Goal: Obtain resource: Download file/media

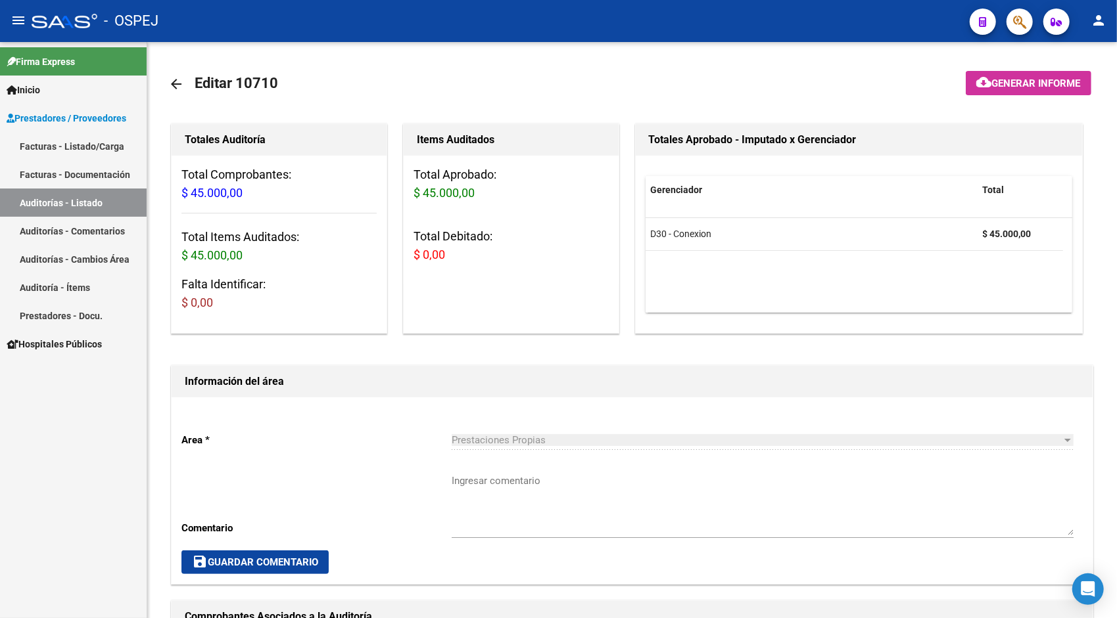
scroll to position [578, 0]
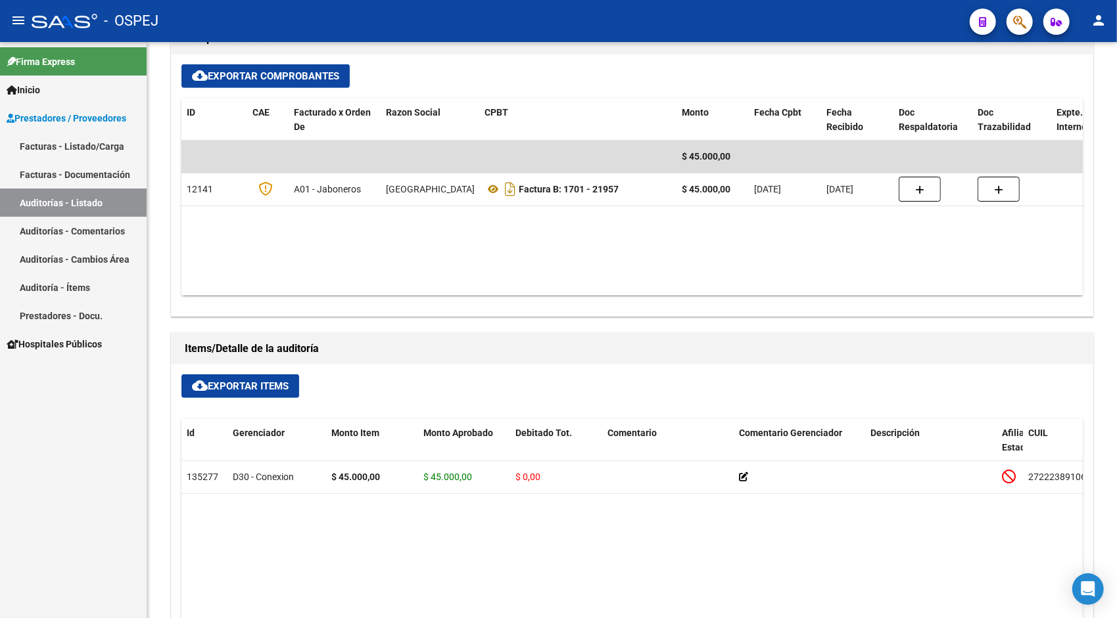
click at [71, 199] on link "Auditorías - Listado" at bounding box center [73, 203] width 147 height 28
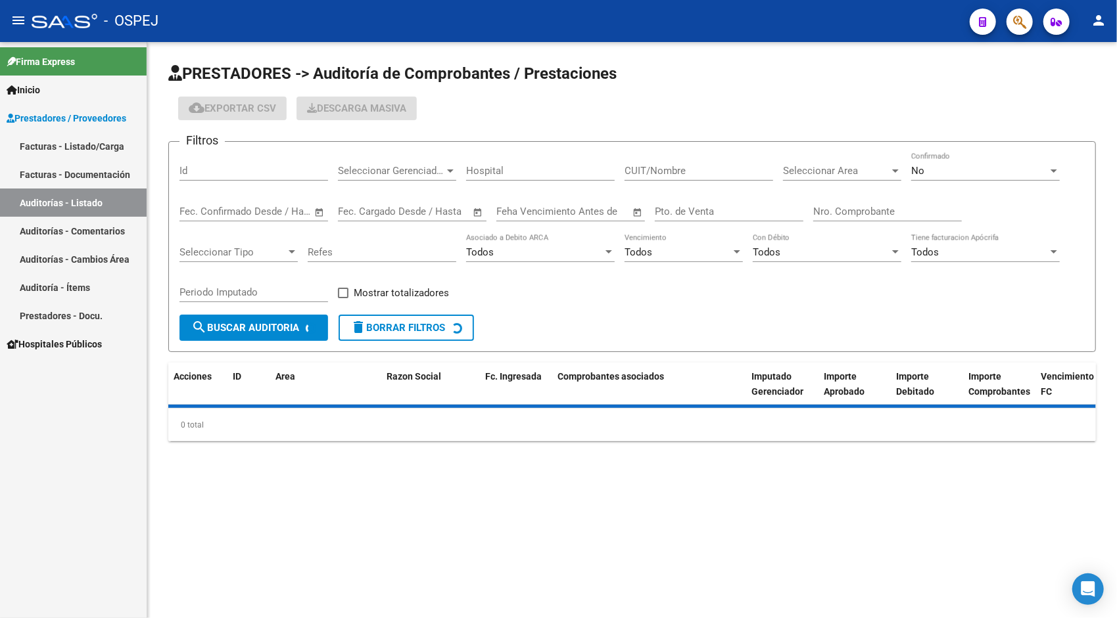
click at [212, 166] on input "Id" at bounding box center [253, 171] width 149 height 12
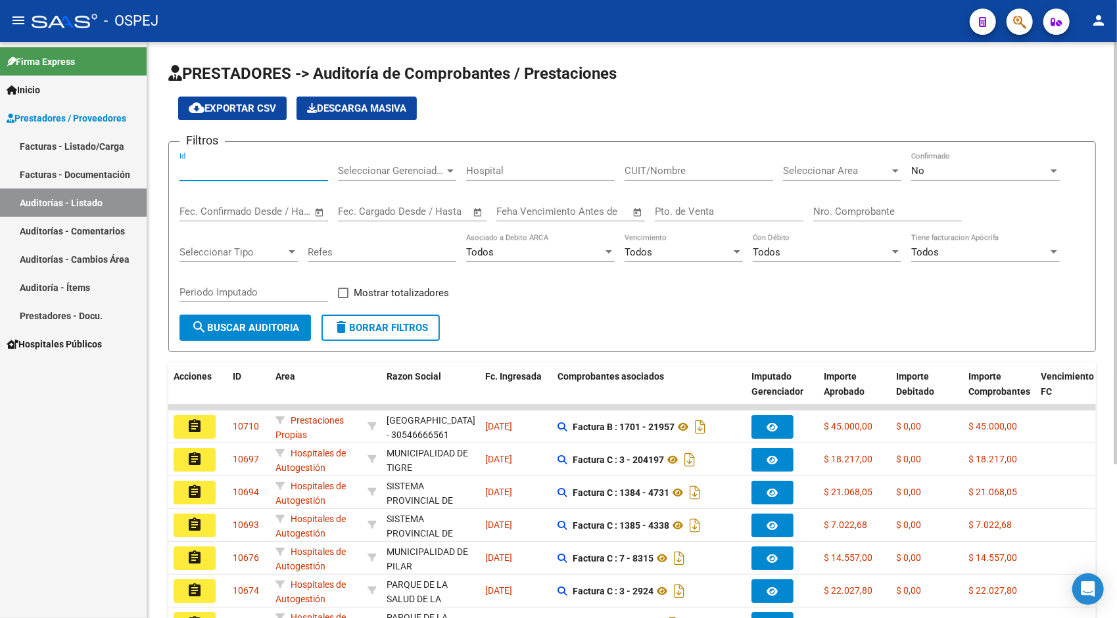
paste input "10570"
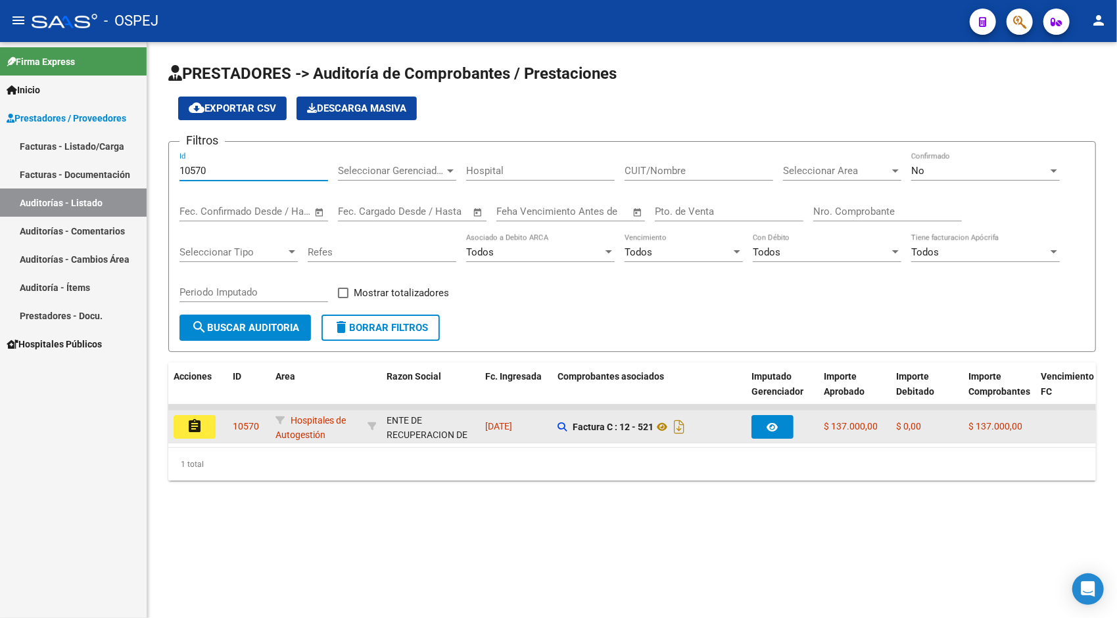
type input "10570"
click at [202, 425] on mat-icon "assignment" at bounding box center [195, 427] width 16 height 16
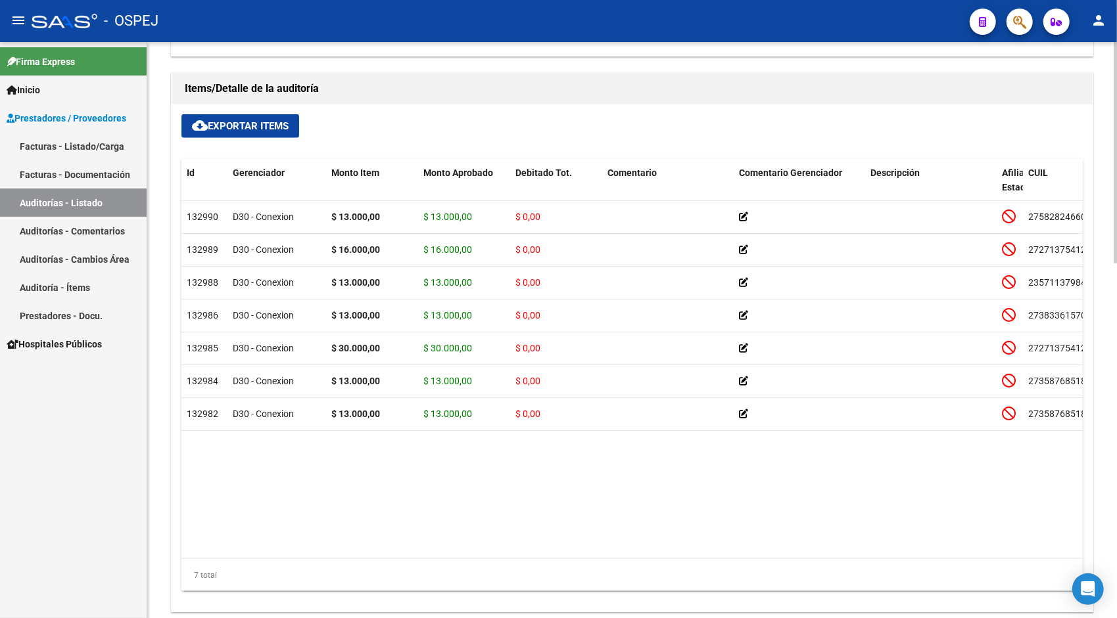
scroll to position [841, 0]
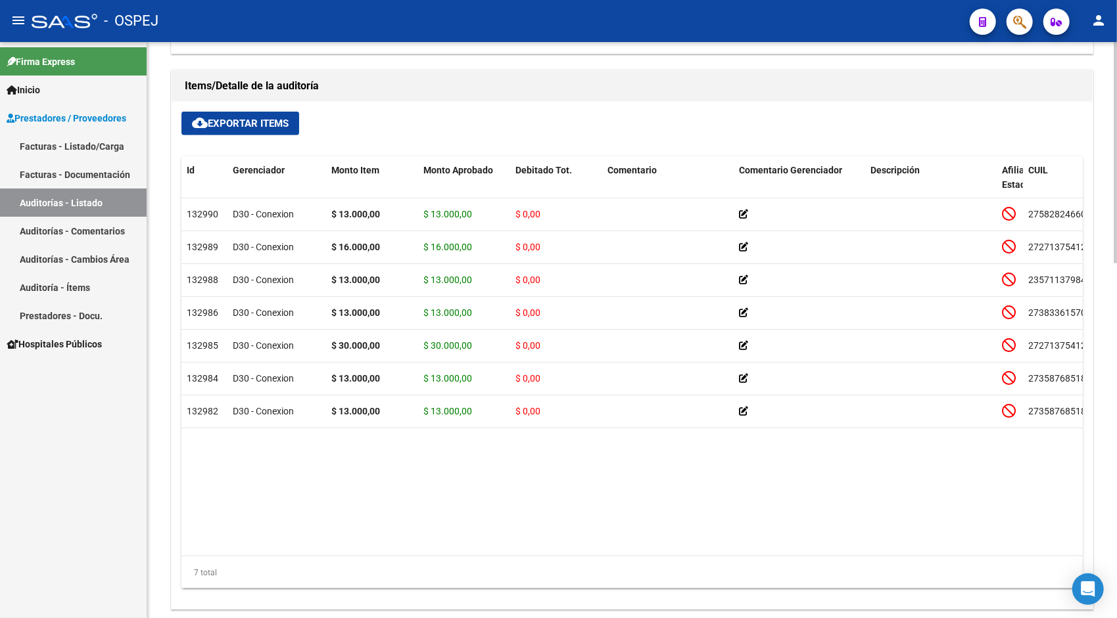
click at [108, 202] on link "Auditorías - Listado" at bounding box center [73, 203] width 147 height 28
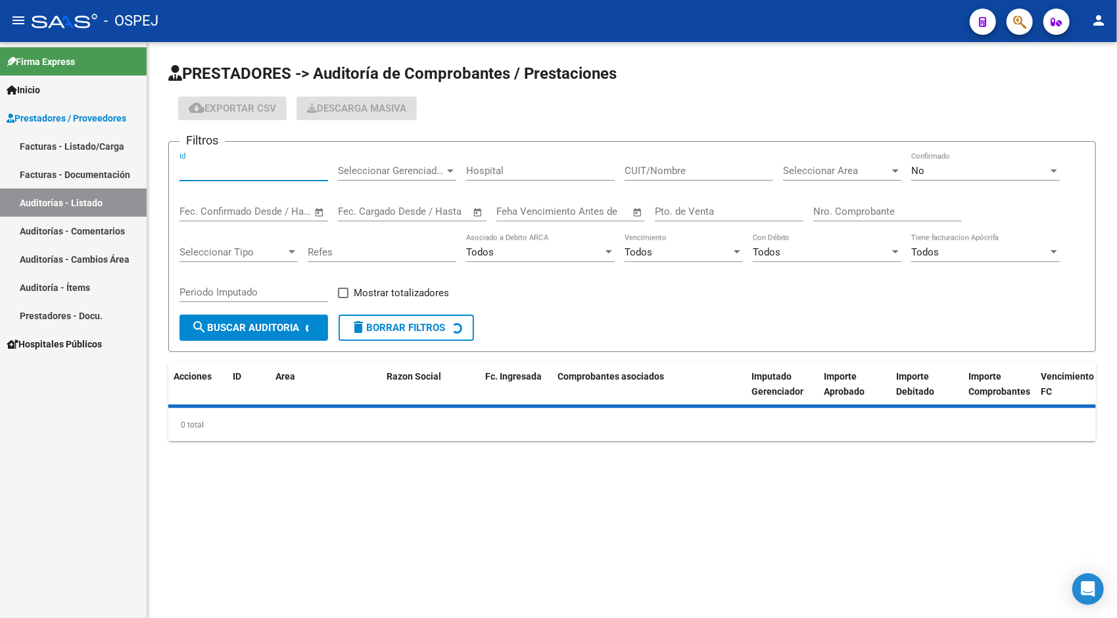
click at [245, 175] on input "Id" at bounding box center [253, 171] width 149 height 12
paste input "10463"
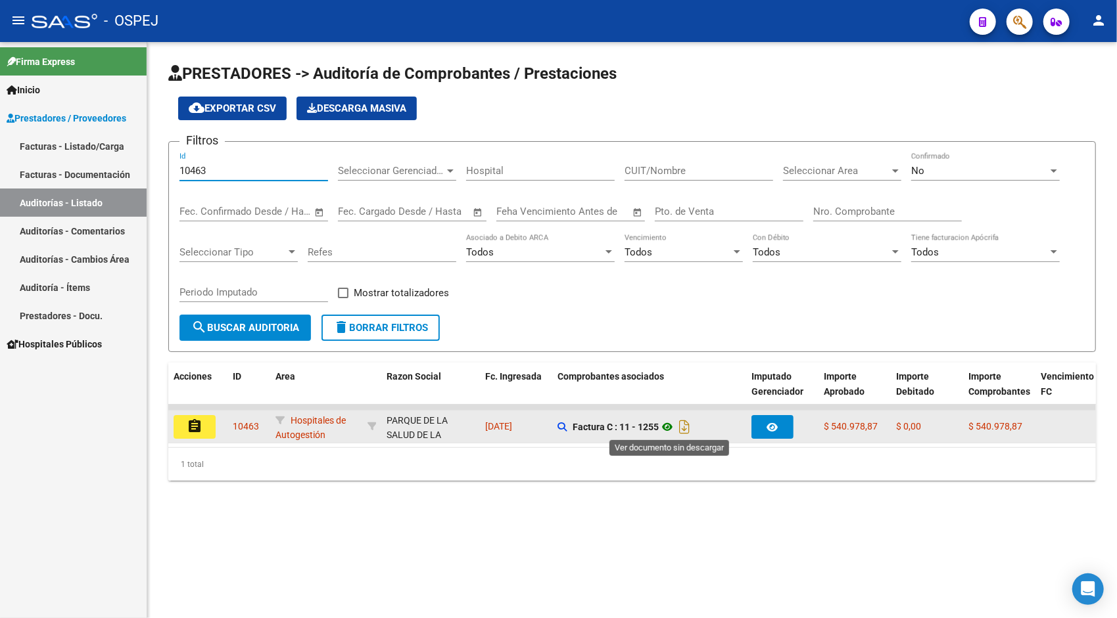
click at [670, 422] on icon at bounding box center [667, 427] width 17 height 16
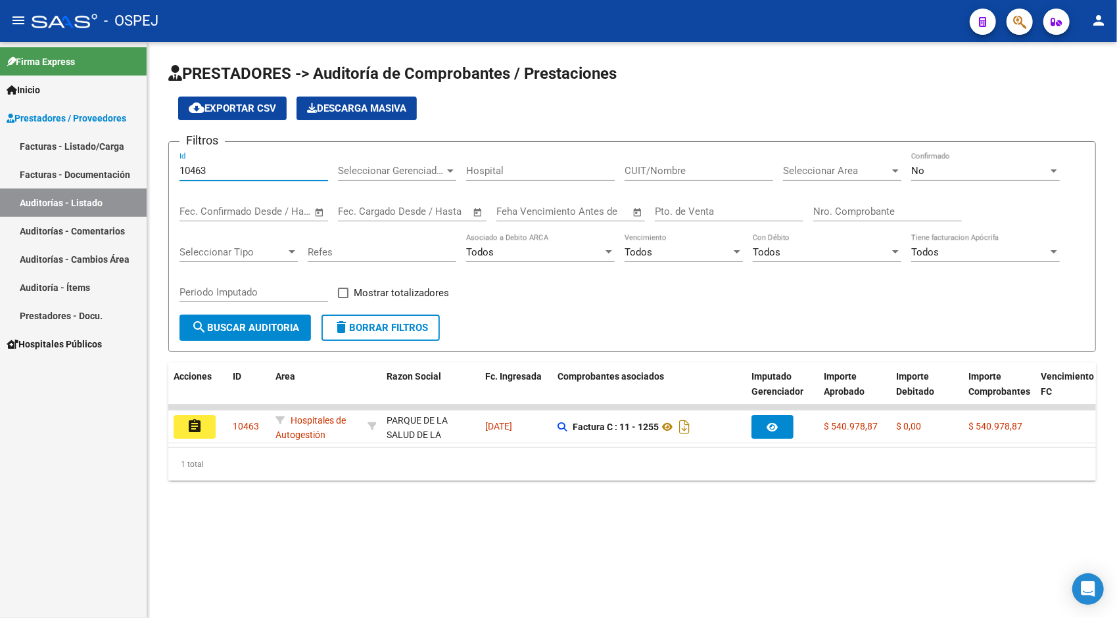
drag, startPoint x: 252, startPoint y: 174, endPoint x: 3, endPoint y: 212, distance: 252.6
click at [3, 212] on mat-sidenav-container "Firma Express Inicio Instructivos Contacto OS Prestadores / Proveedores Factura…" at bounding box center [558, 330] width 1117 height 576
paste input "70"
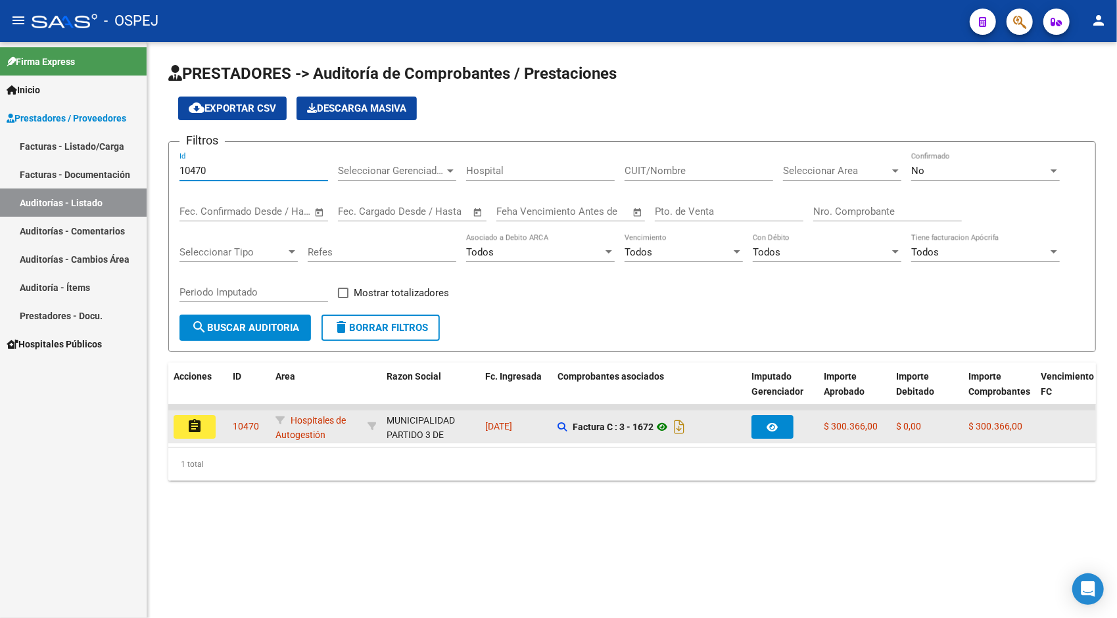
type input "10470"
click at [665, 431] on icon at bounding box center [661, 427] width 17 height 16
click at [195, 434] on mat-icon "assignment" at bounding box center [195, 427] width 16 height 16
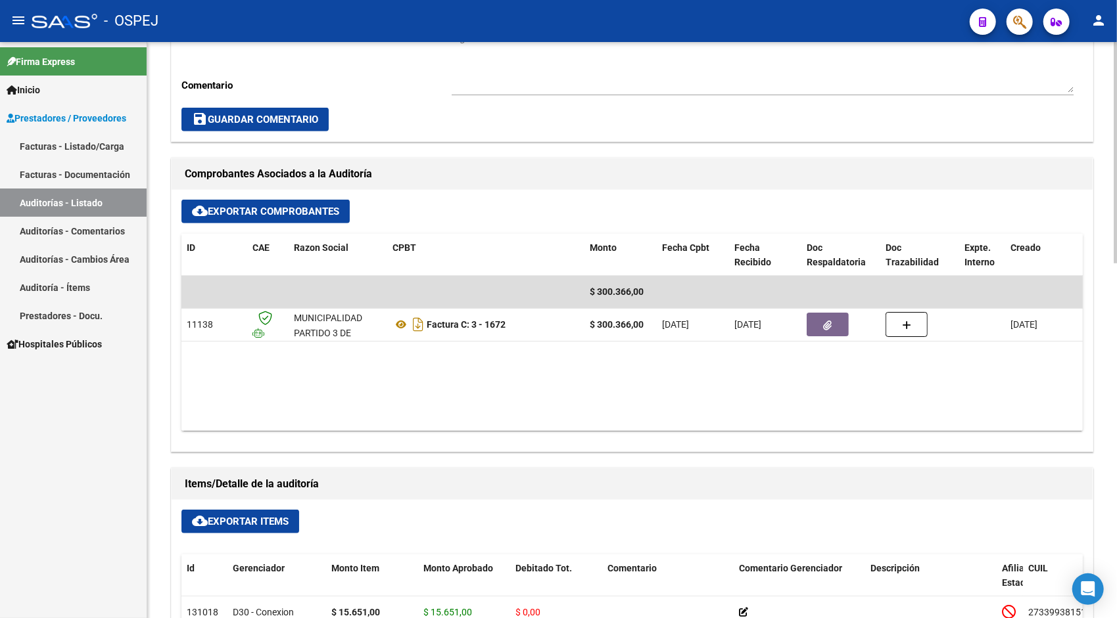
scroll to position [447, 0]
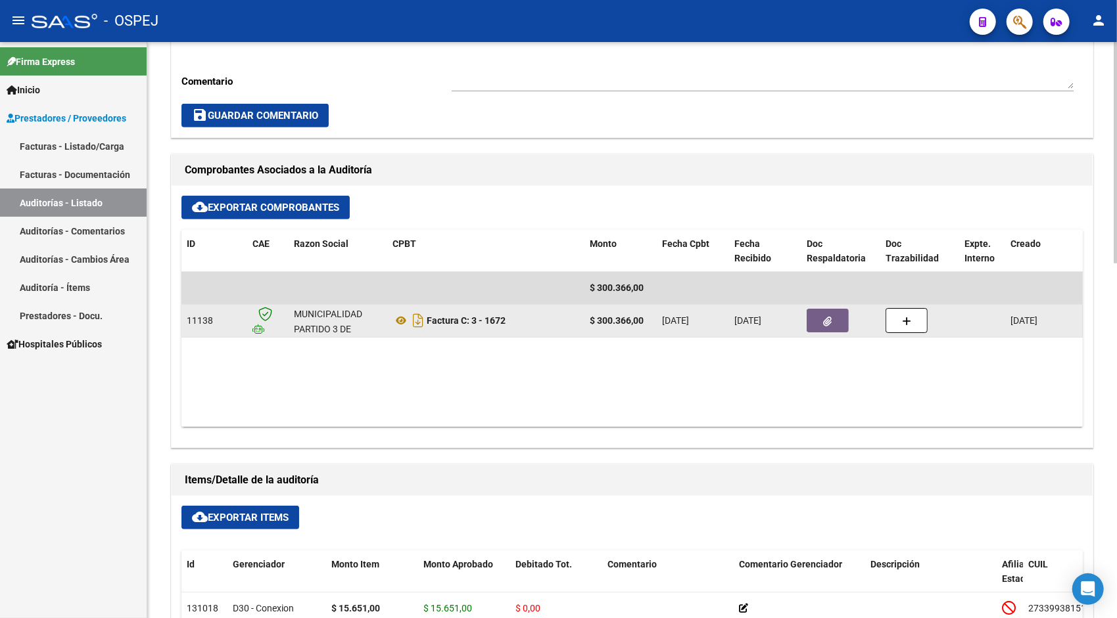
click at [824, 327] on button "button" at bounding box center [827, 321] width 42 height 24
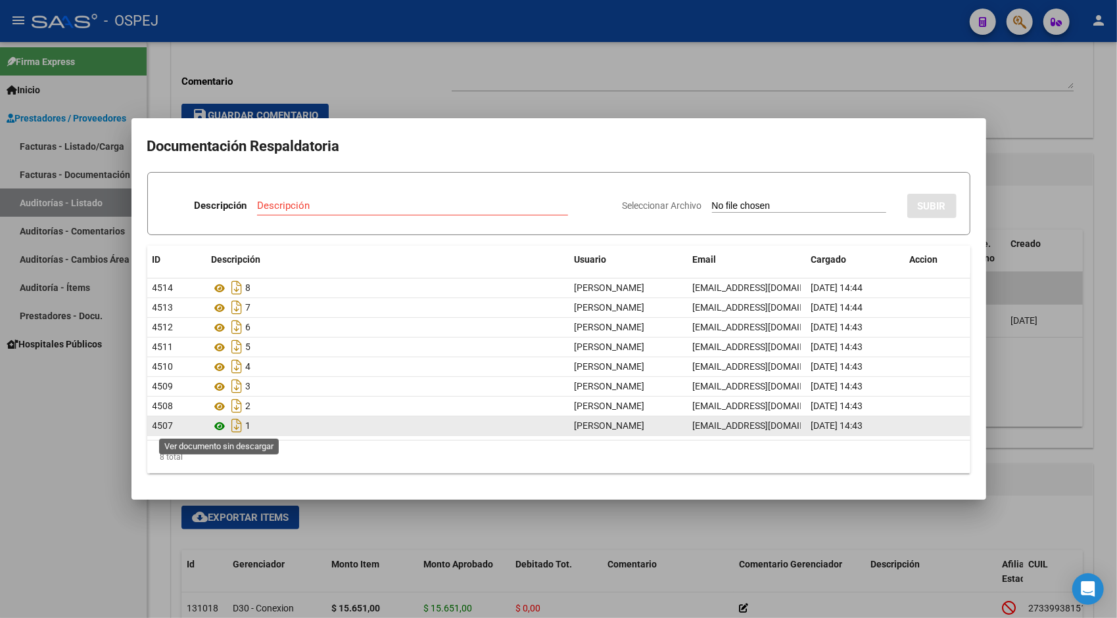
click at [221, 425] on icon at bounding box center [220, 427] width 17 height 16
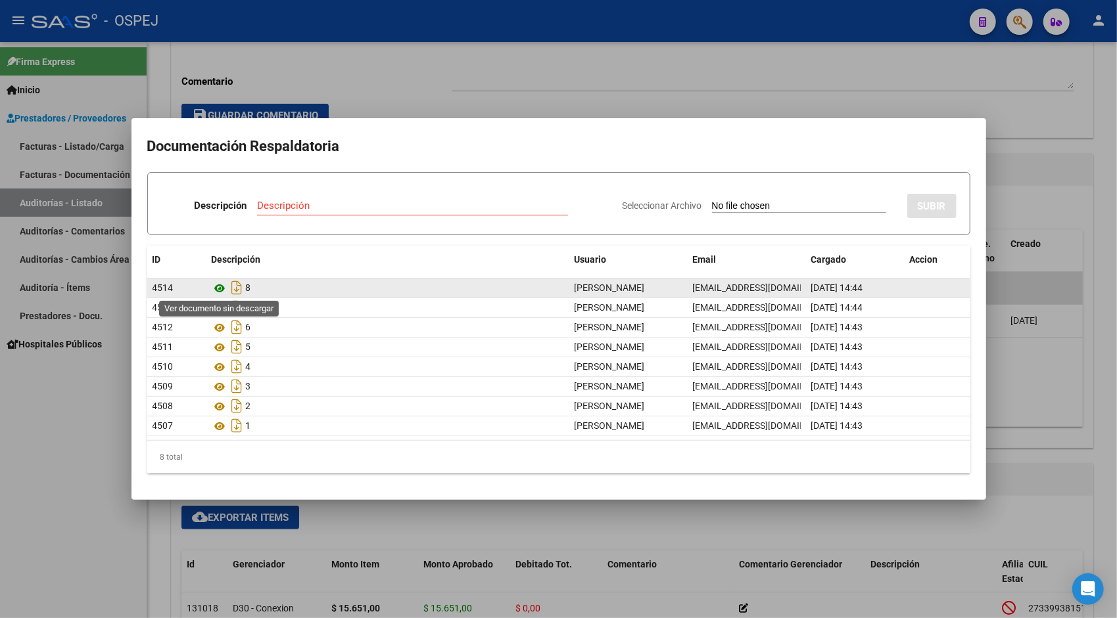
click at [218, 285] on icon at bounding box center [220, 289] width 17 height 16
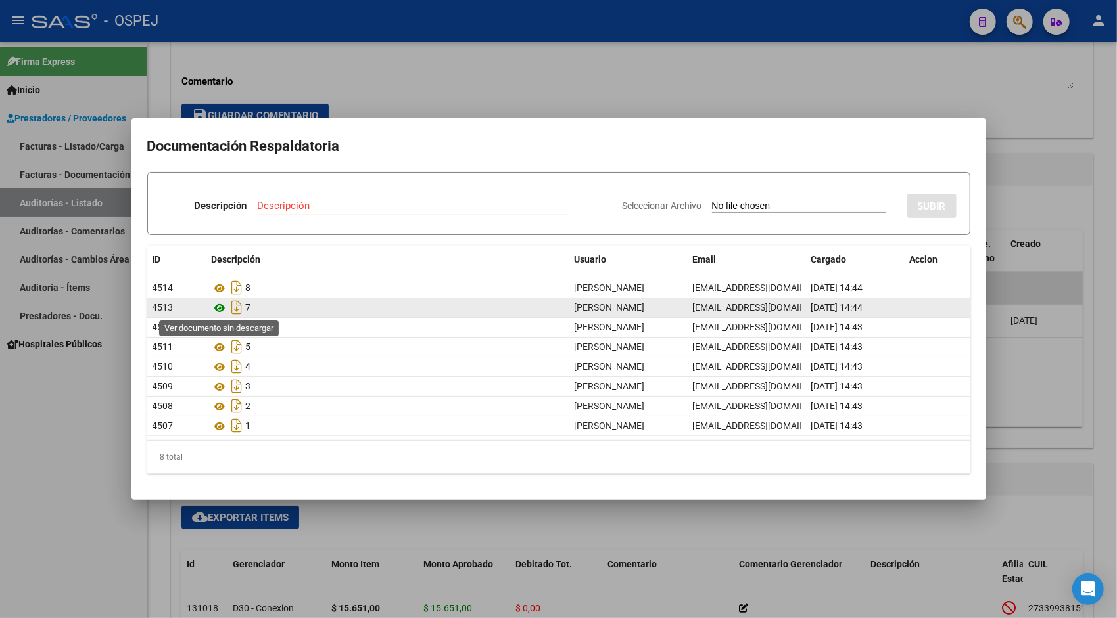
click at [221, 306] on icon at bounding box center [220, 308] width 17 height 16
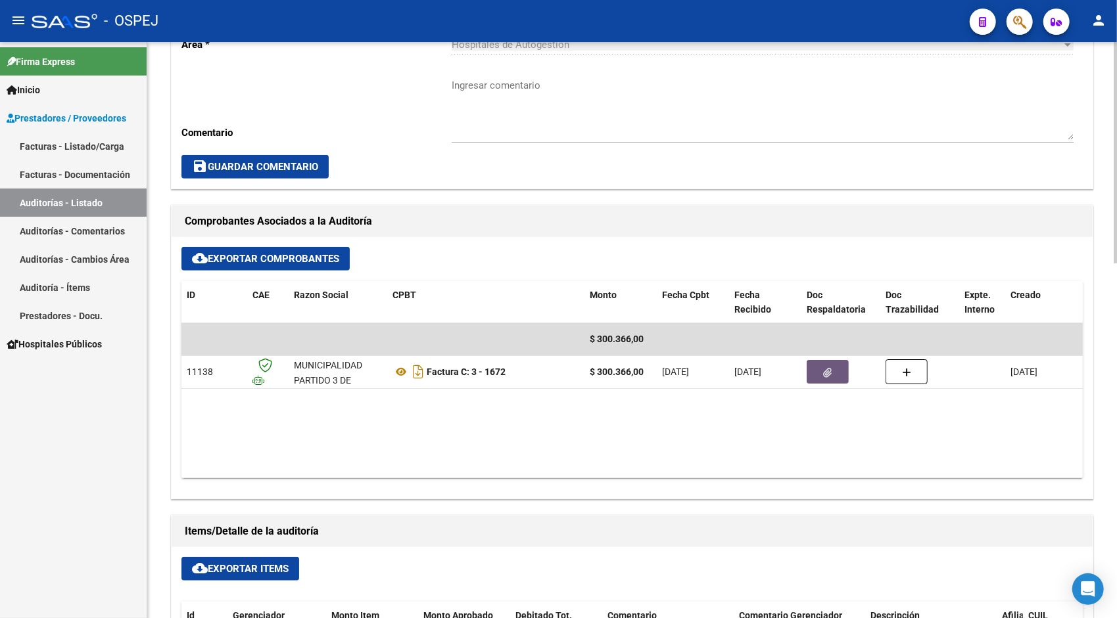
scroll to position [394, 0]
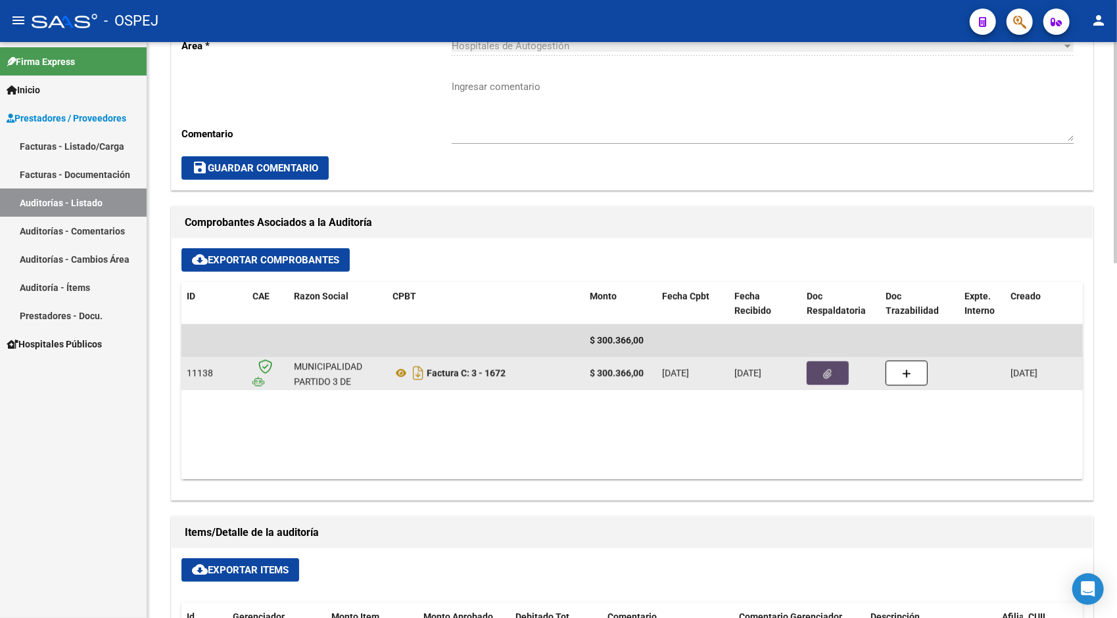
click at [831, 373] on button "button" at bounding box center [827, 373] width 42 height 24
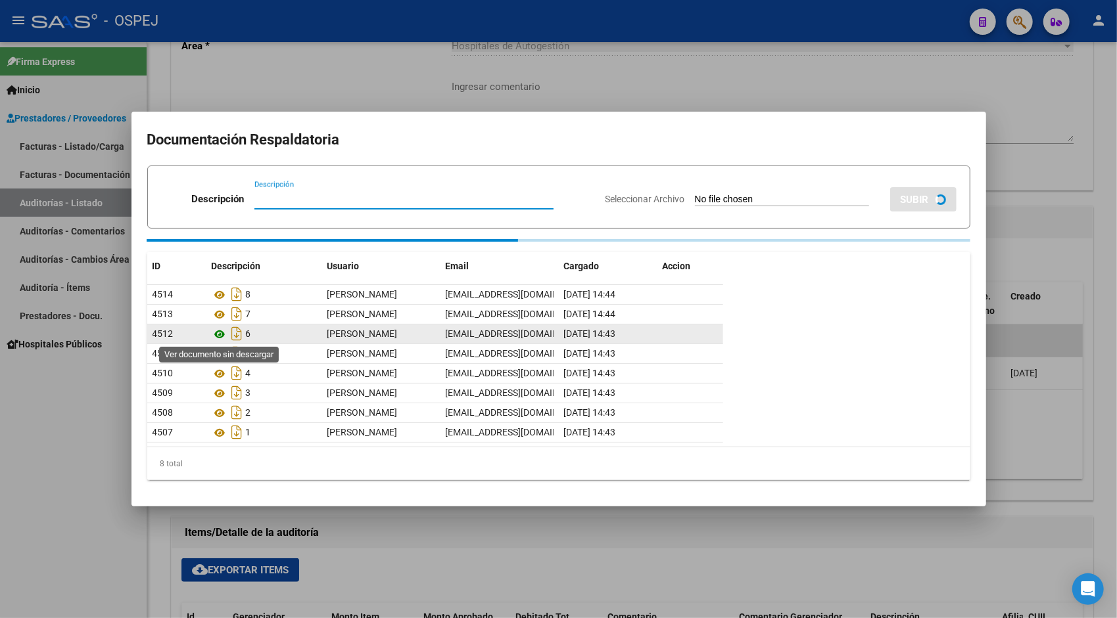
click at [225, 330] on icon at bounding box center [220, 335] width 17 height 16
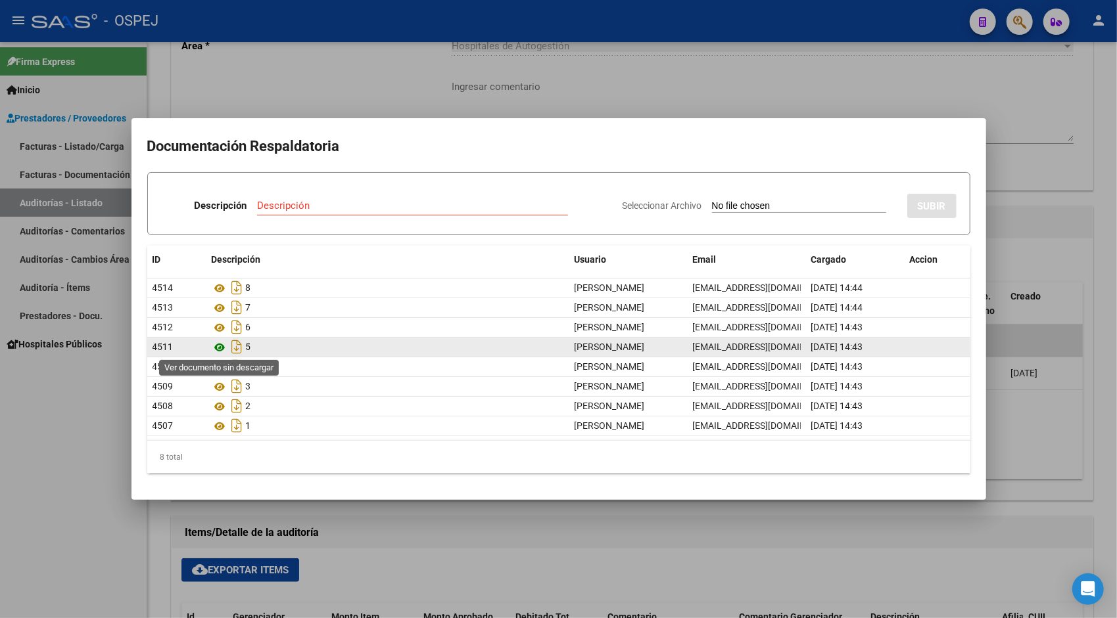
click at [220, 349] on icon at bounding box center [220, 348] width 17 height 16
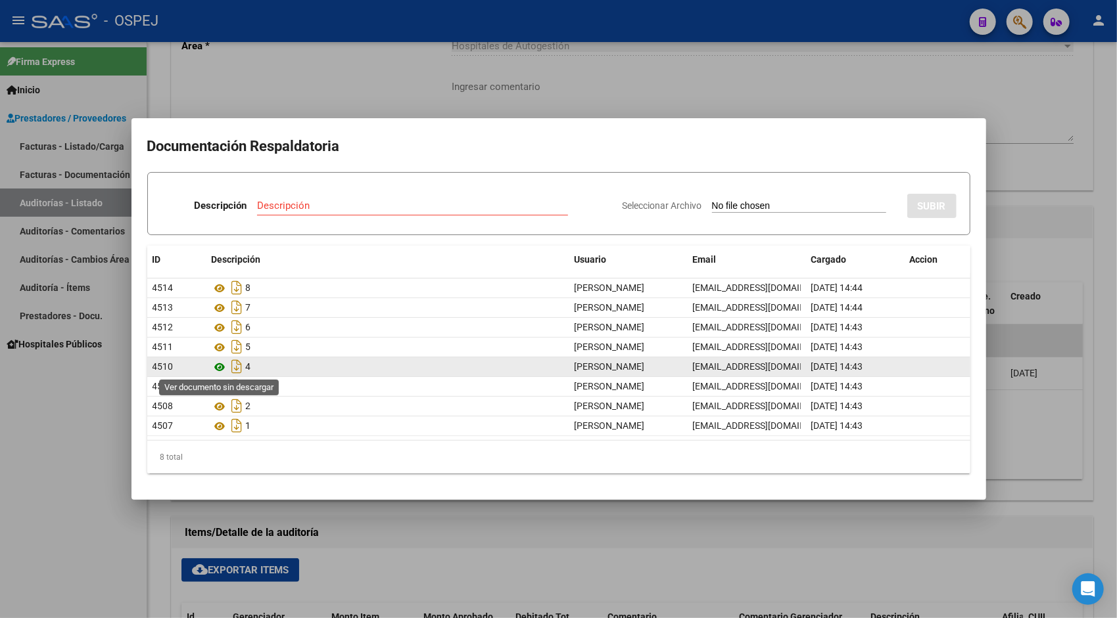
click at [222, 364] on icon at bounding box center [220, 367] width 17 height 16
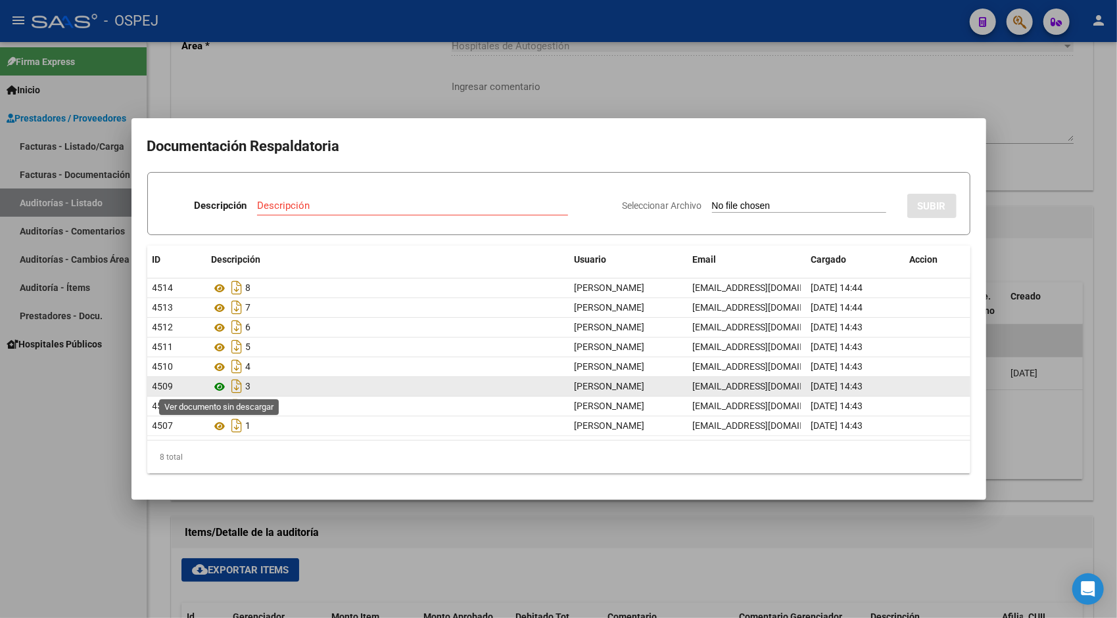
click at [222, 386] on icon at bounding box center [220, 387] width 17 height 16
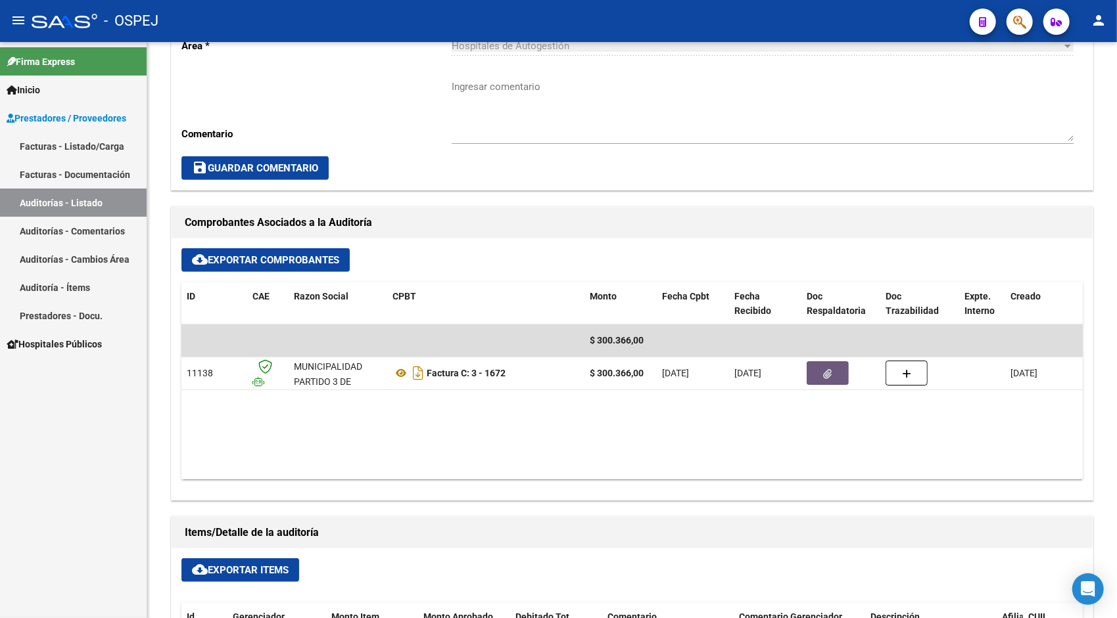
click at [103, 200] on link "Auditorías - Listado" at bounding box center [73, 203] width 147 height 28
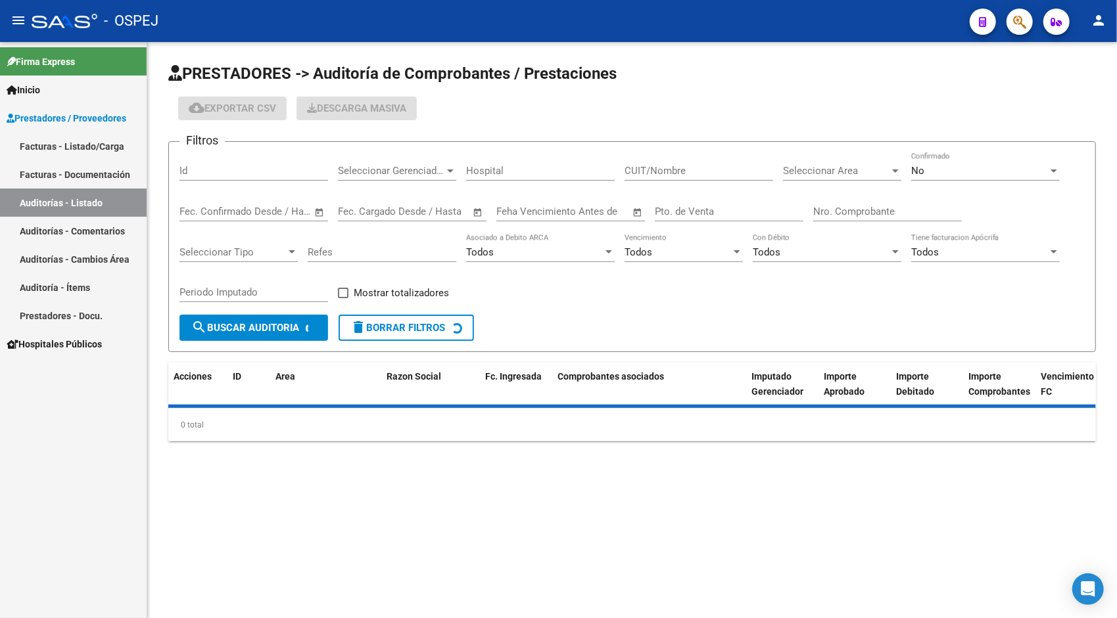
click at [228, 168] on input "Id" at bounding box center [253, 171] width 149 height 12
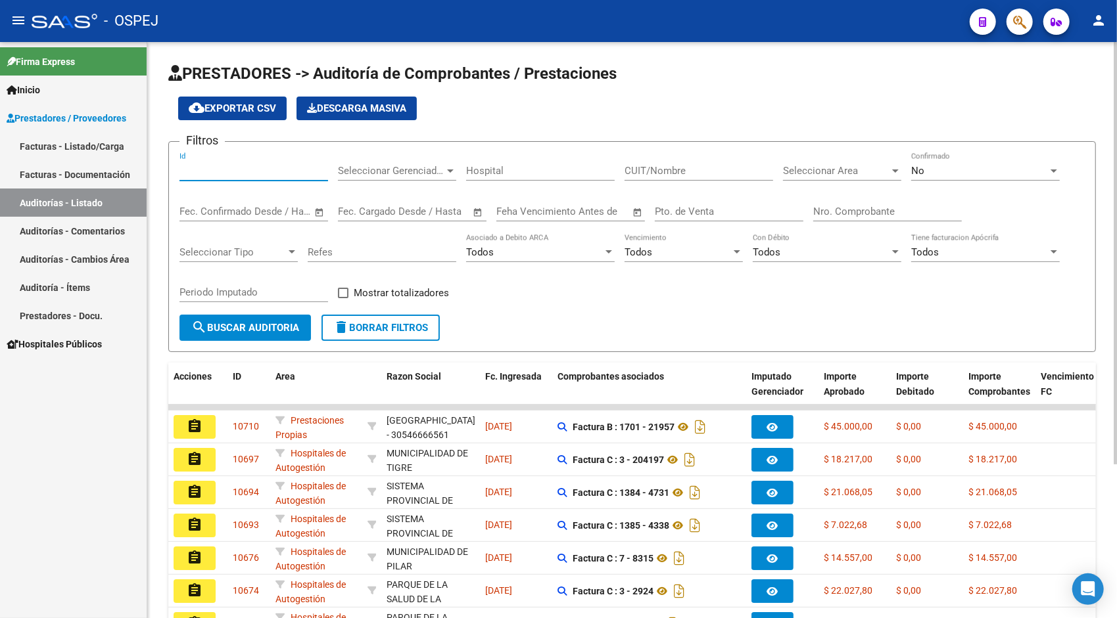
paste input "10551"
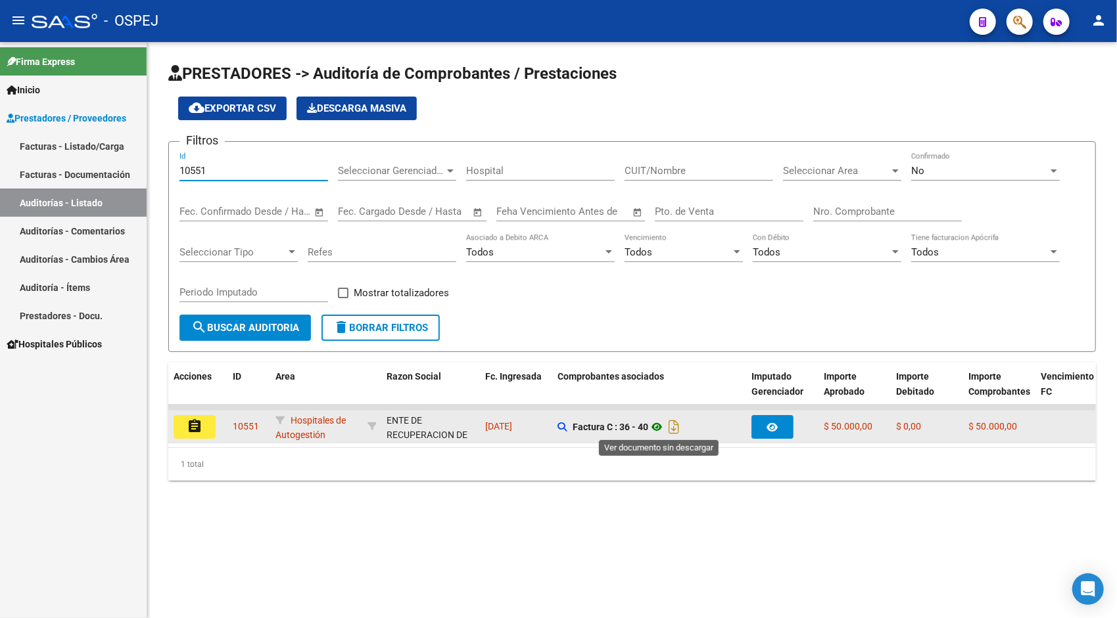
type input "10551"
click at [659, 430] on icon at bounding box center [656, 427] width 17 height 16
click at [196, 426] on mat-icon "assignment" at bounding box center [195, 427] width 16 height 16
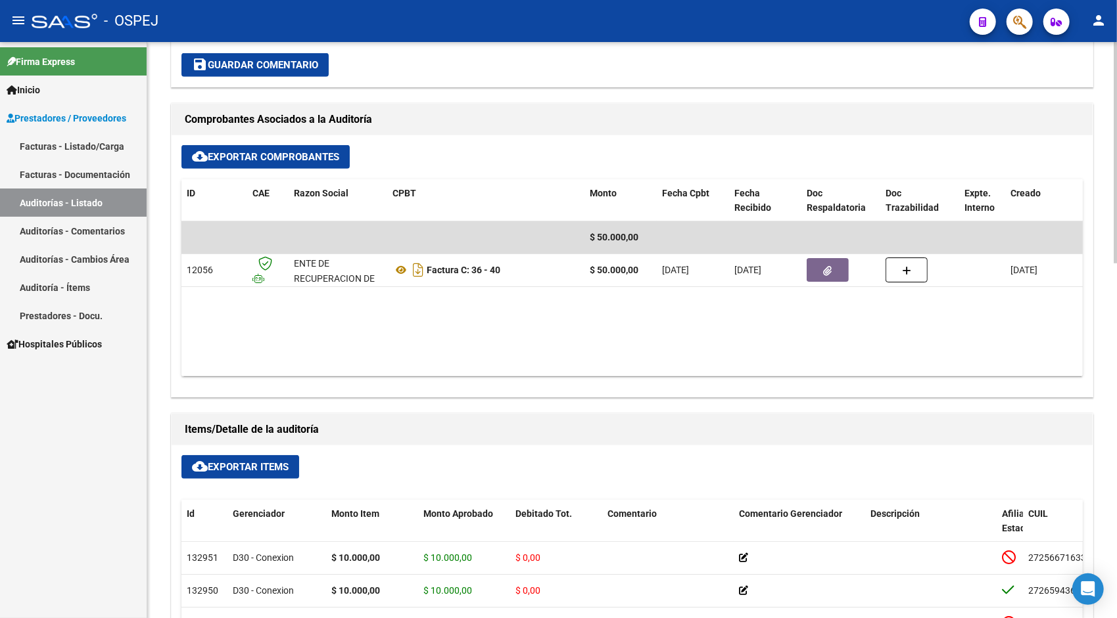
scroll to position [499, 0]
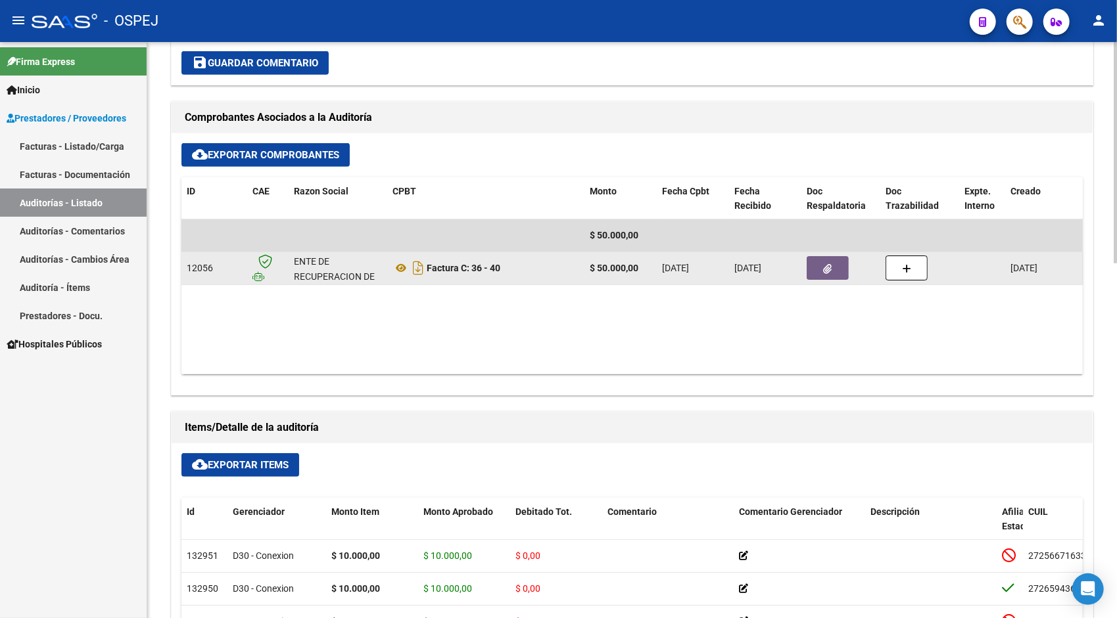
click at [803, 269] on datatable-body-cell at bounding box center [840, 268] width 79 height 32
click at [820, 268] on button "button" at bounding box center [827, 268] width 42 height 24
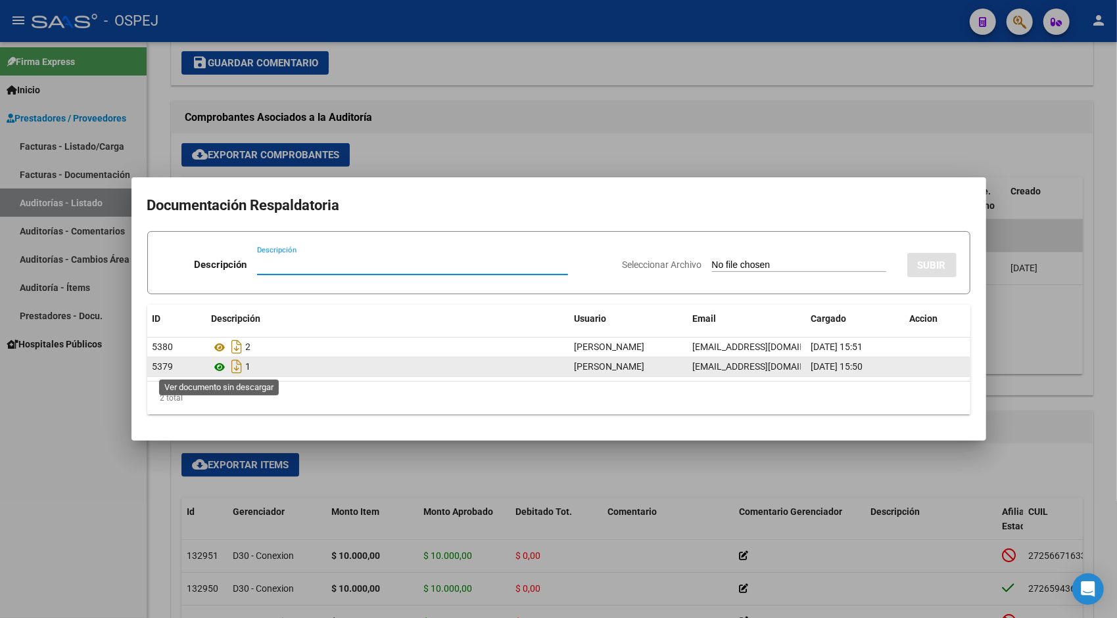
click at [218, 366] on icon at bounding box center [220, 367] width 17 height 16
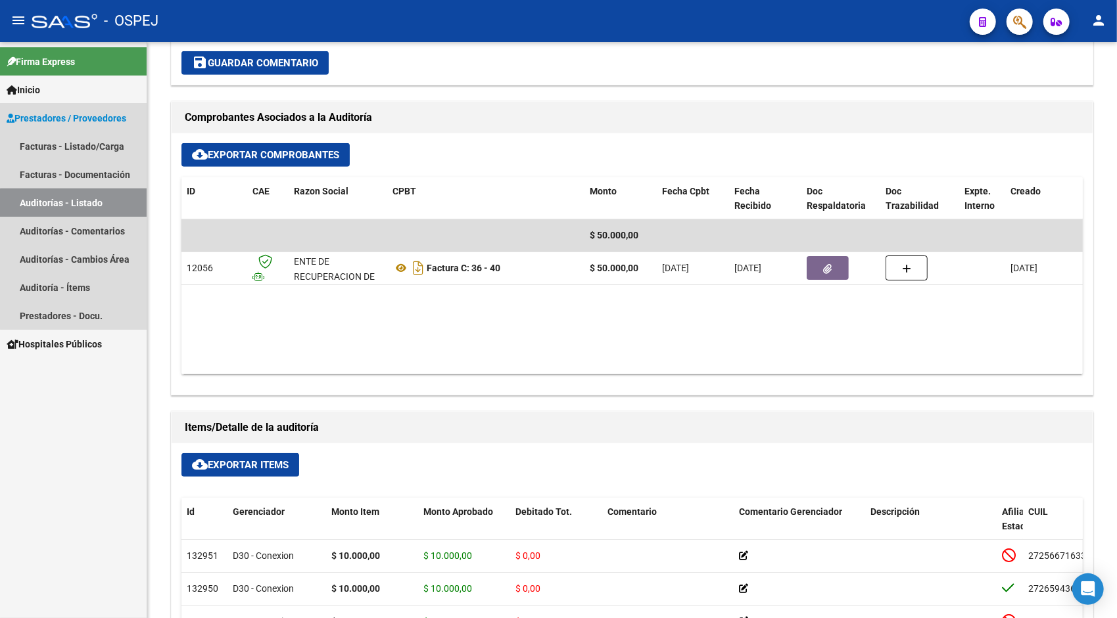
click at [84, 204] on link "Auditorías - Listado" at bounding box center [73, 203] width 147 height 28
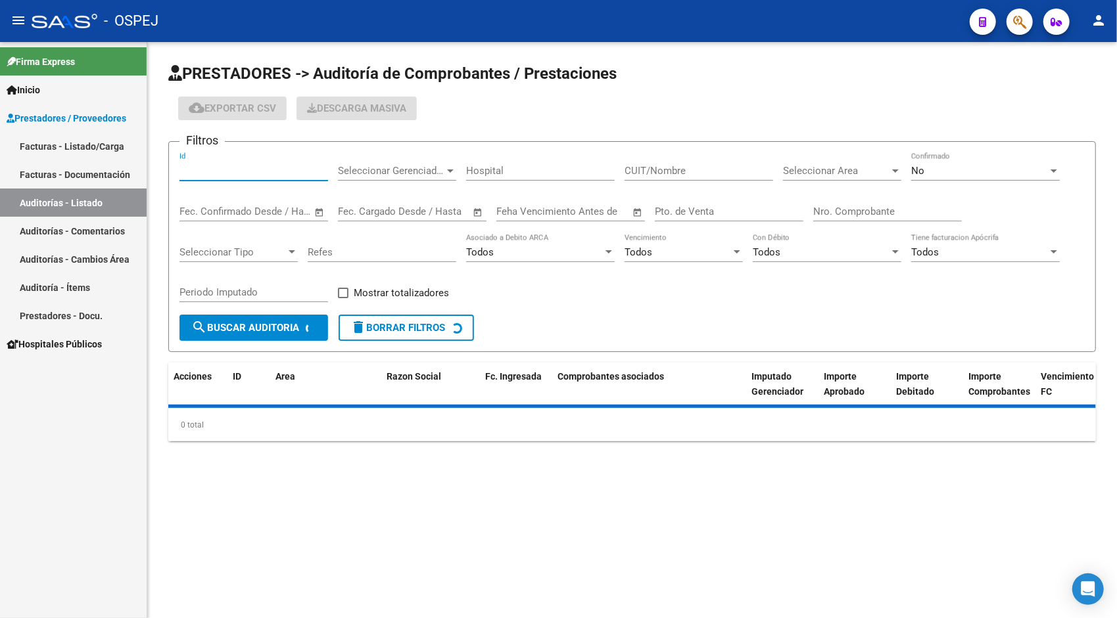
click at [214, 171] on input "Id" at bounding box center [253, 171] width 149 height 12
paste input "10552"
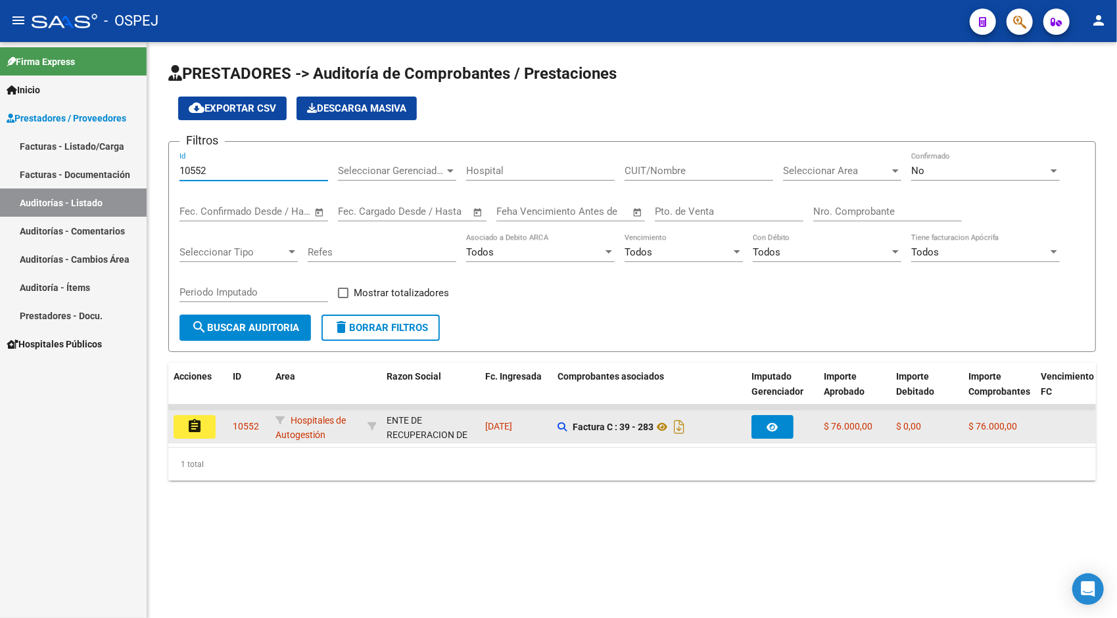
type input "10552"
click at [189, 433] on mat-icon "assignment" at bounding box center [195, 427] width 16 height 16
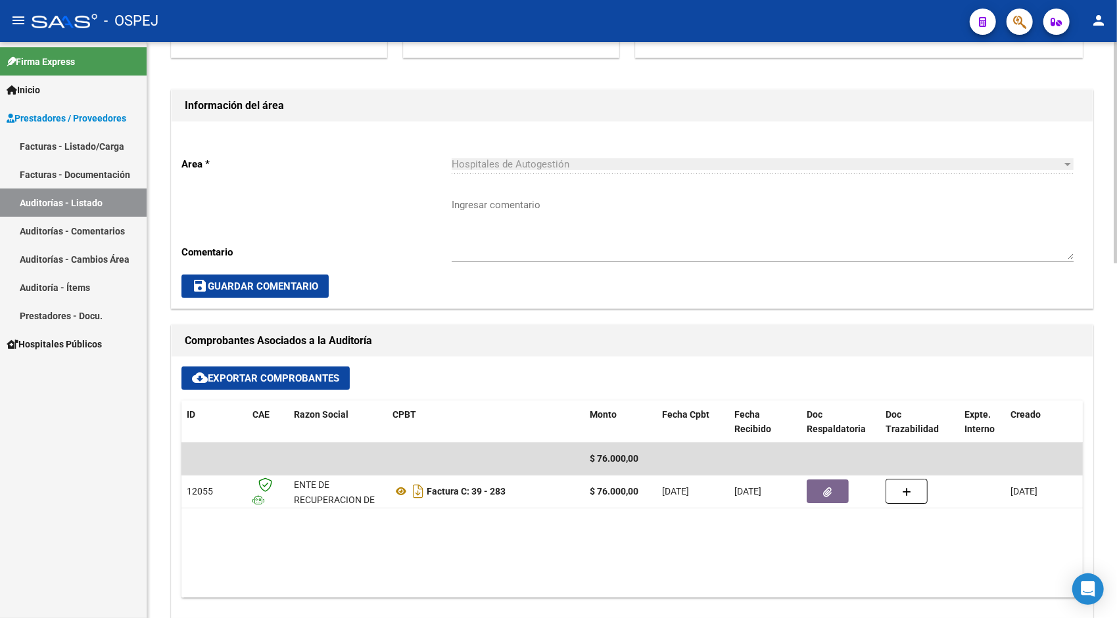
scroll to position [342, 0]
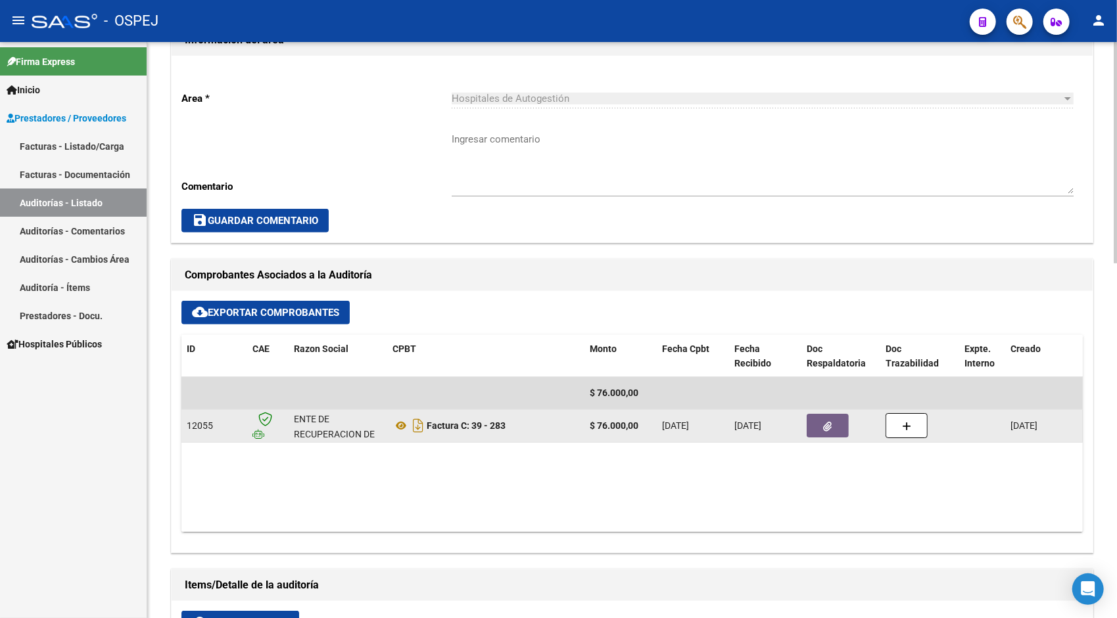
click at [839, 430] on button "button" at bounding box center [827, 426] width 42 height 24
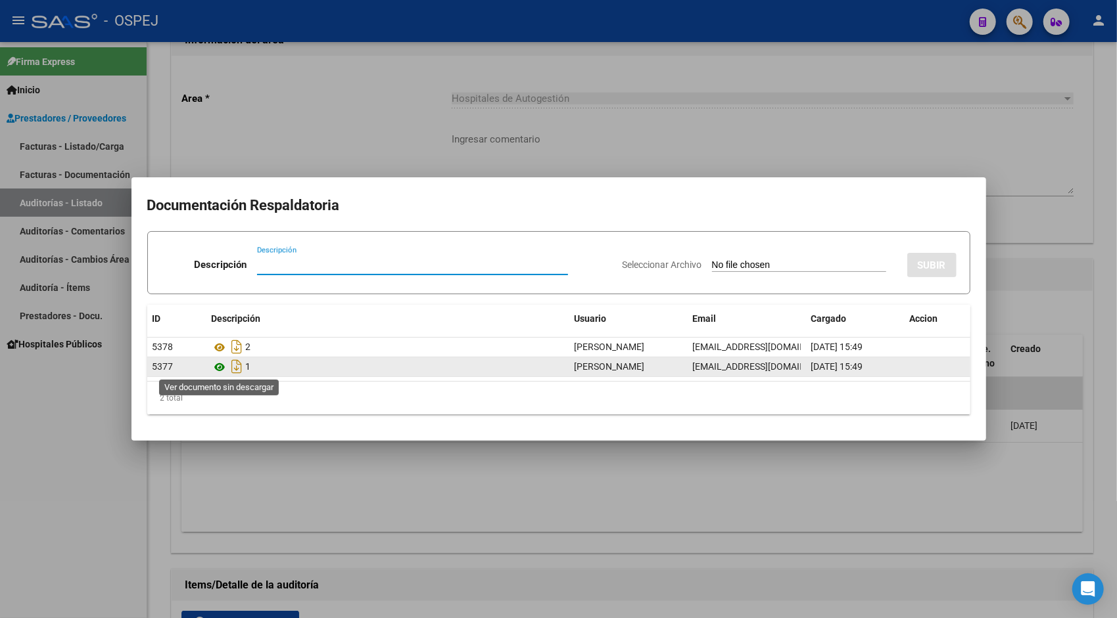
click at [219, 370] on icon at bounding box center [220, 367] width 17 height 16
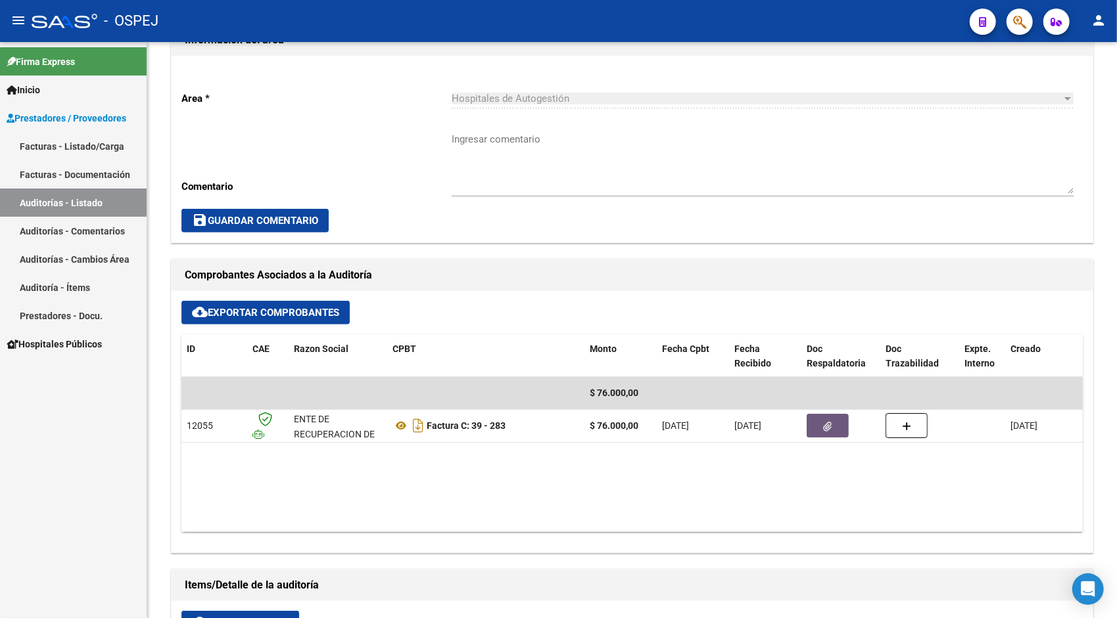
click at [115, 202] on link "Auditorías - Listado" at bounding box center [73, 203] width 147 height 28
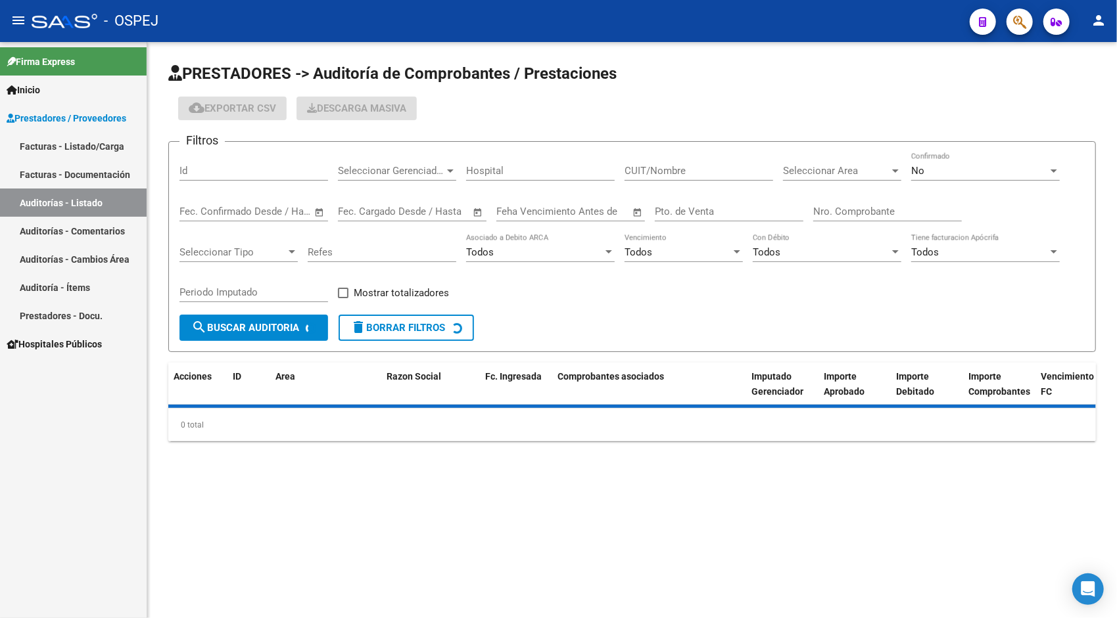
click at [220, 168] on input "Id" at bounding box center [253, 171] width 149 height 12
paste input "10560"
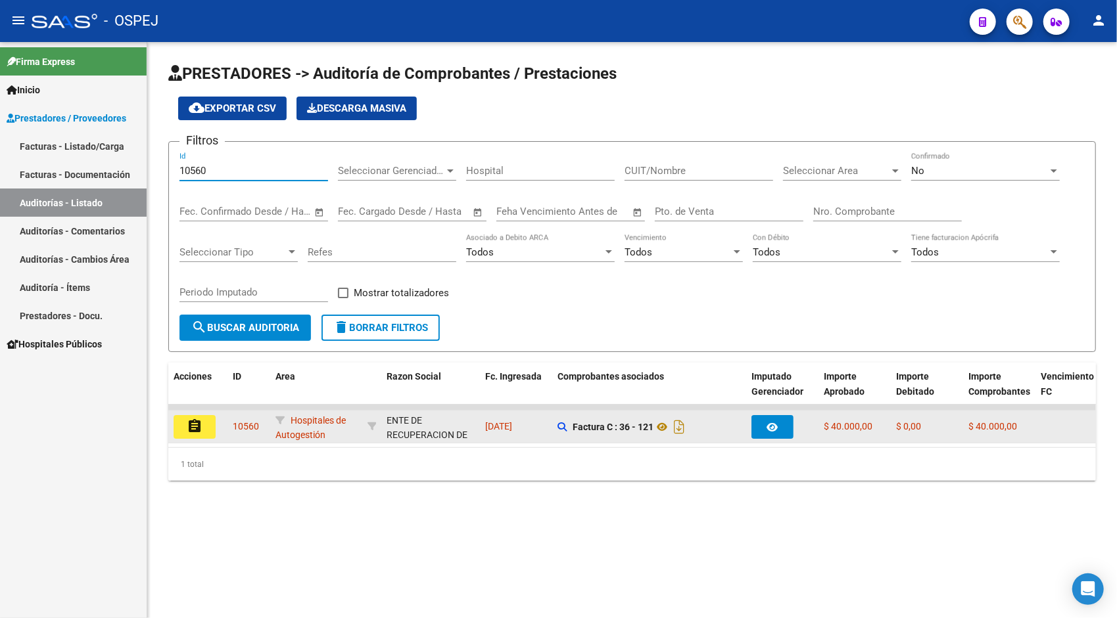
type input "10560"
click at [214, 423] on button "assignment" at bounding box center [195, 427] width 42 height 24
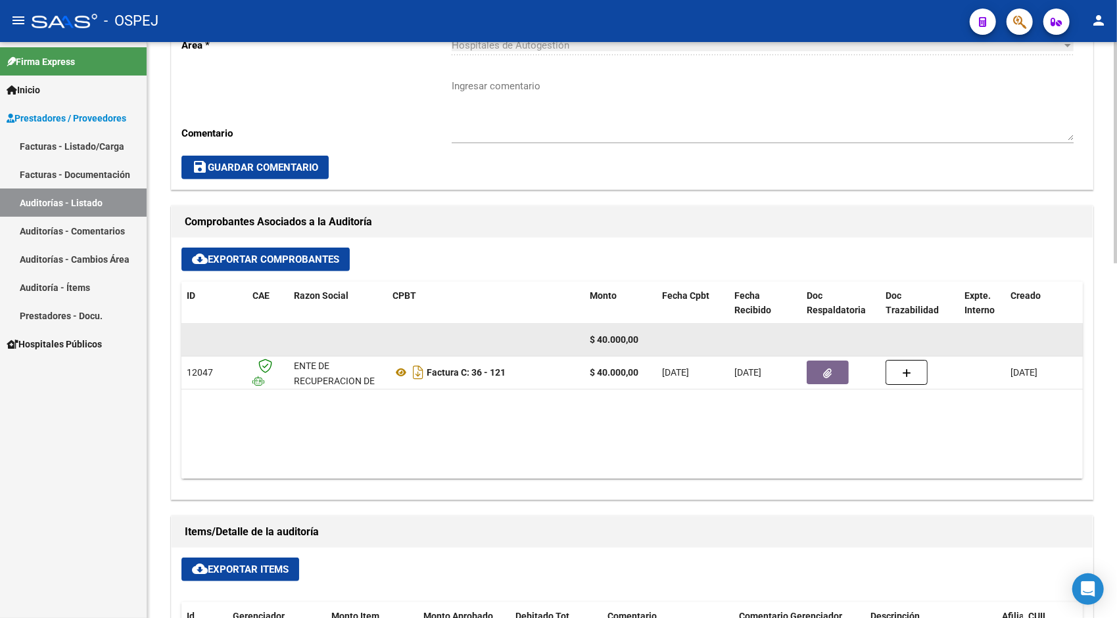
scroll to position [395, 0]
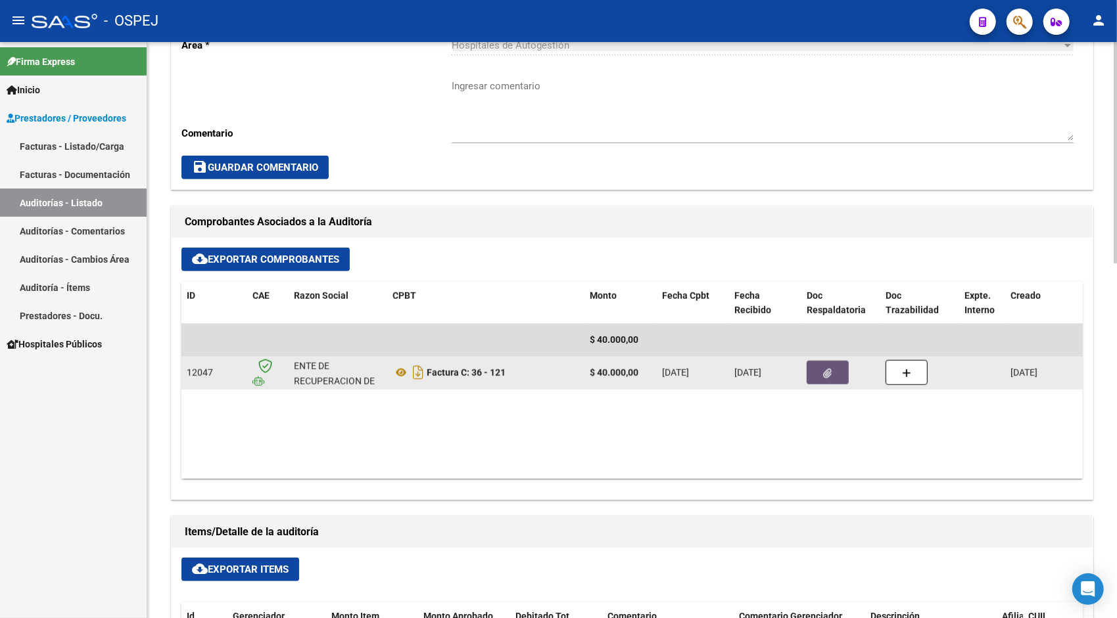
click at [822, 366] on button "button" at bounding box center [827, 373] width 42 height 24
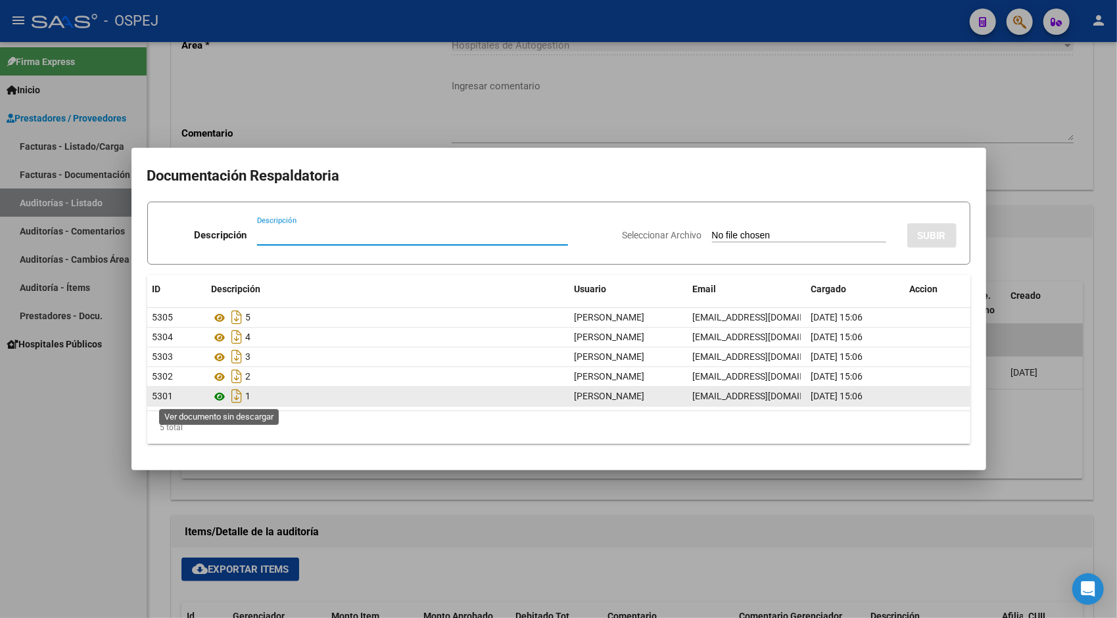
click at [220, 396] on icon at bounding box center [220, 397] width 17 height 16
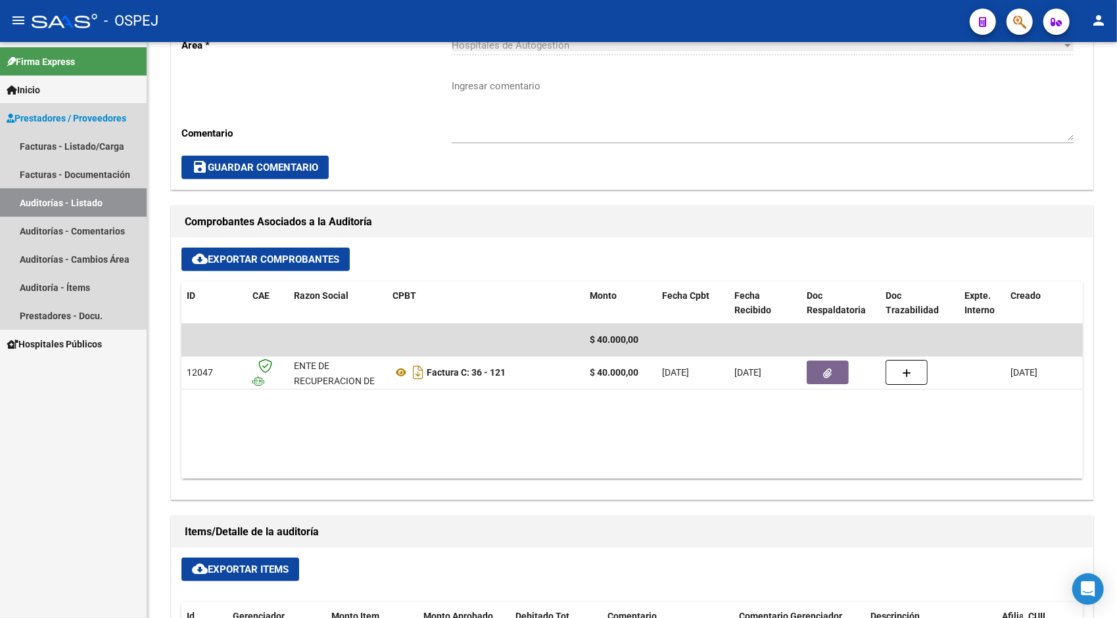
click at [89, 208] on link "Auditorías - Listado" at bounding box center [73, 203] width 147 height 28
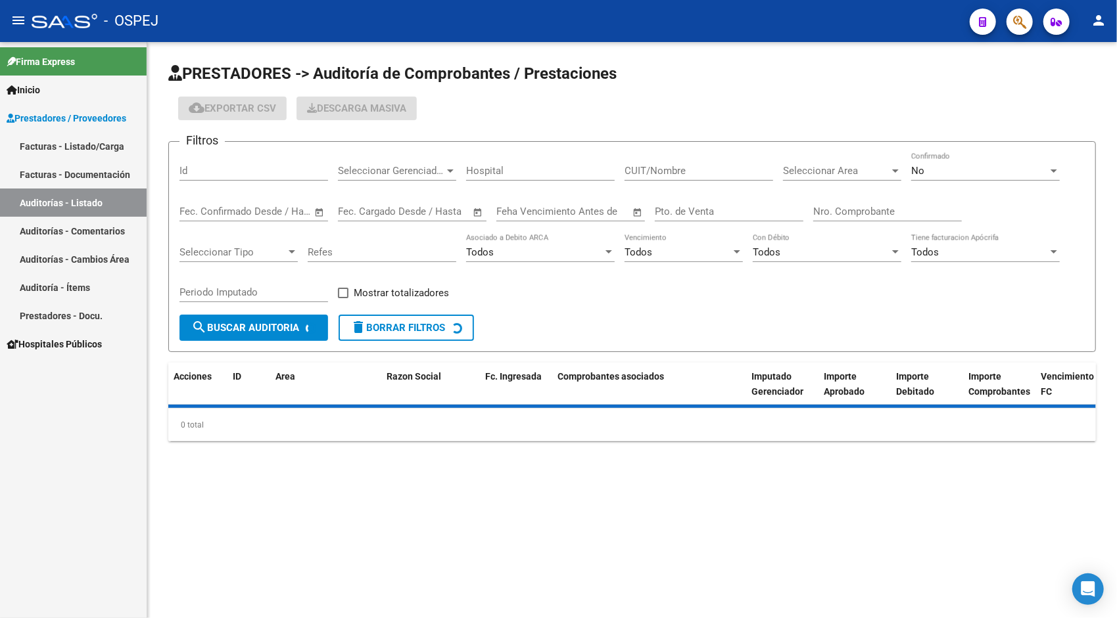
click at [239, 172] on input "Id" at bounding box center [253, 171] width 149 height 12
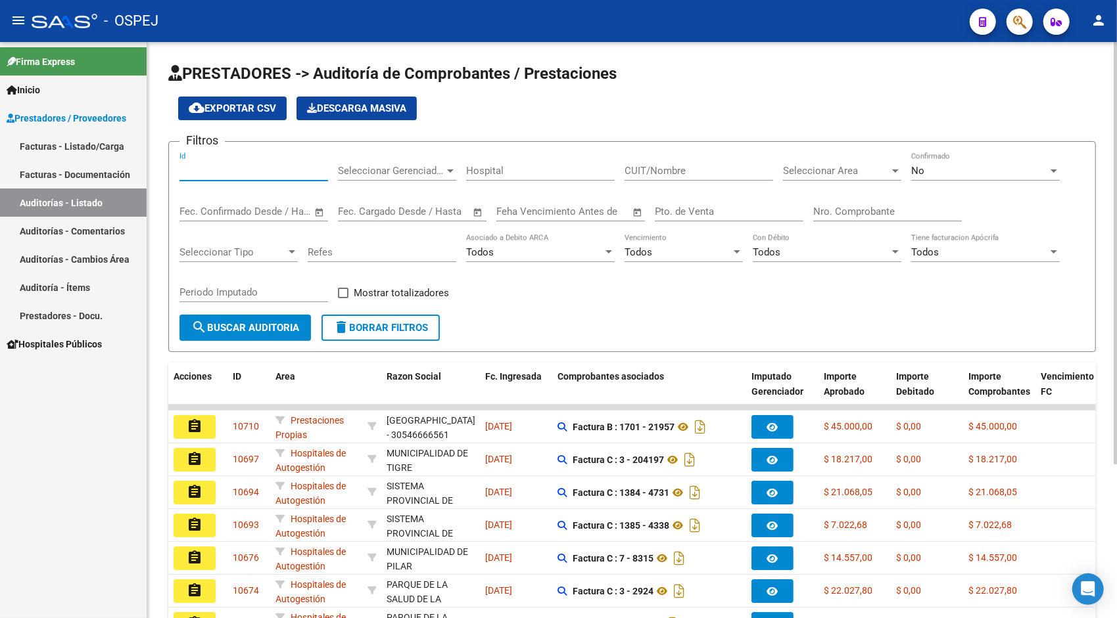
paste input "10561"
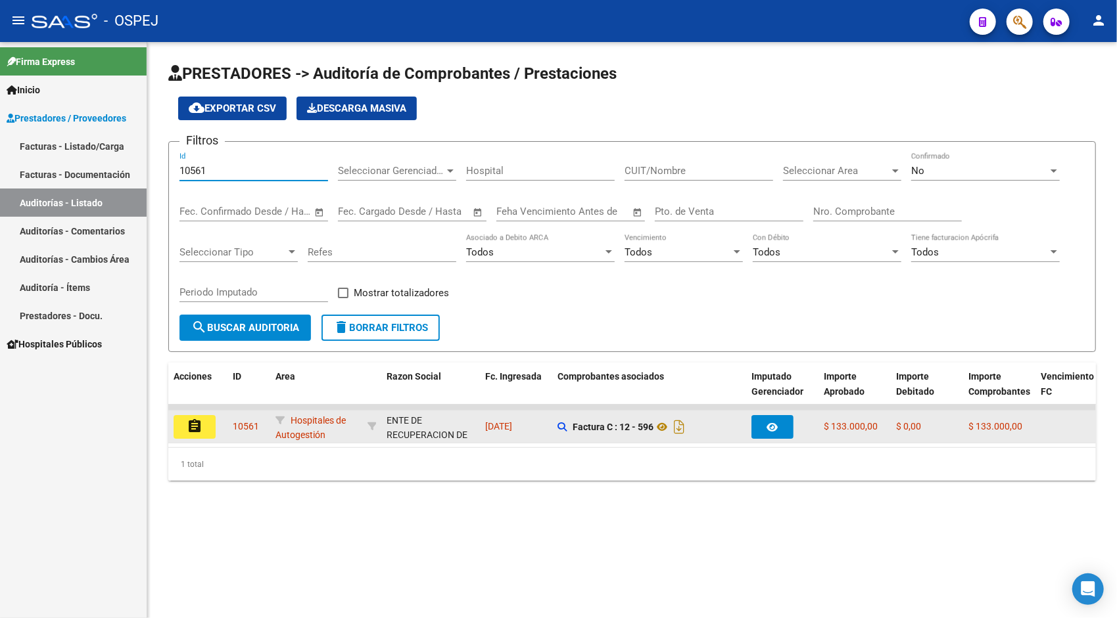
type input "10561"
click at [201, 430] on mat-icon "assignment" at bounding box center [195, 427] width 16 height 16
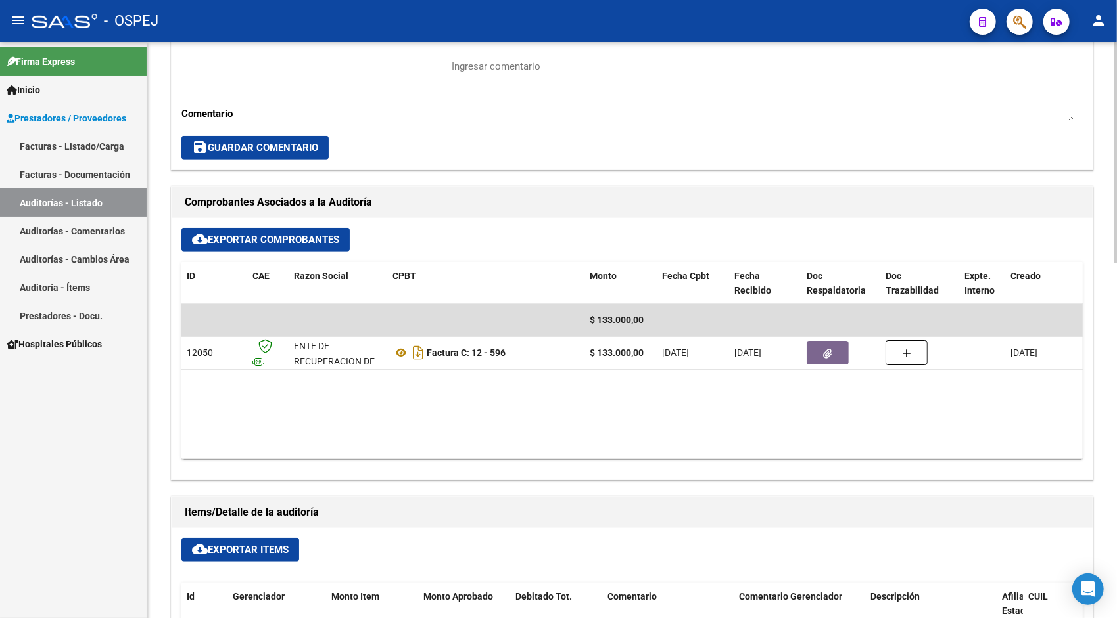
scroll to position [421, 0]
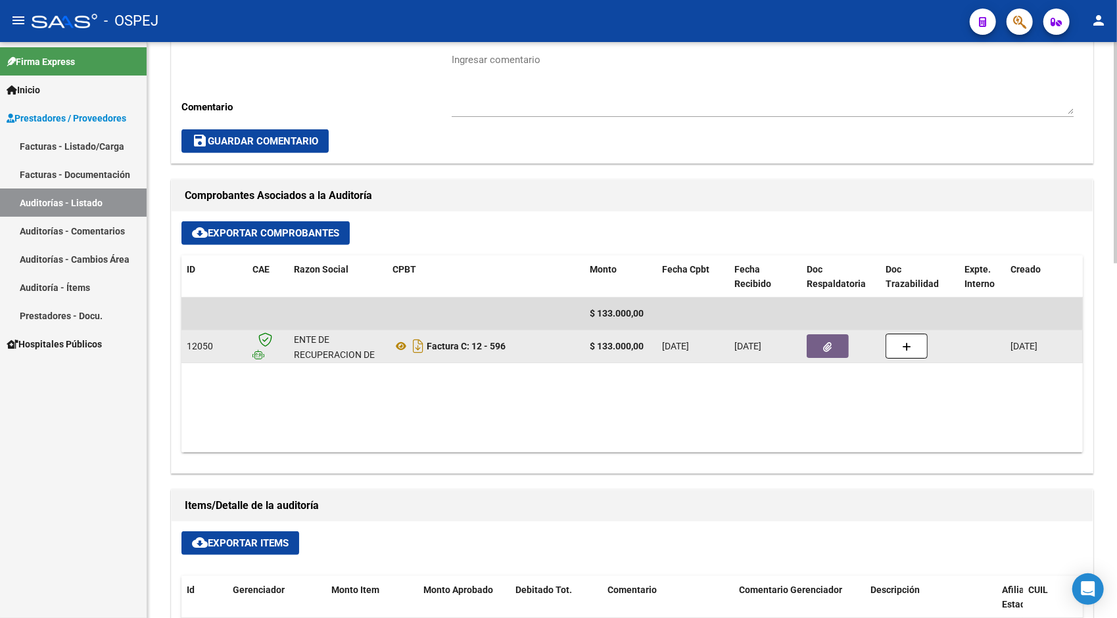
click at [821, 340] on button "button" at bounding box center [827, 347] width 42 height 24
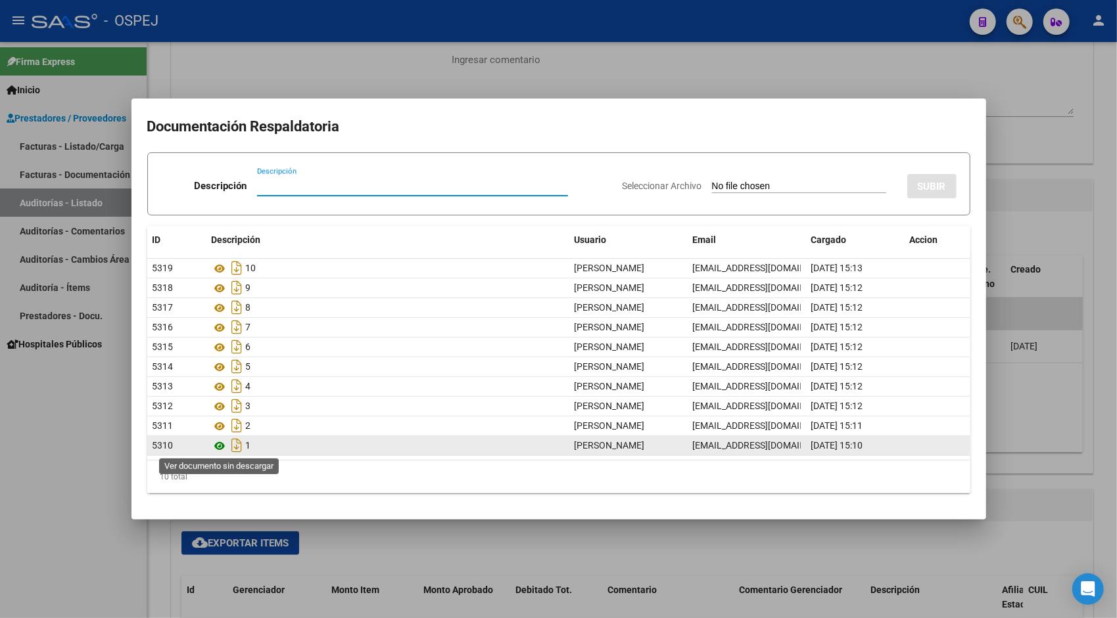
click at [218, 445] on icon at bounding box center [220, 446] width 17 height 16
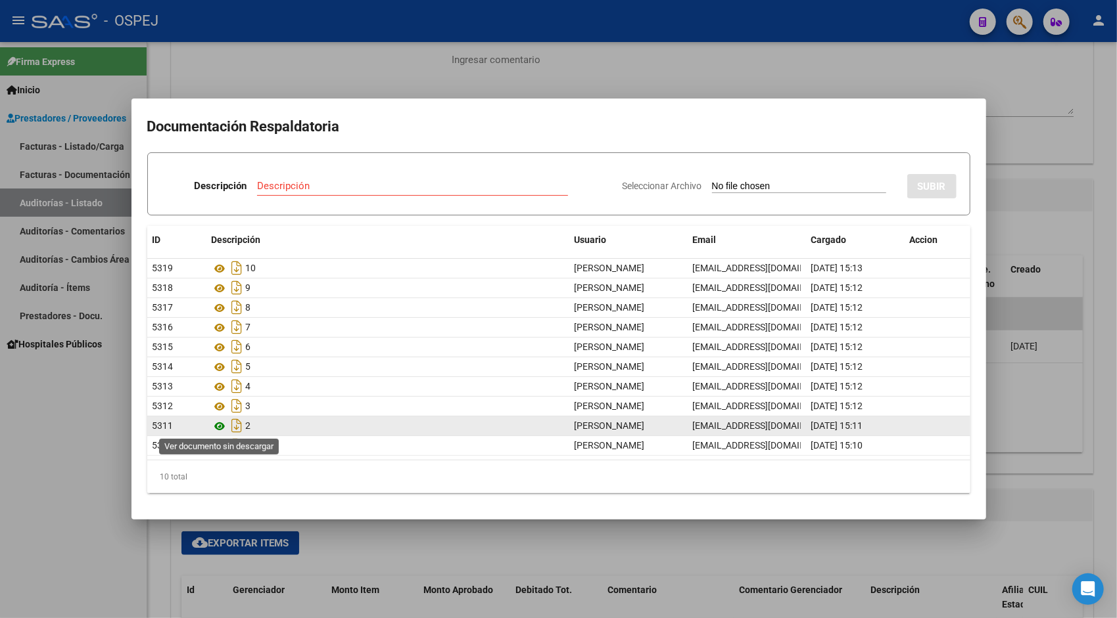
click at [222, 425] on icon at bounding box center [220, 427] width 17 height 16
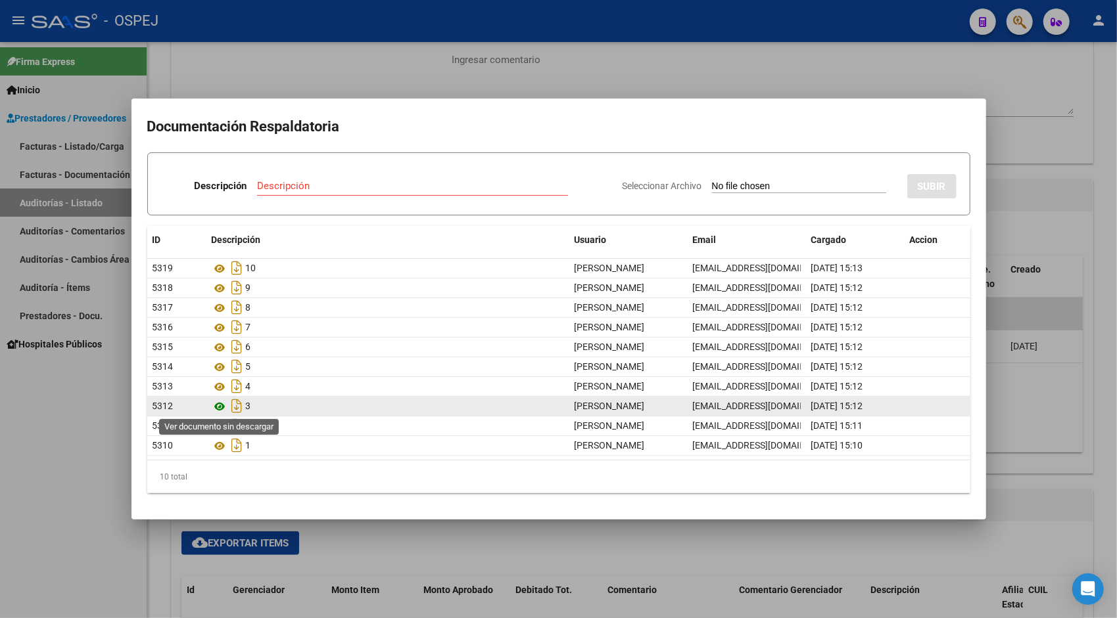
click at [217, 405] on icon at bounding box center [220, 407] width 17 height 16
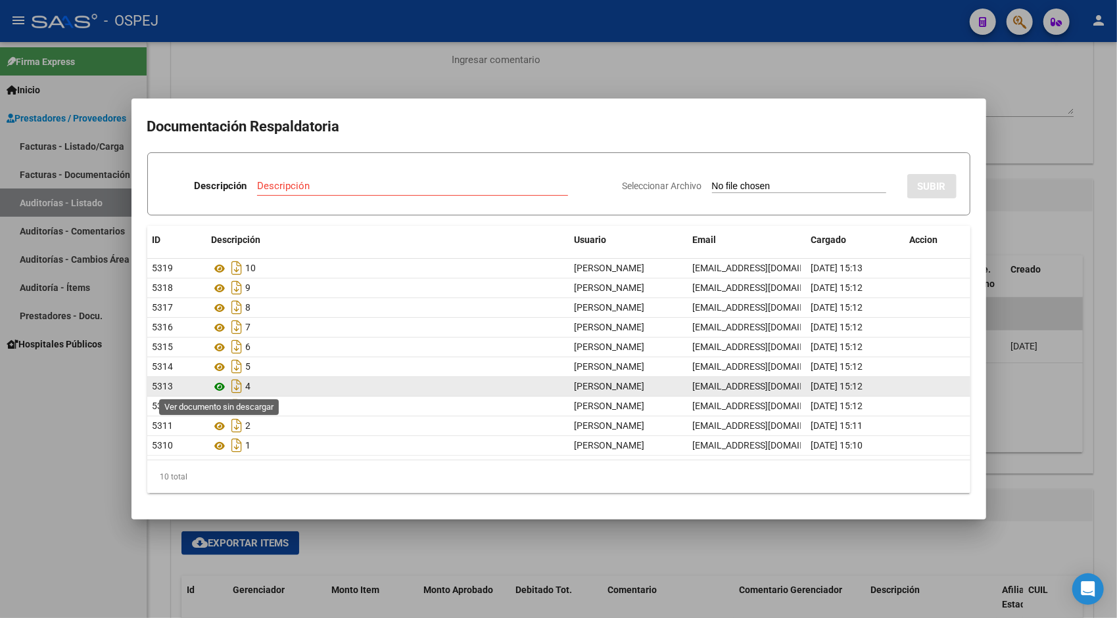
click at [216, 384] on icon at bounding box center [220, 387] width 17 height 16
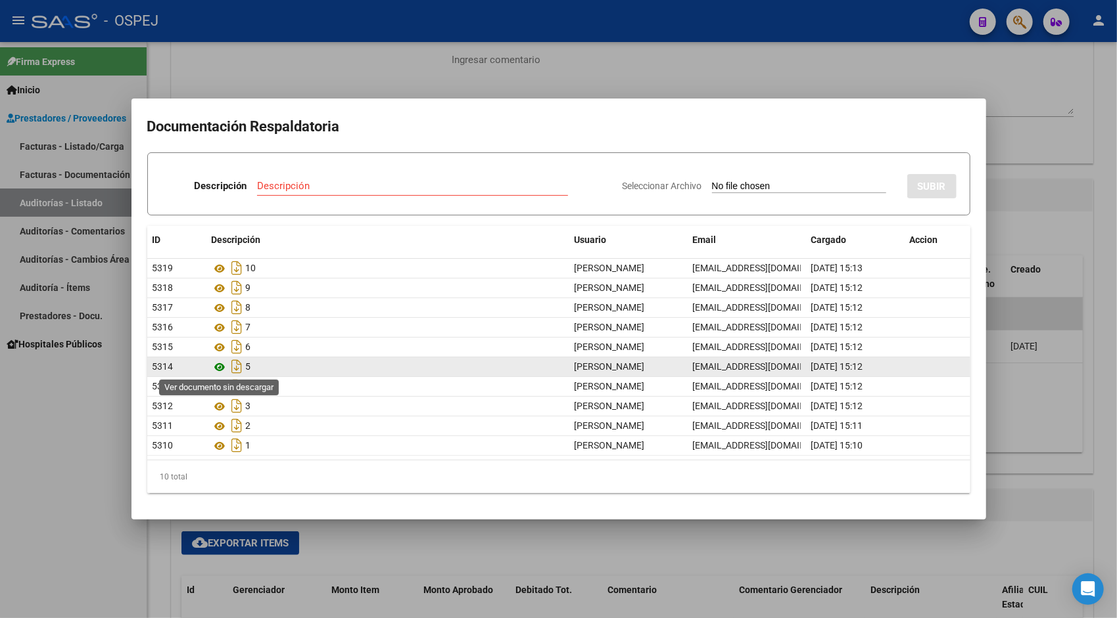
click at [218, 368] on icon at bounding box center [220, 367] width 17 height 16
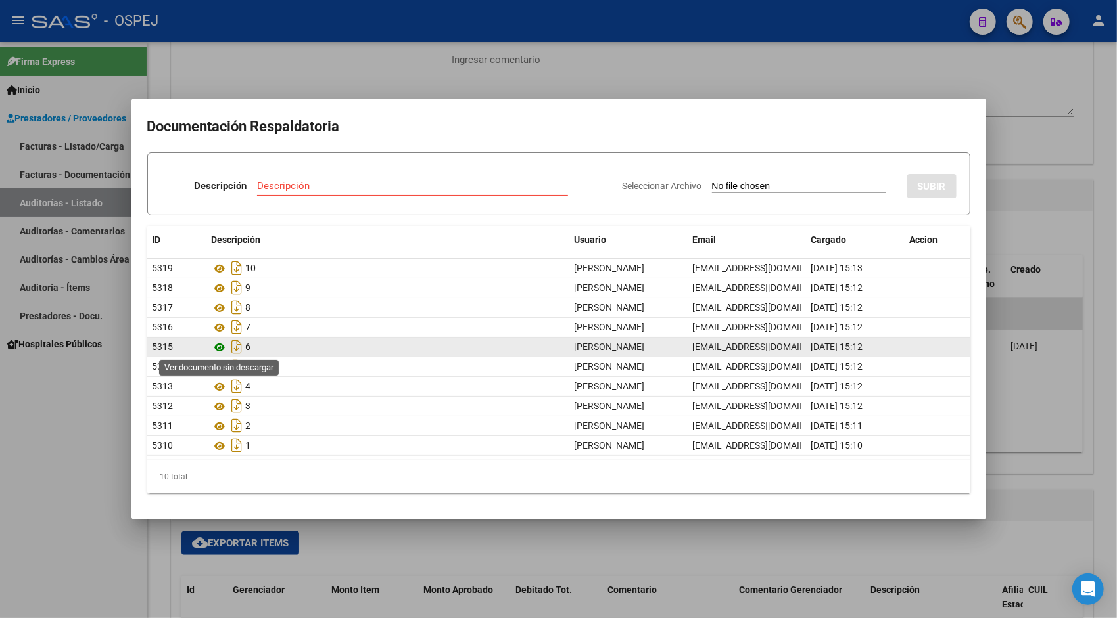
click at [221, 346] on icon at bounding box center [220, 348] width 17 height 16
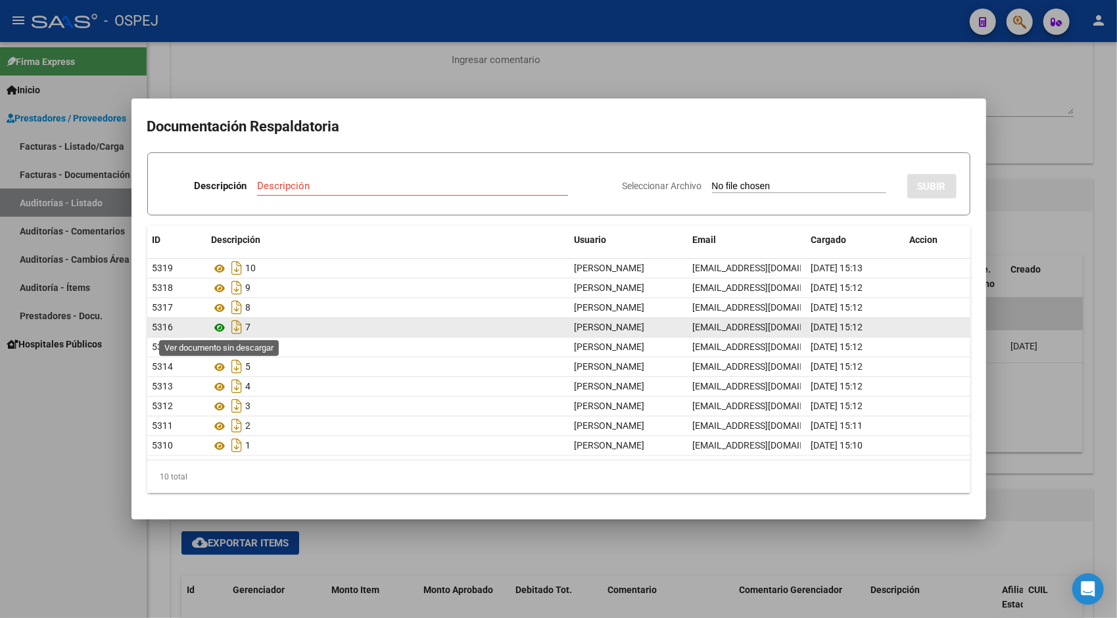
click at [218, 325] on icon at bounding box center [220, 328] width 17 height 16
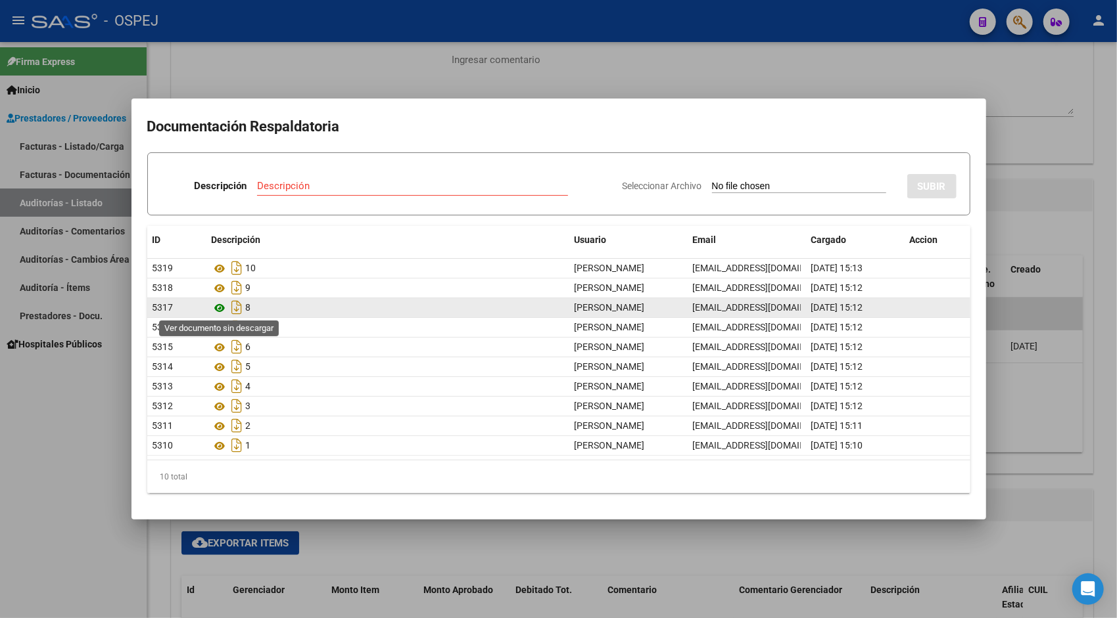
click at [218, 312] on icon at bounding box center [220, 308] width 17 height 16
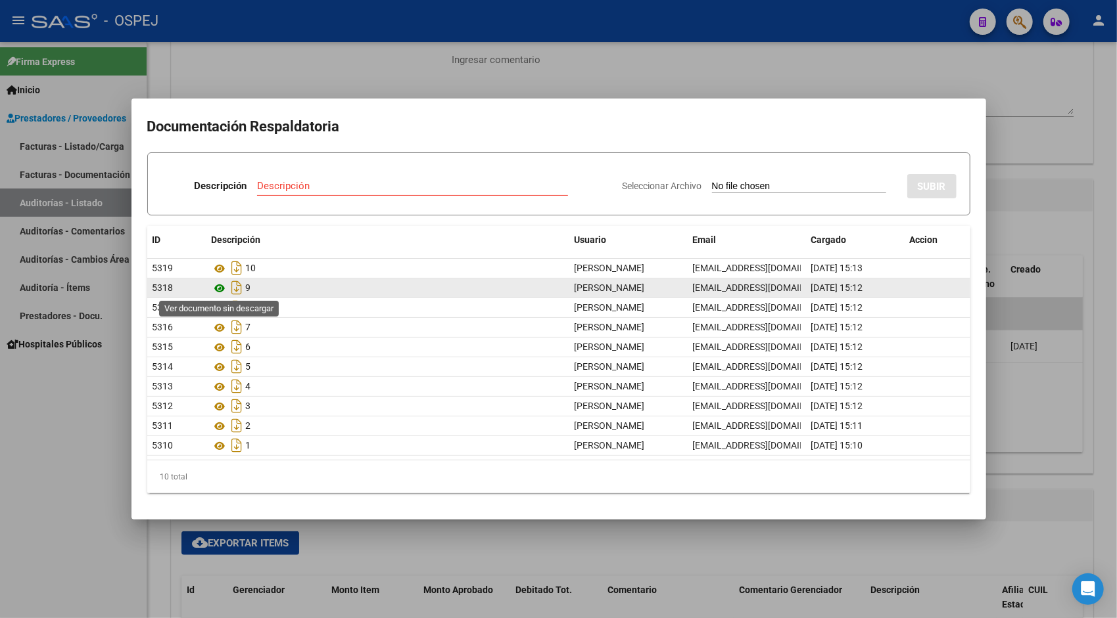
click at [220, 287] on icon at bounding box center [220, 289] width 17 height 16
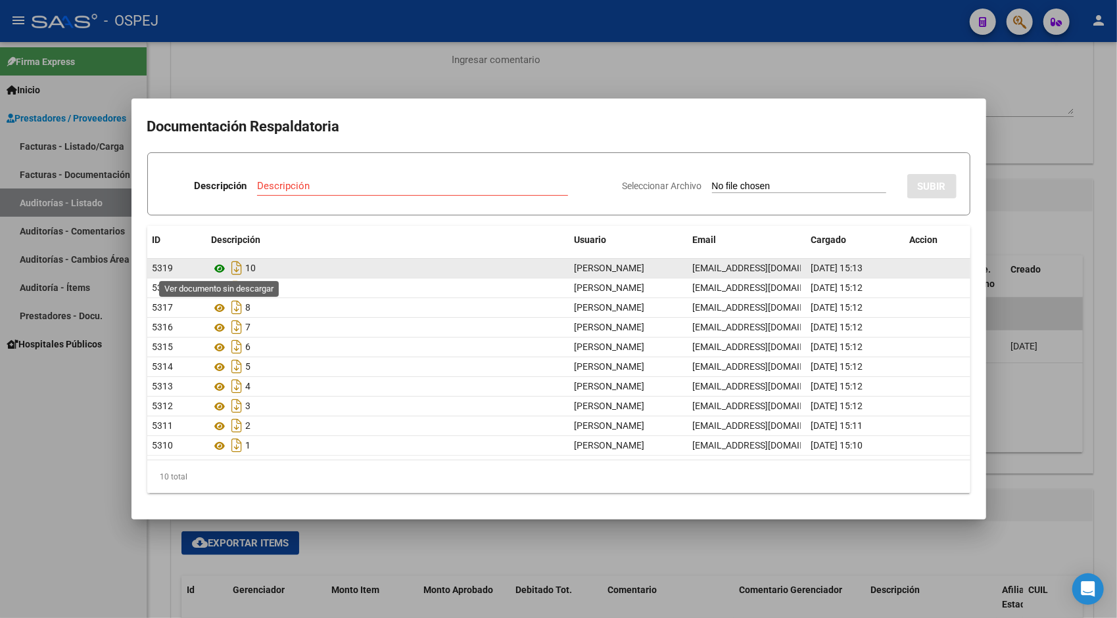
click at [223, 267] on icon at bounding box center [220, 269] width 17 height 16
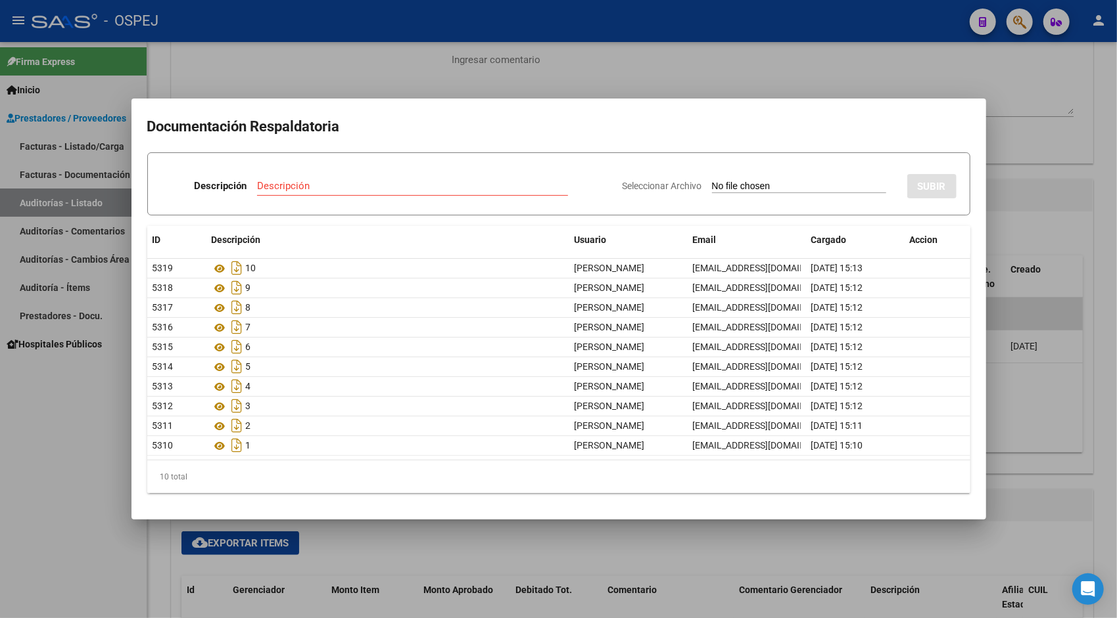
click at [289, 53] on div at bounding box center [558, 309] width 1117 height 618
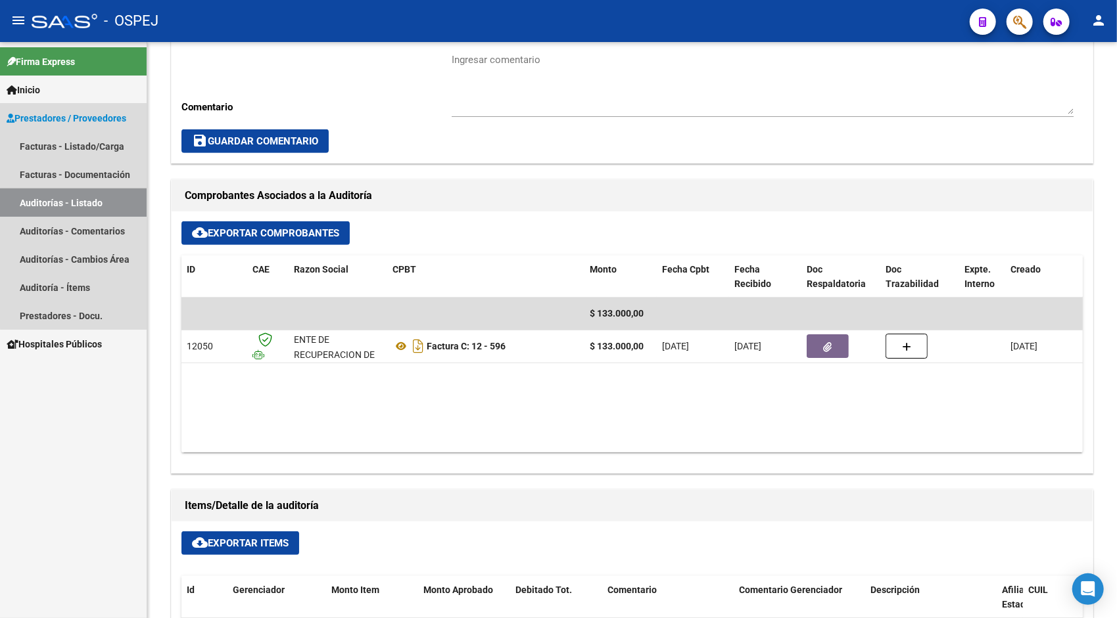
click at [94, 200] on link "Auditorías - Listado" at bounding box center [73, 203] width 147 height 28
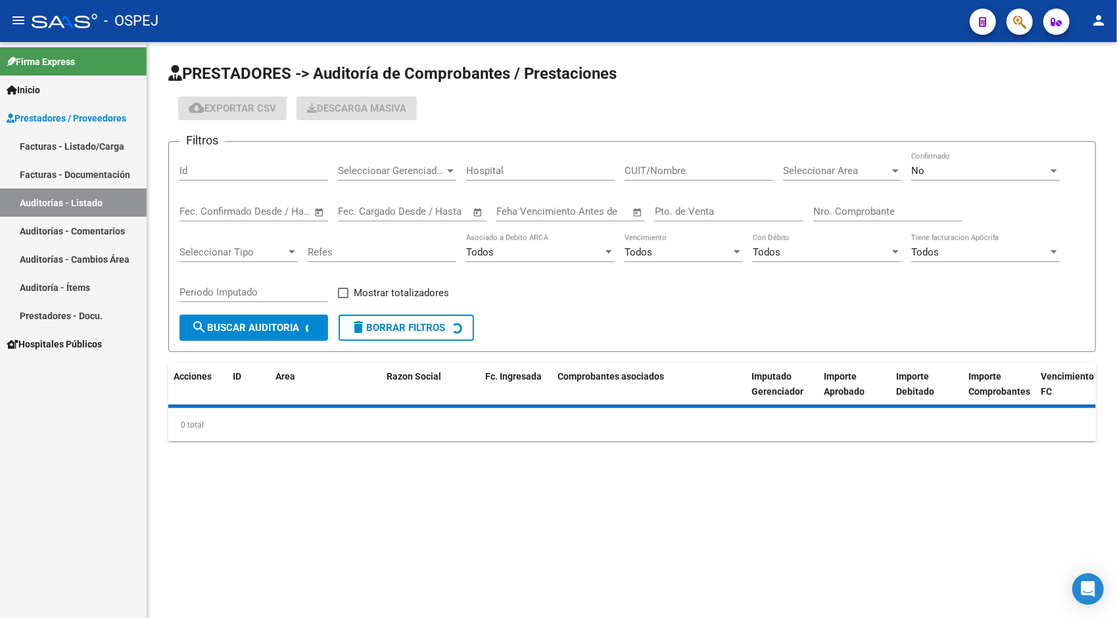
click at [238, 160] on div "Id" at bounding box center [253, 166] width 149 height 28
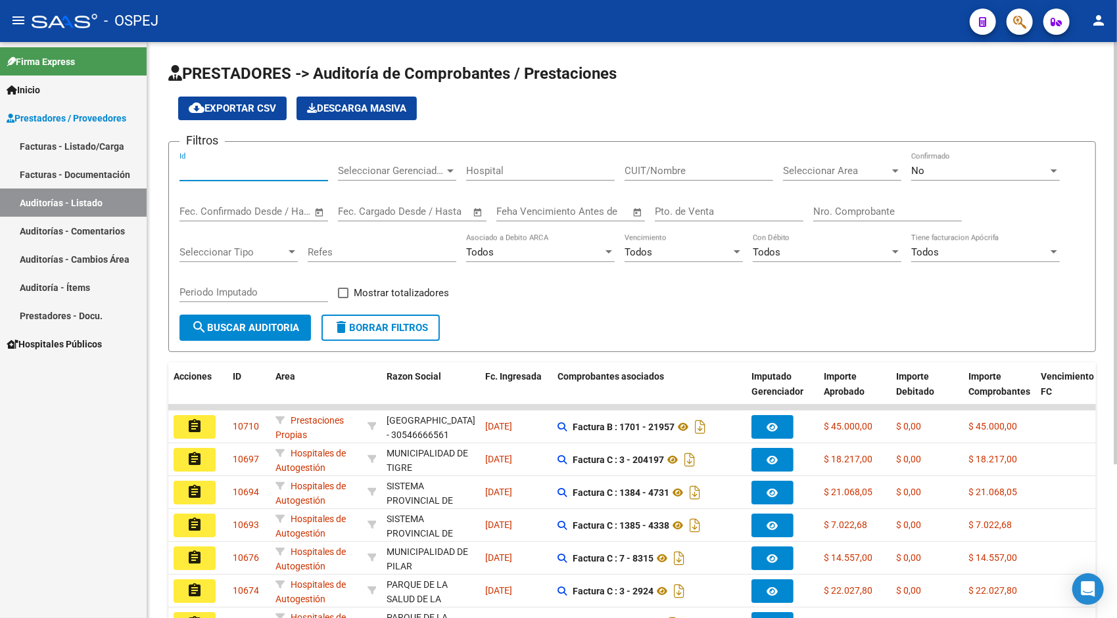
paste input "10566"
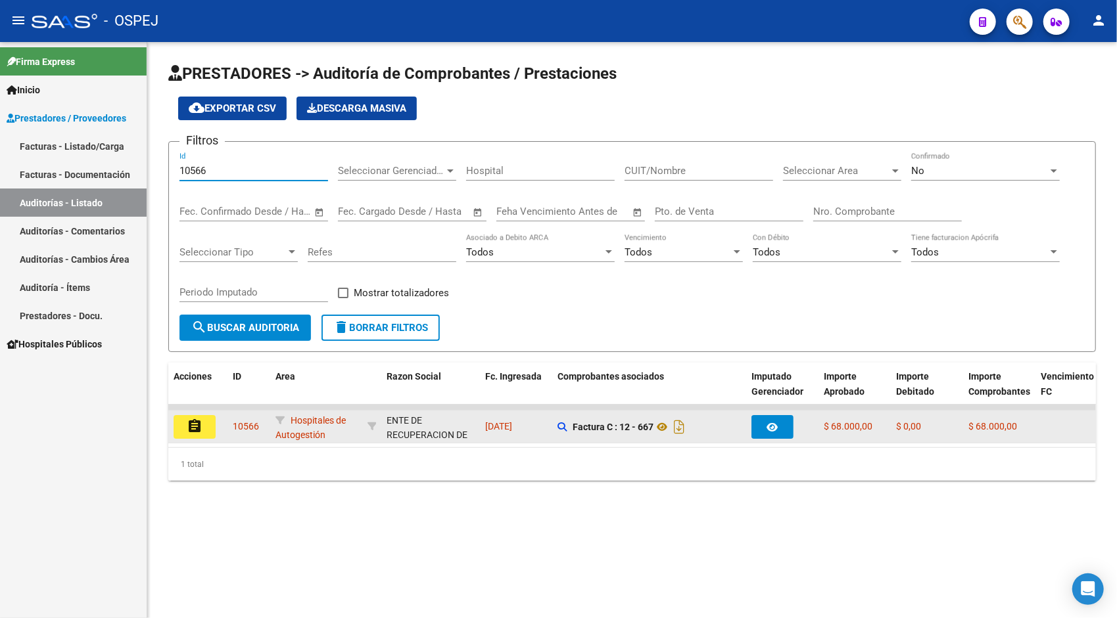
type input "10566"
click at [198, 415] on button "assignment" at bounding box center [195, 427] width 42 height 24
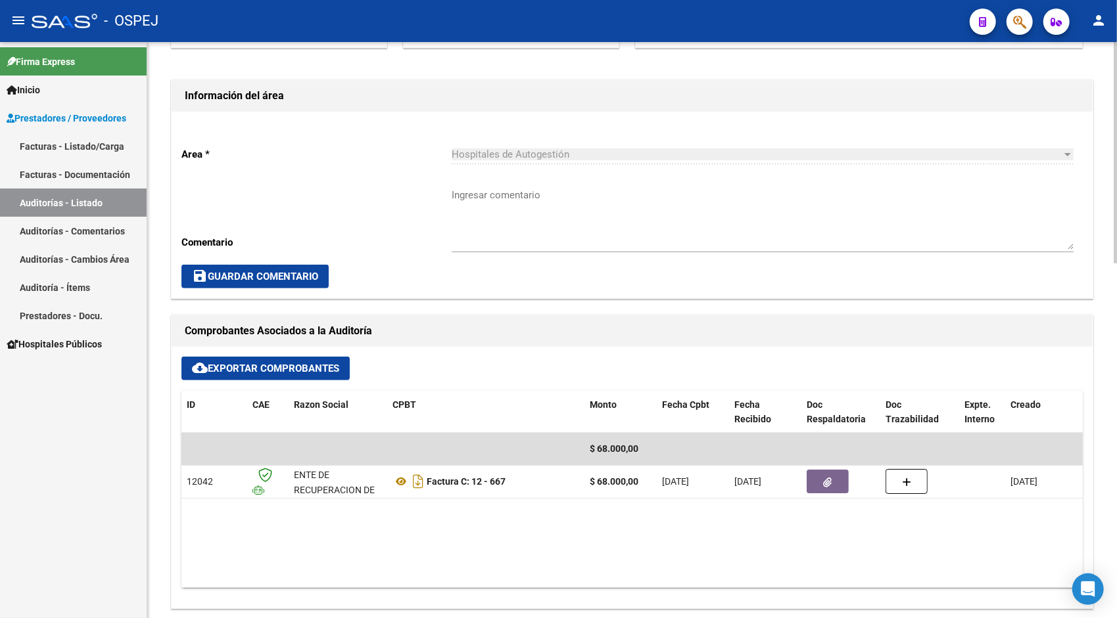
scroll to position [289, 0]
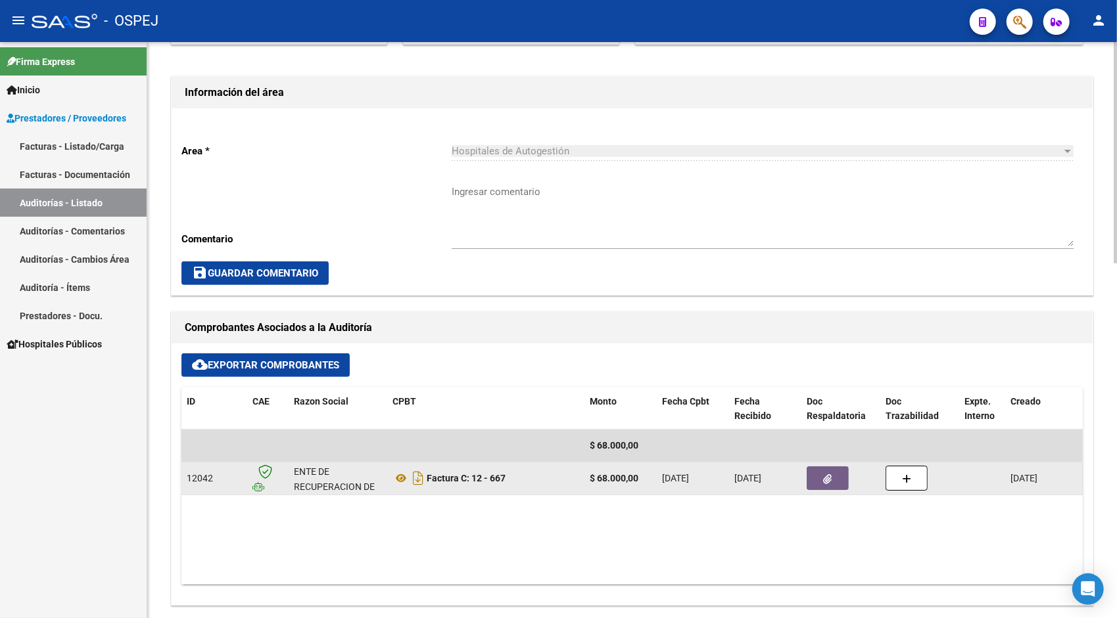
click at [822, 476] on button "button" at bounding box center [827, 479] width 42 height 24
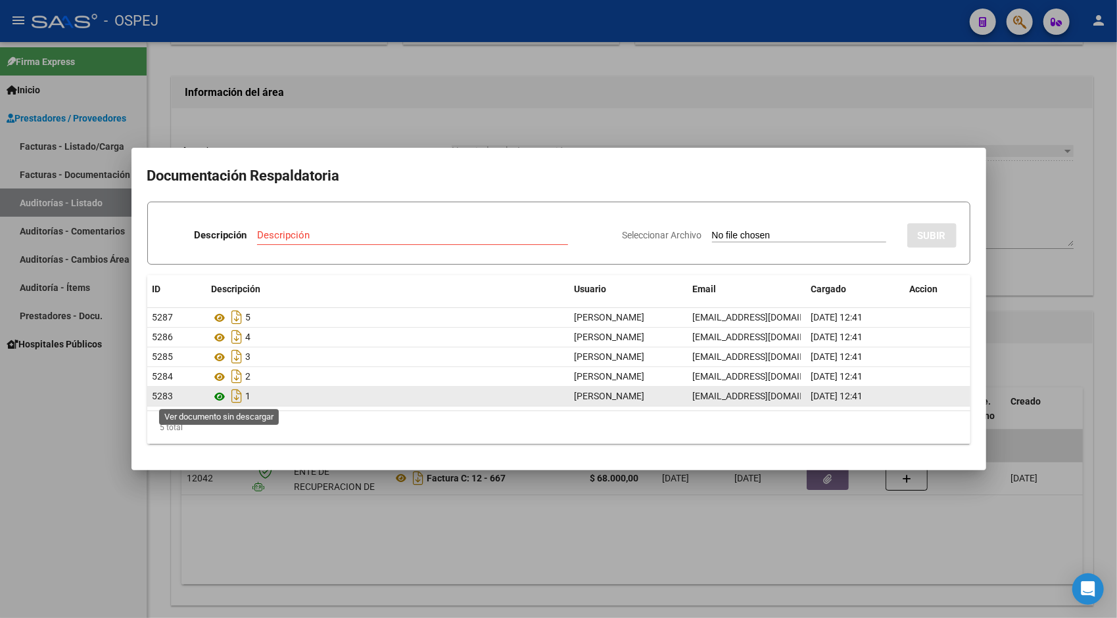
click at [220, 396] on icon at bounding box center [220, 397] width 17 height 16
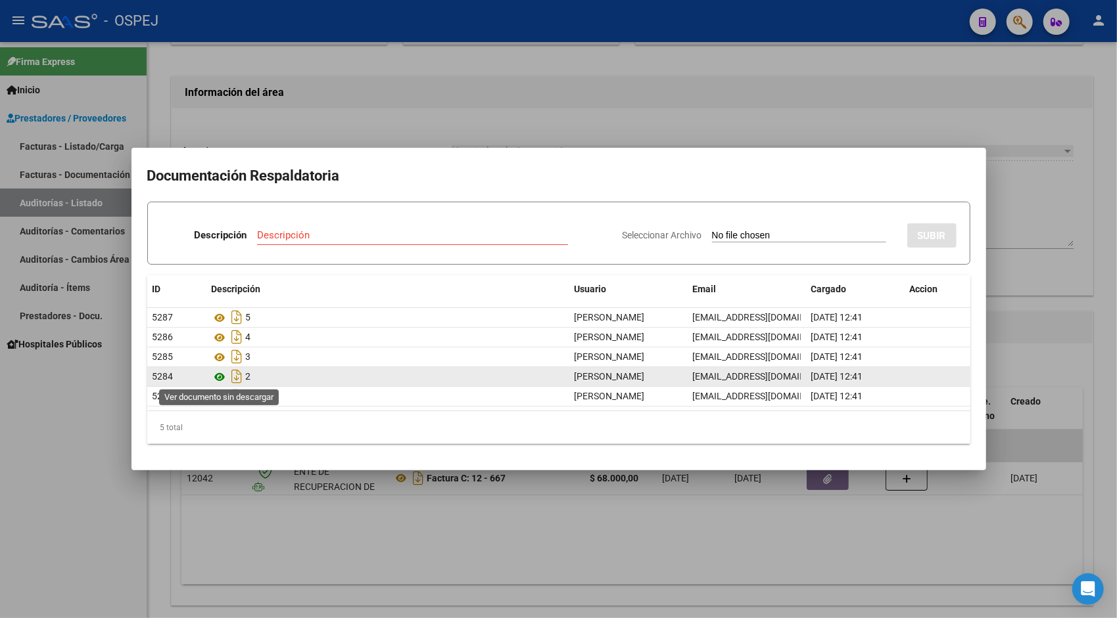
click at [220, 377] on icon at bounding box center [220, 377] width 17 height 16
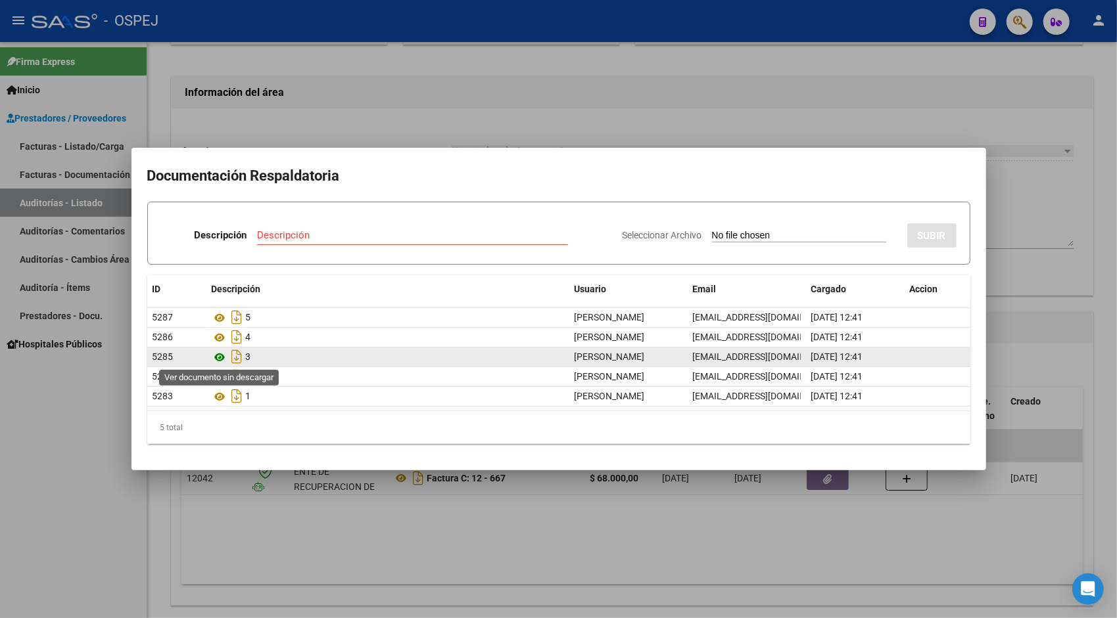
click at [218, 355] on icon at bounding box center [220, 358] width 17 height 16
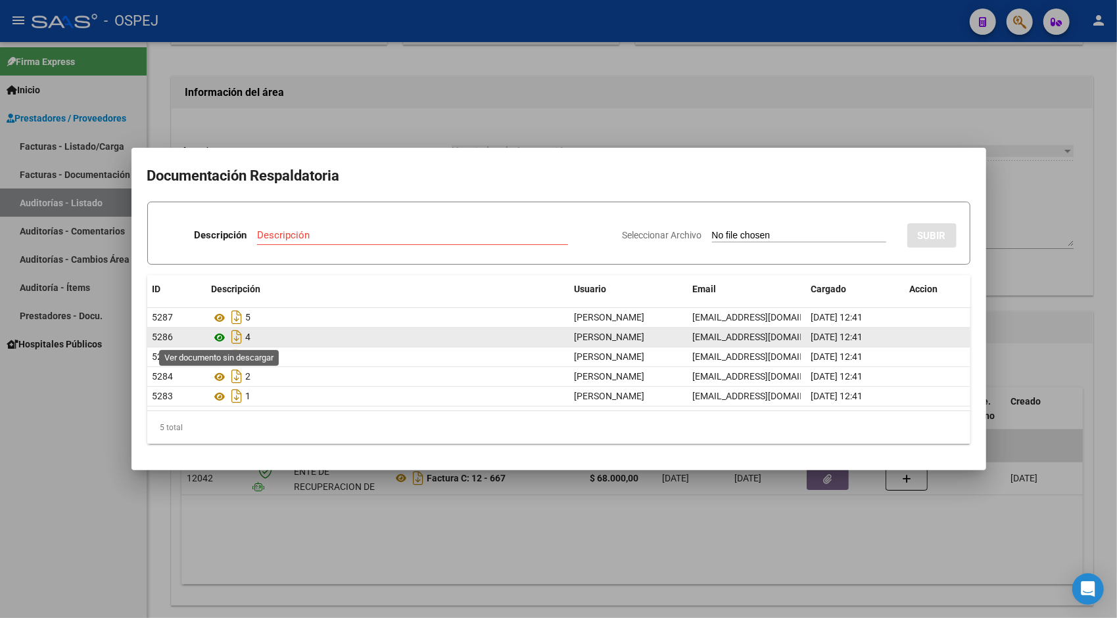
click at [218, 335] on icon at bounding box center [220, 338] width 17 height 16
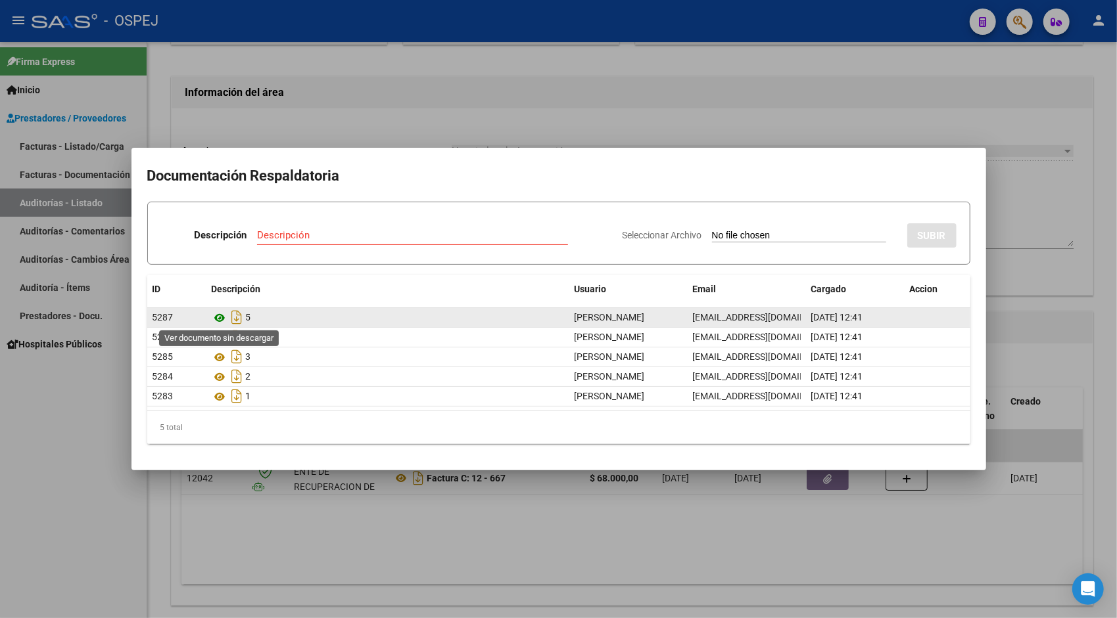
click at [216, 314] on icon at bounding box center [220, 318] width 17 height 16
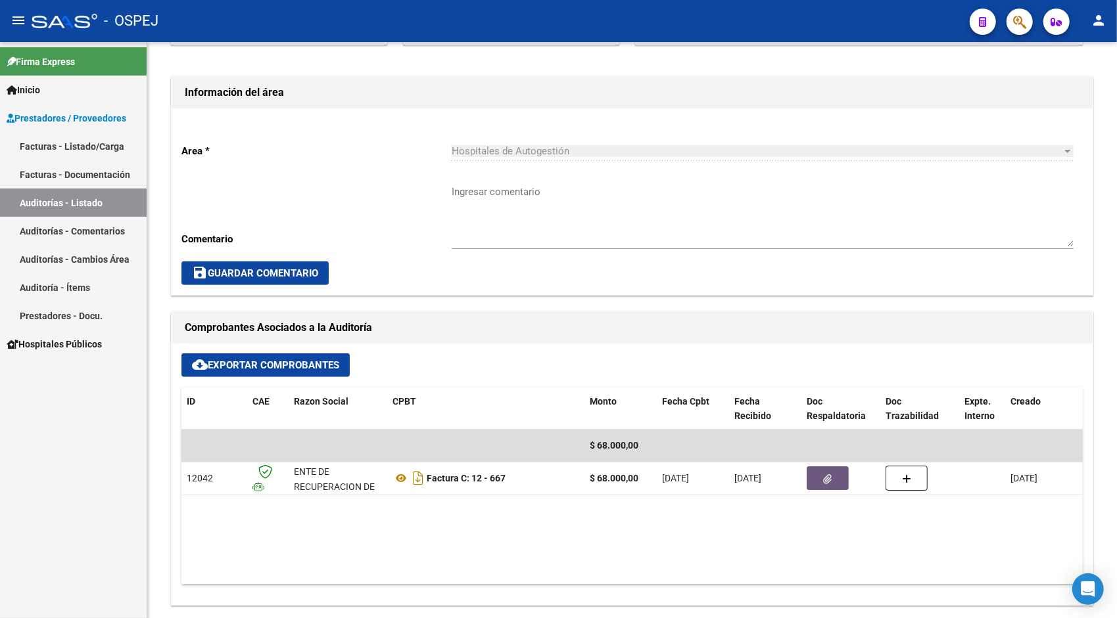
click at [102, 209] on link "Auditorías - Listado" at bounding box center [73, 203] width 147 height 28
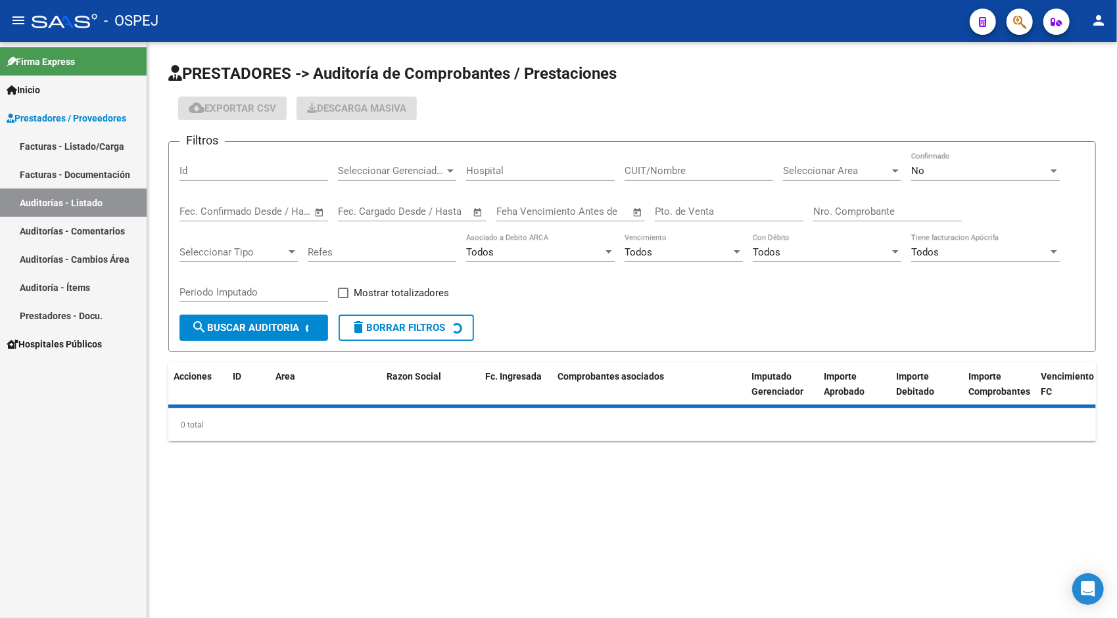
click at [247, 160] on div "Id" at bounding box center [253, 166] width 149 height 28
paste input "10569"
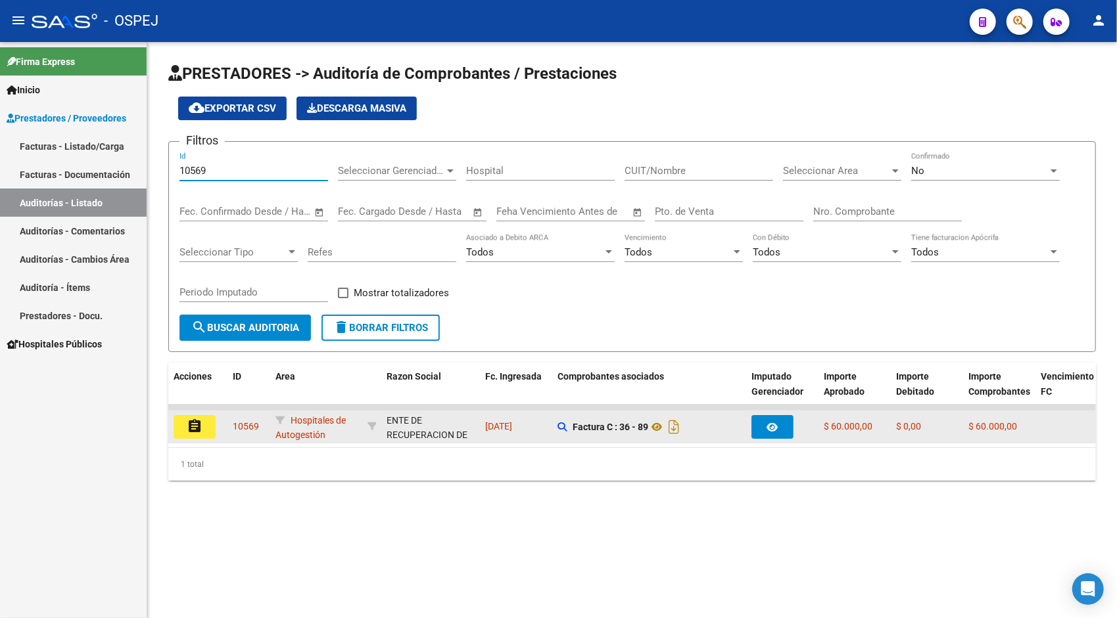
type input "10569"
click at [197, 421] on mat-icon "assignment" at bounding box center [195, 427] width 16 height 16
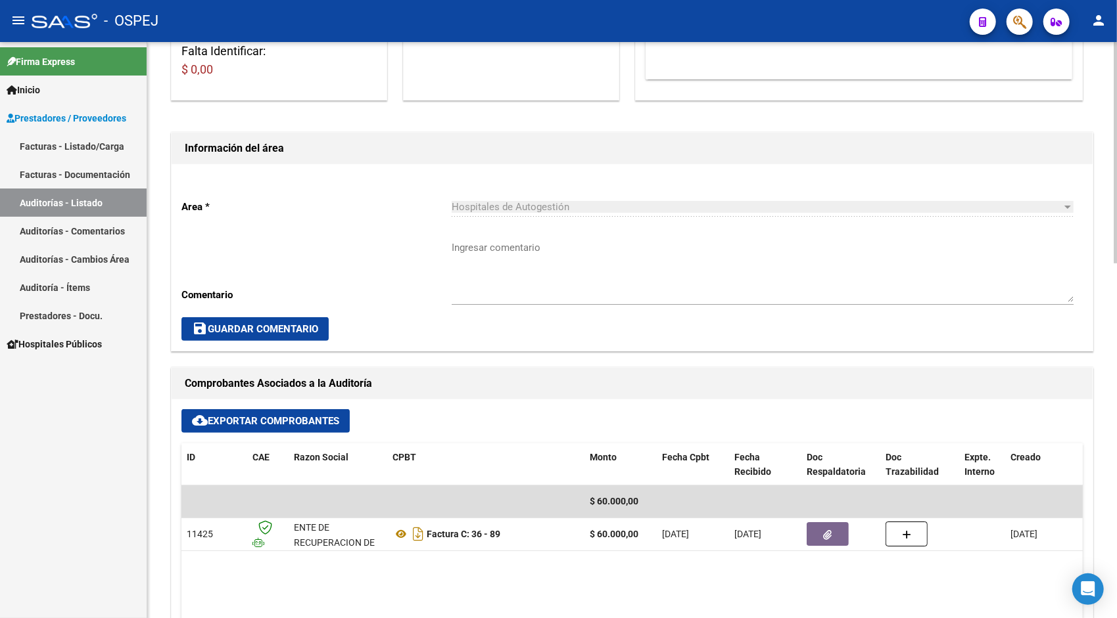
scroll to position [237, 0]
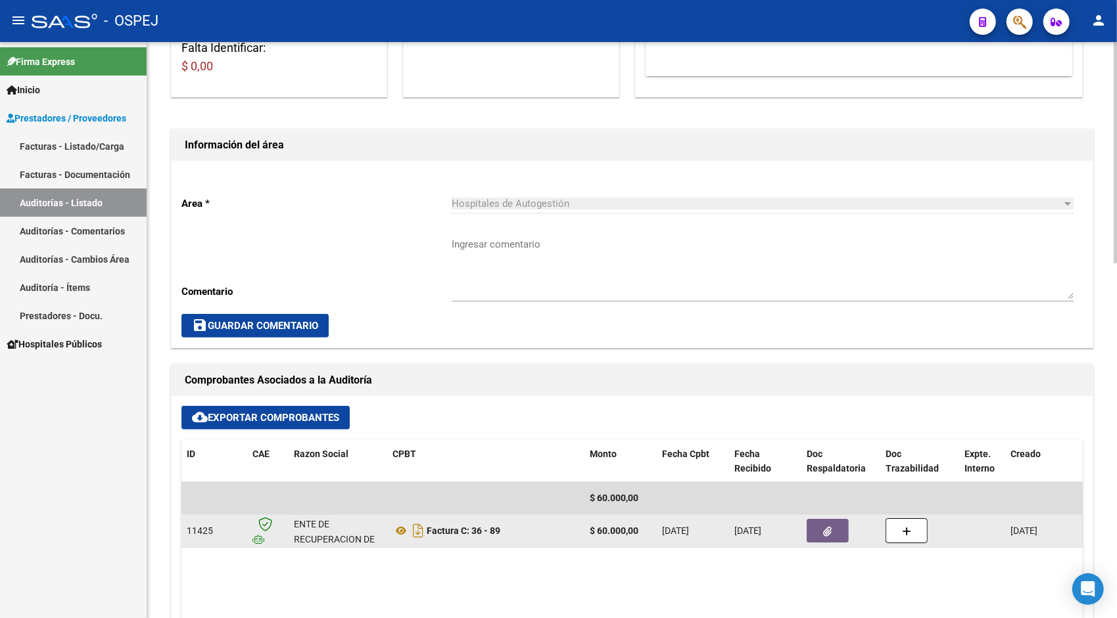
click at [820, 535] on button "button" at bounding box center [827, 531] width 42 height 24
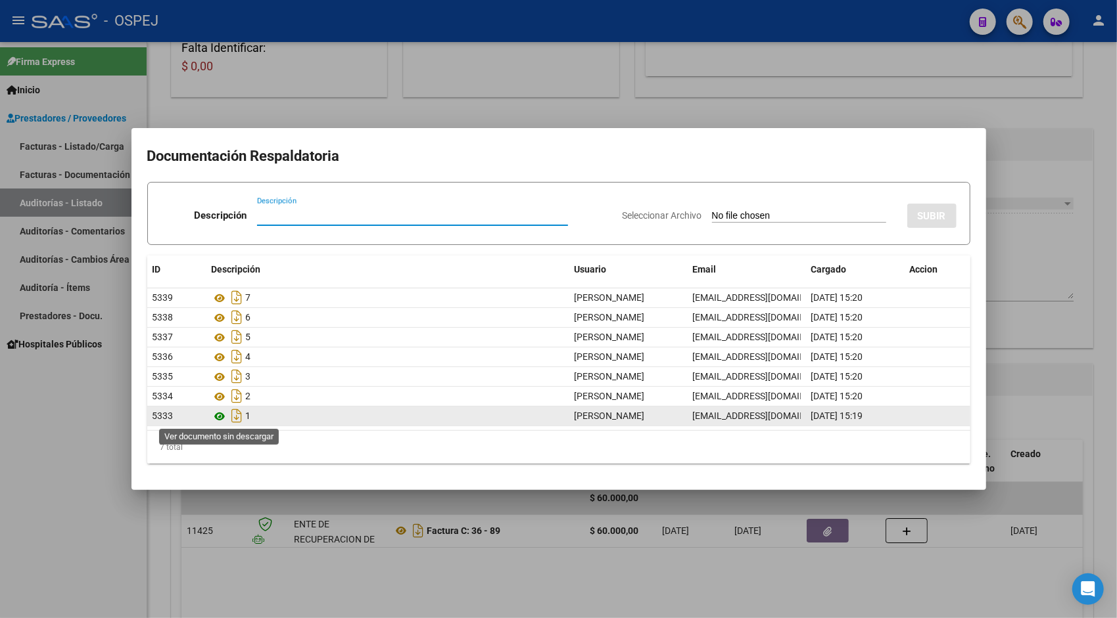
click at [222, 417] on icon at bounding box center [220, 417] width 17 height 16
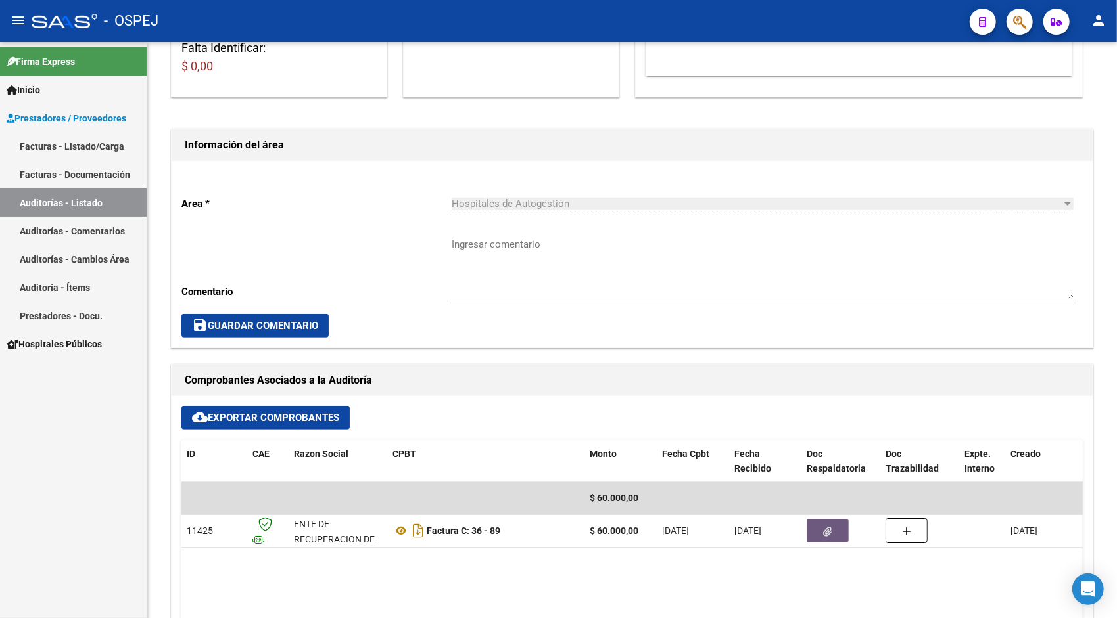
click at [103, 210] on link "Auditorías - Listado" at bounding box center [73, 203] width 147 height 28
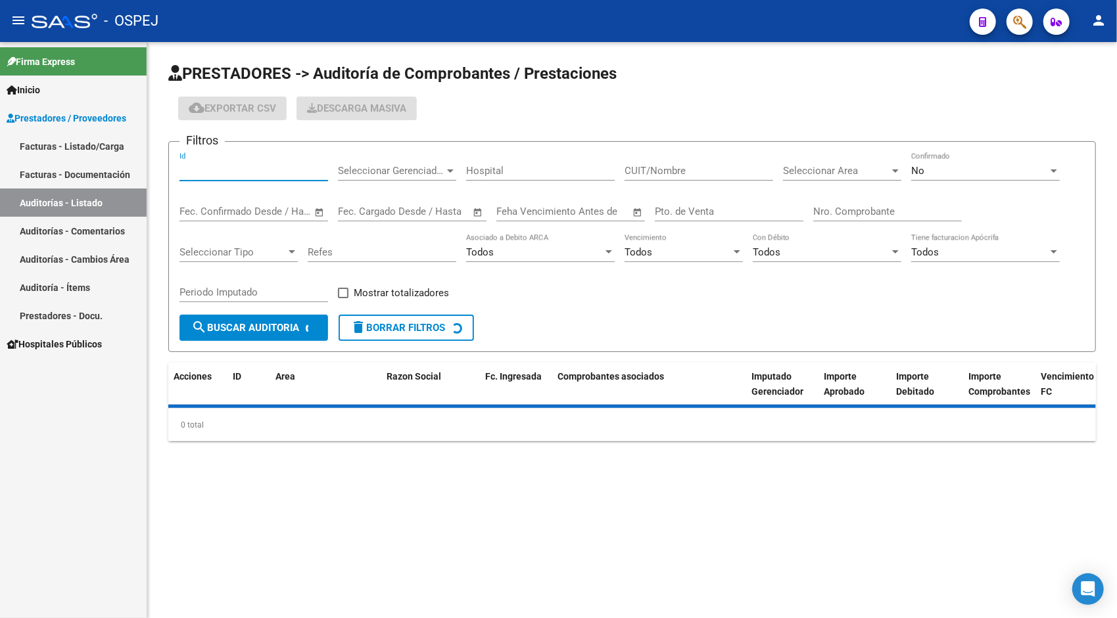
click at [244, 171] on input "Id" at bounding box center [253, 171] width 149 height 12
paste input "10570"
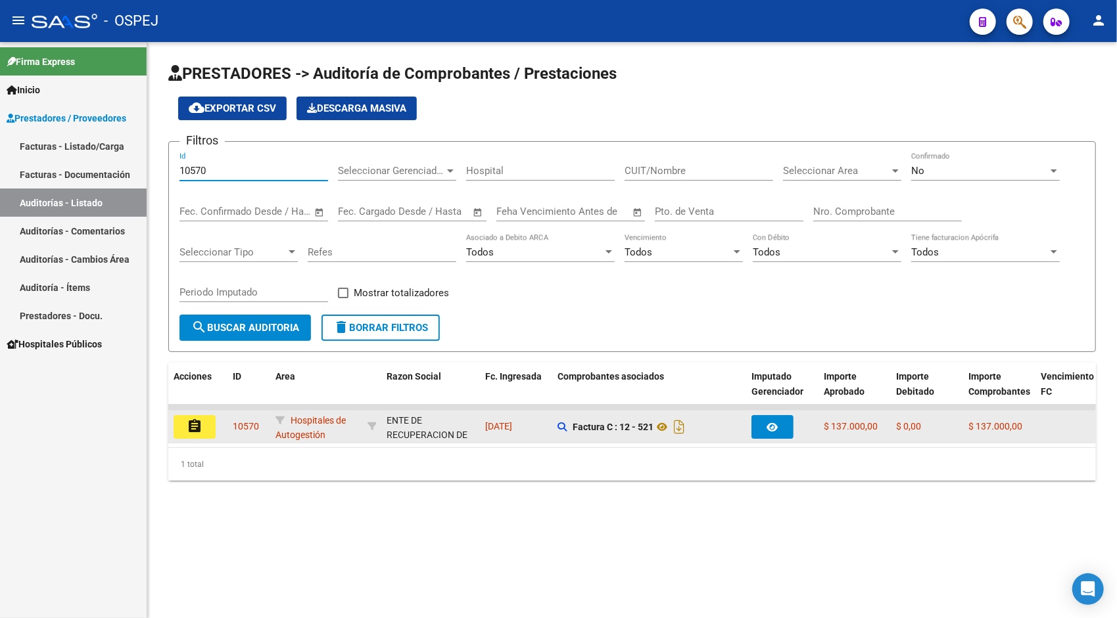
type input "10570"
click at [191, 434] on button "assignment" at bounding box center [195, 427] width 42 height 24
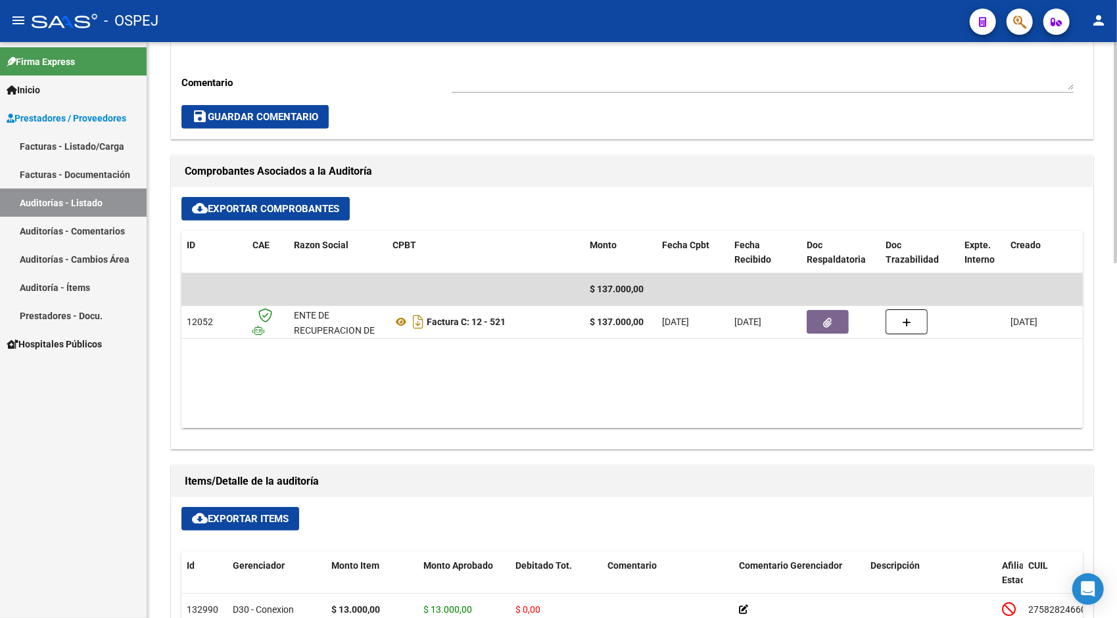
scroll to position [447, 0]
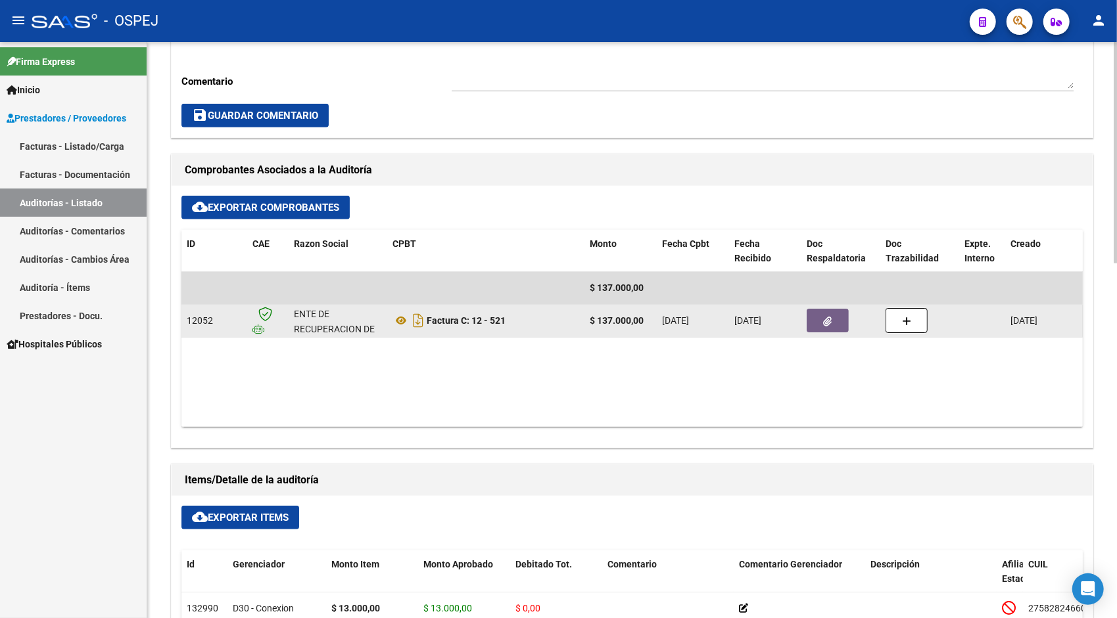
click at [833, 324] on button "button" at bounding box center [827, 321] width 42 height 24
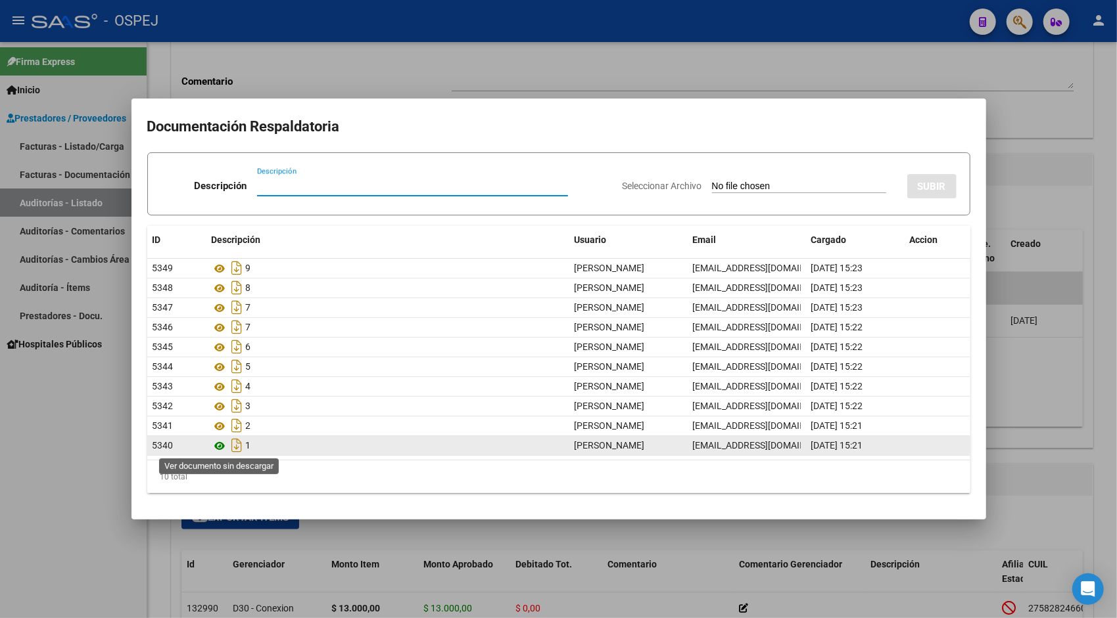
click at [221, 442] on icon at bounding box center [220, 446] width 17 height 16
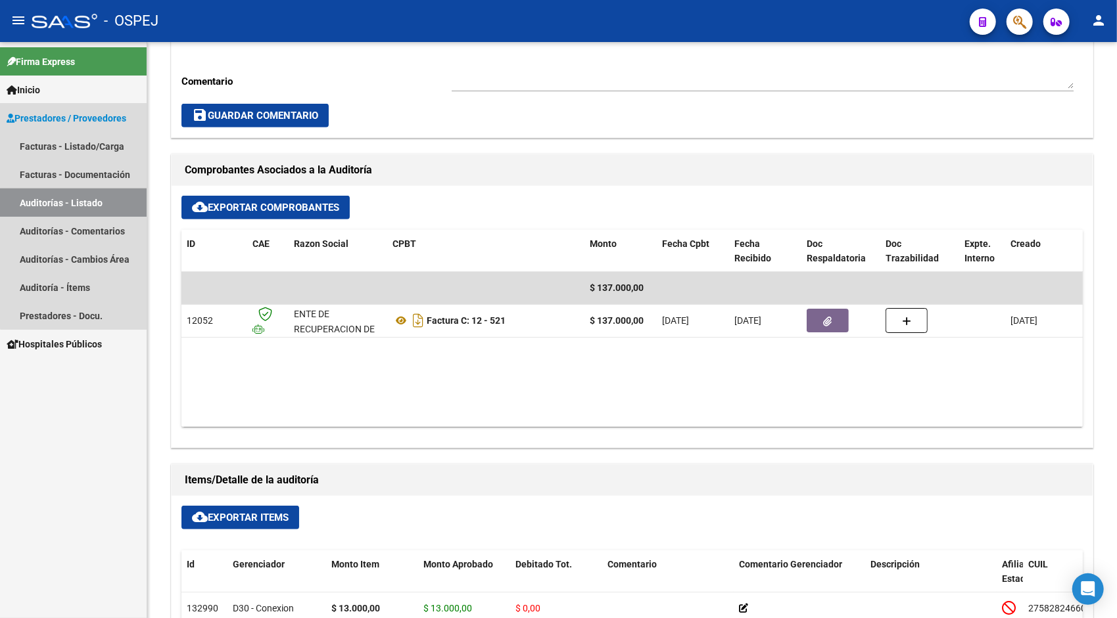
click at [89, 200] on link "Auditorías - Listado" at bounding box center [73, 203] width 147 height 28
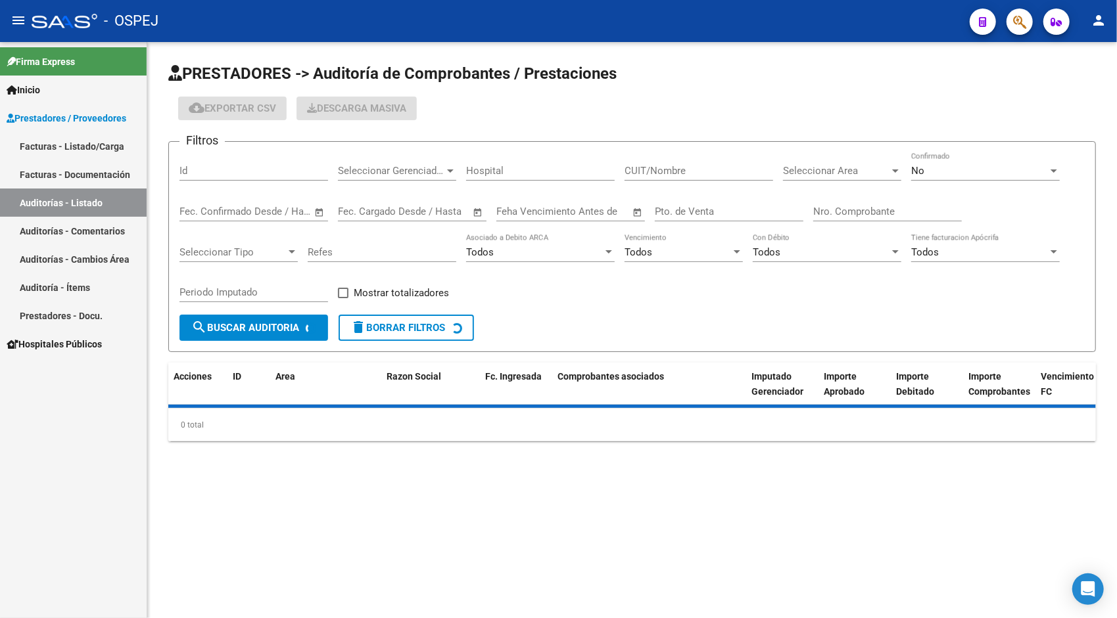
click at [231, 179] on div "Id" at bounding box center [253, 166] width 149 height 28
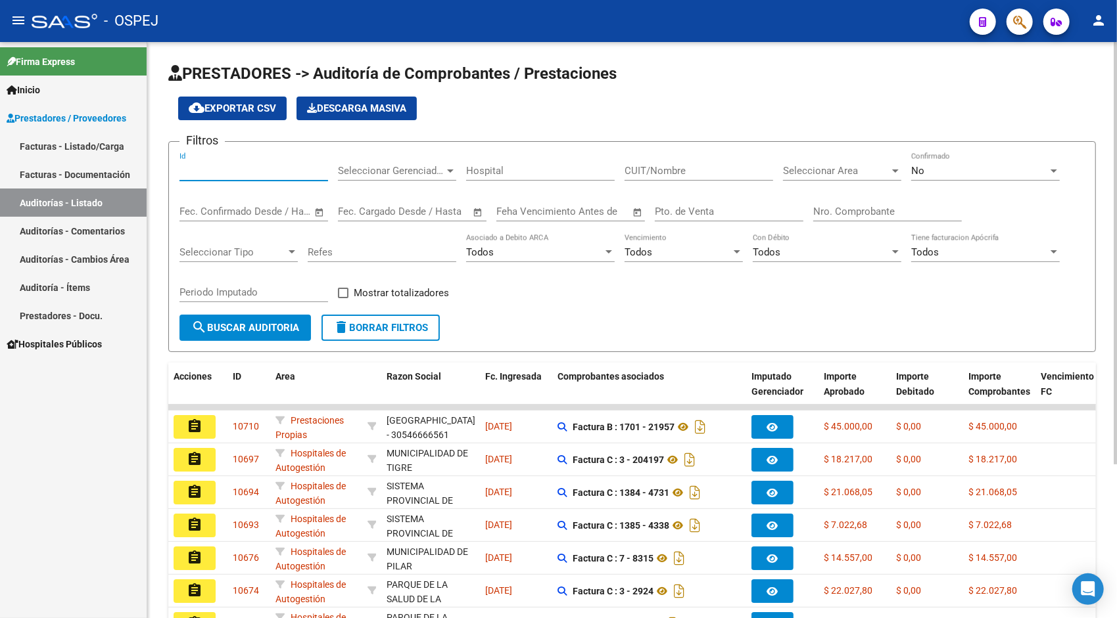
paste input "10573"
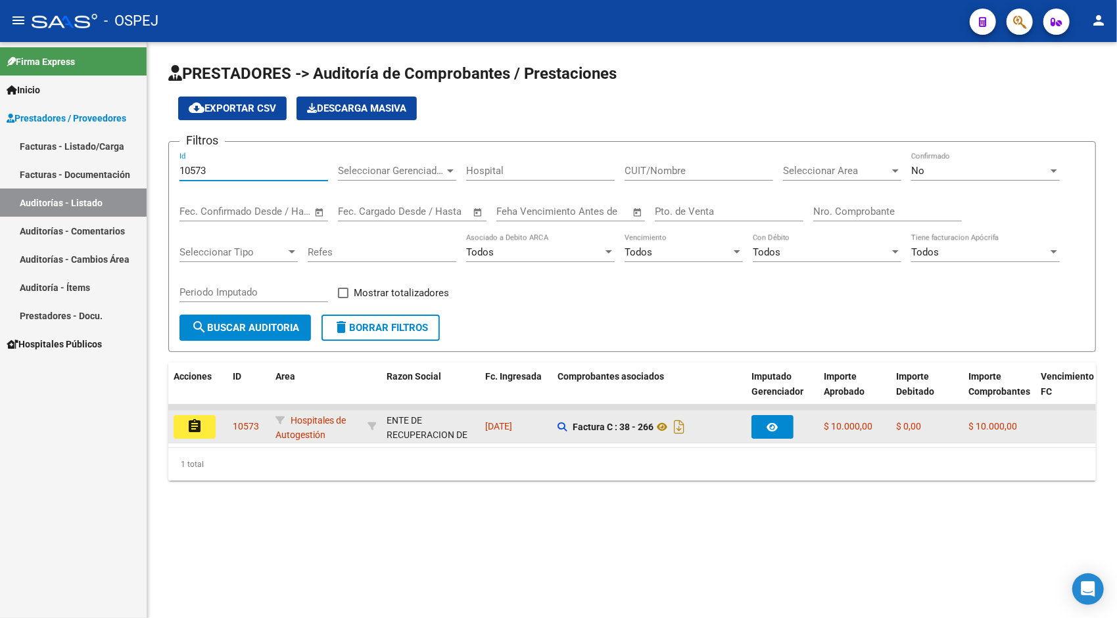
type input "10573"
click at [188, 427] on mat-icon "assignment" at bounding box center [195, 427] width 16 height 16
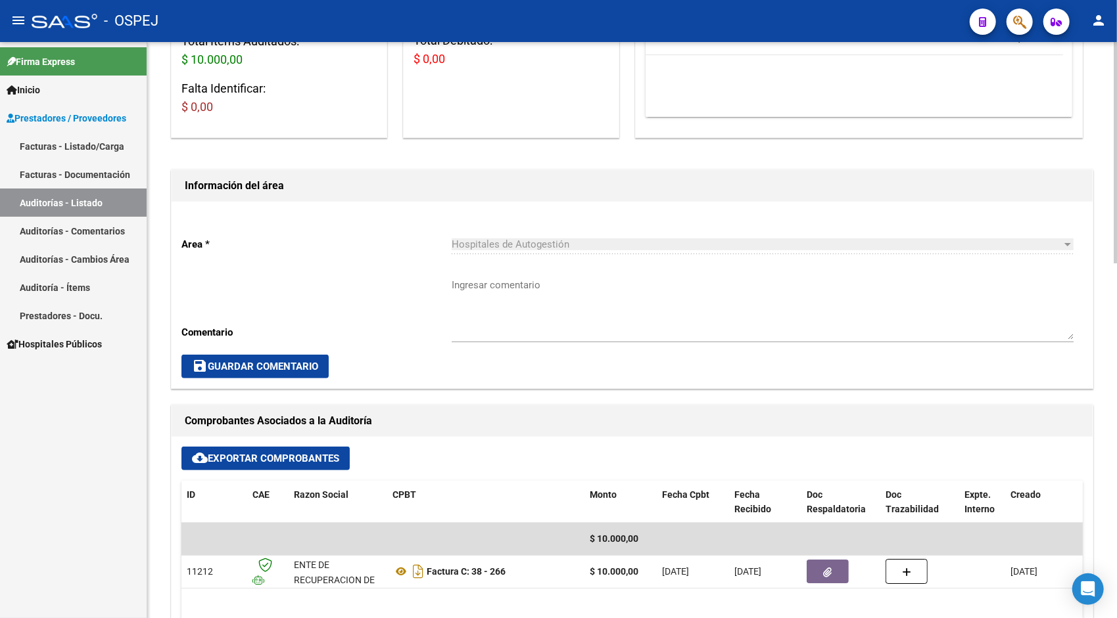
scroll to position [263, 0]
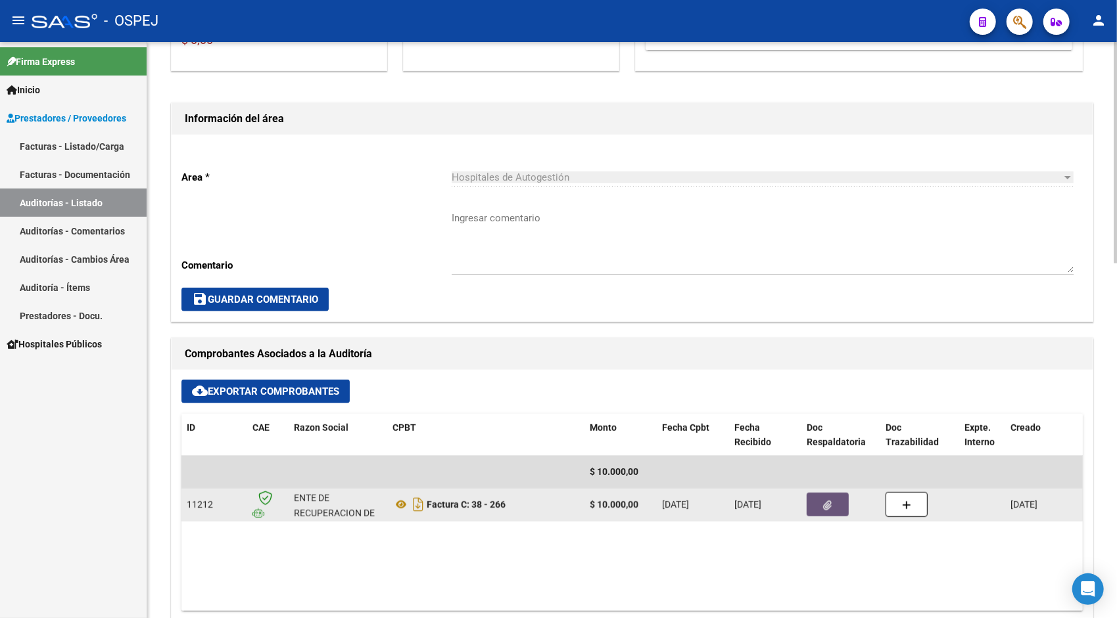
click at [825, 504] on icon "button" at bounding box center [827, 506] width 9 height 10
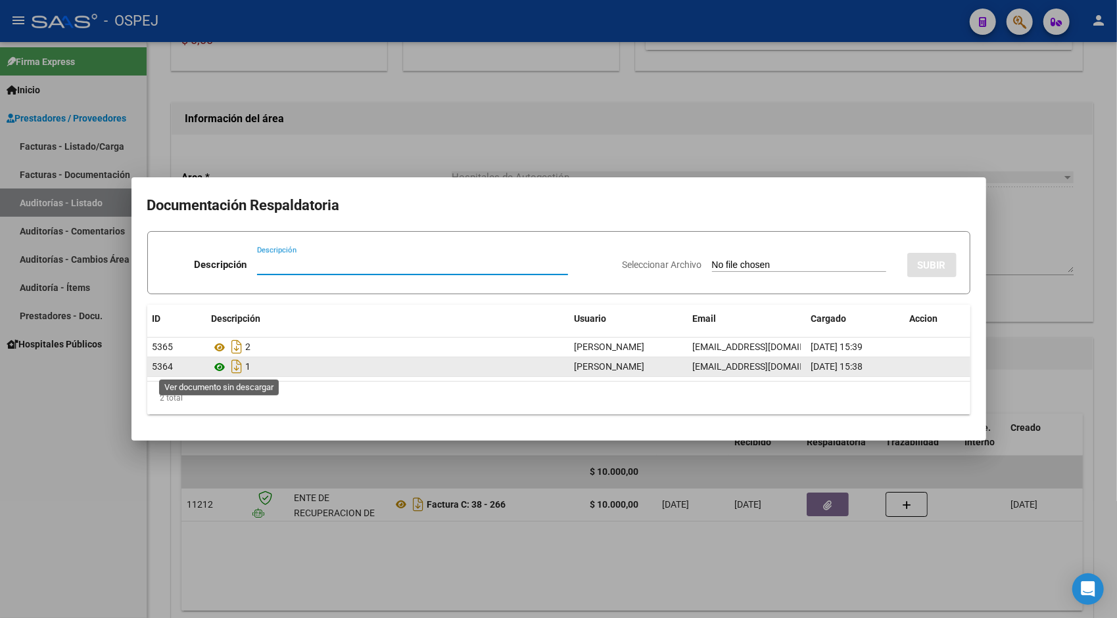
click at [218, 364] on icon at bounding box center [220, 367] width 17 height 16
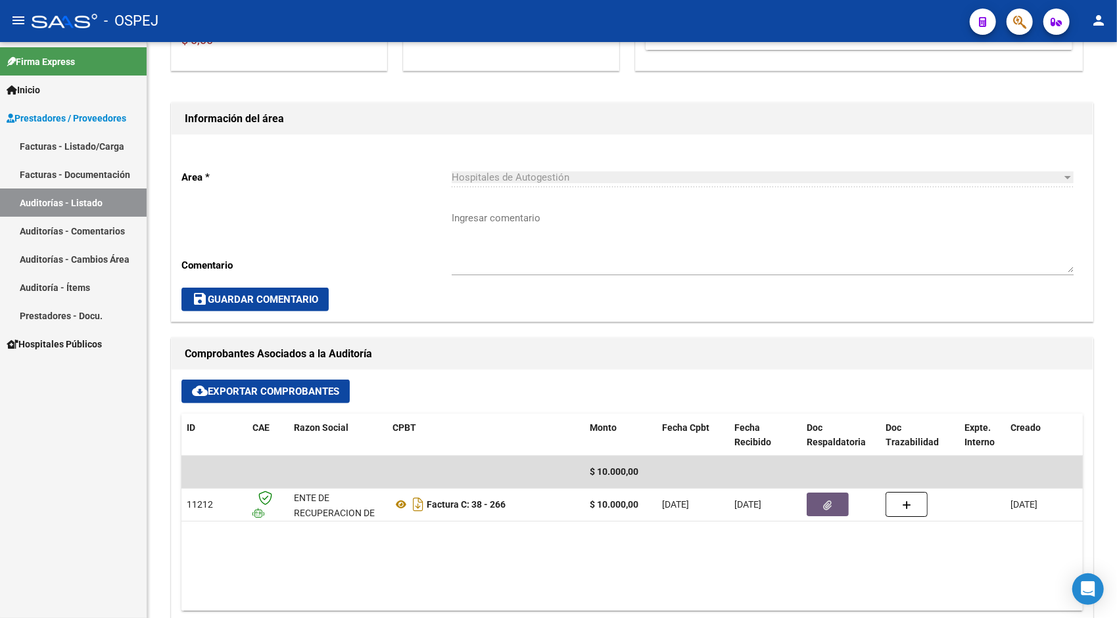
click at [92, 200] on link "Auditorías - Listado" at bounding box center [73, 203] width 147 height 28
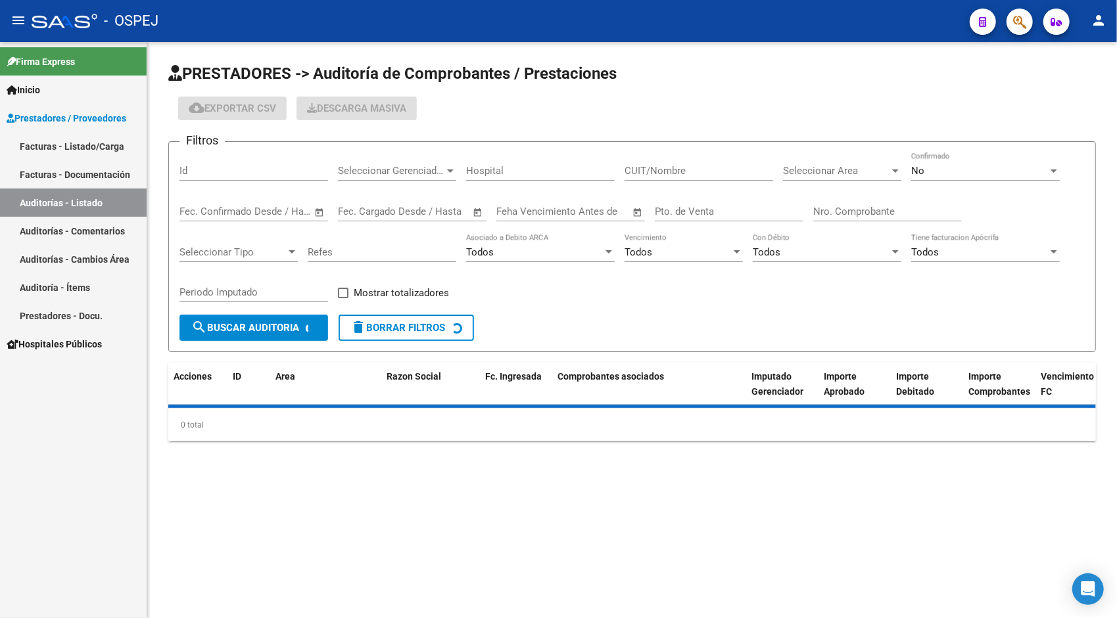
click at [271, 168] on input "Id" at bounding box center [253, 171] width 149 height 12
paste input "10574"
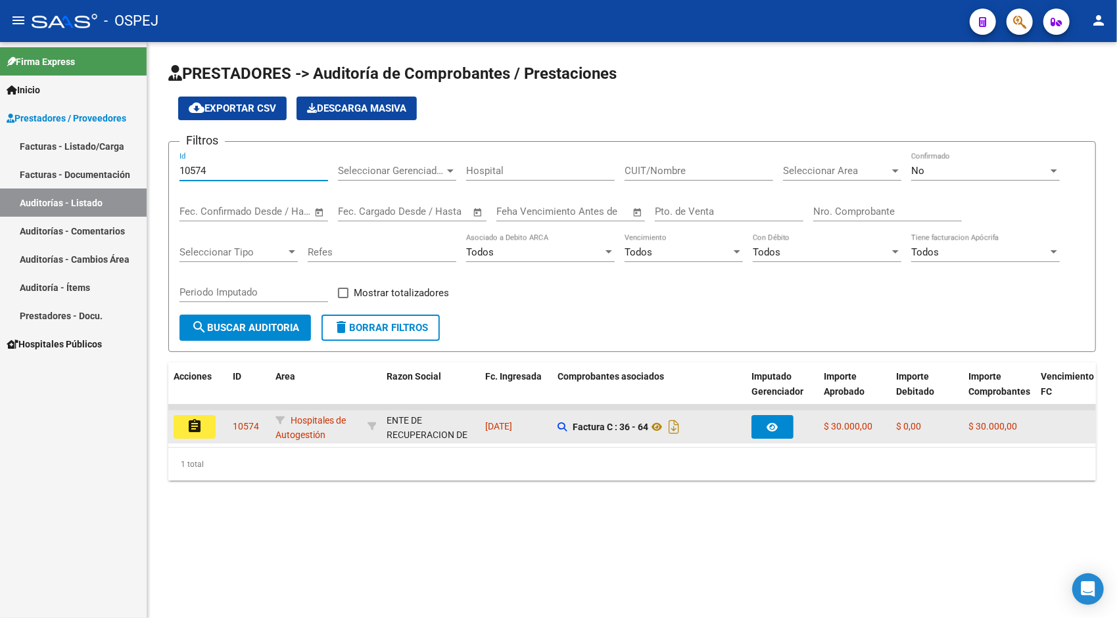
type input "10574"
click at [200, 430] on mat-icon "assignment" at bounding box center [195, 427] width 16 height 16
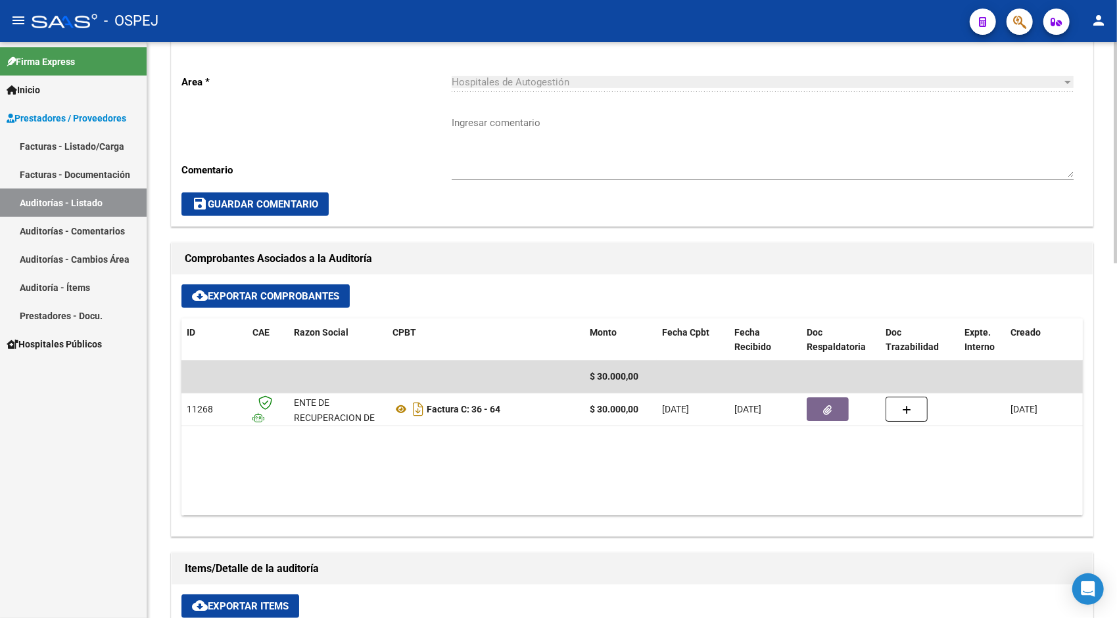
scroll to position [394, 0]
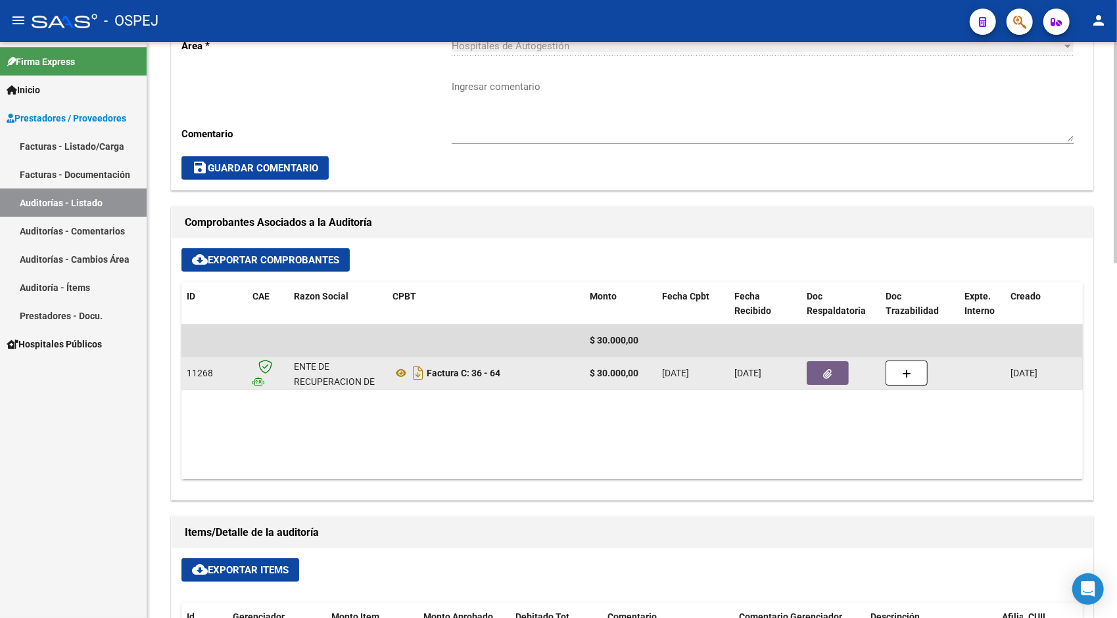
click at [830, 379] on button "button" at bounding box center [827, 373] width 42 height 24
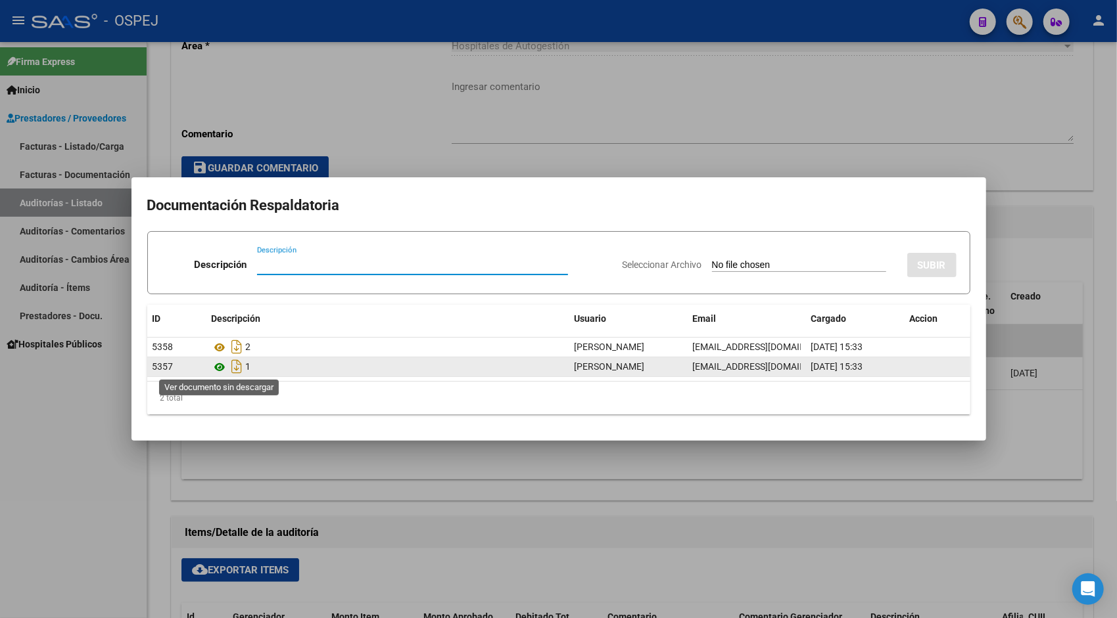
click at [222, 369] on icon at bounding box center [220, 367] width 17 height 16
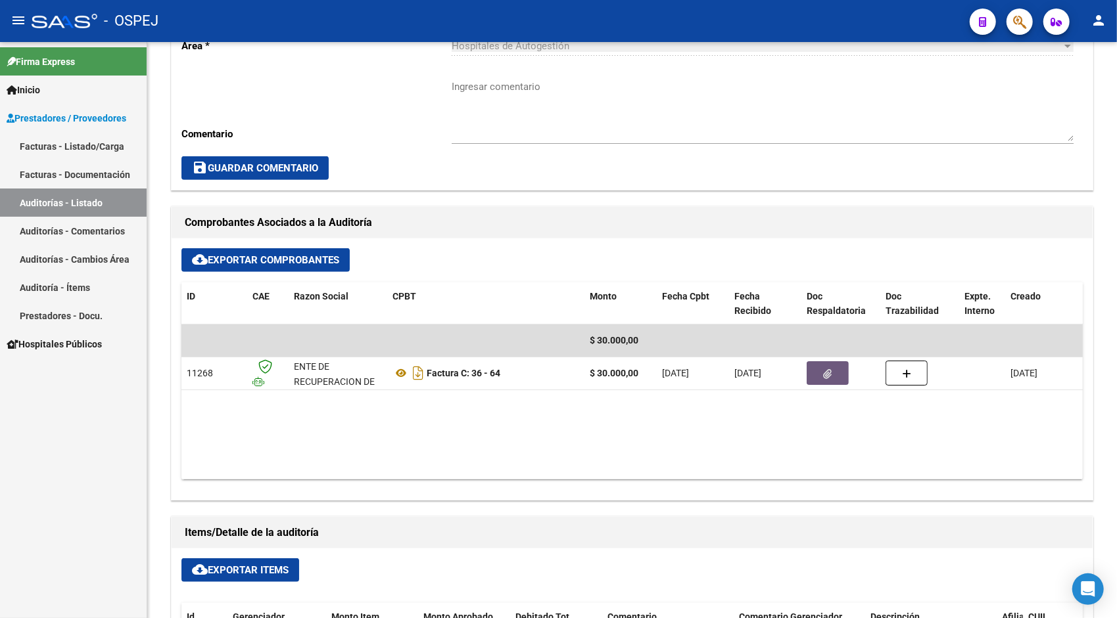
click at [93, 206] on link "Auditorías - Listado" at bounding box center [73, 203] width 147 height 28
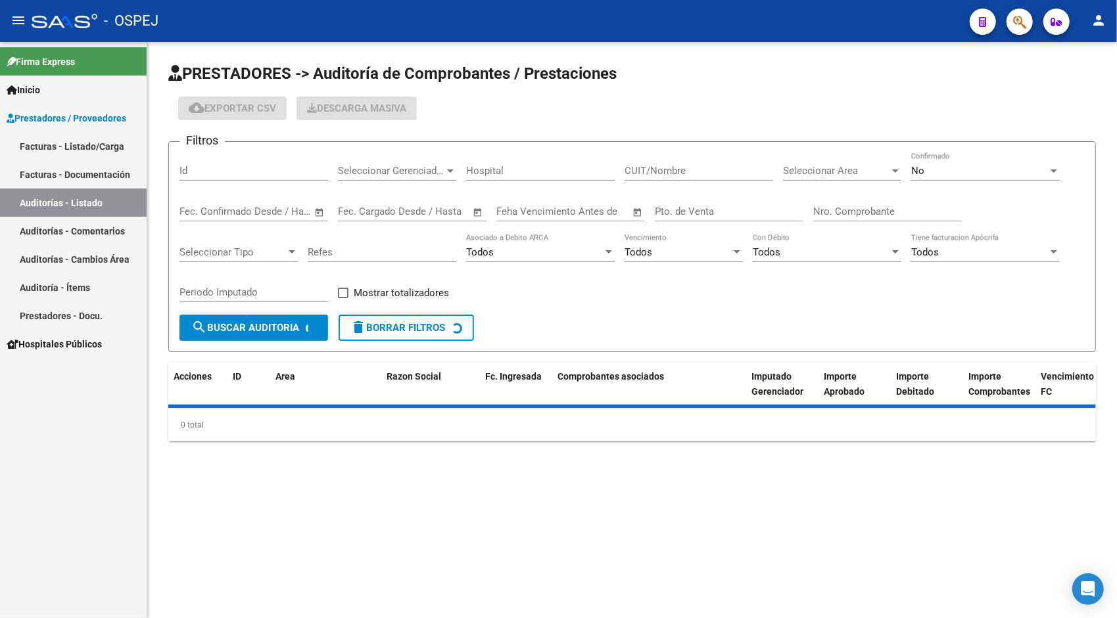
click at [243, 162] on div "Id" at bounding box center [253, 166] width 149 height 28
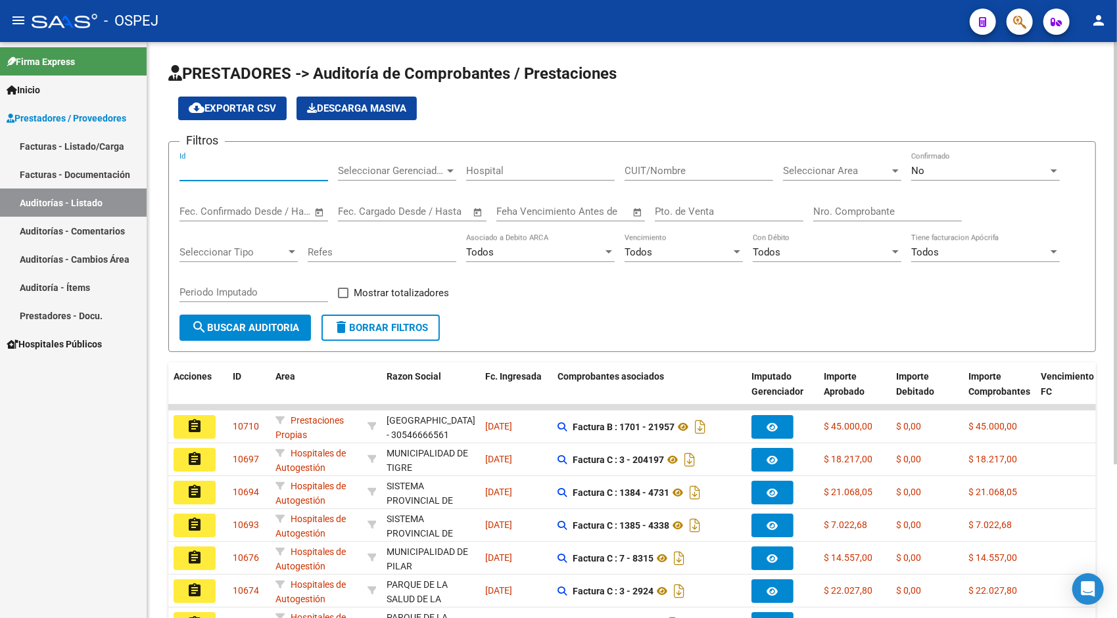
paste input "10580"
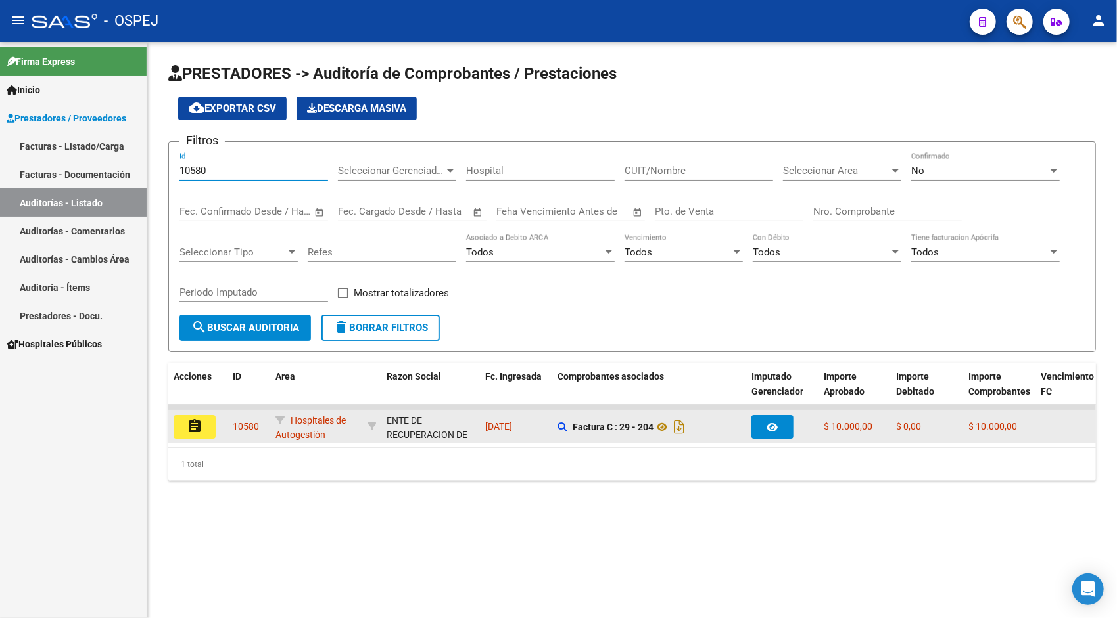
type input "10580"
click at [195, 430] on mat-icon "assignment" at bounding box center [195, 427] width 16 height 16
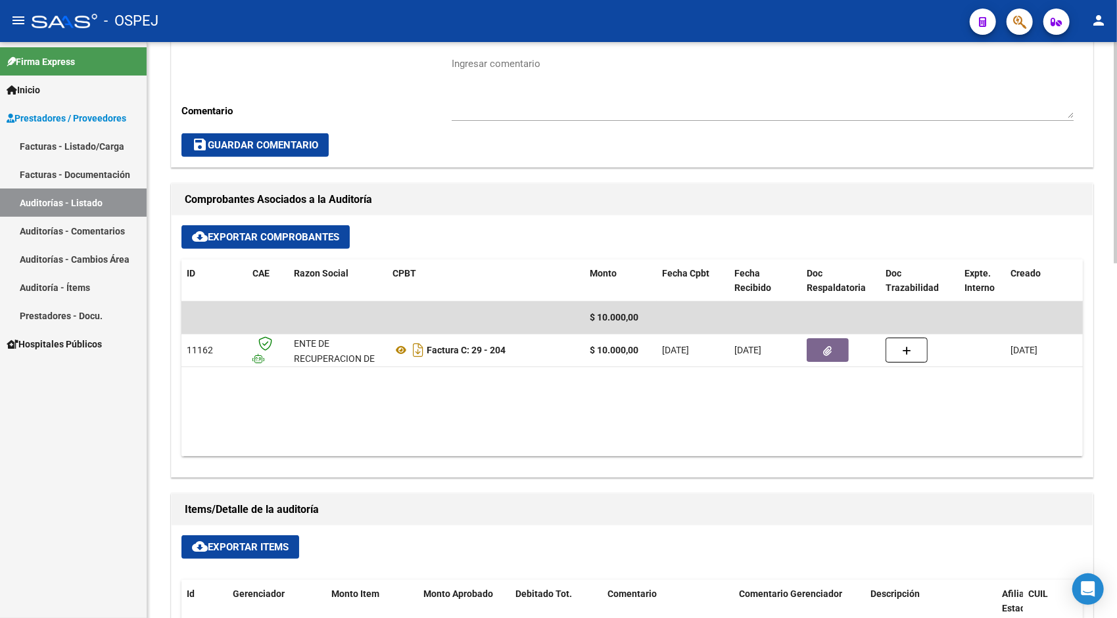
scroll to position [421, 0]
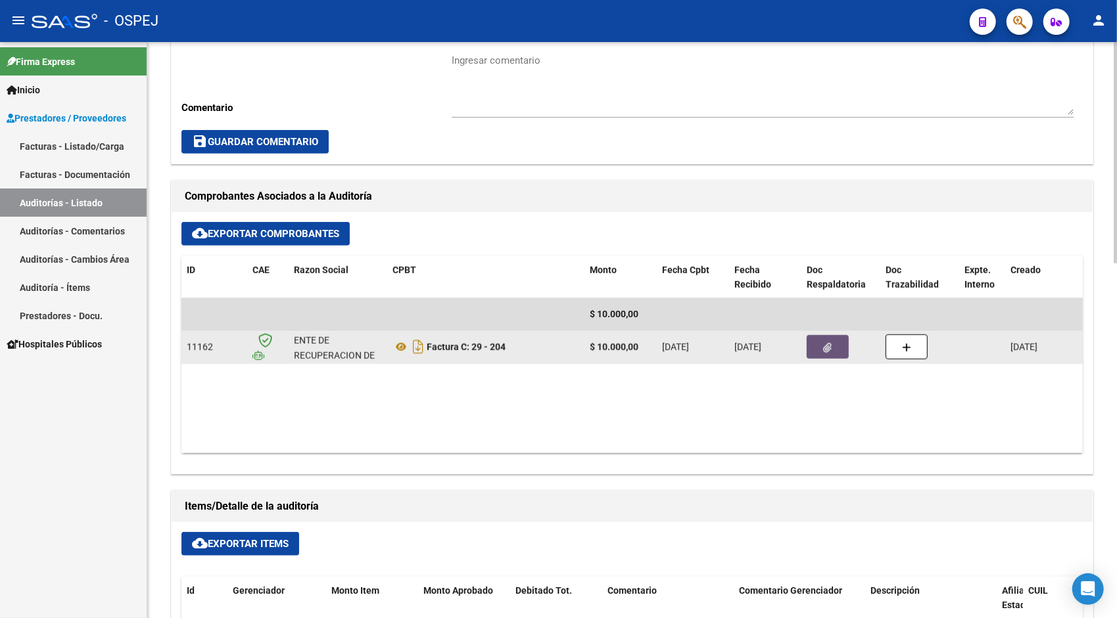
click at [829, 350] on icon "button" at bounding box center [827, 348] width 9 height 10
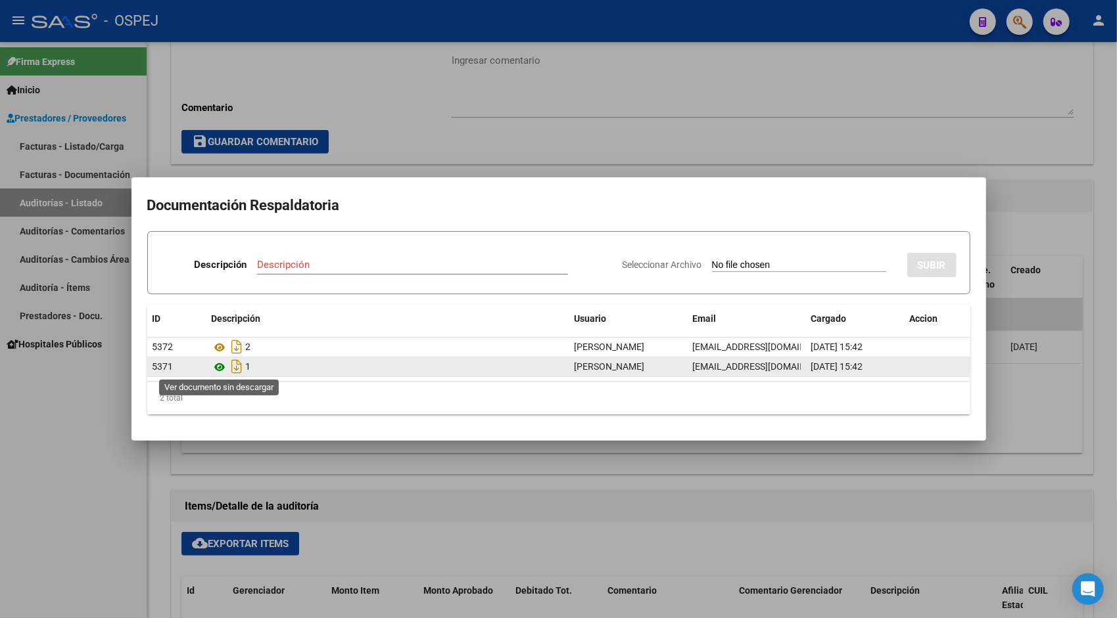
click at [216, 365] on icon at bounding box center [220, 367] width 17 height 16
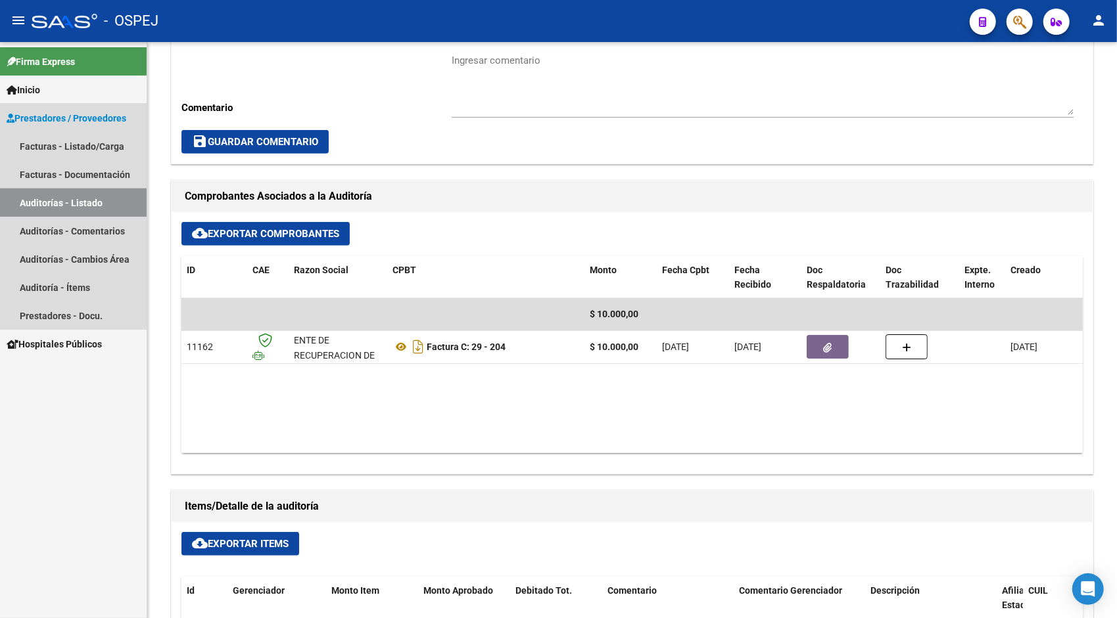
click at [126, 214] on link "Auditorías - Listado" at bounding box center [73, 203] width 147 height 28
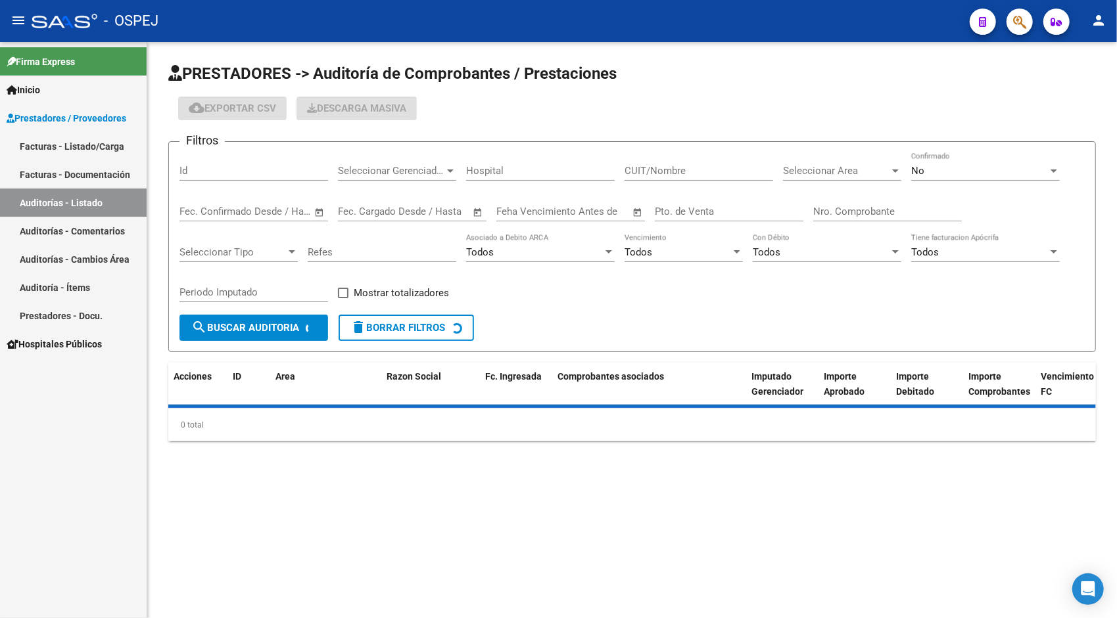
click at [254, 167] on input "Id" at bounding box center [253, 171] width 149 height 12
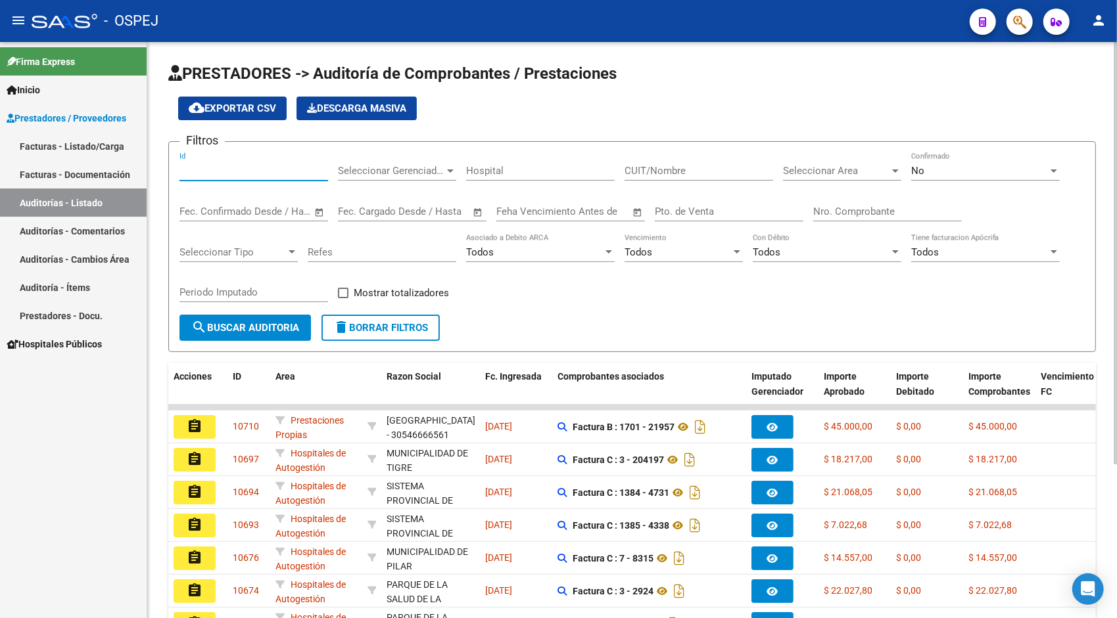
paste input "10587"
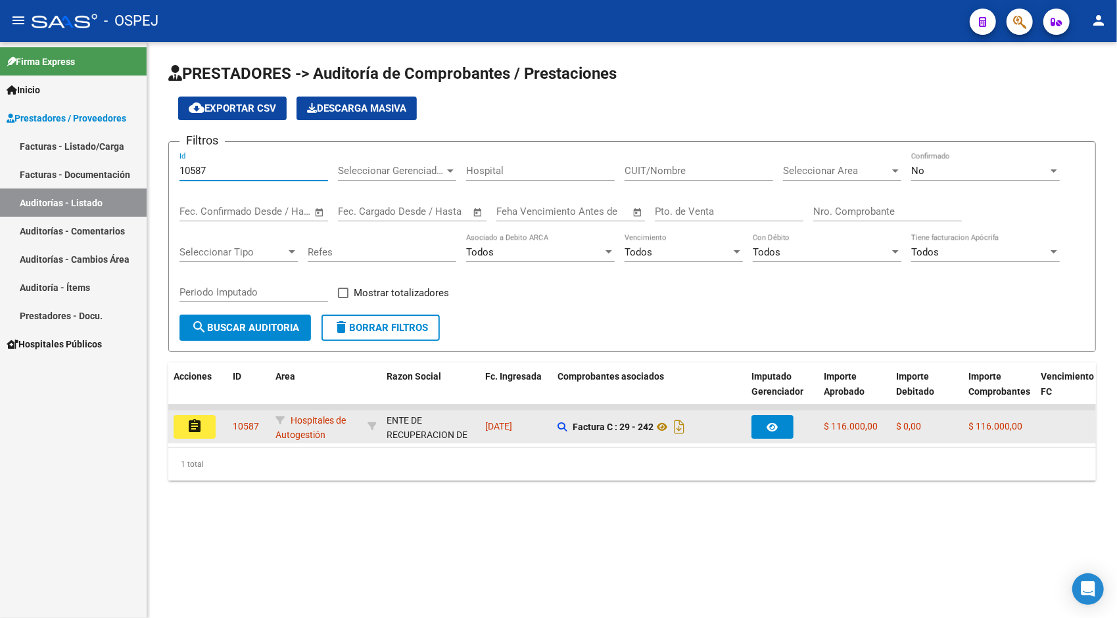
type input "10587"
click at [198, 427] on mat-icon "assignment" at bounding box center [195, 427] width 16 height 16
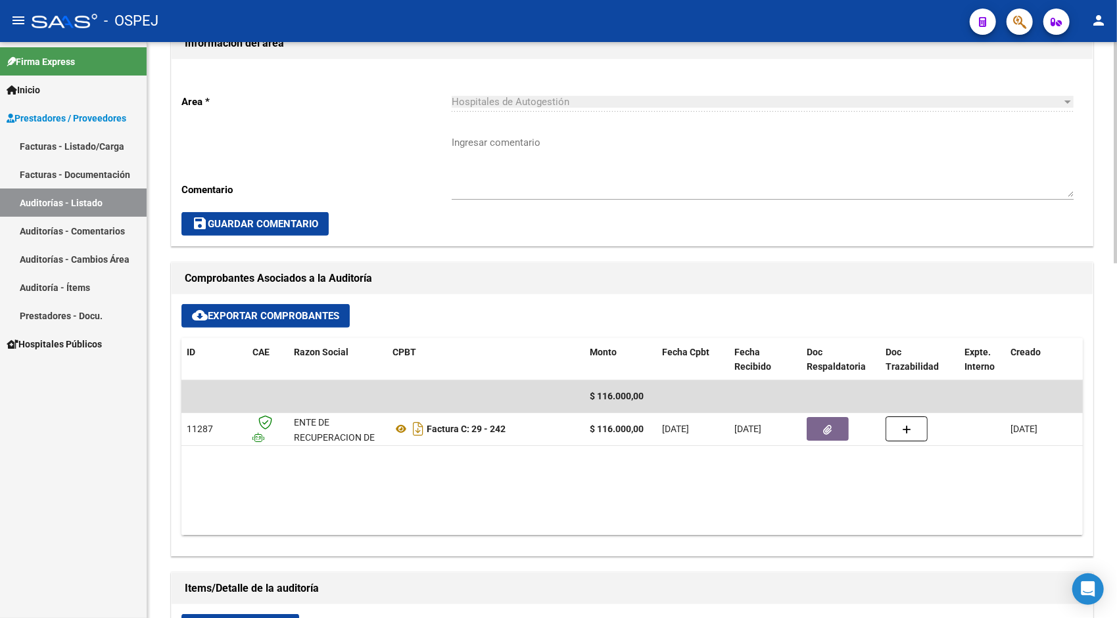
scroll to position [395, 0]
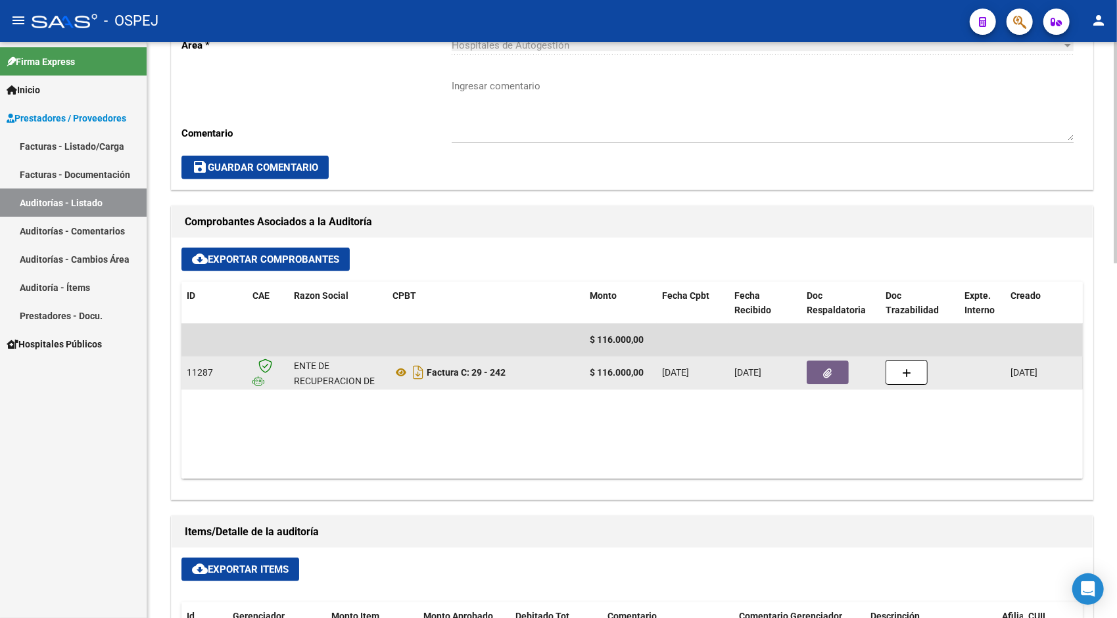
click at [833, 371] on button "button" at bounding box center [827, 373] width 42 height 24
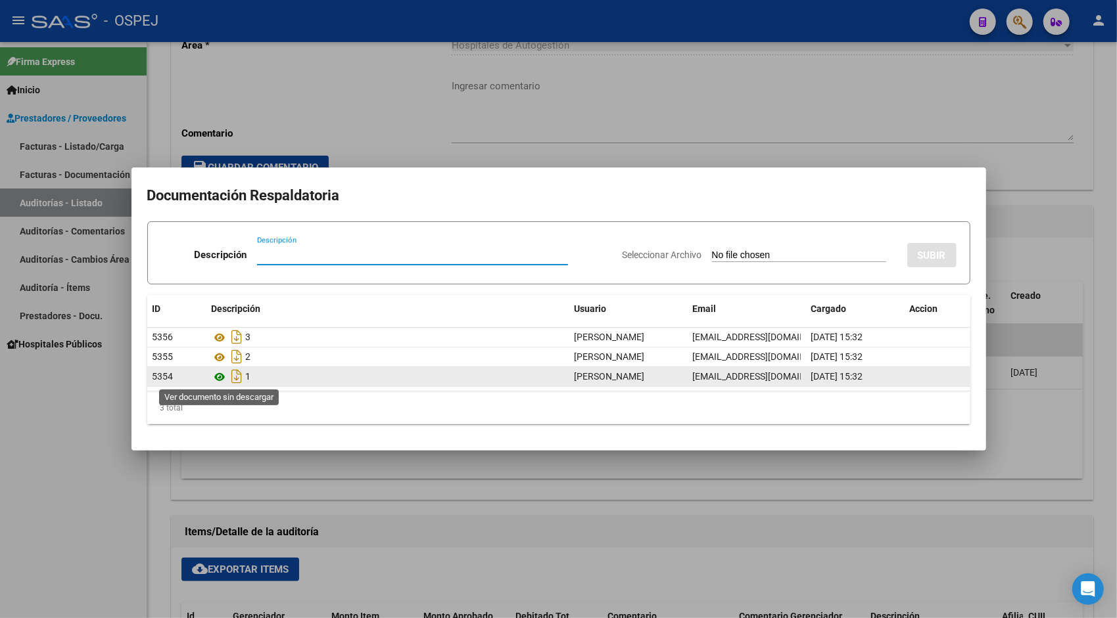
click at [220, 379] on icon at bounding box center [220, 377] width 17 height 16
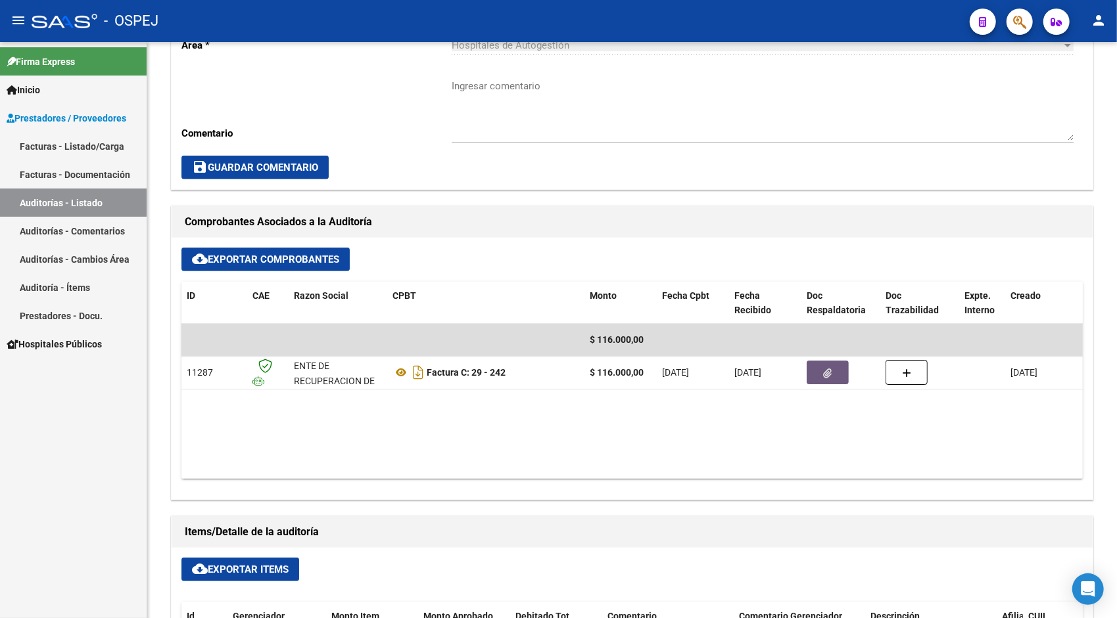
click at [64, 201] on link "Auditorías - Listado" at bounding box center [73, 203] width 147 height 28
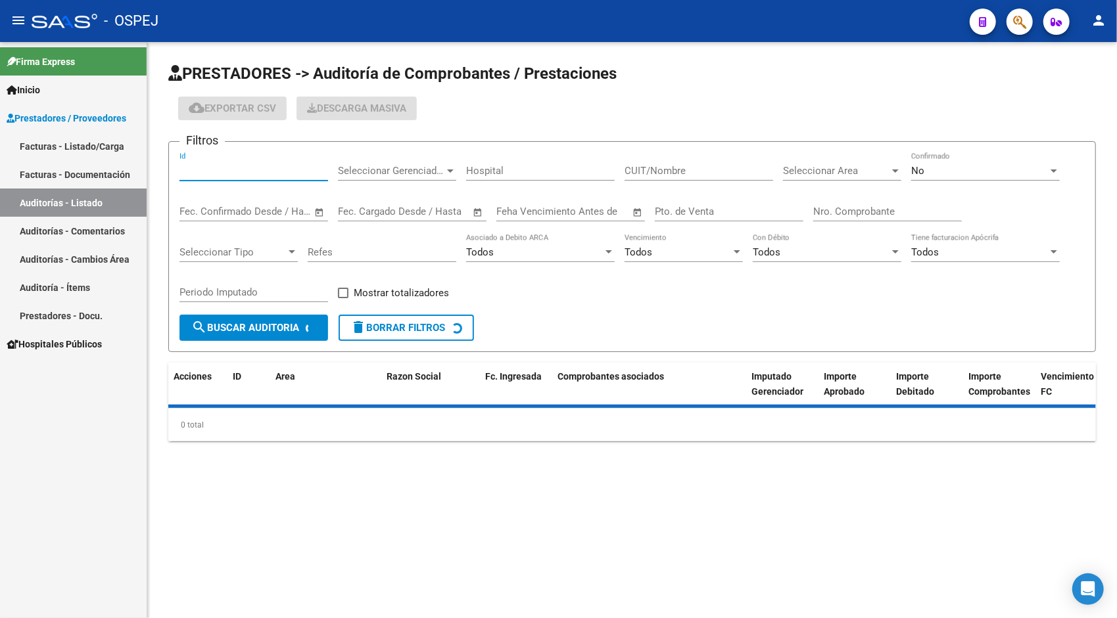
click at [247, 167] on input "Id" at bounding box center [253, 171] width 149 height 12
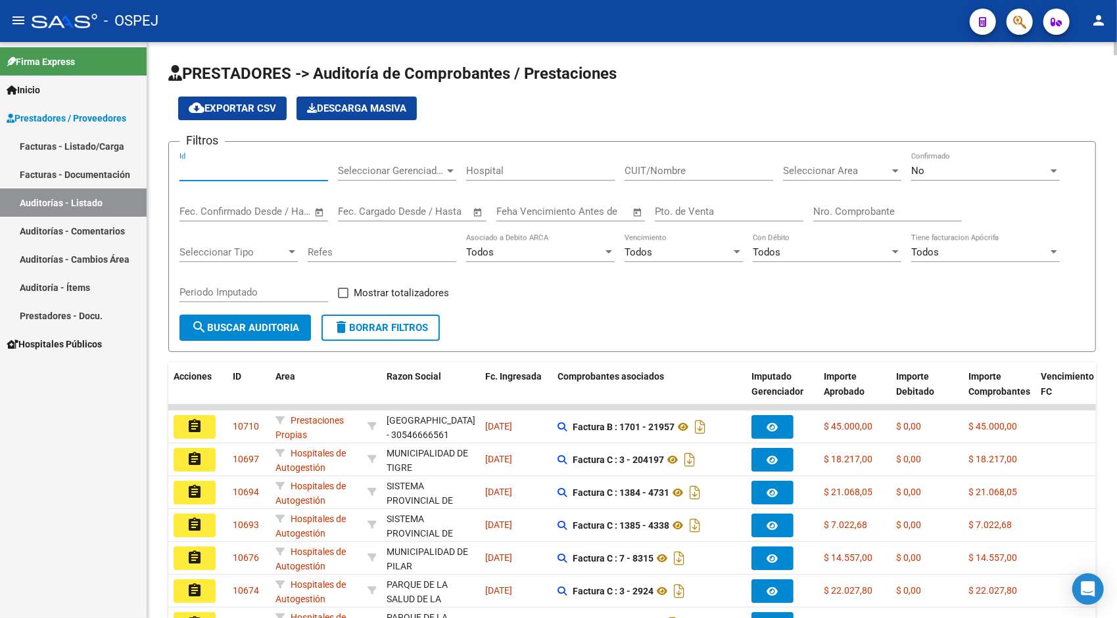
paste input "10589"
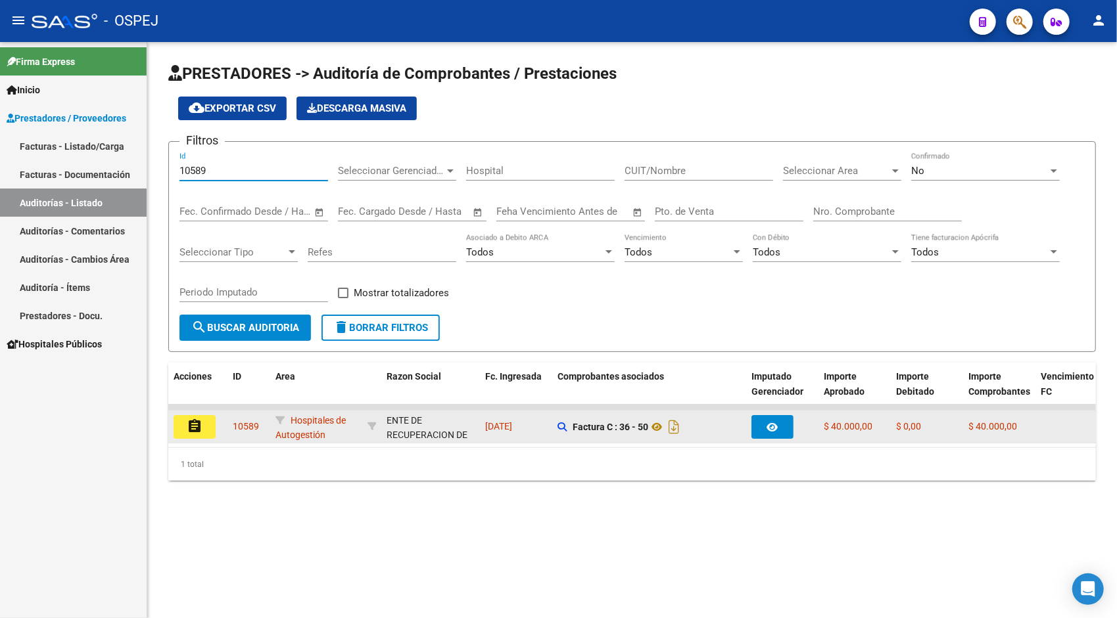
type input "10589"
click at [197, 426] on mat-icon "assignment" at bounding box center [195, 427] width 16 height 16
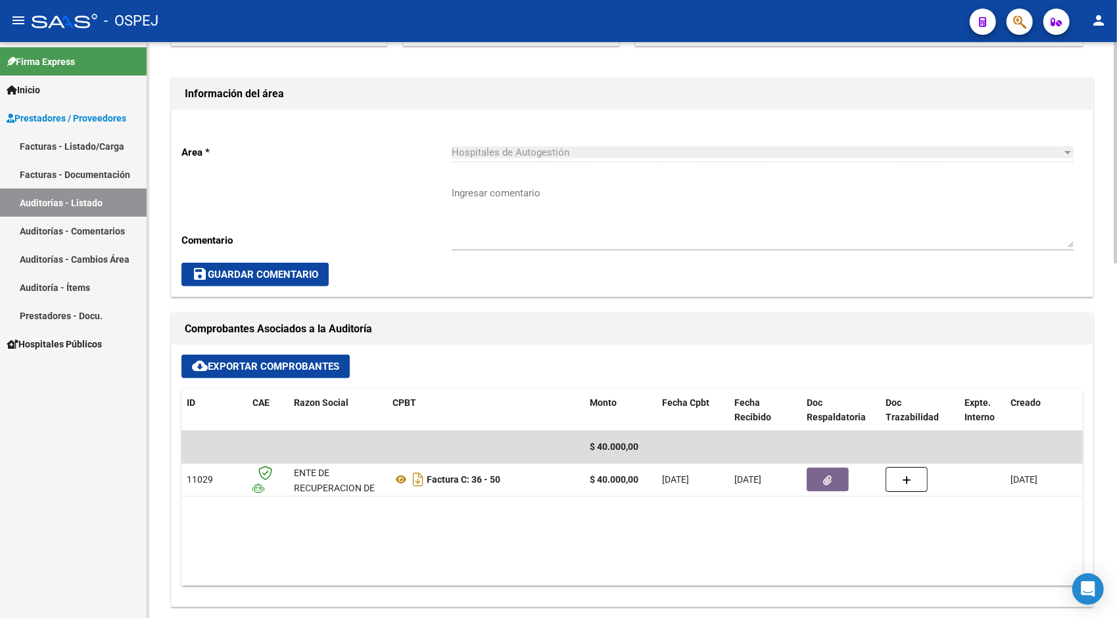
scroll to position [289, 0]
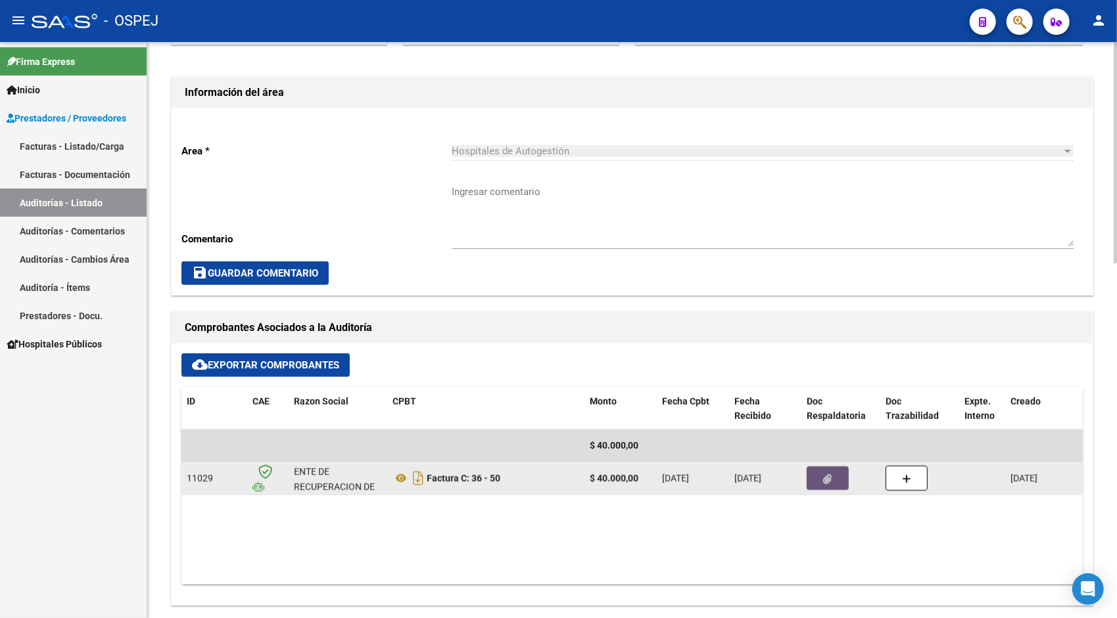
click at [825, 489] on button "button" at bounding box center [827, 479] width 42 height 24
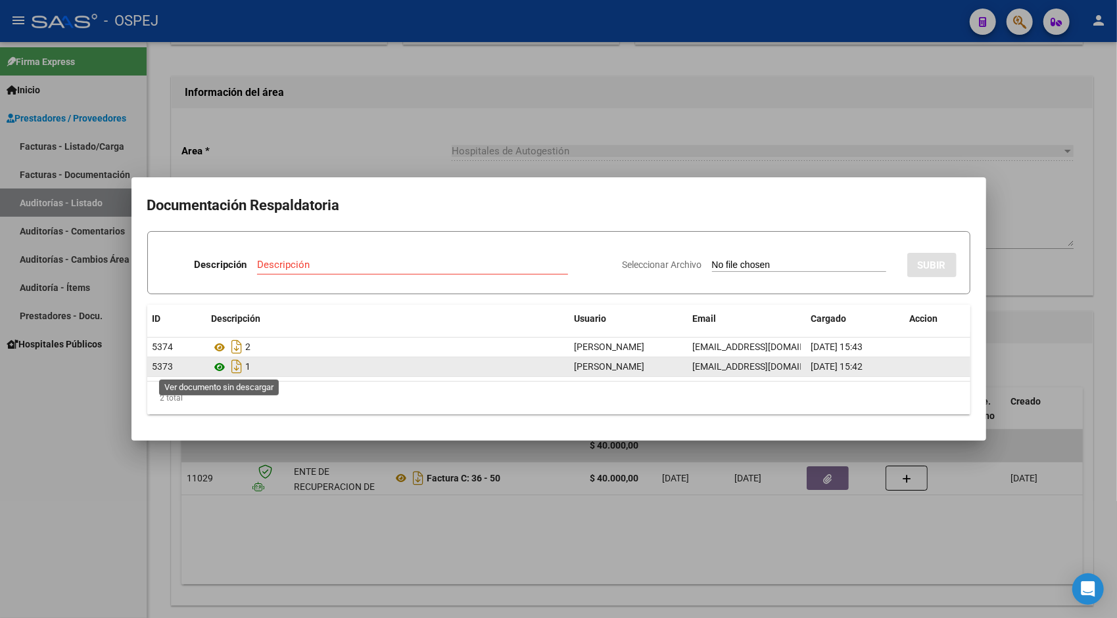
click at [216, 368] on icon at bounding box center [220, 367] width 17 height 16
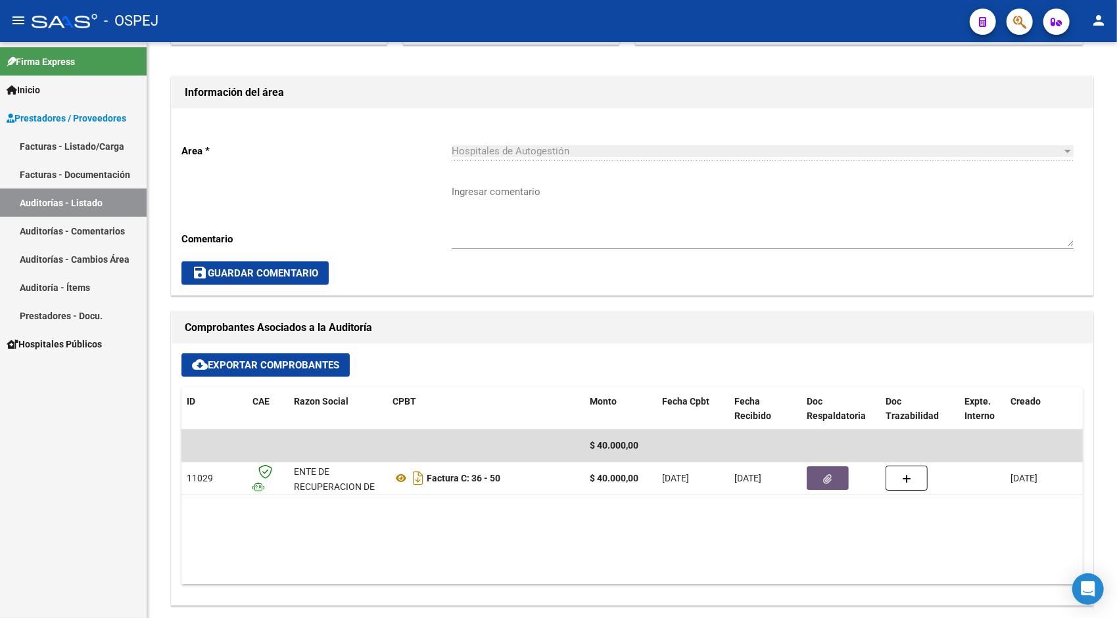
click at [72, 189] on link "Auditorías - Listado" at bounding box center [73, 203] width 147 height 28
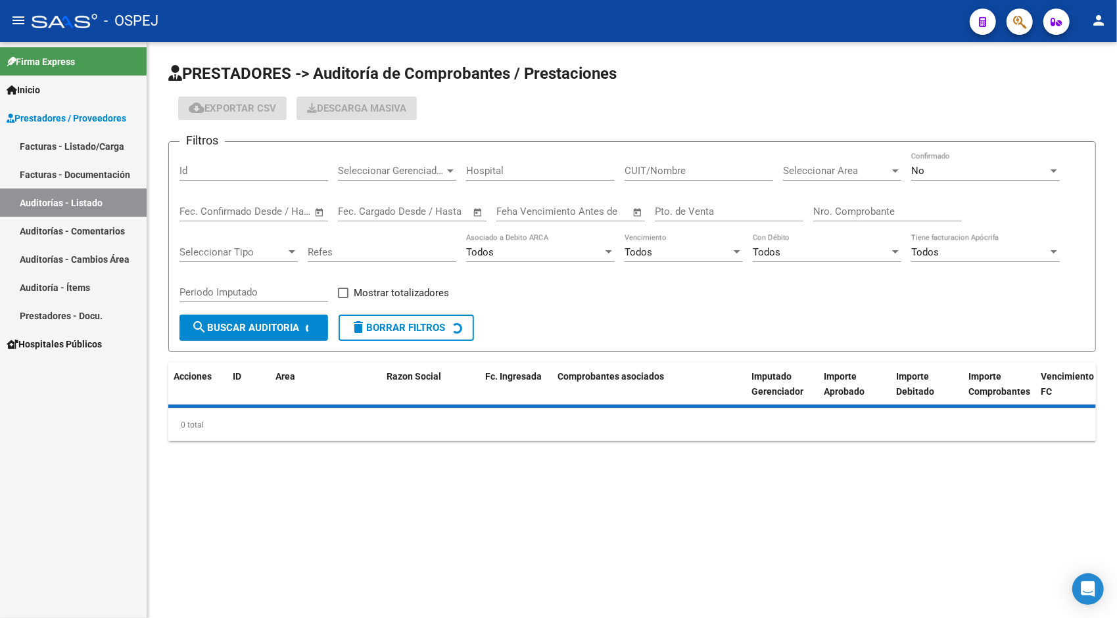
click at [82, 206] on link "Auditorías - Listado" at bounding box center [73, 203] width 147 height 28
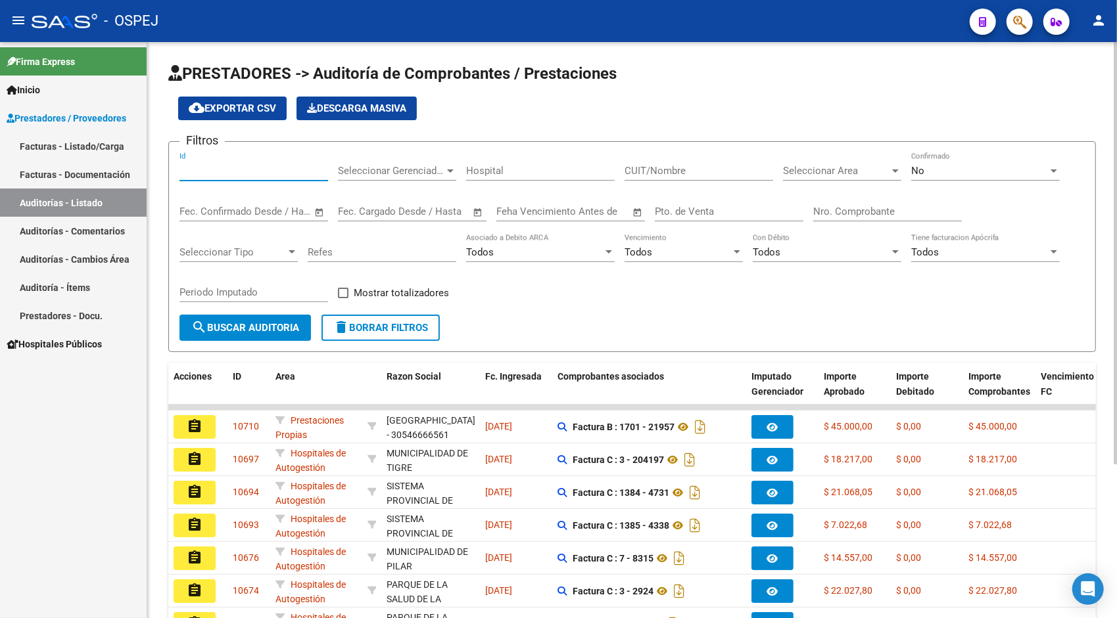
click at [233, 175] on input "Id" at bounding box center [253, 171] width 149 height 12
paste input "10591"
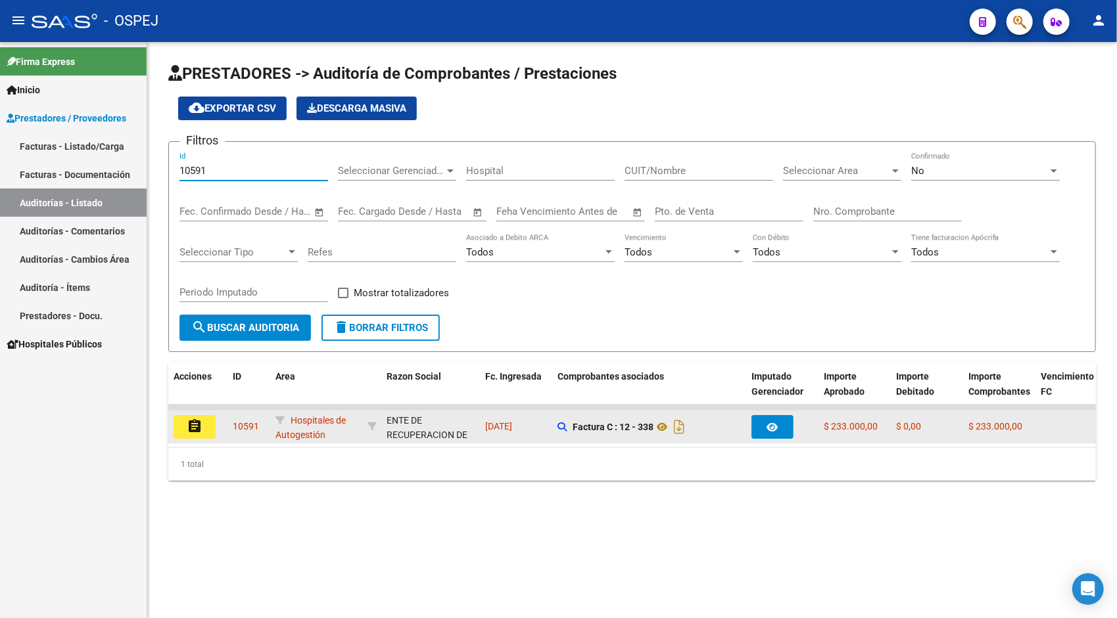
type input "10591"
click at [204, 415] on button "assignment" at bounding box center [195, 427] width 42 height 24
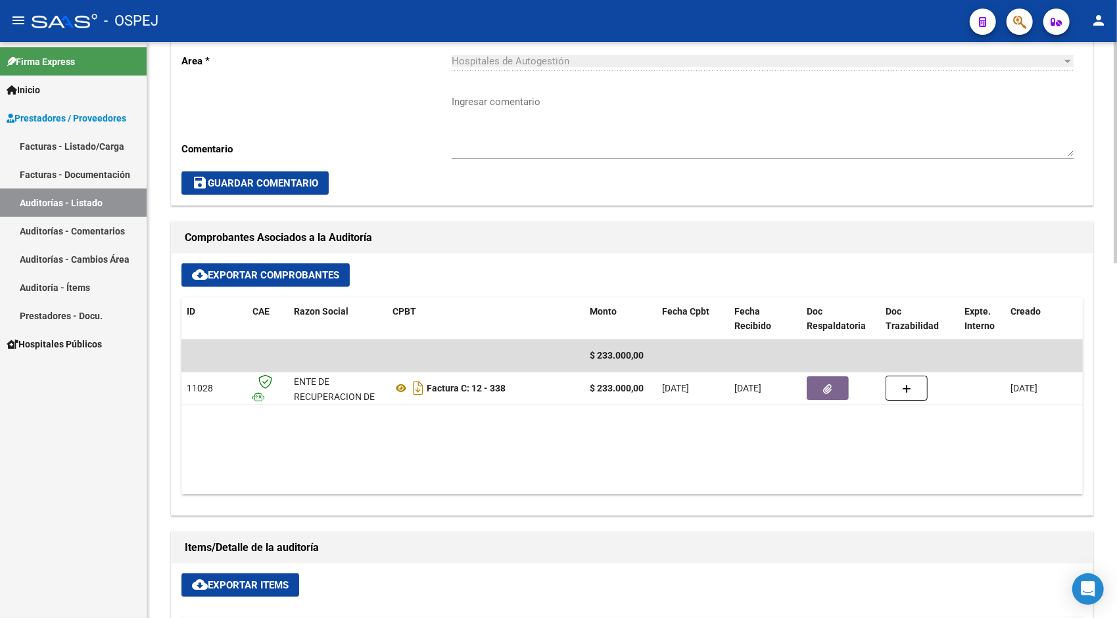
scroll to position [421, 0]
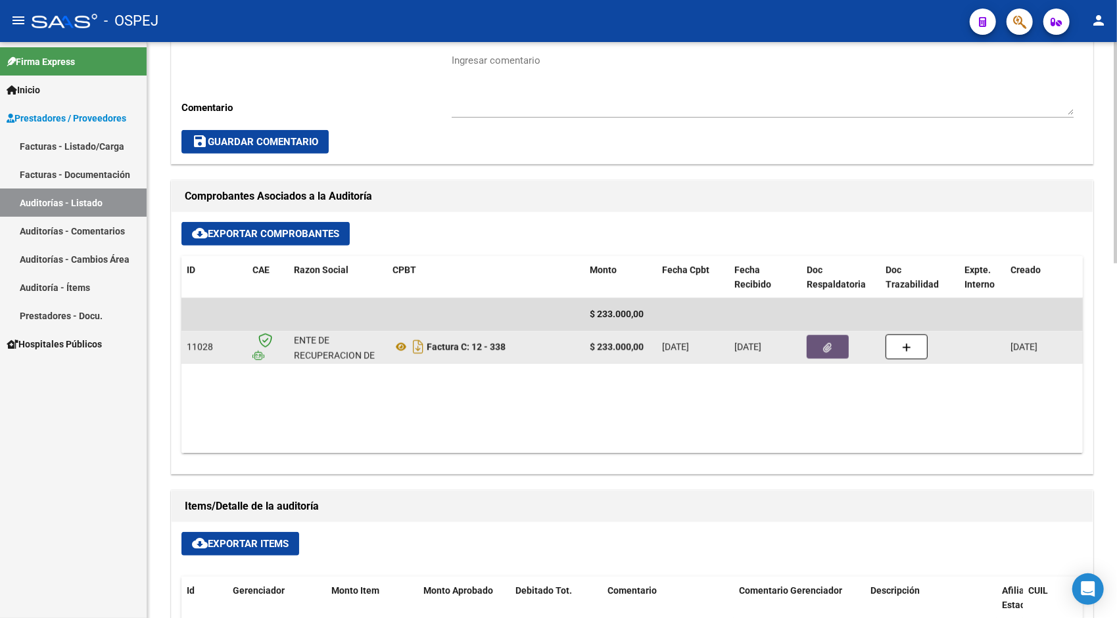
click at [815, 348] on button "button" at bounding box center [827, 347] width 42 height 24
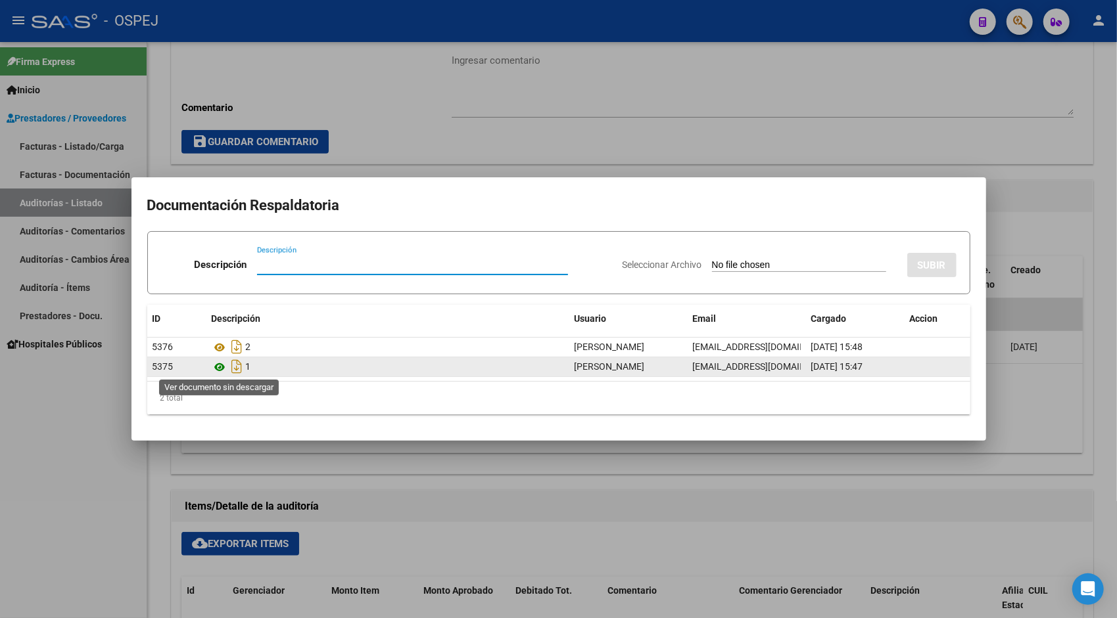
click at [217, 367] on icon at bounding box center [220, 367] width 17 height 16
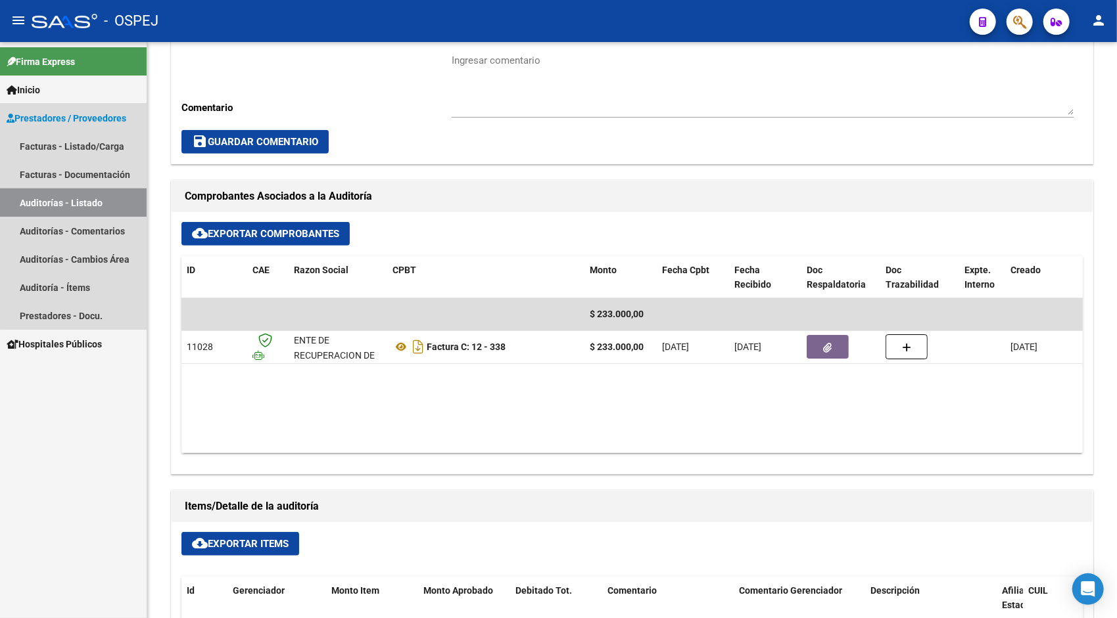
click at [113, 204] on link "Auditorías - Listado" at bounding box center [73, 203] width 147 height 28
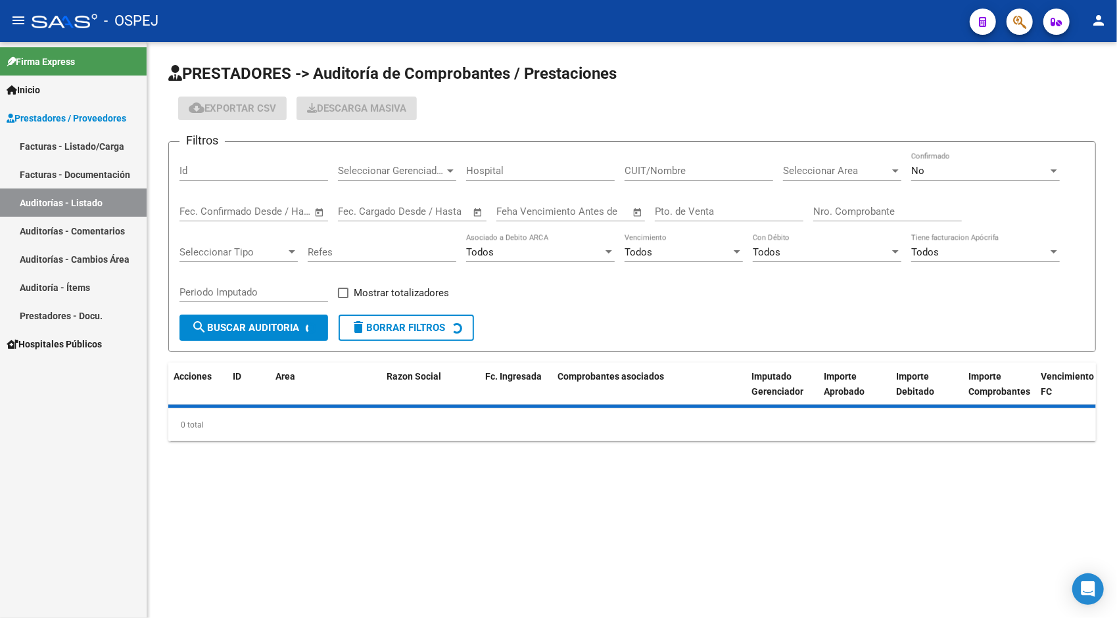
click at [244, 168] on input "Id" at bounding box center [253, 171] width 149 height 12
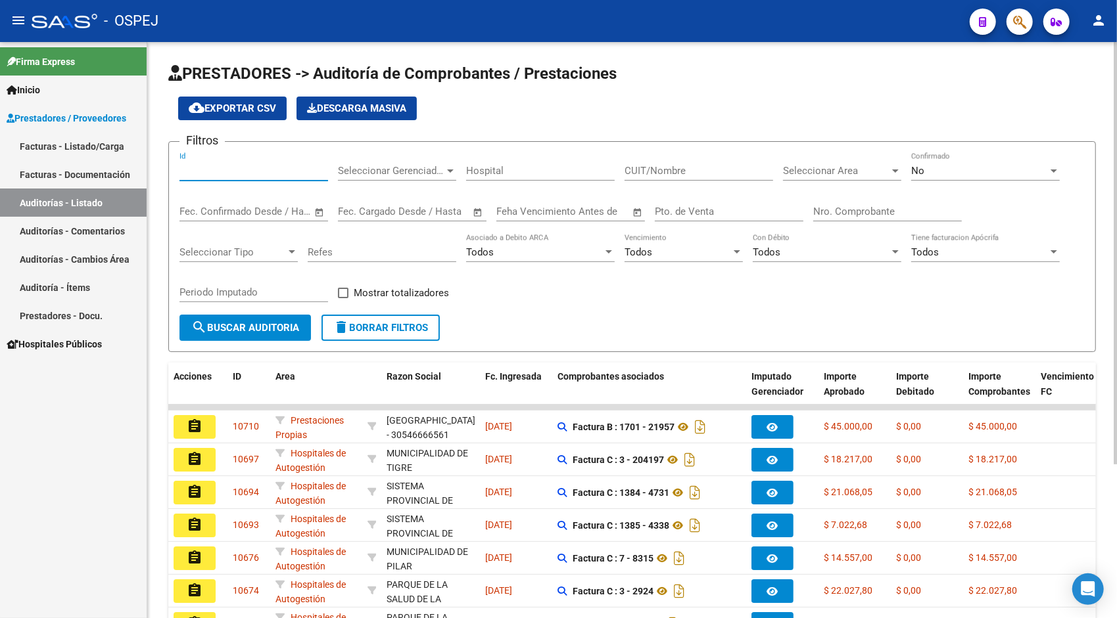
paste input "10628"
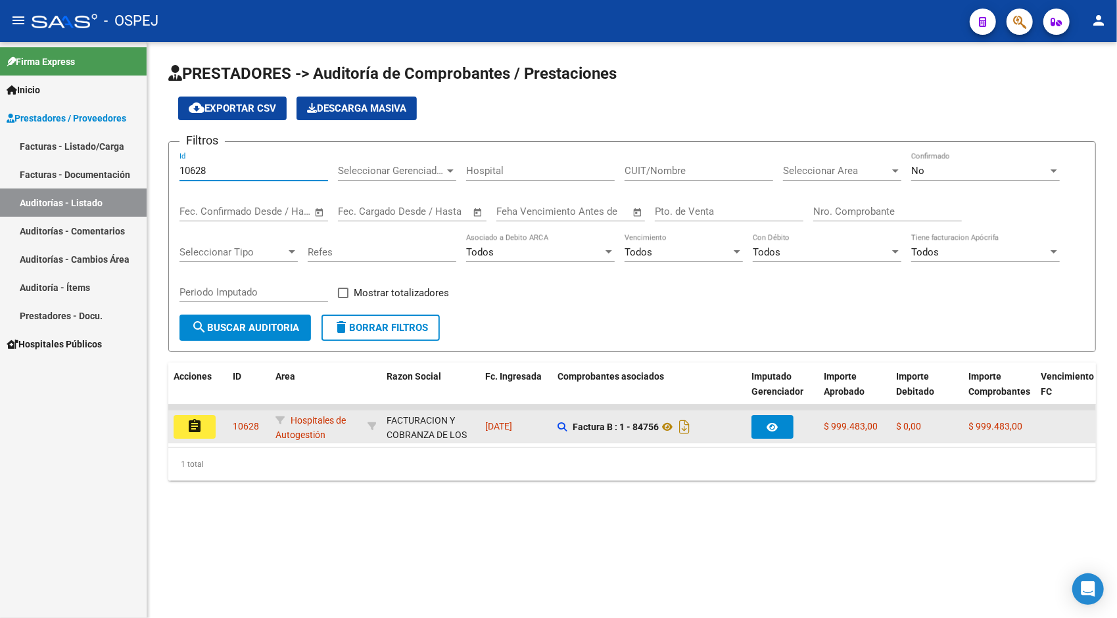
type input "10628"
click at [204, 431] on button "assignment" at bounding box center [195, 427] width 42 height 24
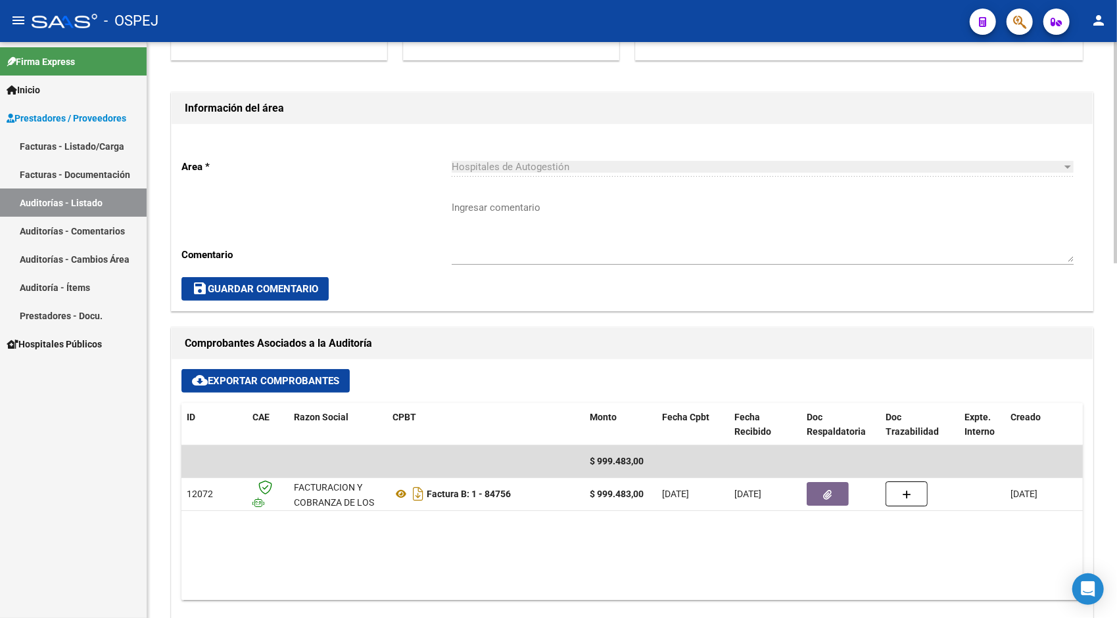
scroll to position [289, 0]
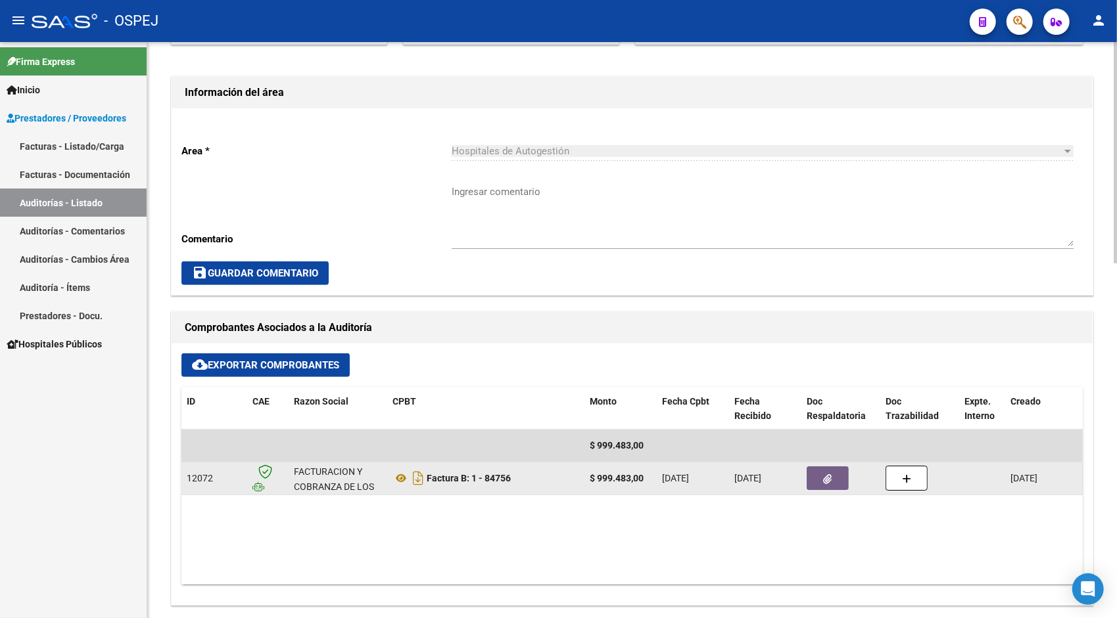
click at [835, 480] on button "button" at bounding box center [827, 479] width 42 height 24
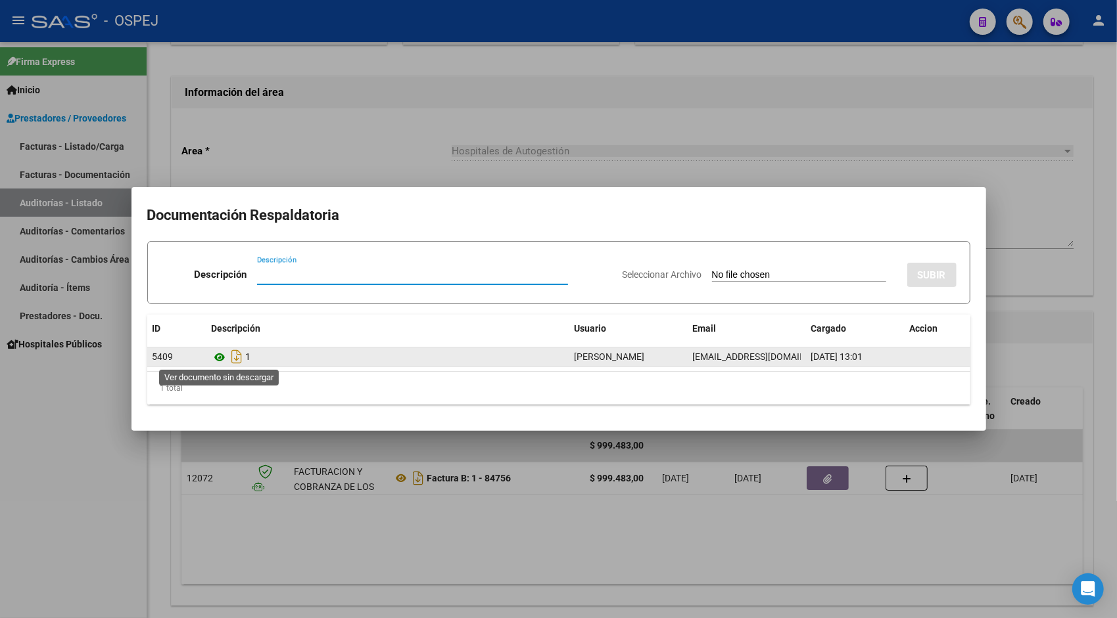
click at [223, 355] on icon at bounding box center [220, 358] width 17 height 16
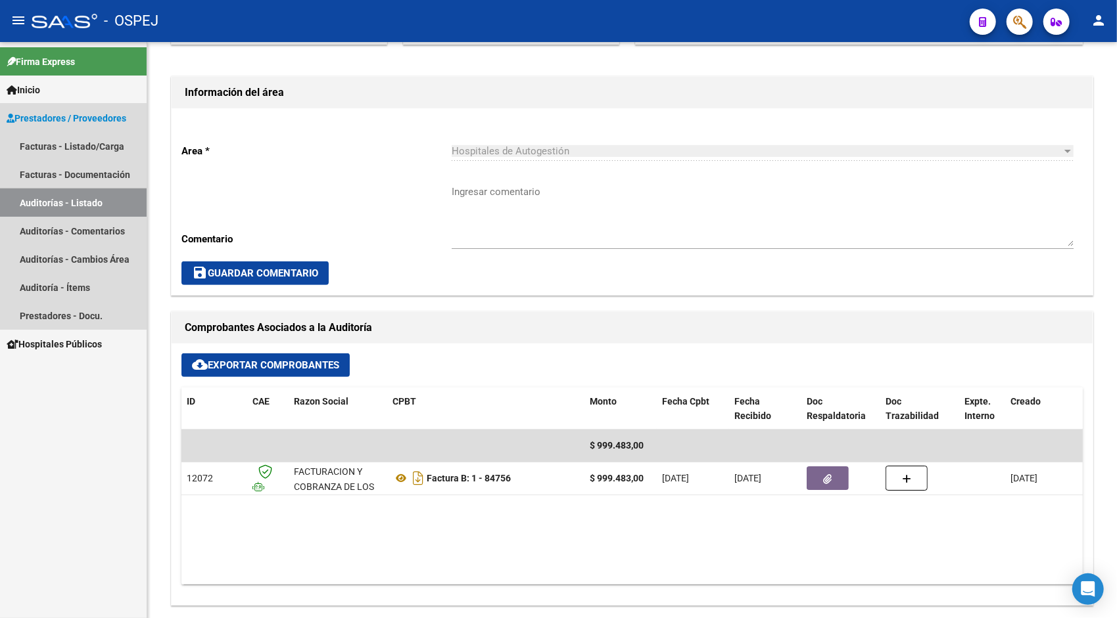
click at [69, 204] on link "Auditorías - Listado" at bounding box center [73, 203] width 147 height 28
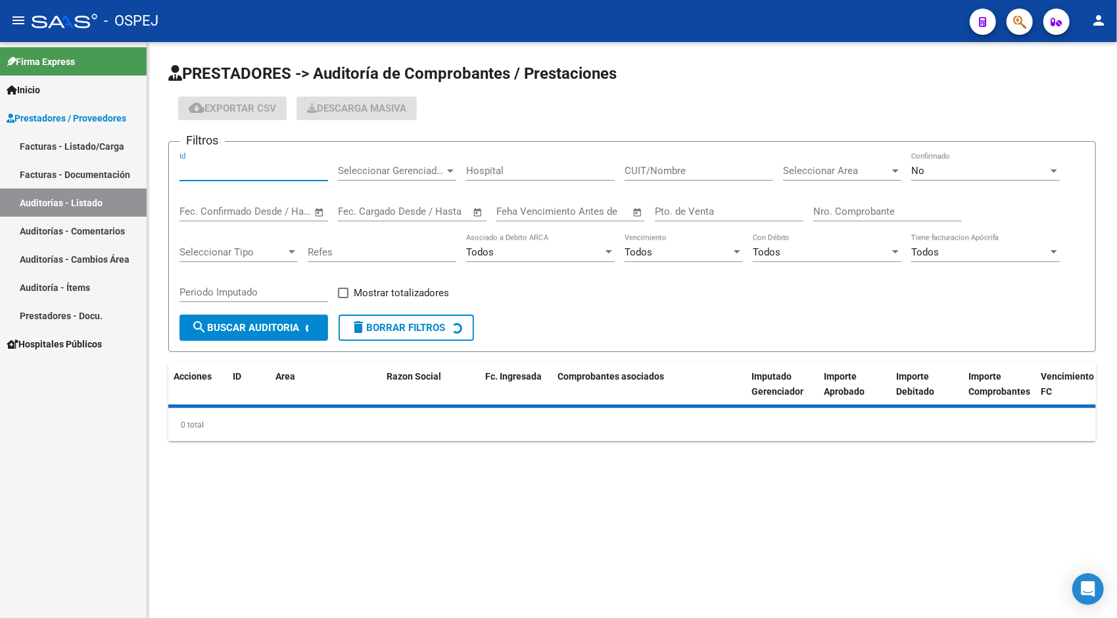
click at [244, 176] on input "Id" at bounding box center [253, 171] width 149 height 12
paste input "10629"
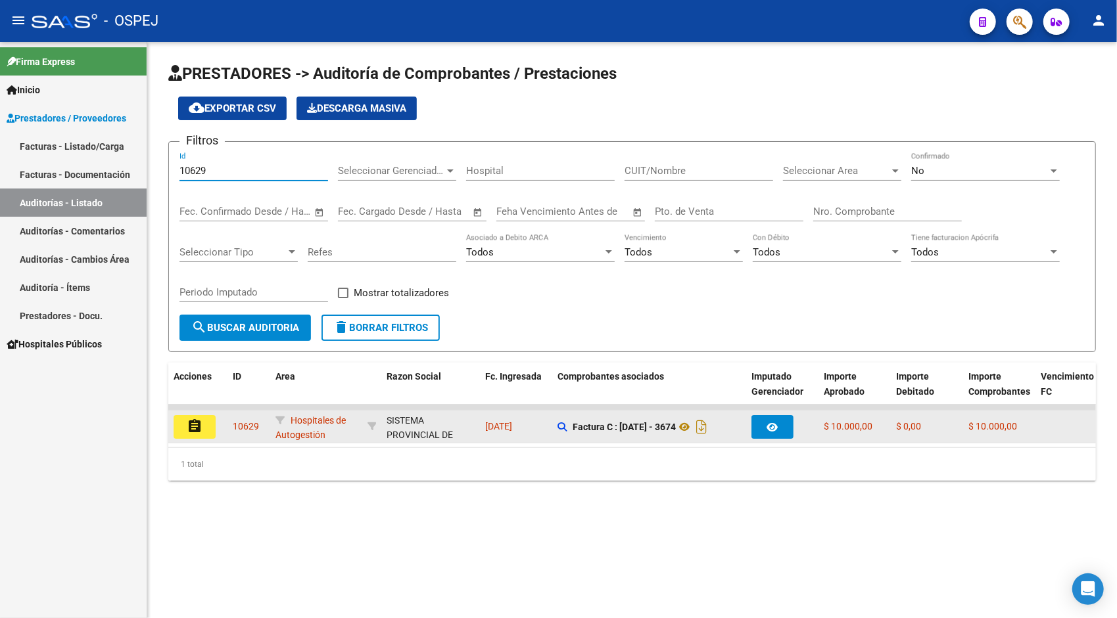
type input "10629"
click at [205, 422] on button "assignment" at bounding box center [195, 427] width 42 height 24
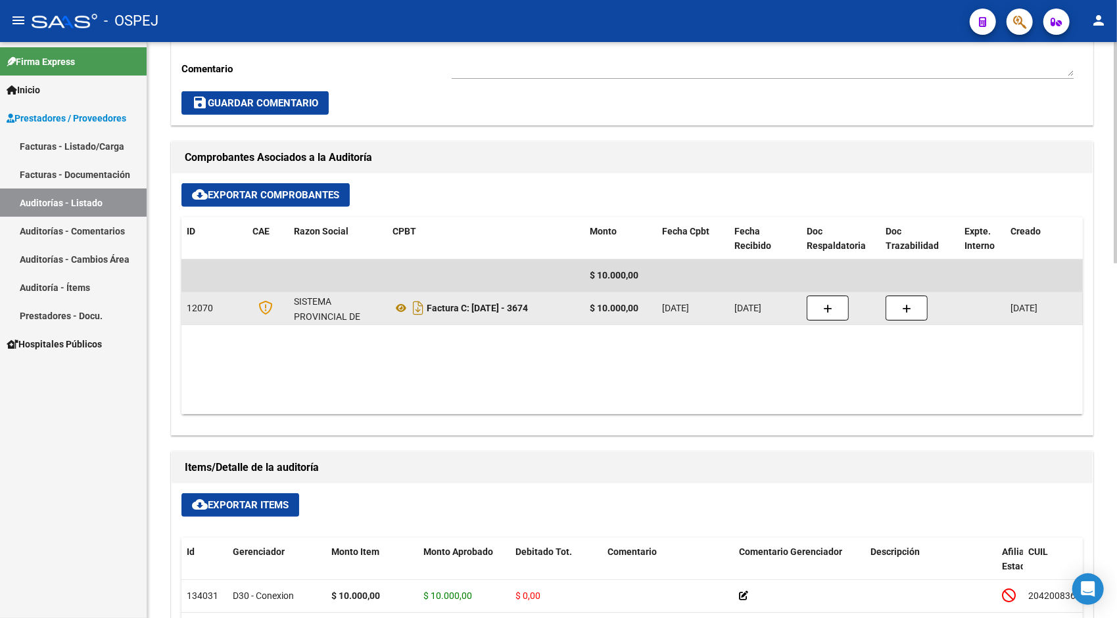
scroll to position [473, 0]
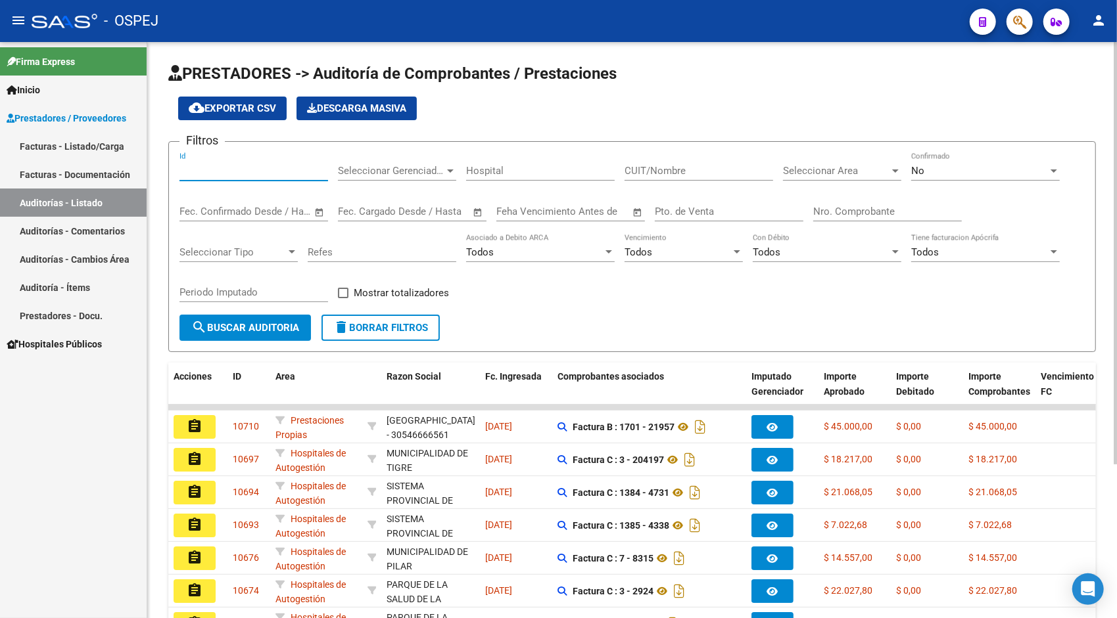
click at [213, 170] on input "Id" at bounding box center [253, 171] width 149 height 12
paste input "10629"
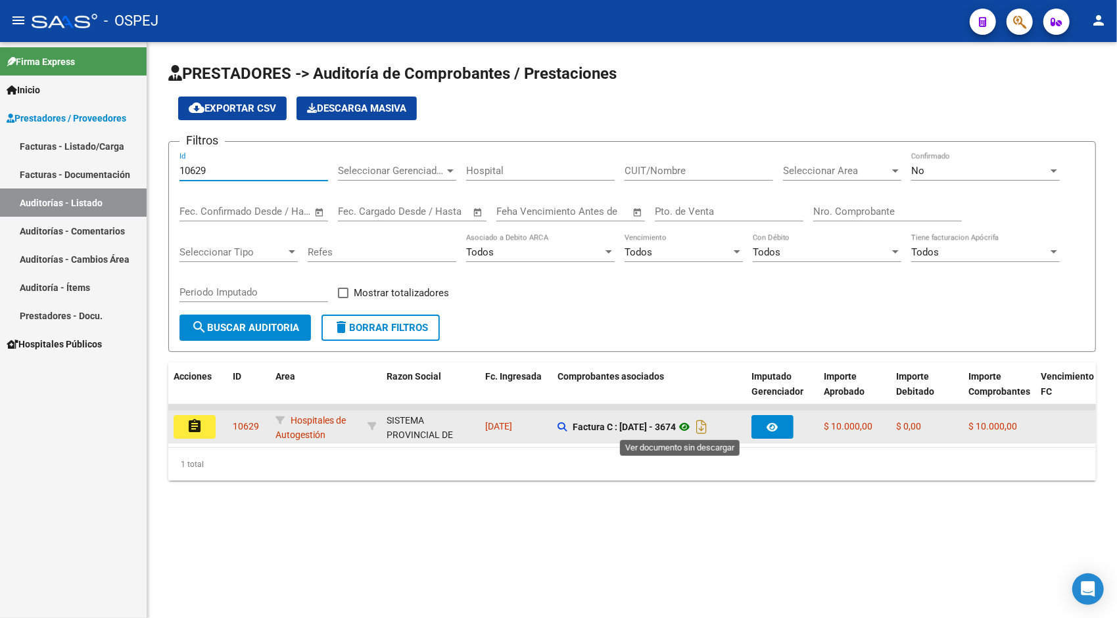
click at [686, 425] on icon at bounding box center [684, 427] width 17 height 16
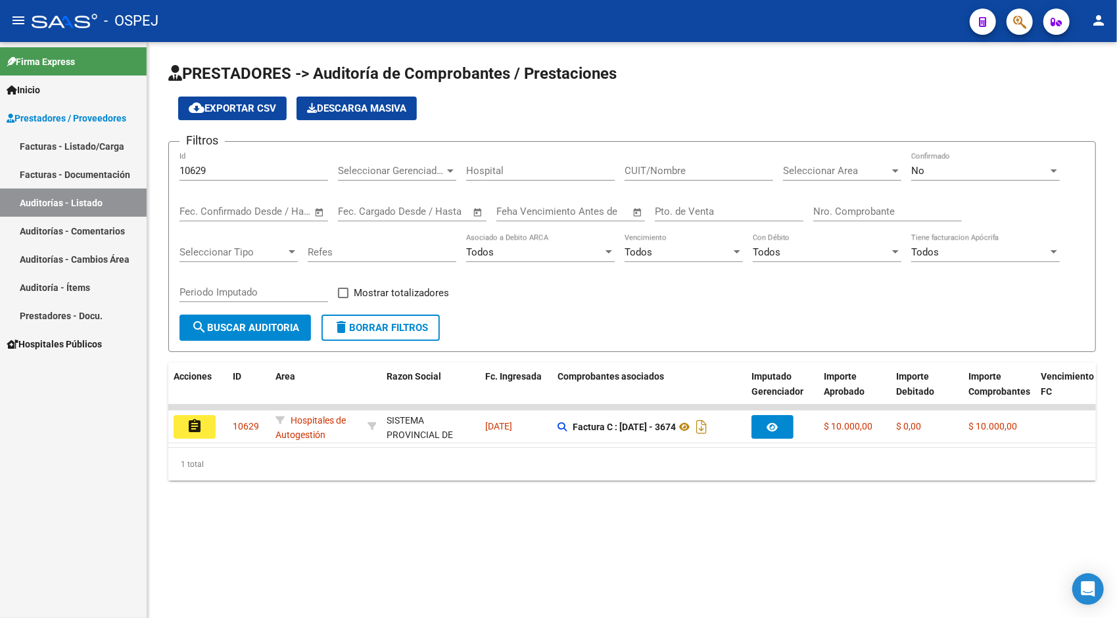
click at [247, 167] on input "10629" at bounding box center [253, 171] width 149 height 12
paste input "30"
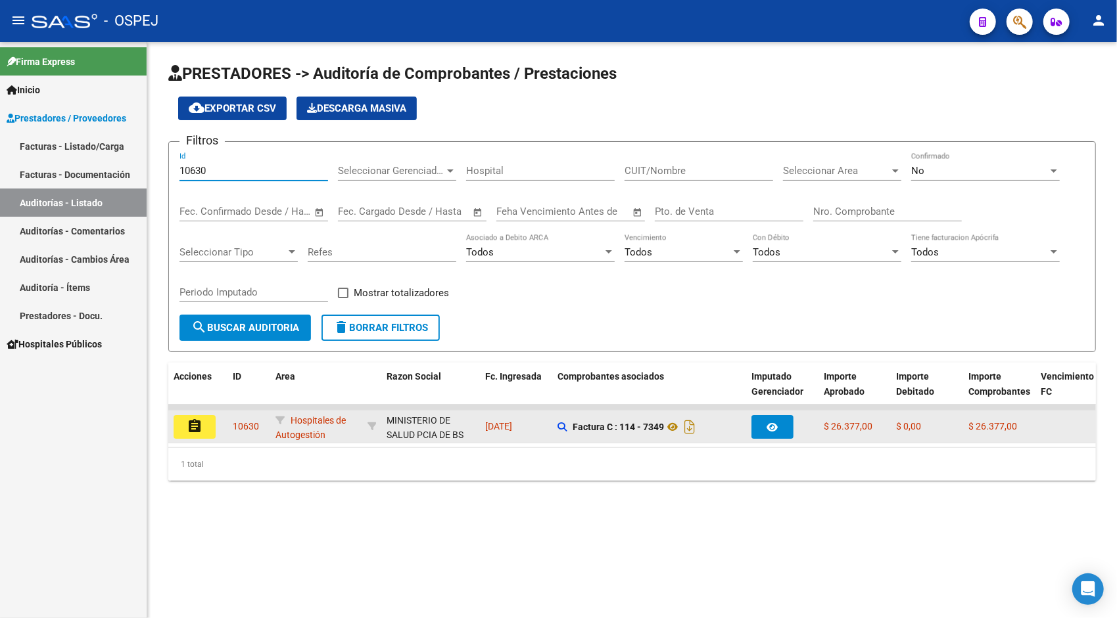
type input "10630"
click at [207, 421] on button "assignment" at bounding box center [195, 427] width 42 height 24
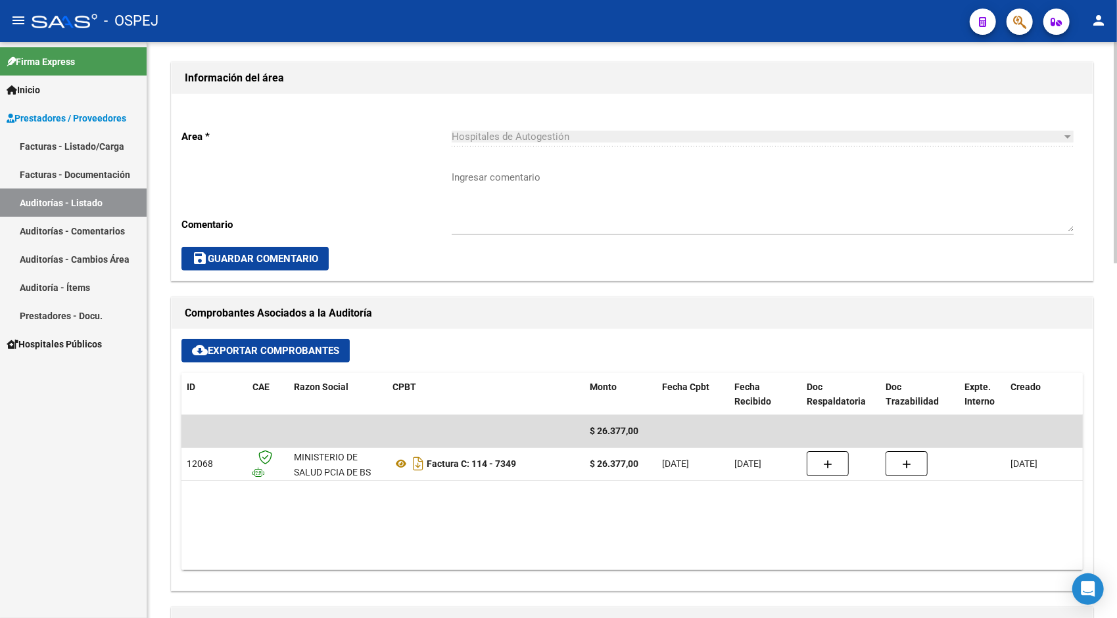
scroll to position [394, 0]
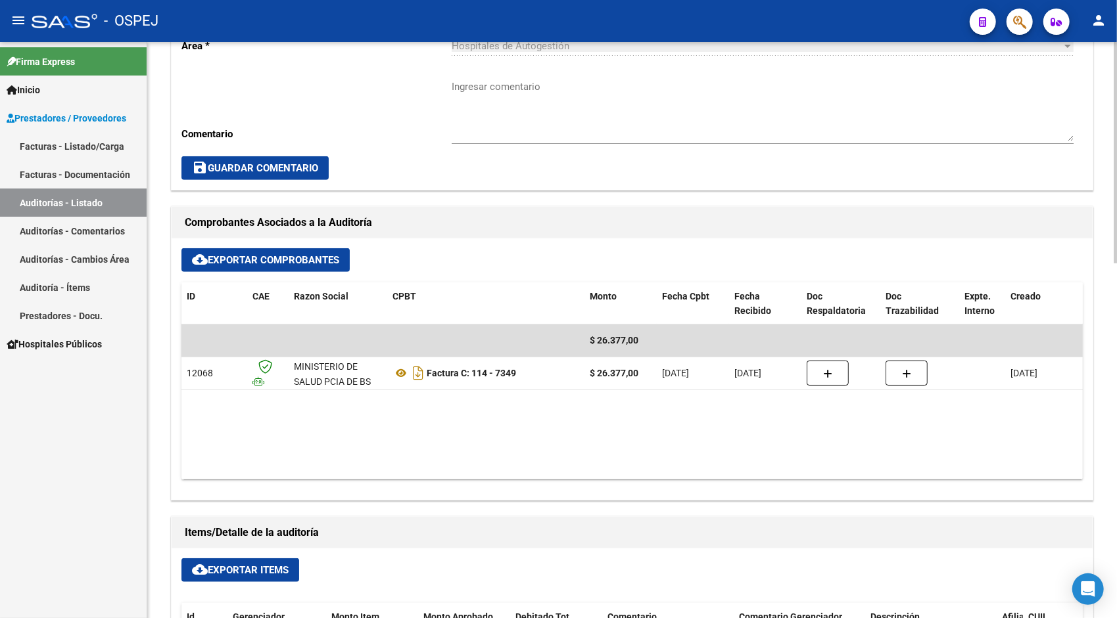
click at [57, 213] on link "Auditorías - Listado" at bounding box center [73, 203] width 147 height 28
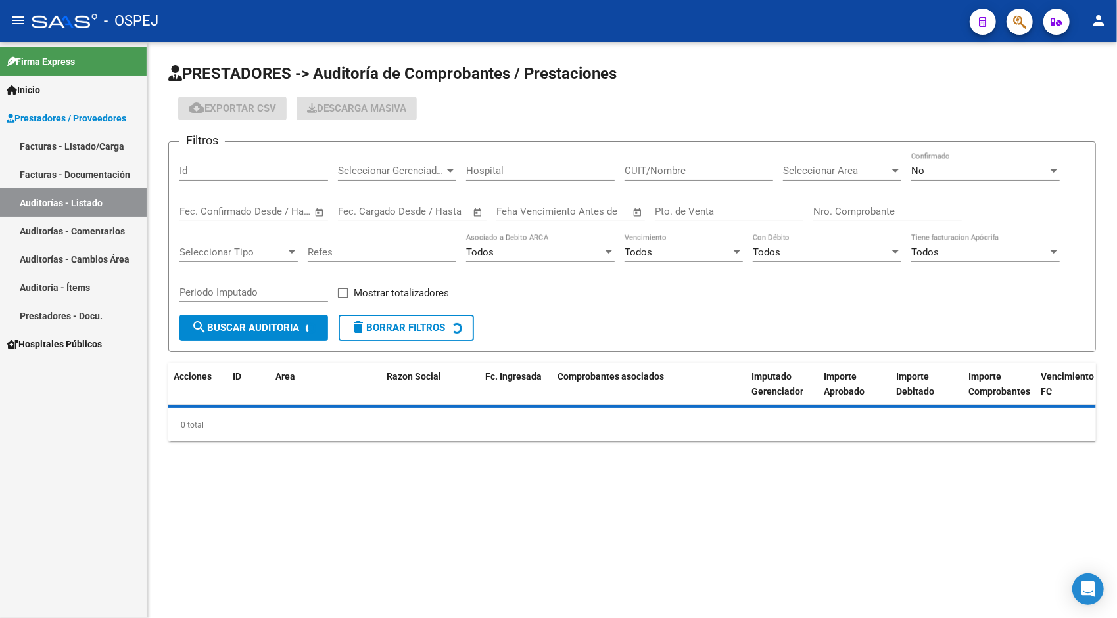
click at [225, 151] on form "Filtros Id Seleccionar Gerenciador Seleccionar Gerenciador Hospital CUIT/Nombre…" at bounding box center [631, 246] width 927 height 211
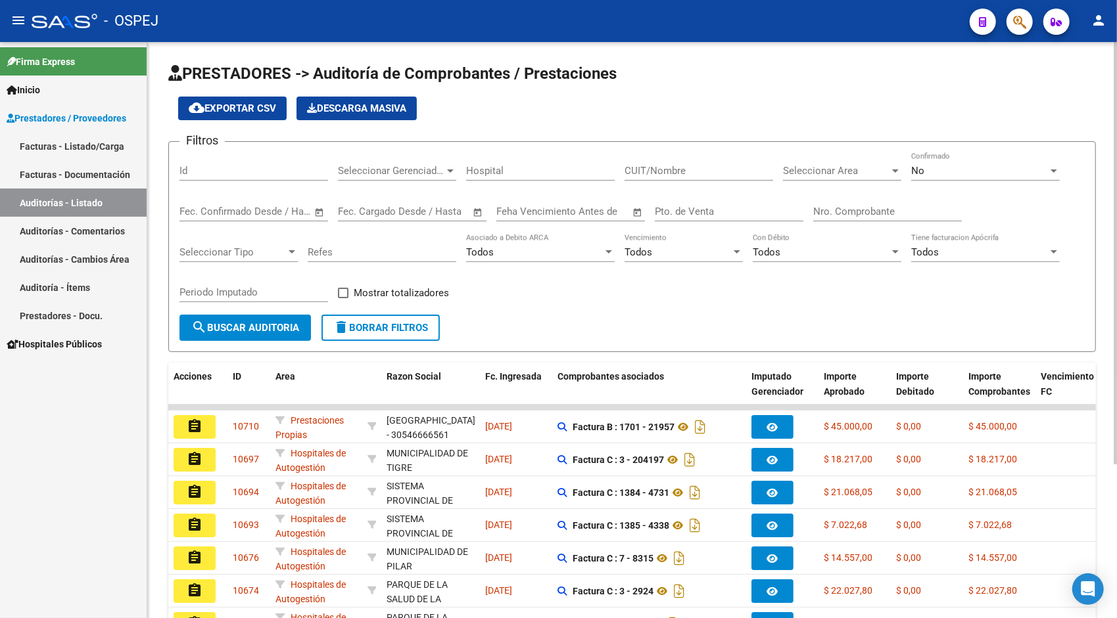
click at [217, 170] on input "Id" at bounding box center [253, 171] width 149 height 12
paste input "10630"
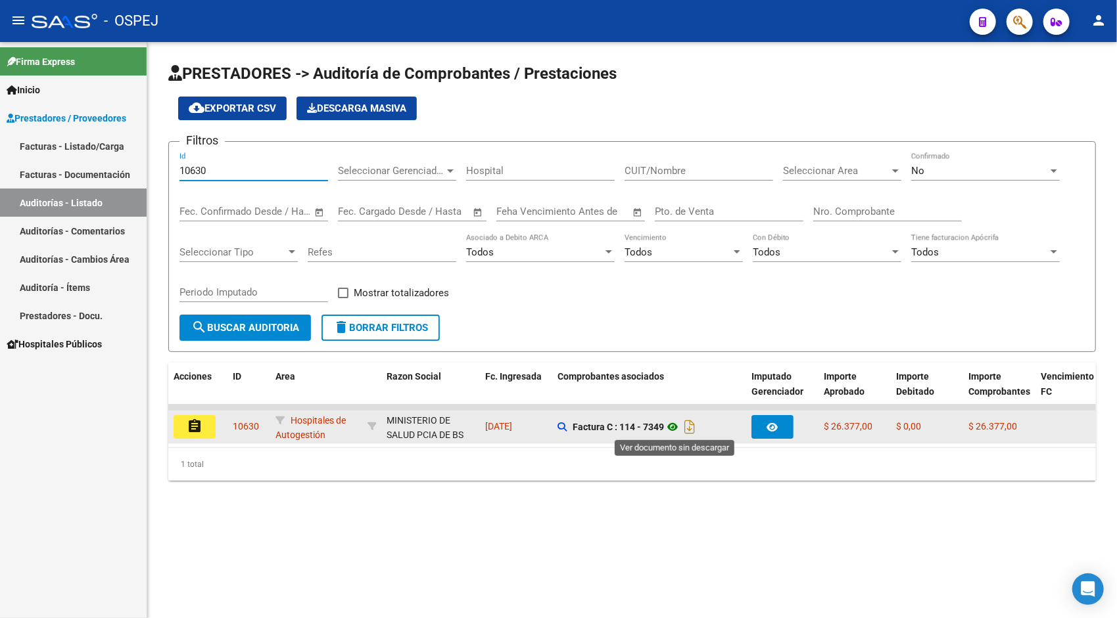
click at [672, 427] on icon at bounding box center [672, 427] width 17 height 16
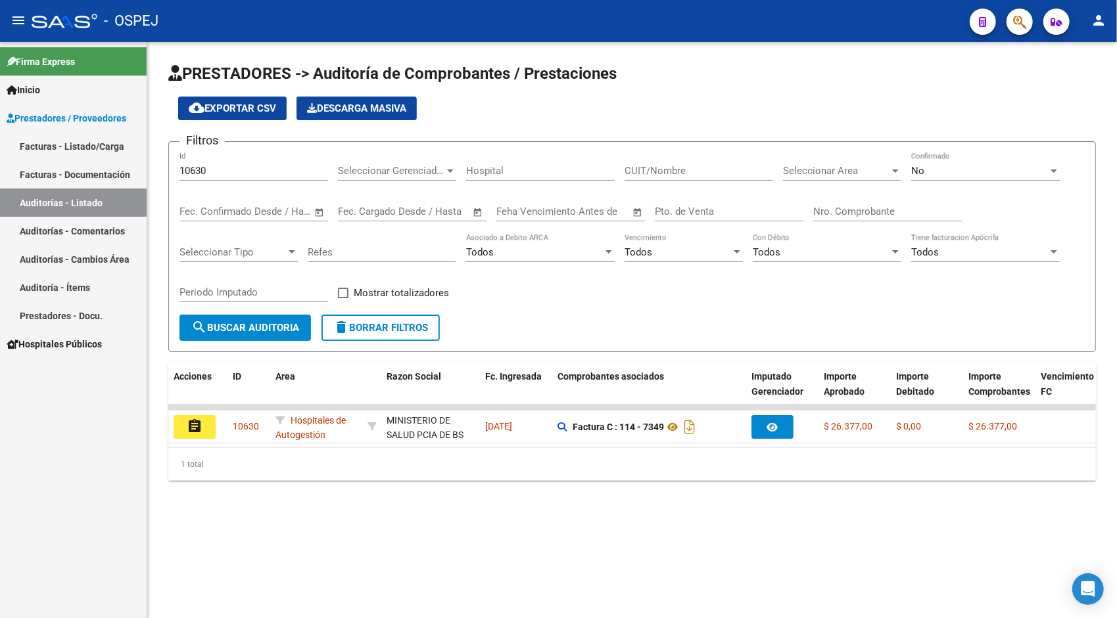
click at [218, 170] on input "10630" at bounding box center [253, 171] width 149 height 12
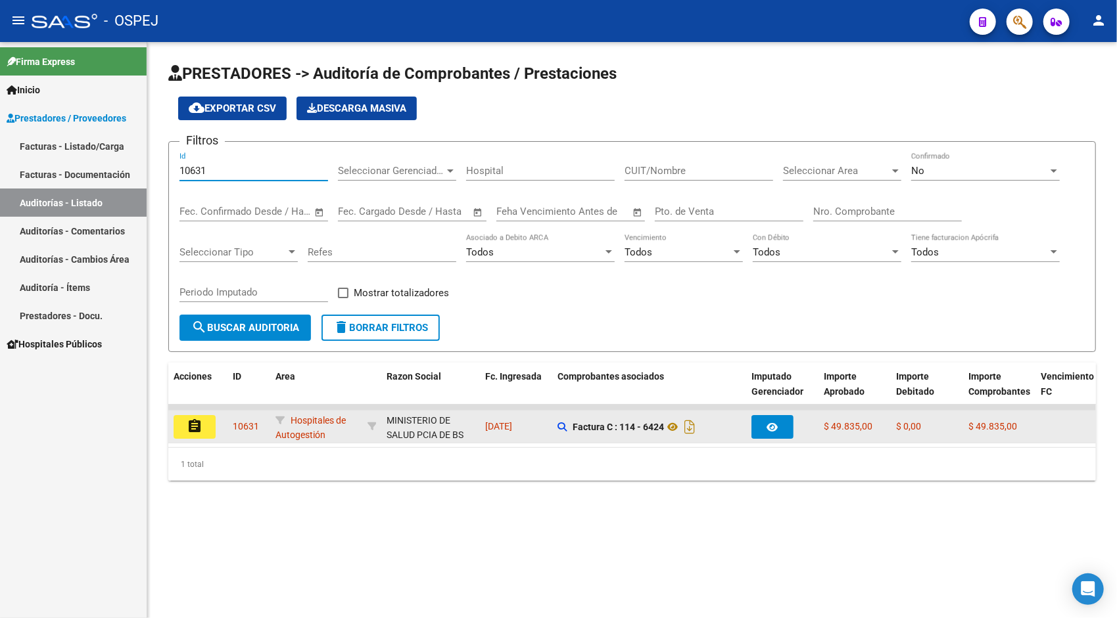
type input "10631"
click at [198, 432] on mat-icon "assignment" at bounding box center [195, 427] width 16 height 16
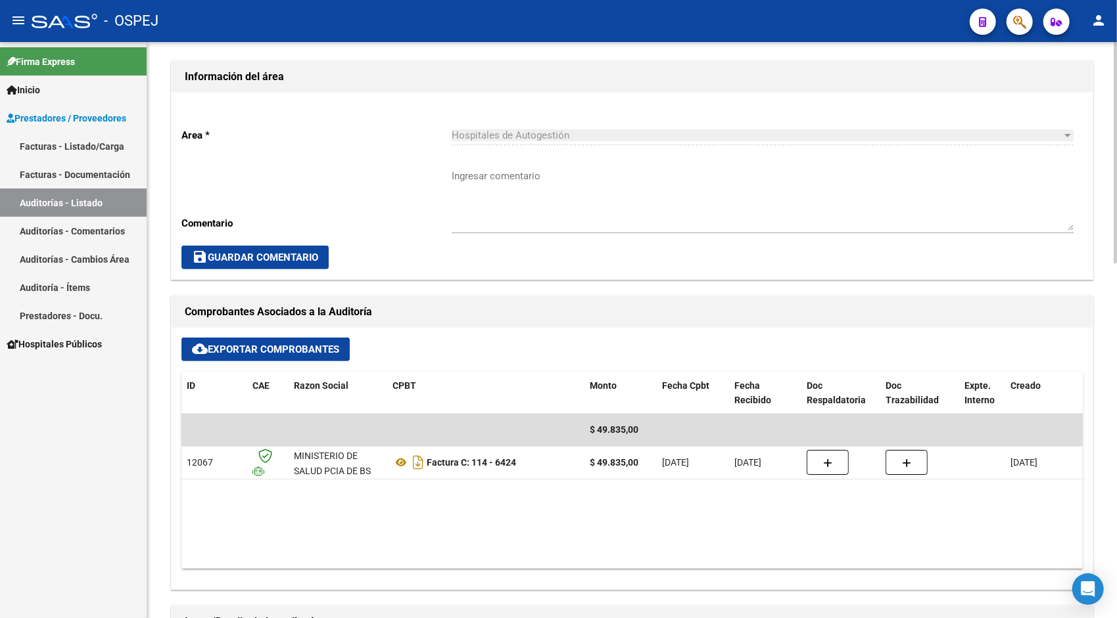
scroll to position [342, 0]
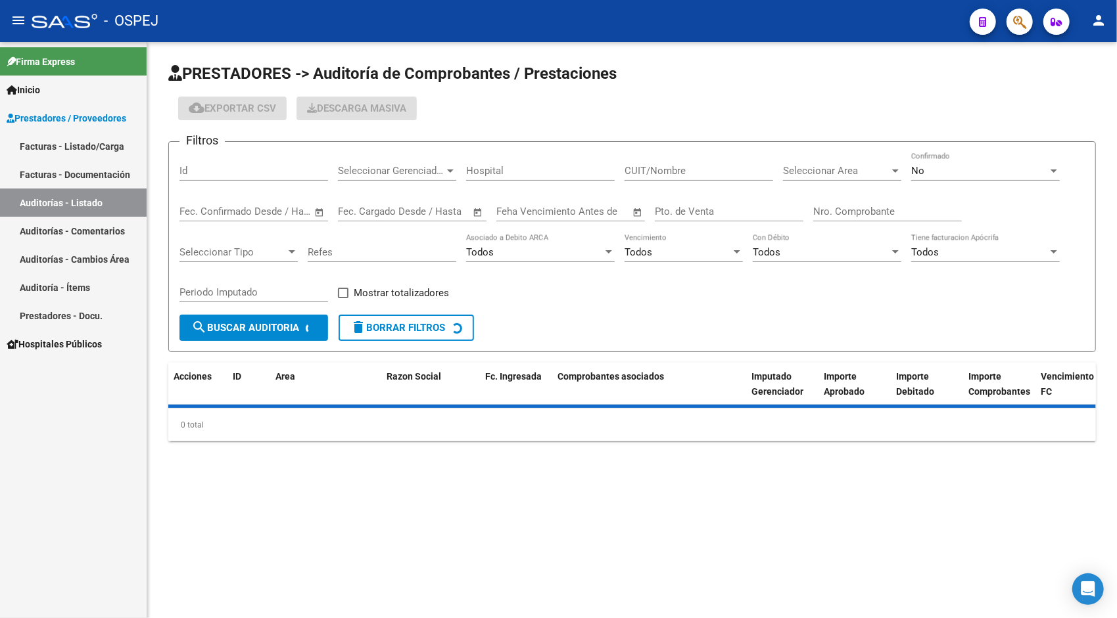
click at [241, 176] on div "Id" at bounding box center [253, 166] width 149 height 28
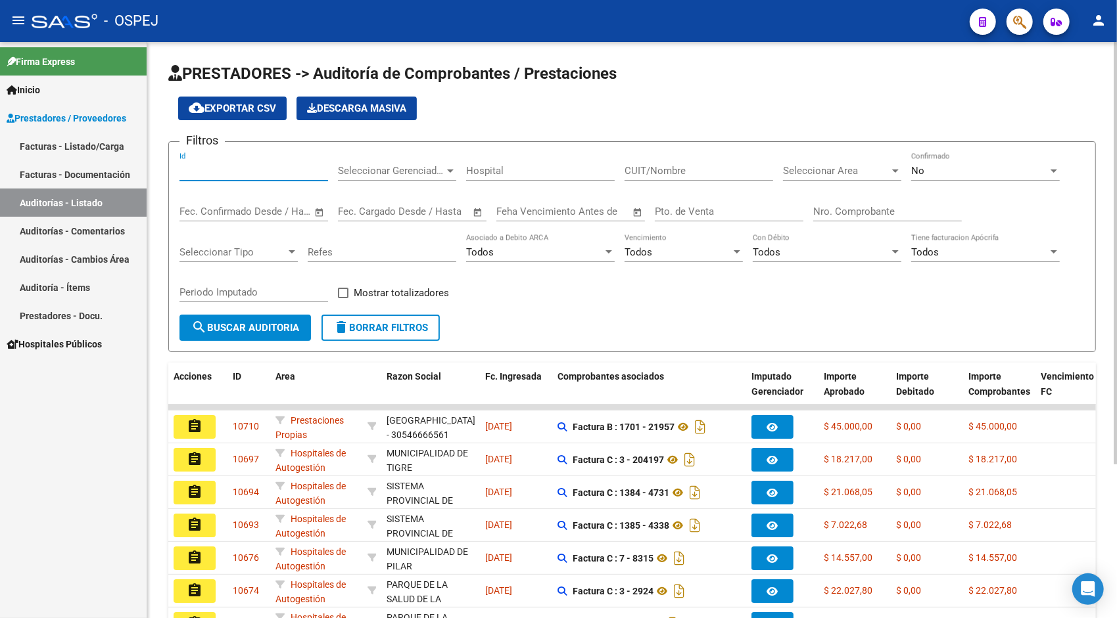
paste input "10631"
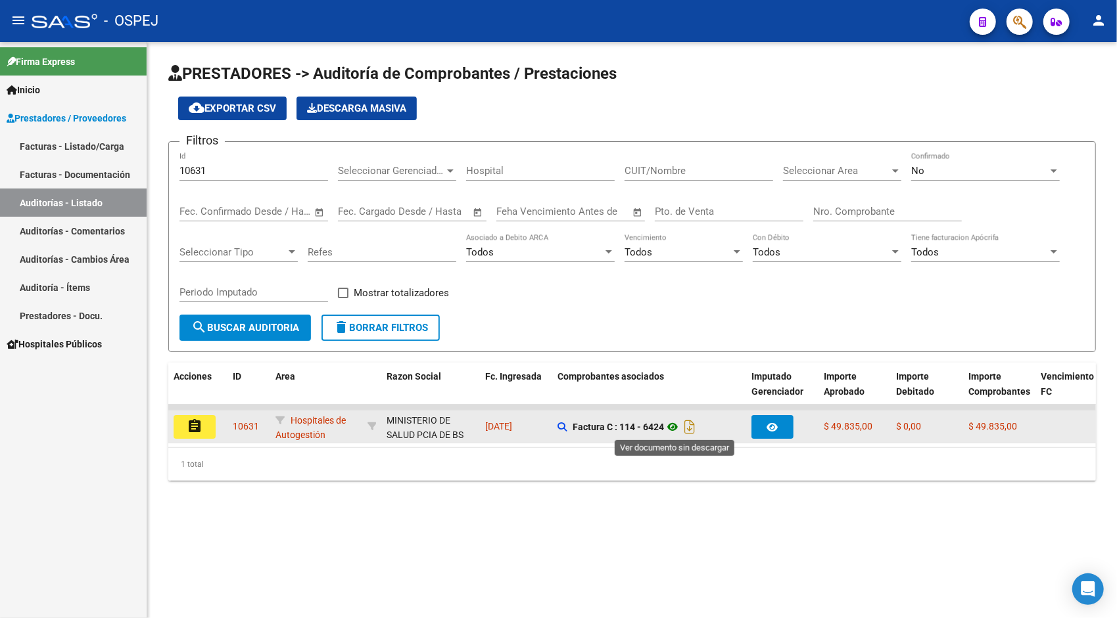
click at [674, 432] on icon at bounding box center [672, 427] width 17 height 16
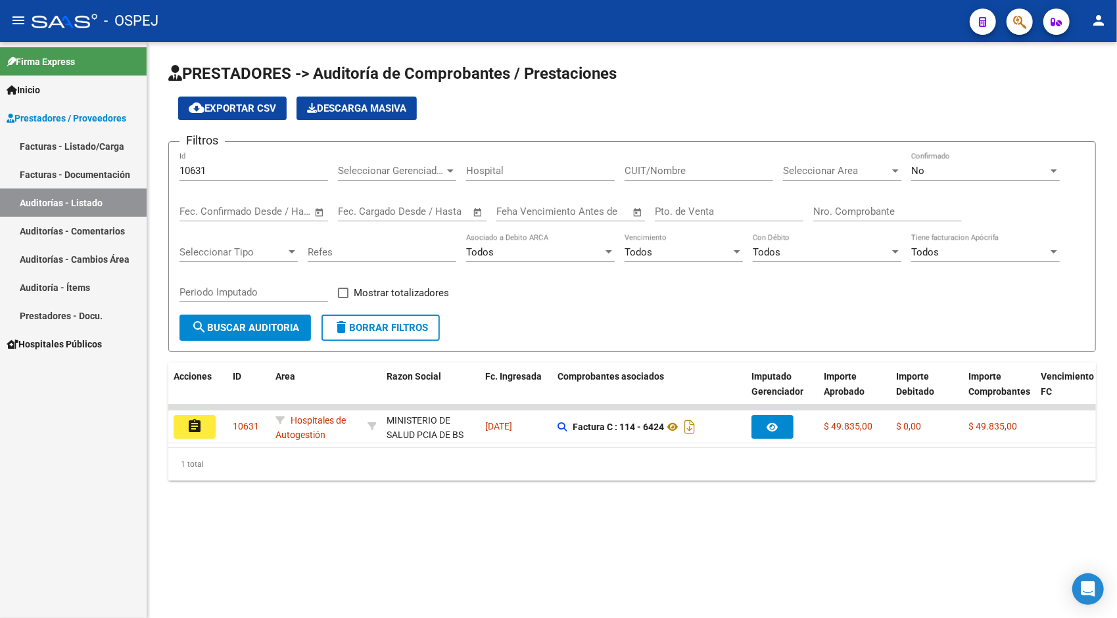
click at [283, 177] on div "10631 Id" at bounding box center [253, 166] width 149 height 28
paste input "2"
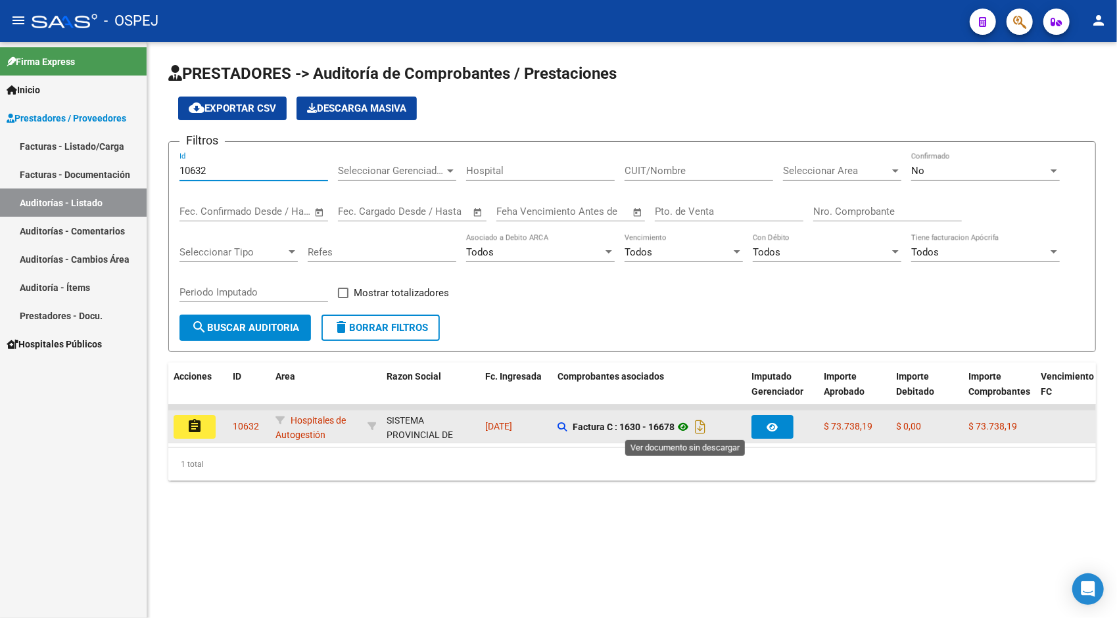
click at [685, 425] on icon at bounding box center [682, 427] width 17 height 16
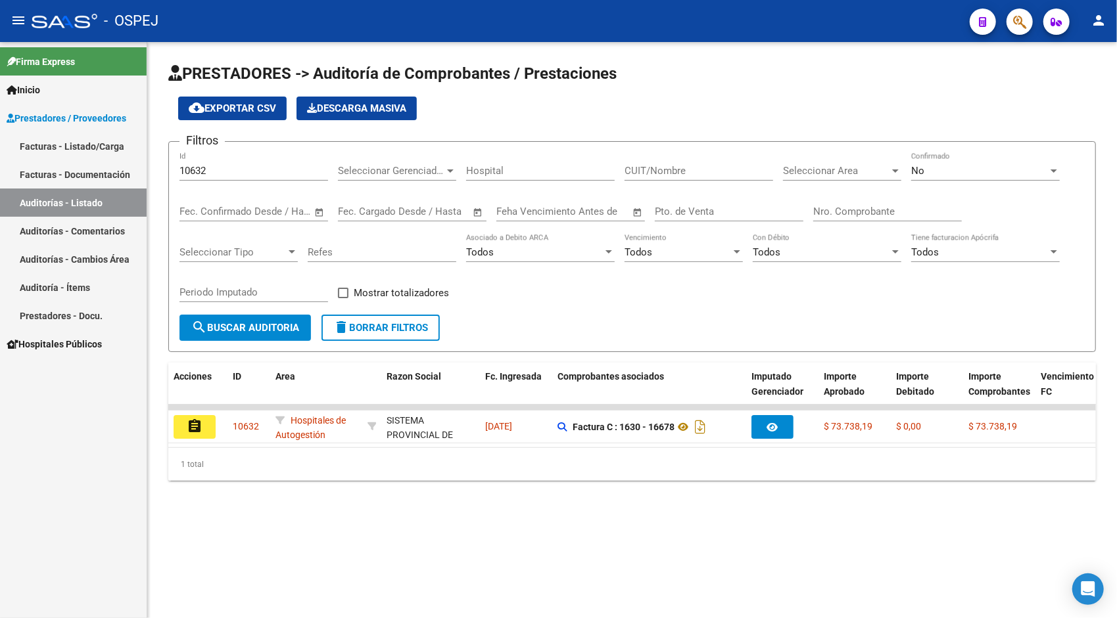
click at [290, 179] on div "10632 Id" at bounding box center [253, 166] width 149 height 28
click at [284, 172] on input "10632" at bounding box center [253, 171] width 149 height 12
paste input "3"
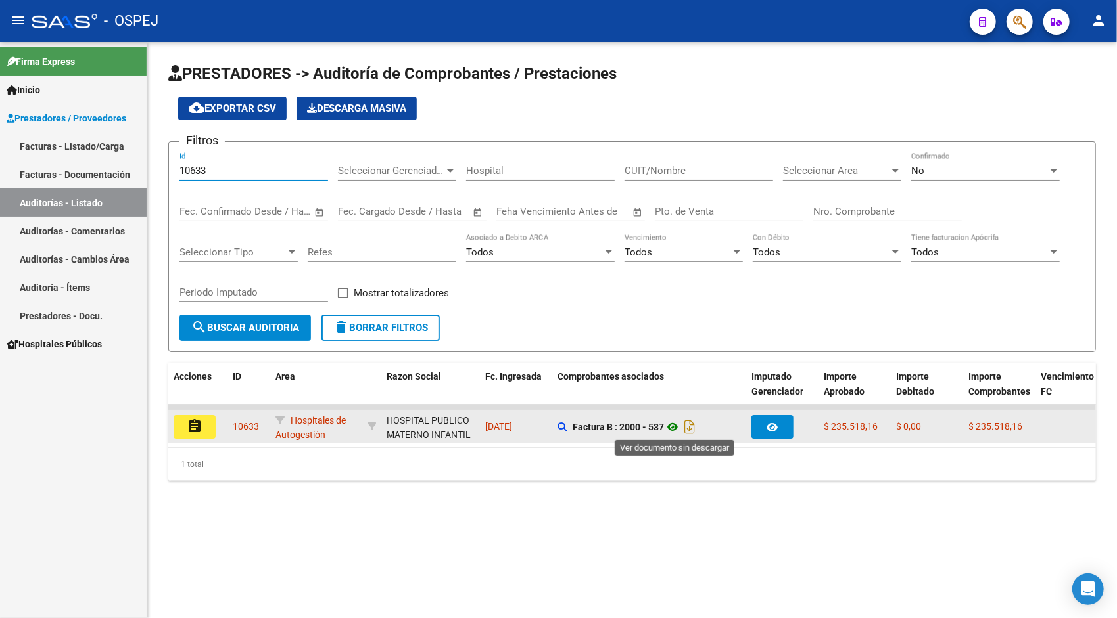
type input "10633"
click at [680, 427] on icon at bounding box center [672, 427] width 17 height 16
click at [204, 422] on button "assignment" at bounding box center [195, 427] width 42 height 24
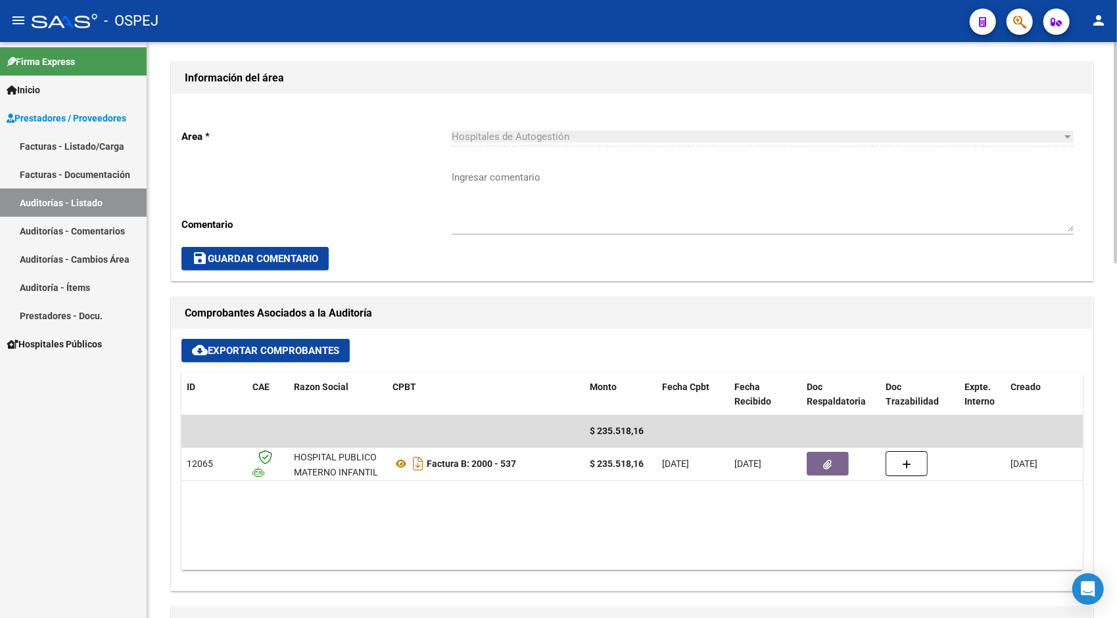
scroll to position [342, 0]
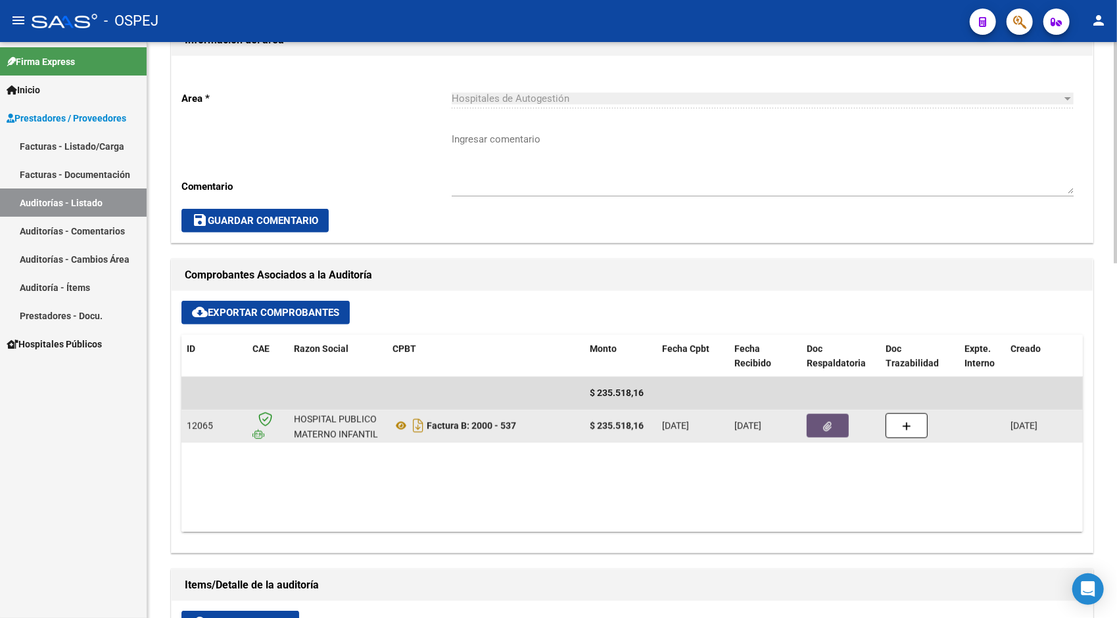
click at [827, 424] on icon "button" at bounding box center [827, 427] width 9 height 10
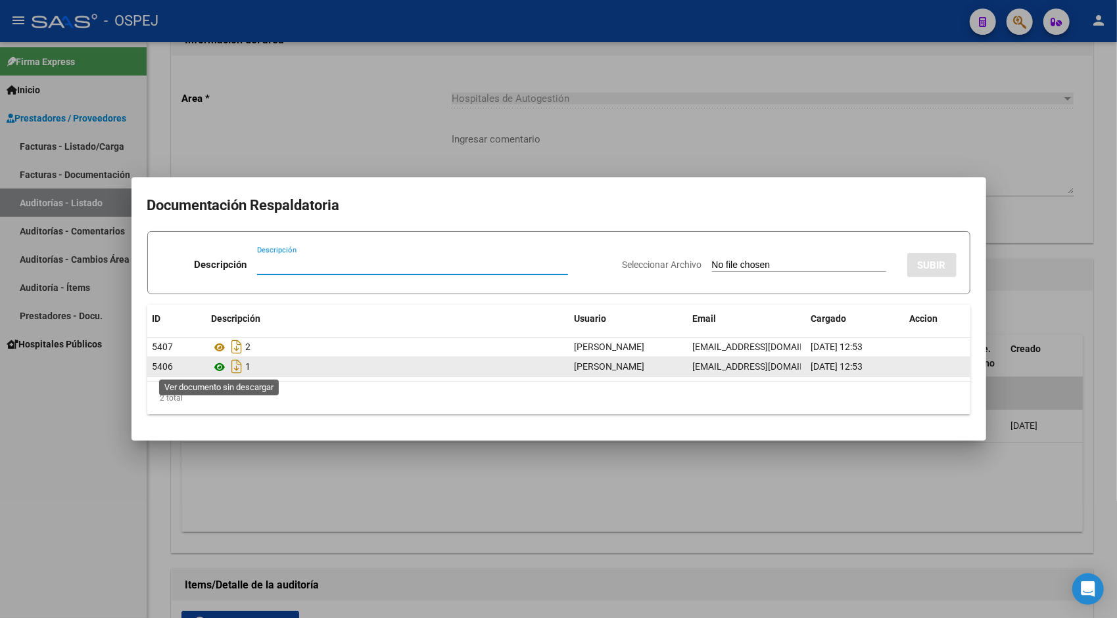
click at [217, 367] on icon at bounding box center [220, 367] width 17 height 16
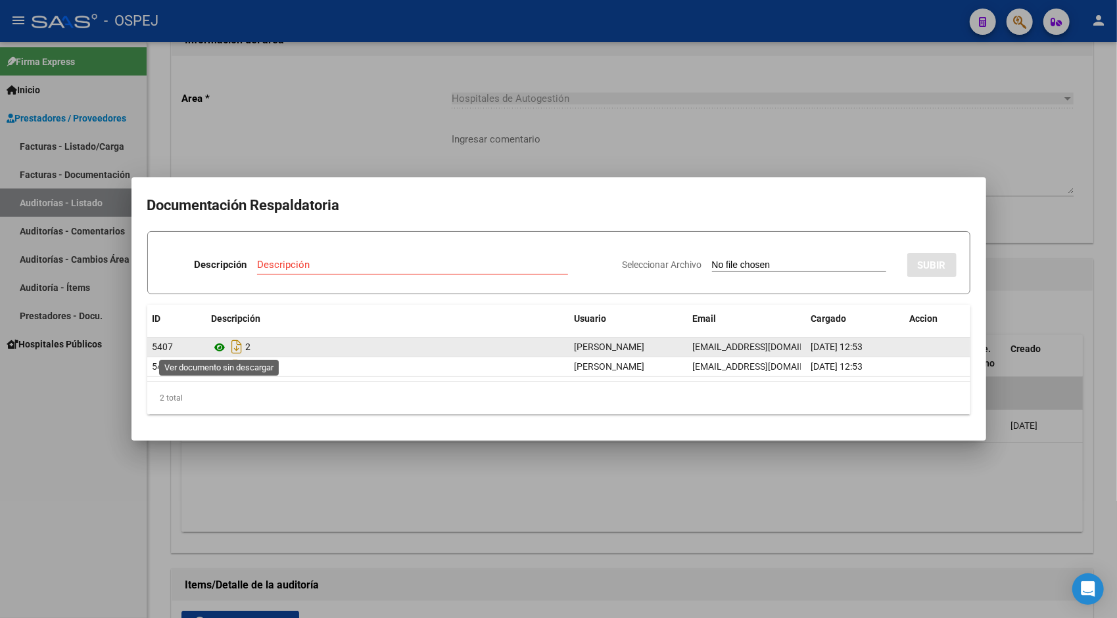
click at [218, 348] on icon at bounding box center [220, 348] width 17 height 16
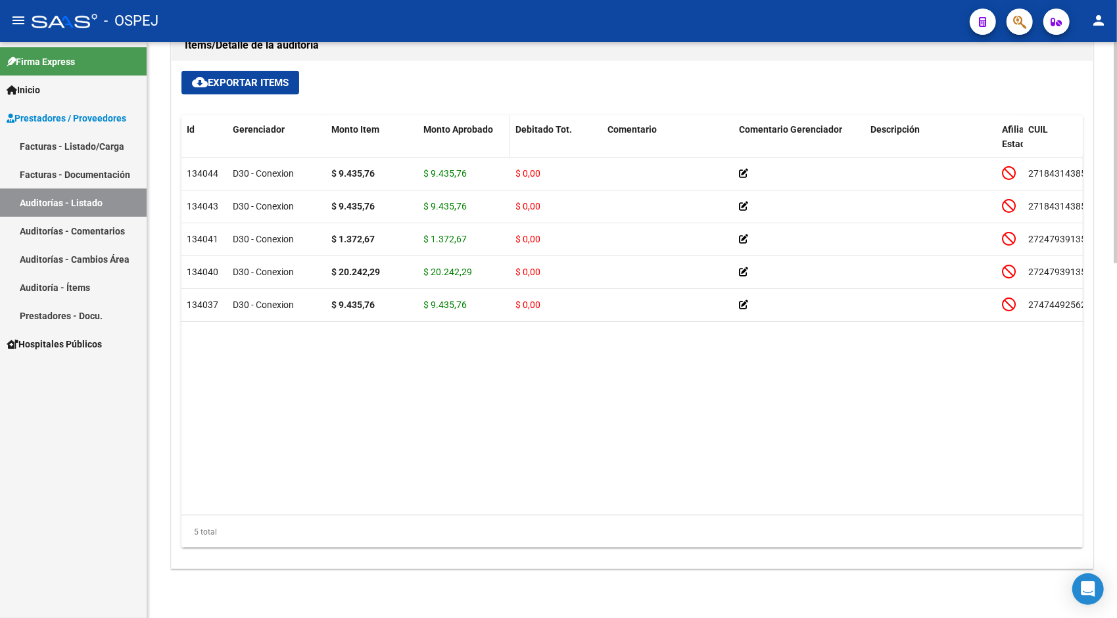
scroll to position [846, 0]
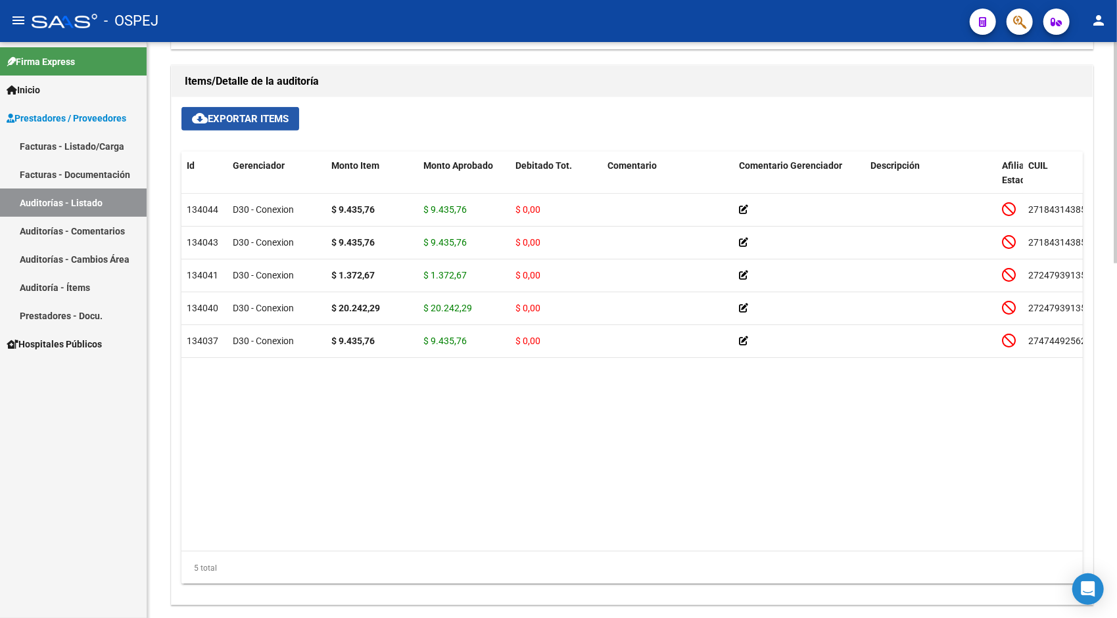
click at [248, 114] on span "cloud_download Exportar Items" at bounding box center [240, 119] width 97 height 12
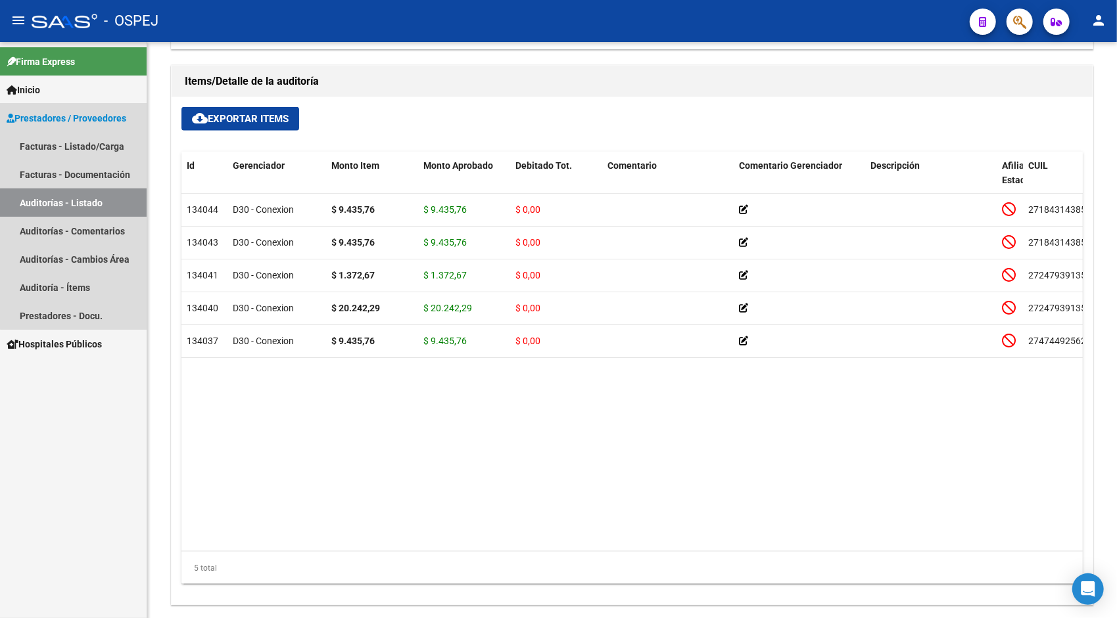
click at [84, 201] on link "Auditorías - Listado" at bounding box center [73, 203] width 147 height 28
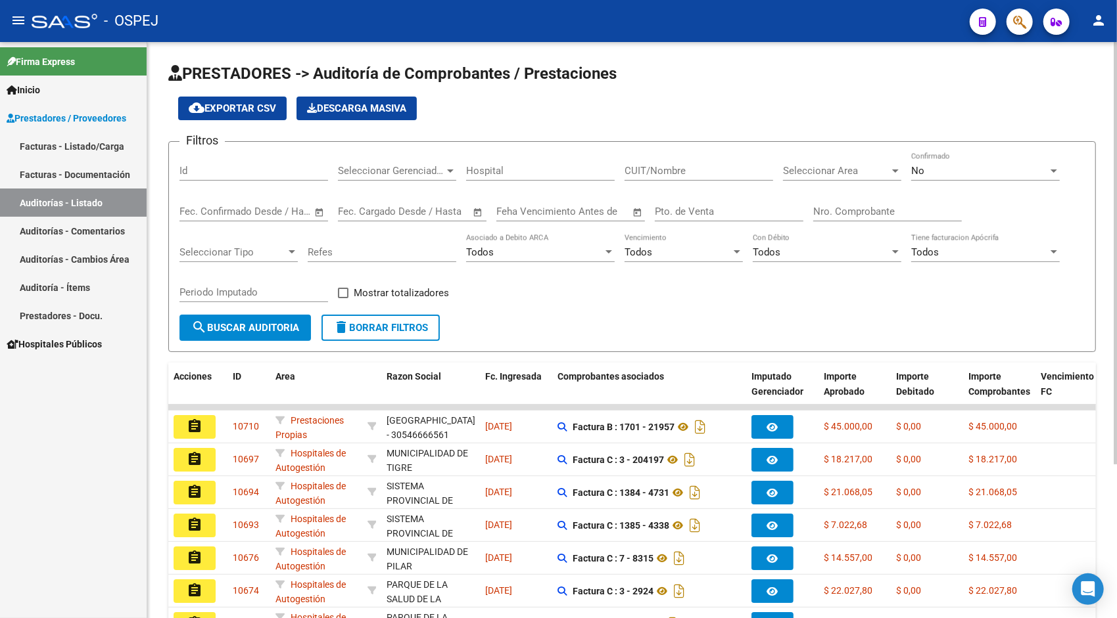
click at [216, 166] on input "Id" at bounding box center [253, 171] width 149 height 12
paste input "10634"
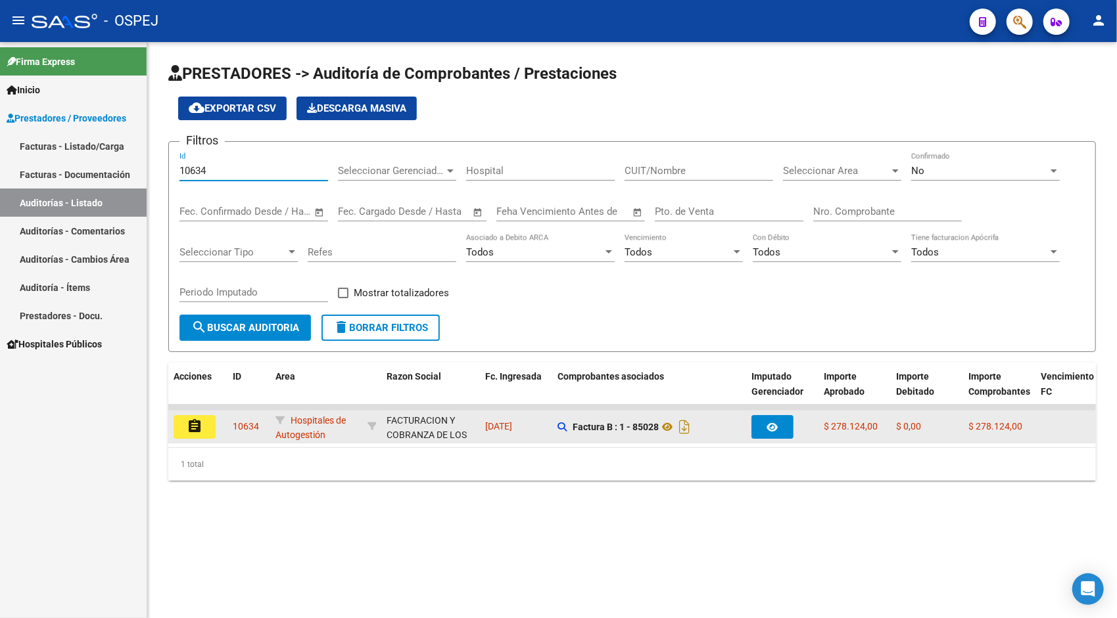
type input "10634"
click at [192, 430] on mat-icon "assignment" at bounding box center [195, 427] width 16 height 16
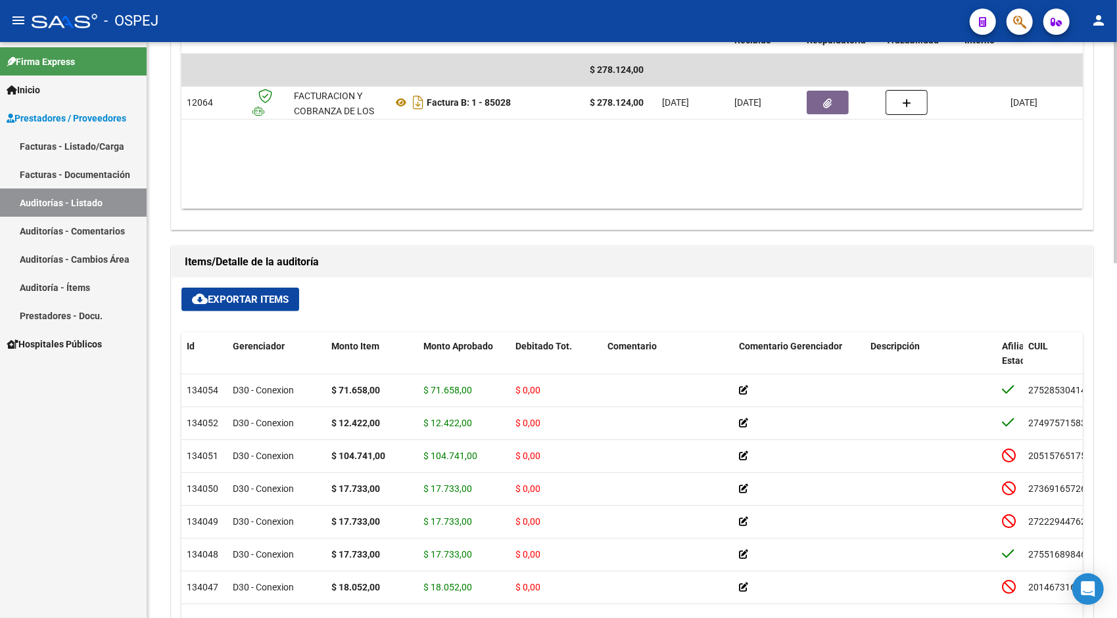
scroll to position [710, 0]
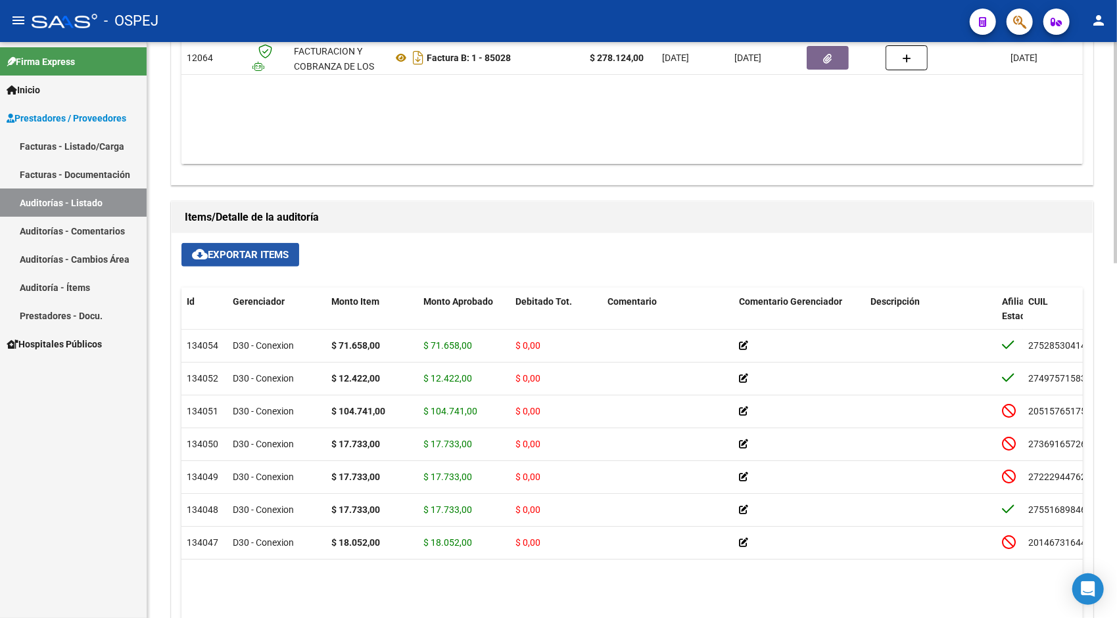
click at [256, 245] on button "cloud_download Exportar Items" at bounding box center [240, 255] width 118 height 24
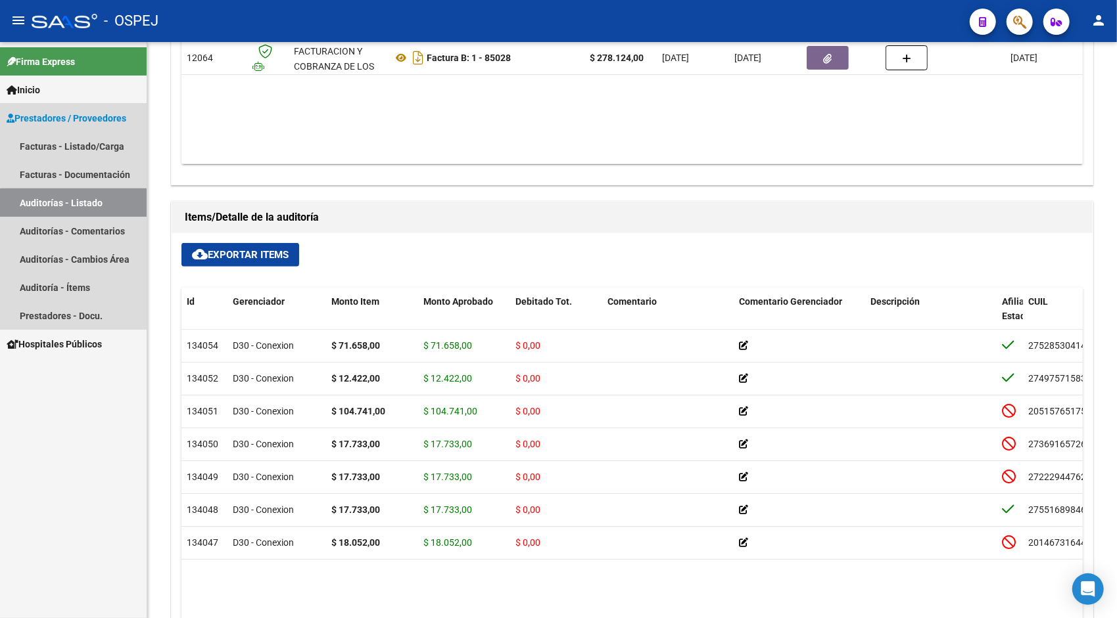
click at [80, 210] on link "Auditorías - Listado" at bounding box center [73, 203] width 147 height 28
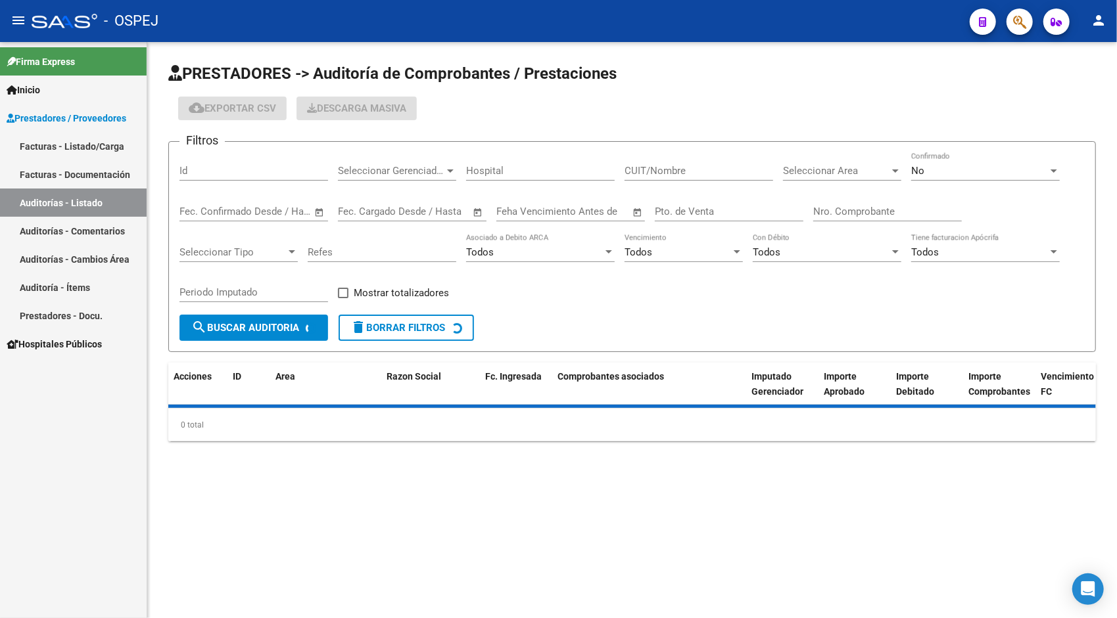
click at [235, 172] on input "Id" at bounding box center [253, 171] width 149 height 12
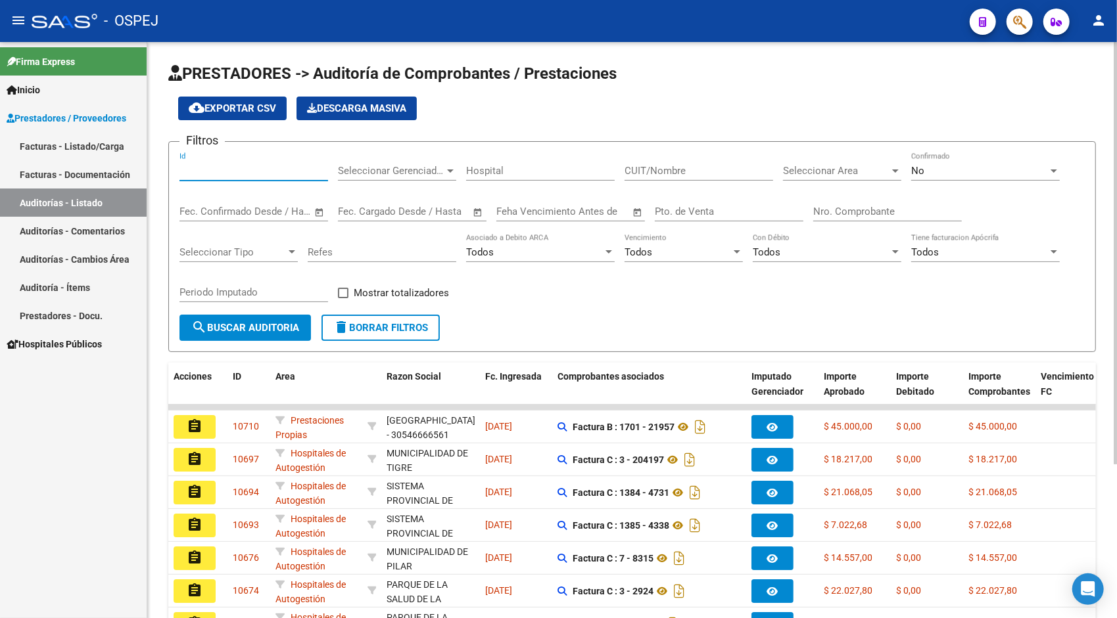
paste input "10635"
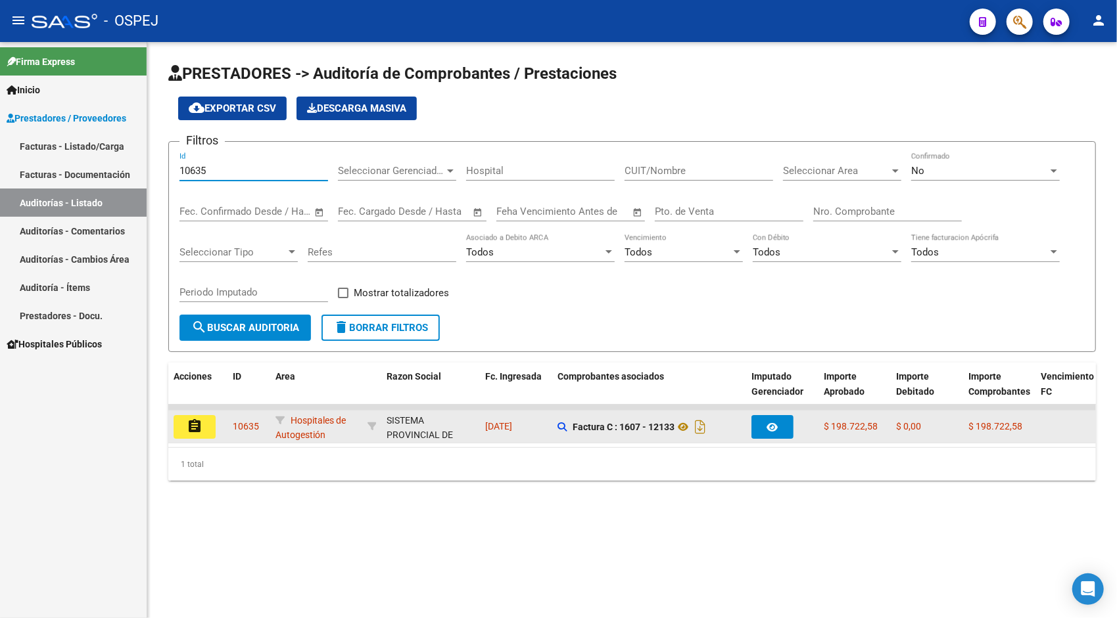
type input "10635"
click at [197, 422] on mat-icon "assignment" at bounding box center [195, 427] width 16 height 16
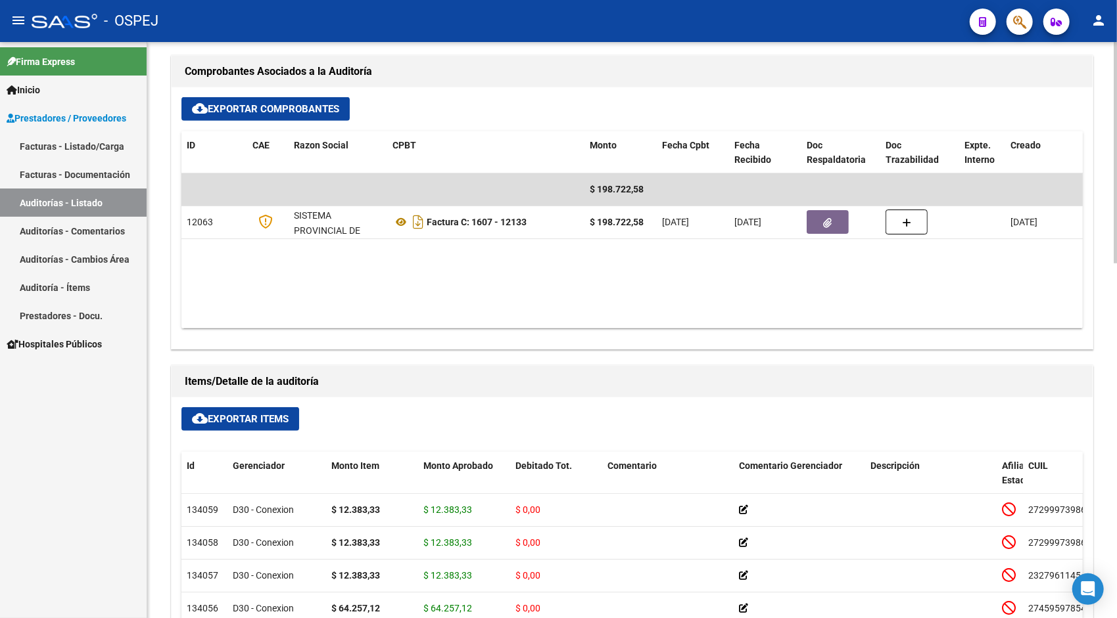
scroll to position [552, 0]
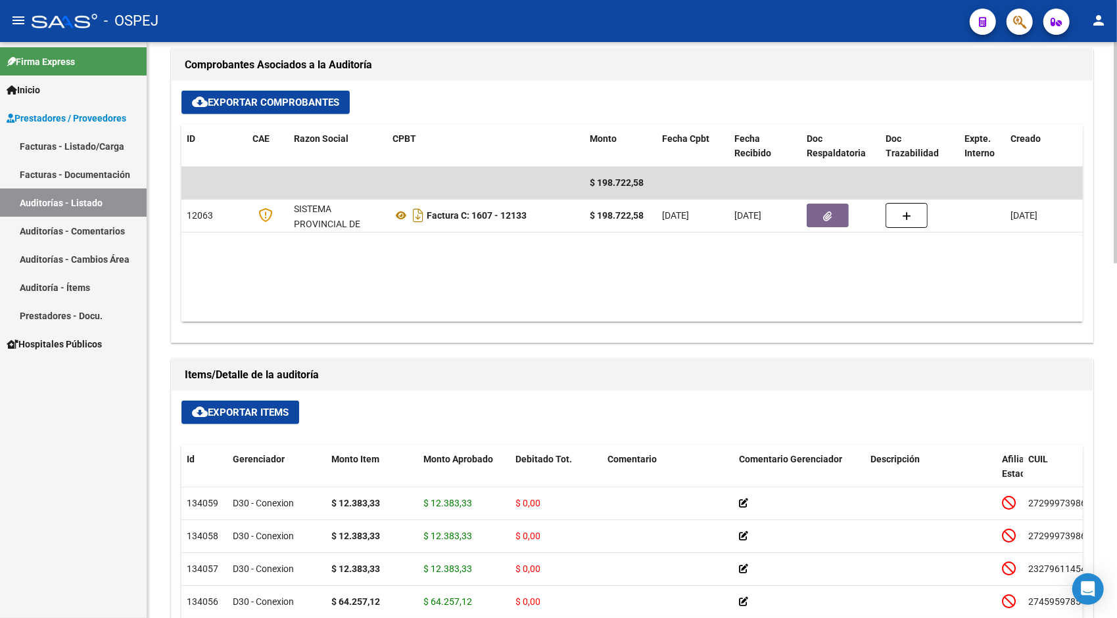
click at [274, 407] on span "cloud_download Exportar Items" at bounding box center [240, 413] width 97 height 12
click at [87, 200] on link "Auditorías - Listado" at bounding box center [73, 203] width 147 height 28
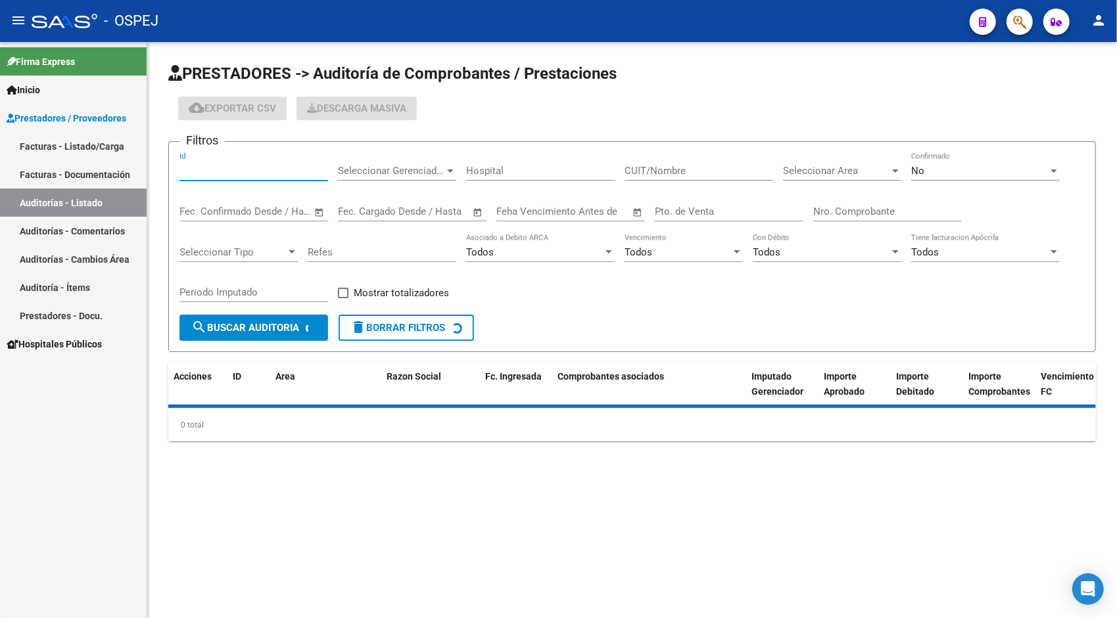
click at [242, 174] on input "Id" at bounding box center [253, 171] width 149 height 12
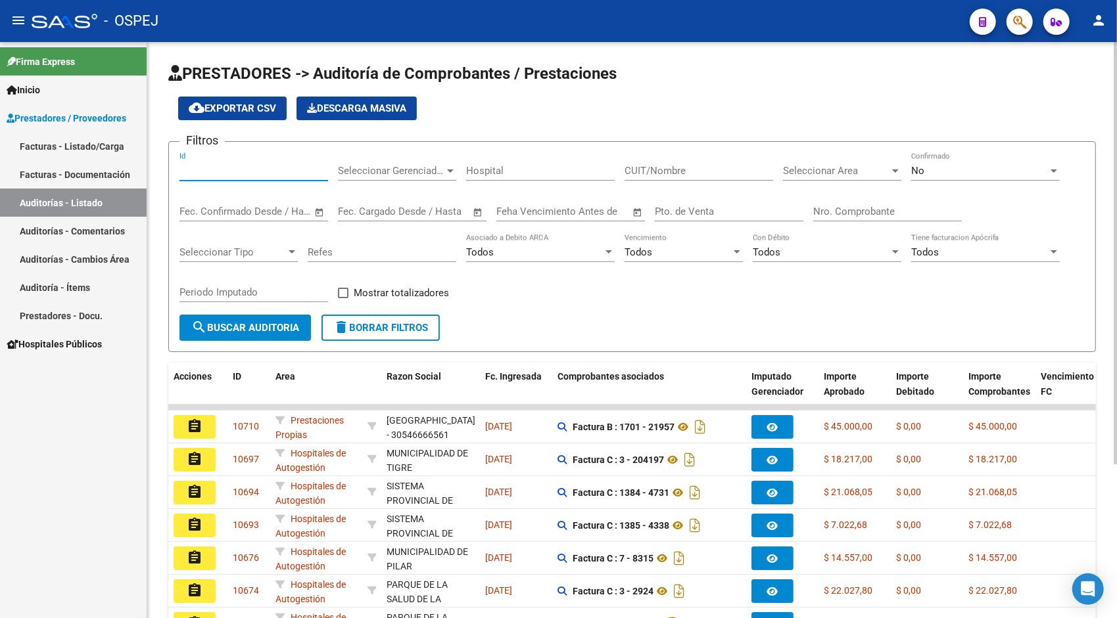
paste input "10693"
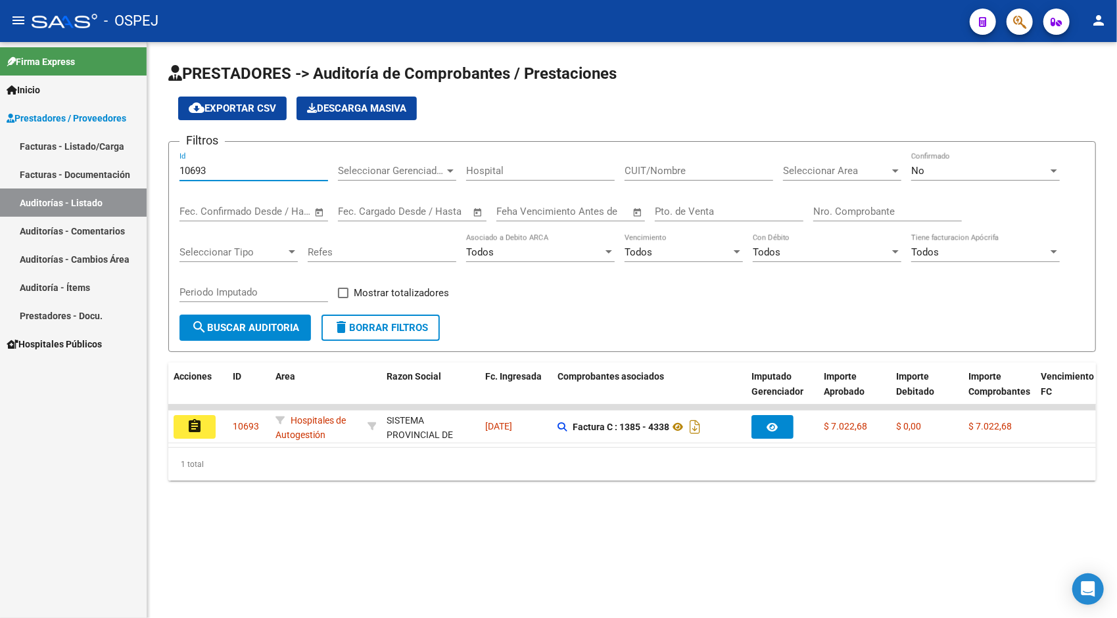
type input "10693"
click at [203, 447] on datatable-body "assignment 10693 Hospitales de Autogestión SISTEMA PROVINCIAL DE SALUD - 306918…" at bounding box center [631, 426] width 927 height 43
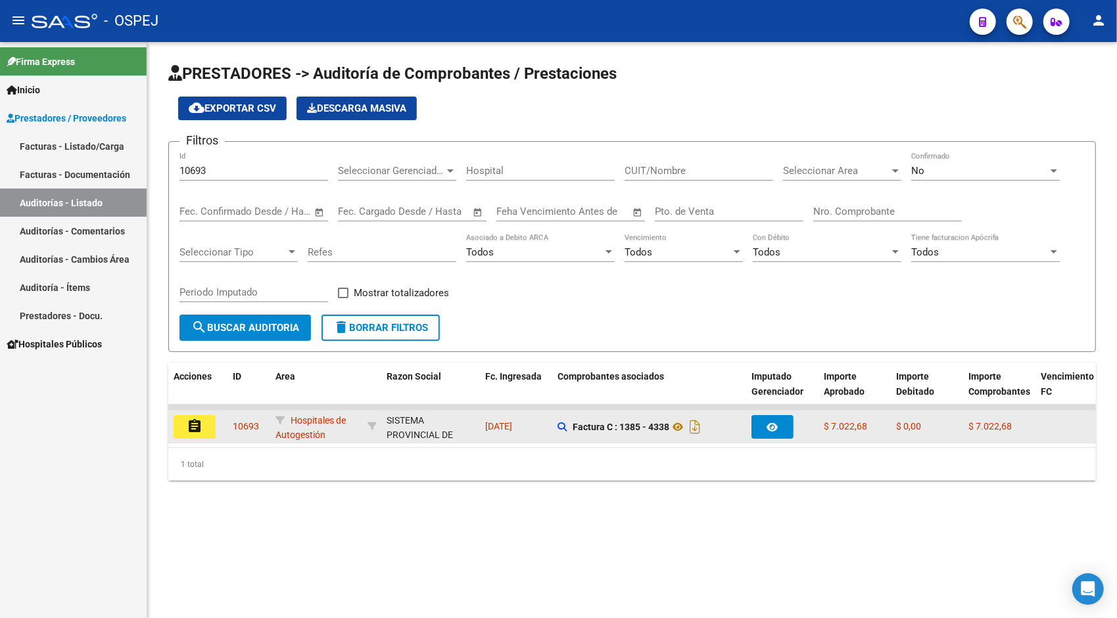
click at [201, 429] on mat-icon "assignment" at bounding box center [195, 427] width 16 height 16
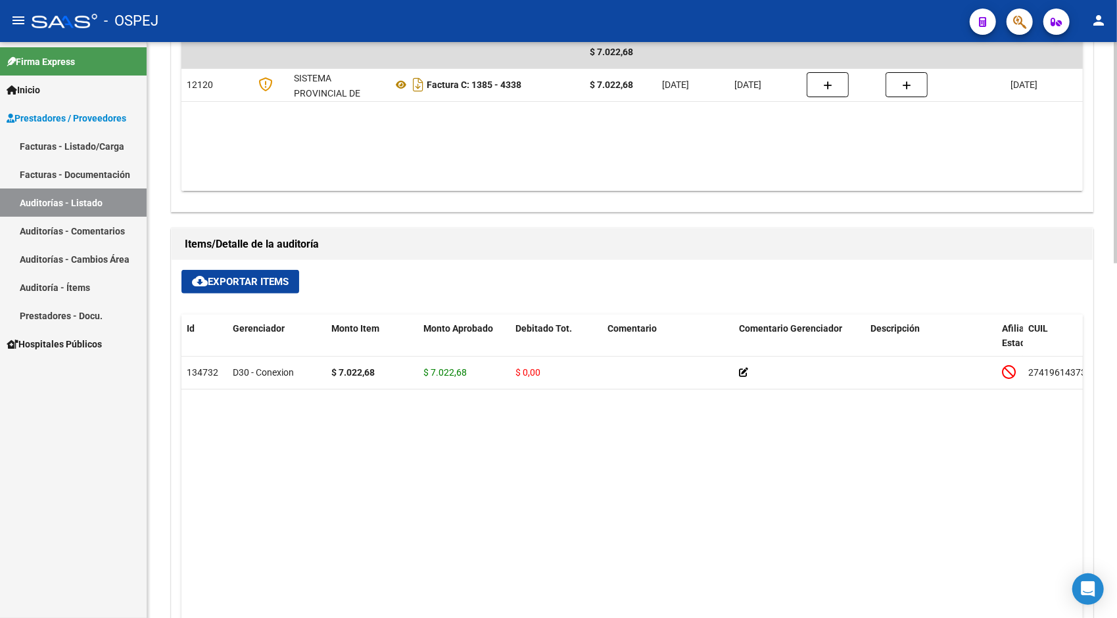
scroll to position [683, 0]
click at [261, 279] on span "cloud_download Exportar Items" at bounding box center [240, 281] width 97 height 12
click at [84, 196] on link "Auditorías - Listado" at bounding box center [73, 203] width 147 height 28
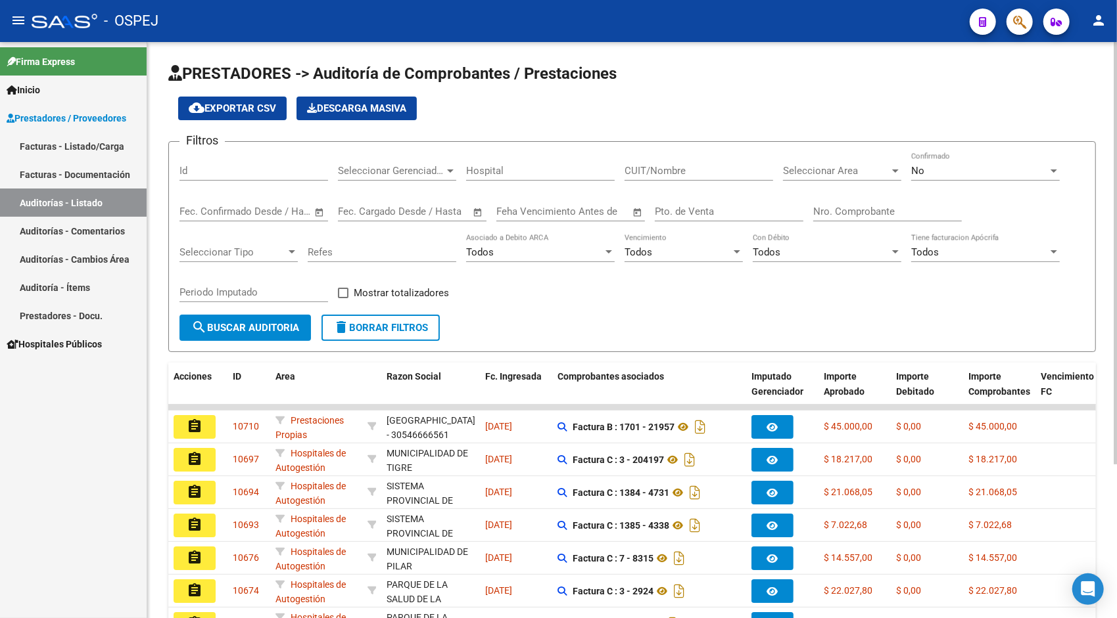
click at [227, 183] on div "Id" at bounding box center [253, 172] width 149 height 41
click at [210, 170] on input "Id" at bounding box center [253, 171] width 149 height 12
paste input "10694"
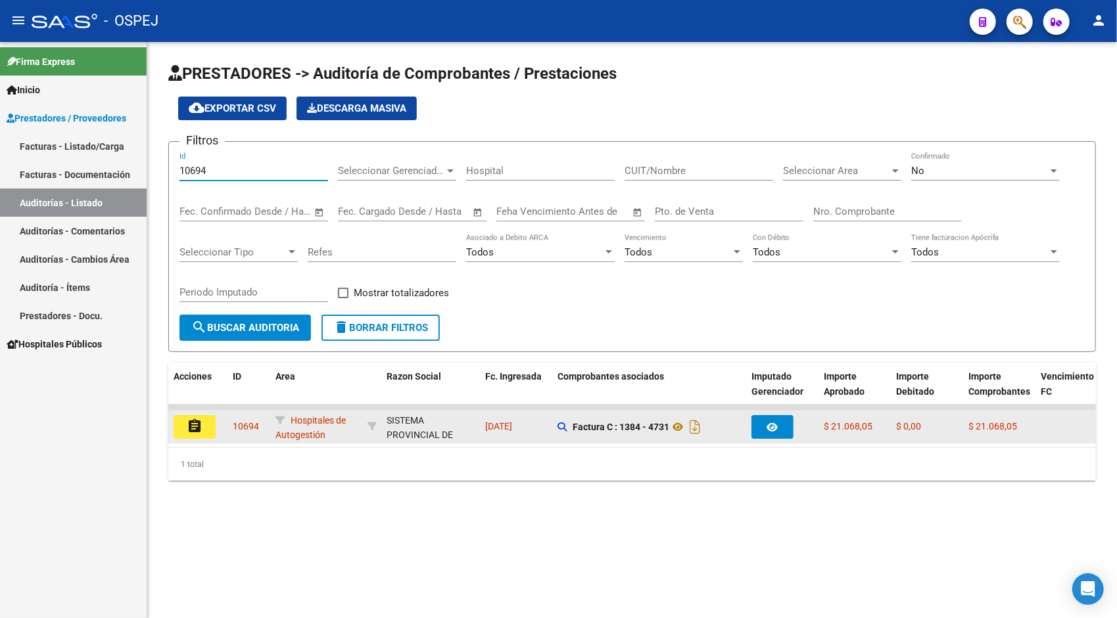
type input "10694"
click at [200, 426] on mat-icon "assignment" at bounding box center [195, 427] width 16 height 16
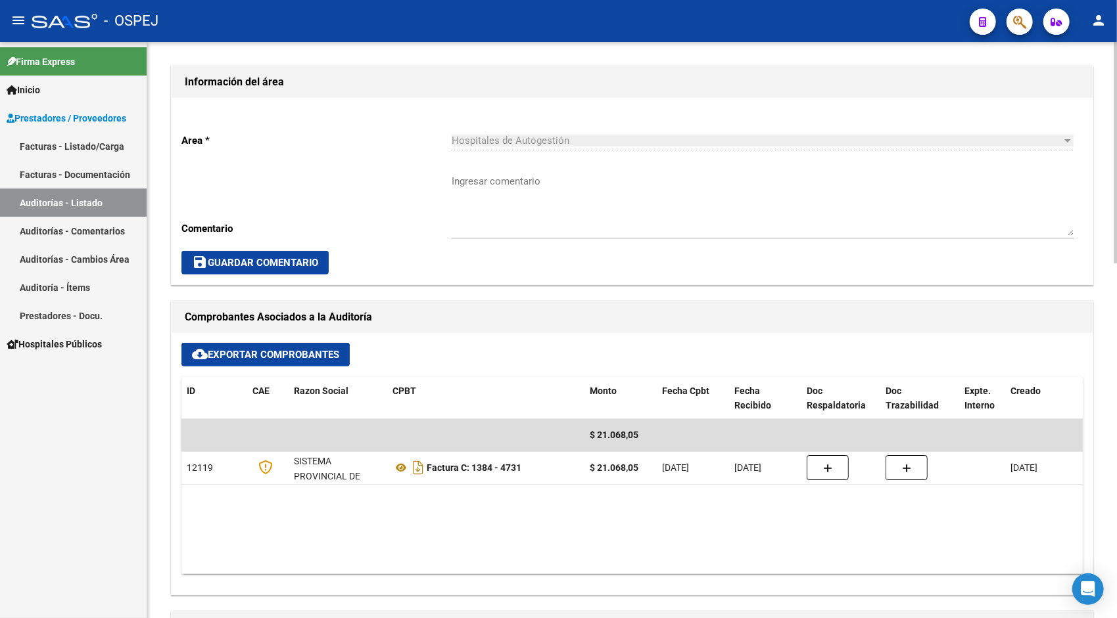
scroll to position [394, 0]
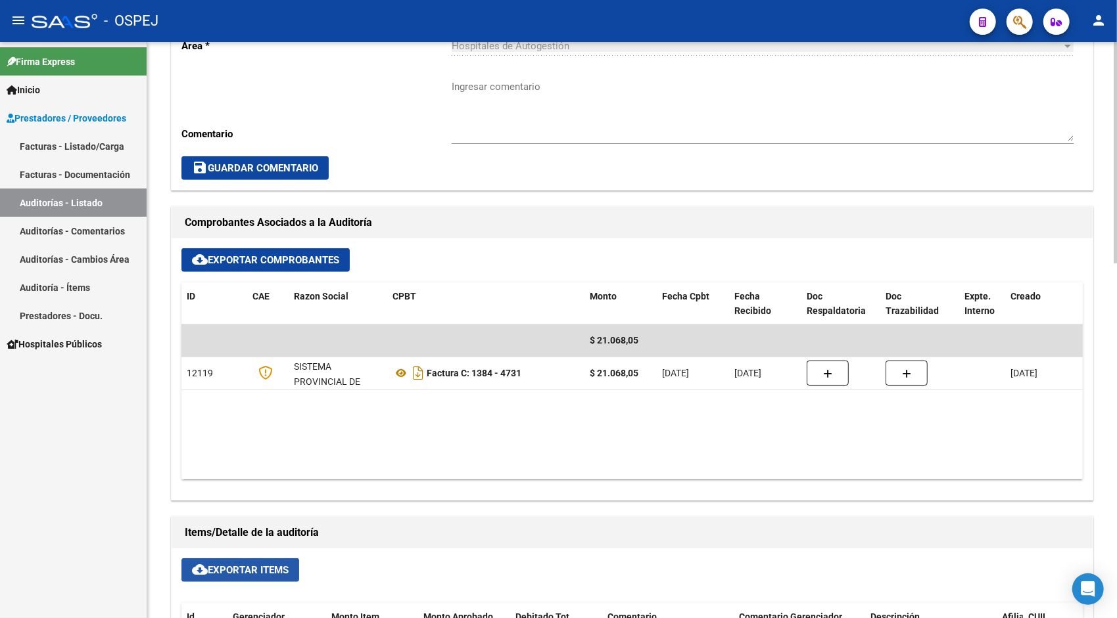
click at [259, 565] on span "cloud_download Exportar Items" at bounding box center [240, 571] width 97 height 12
click at [83, 204] on link "Auditorías - Listado" at bounding box center [73, 203] width 147 height 28
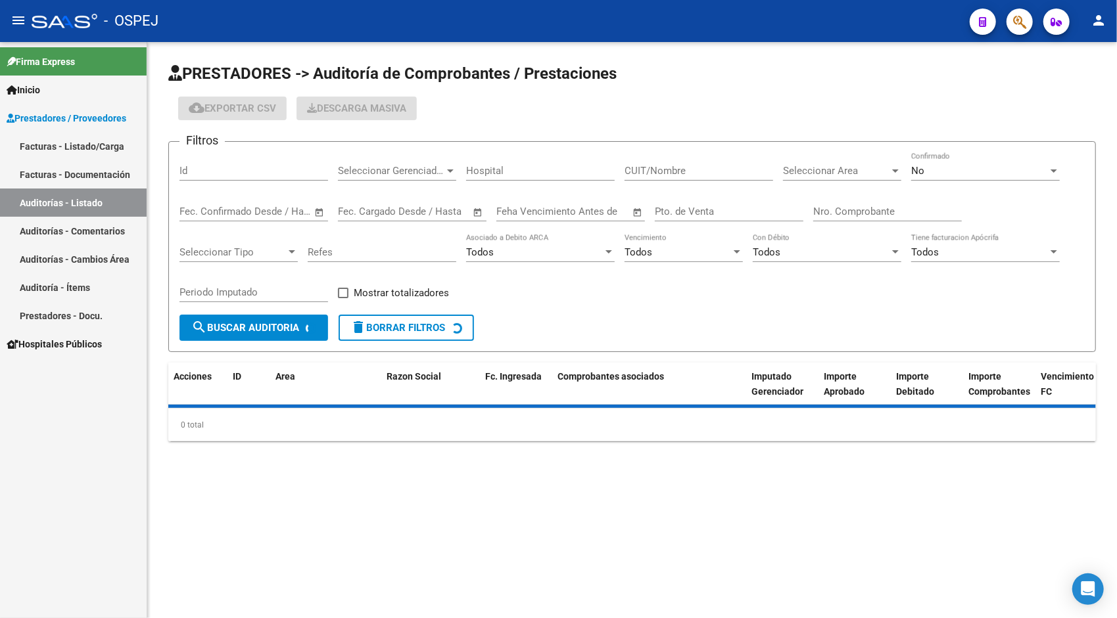
click at [255, 148] on form "Filtros Id Seleccionar Gerenciador Seleccionar Gerenciador Hospital CUIT/Nombre…" at bounding box center [631, 246] width 927 height 211
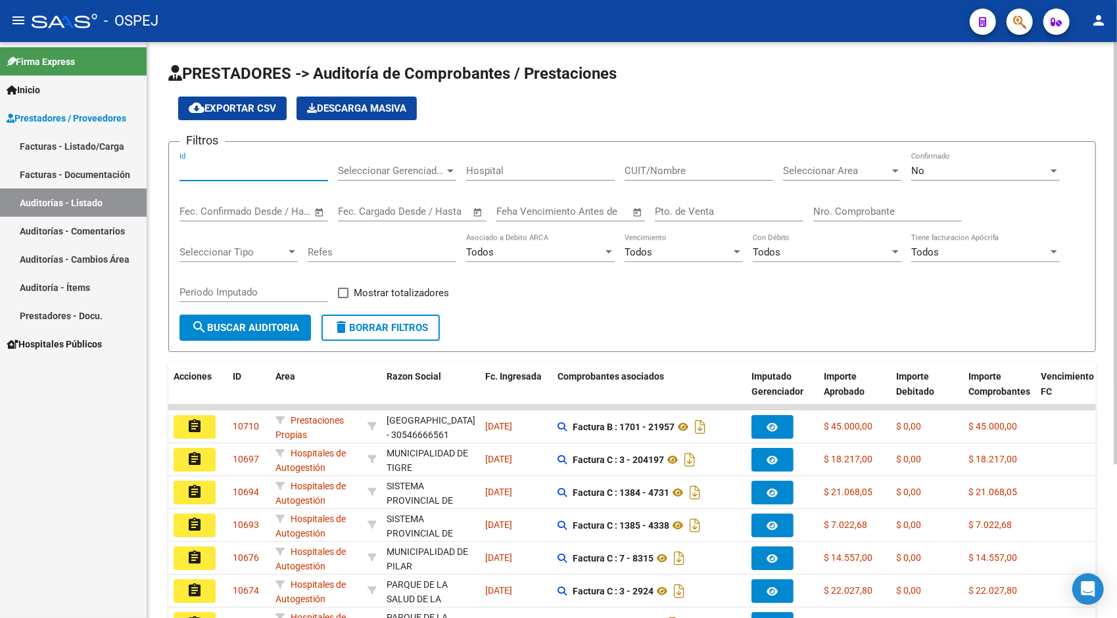
click at [224, 171] on input "Id" at bounding box center [253, 171] width 149 height 12
paste input "10697"
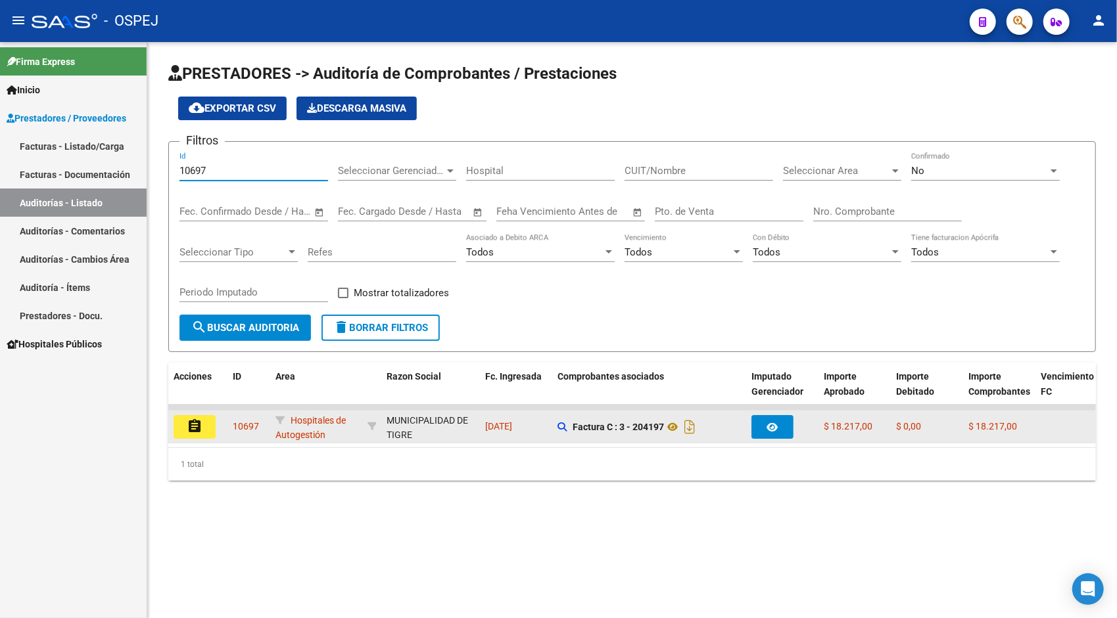
type input "10697"
click at [202, 429] on mat-icon "assignment" at bounding box center [195, 427] width 16 height 16
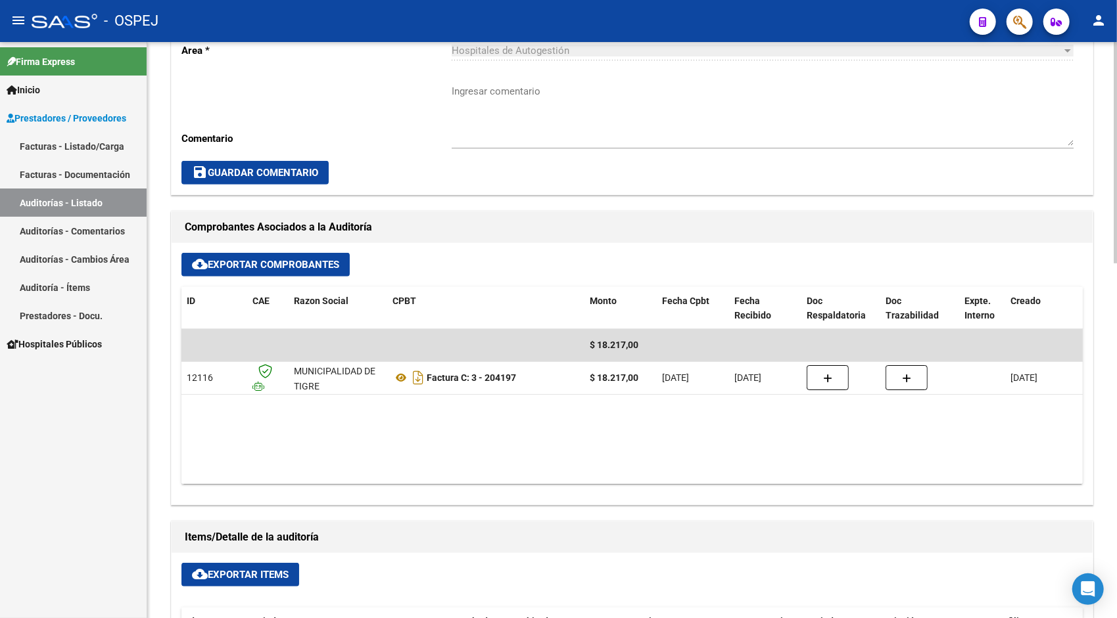
scroll to position [447, 0]
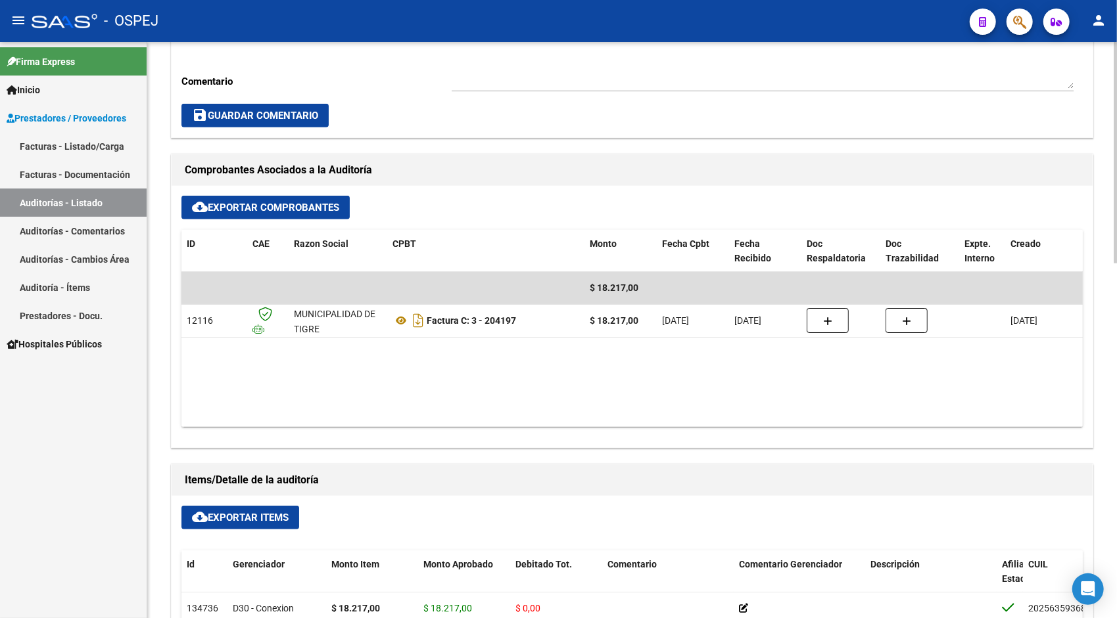
click at [229, 523] on button "cloud_download Exportar Items" at bounding box center [240, 518] width 118 height 24
click at [92, 198] on link "Auditorías - Listado" at bounding box center [73, 203] width 147 height 28
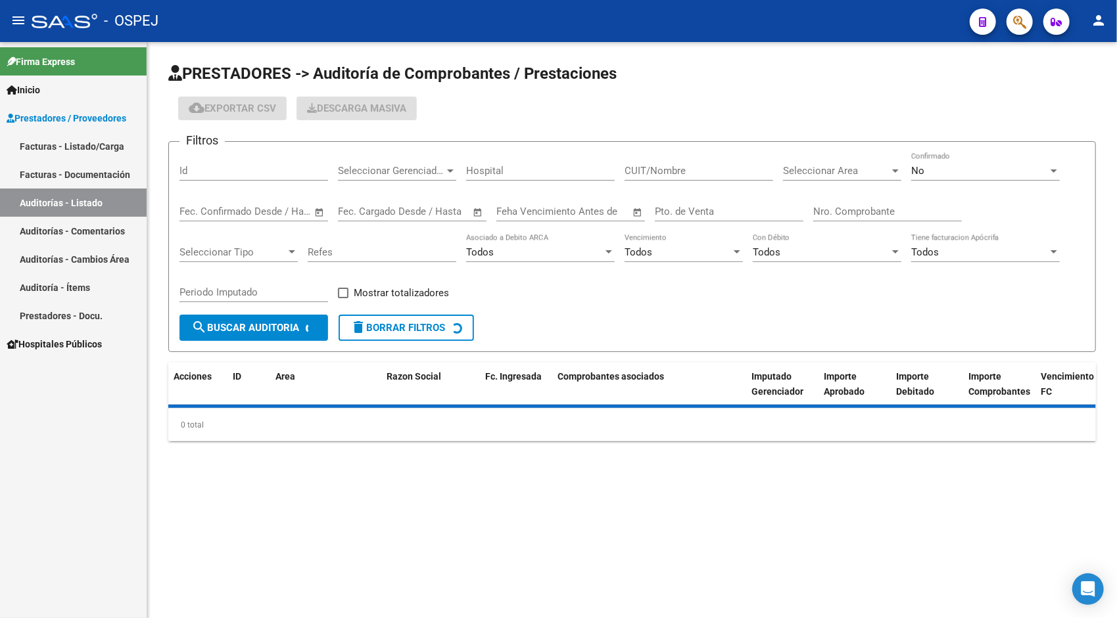
click at [223, 151] on form "Filtros Id Seleccionar Gerenciador Seleccionar Gerenciador Hospital CUIT/Nombre…" at bounding box center [631, 246] width 927 height 211
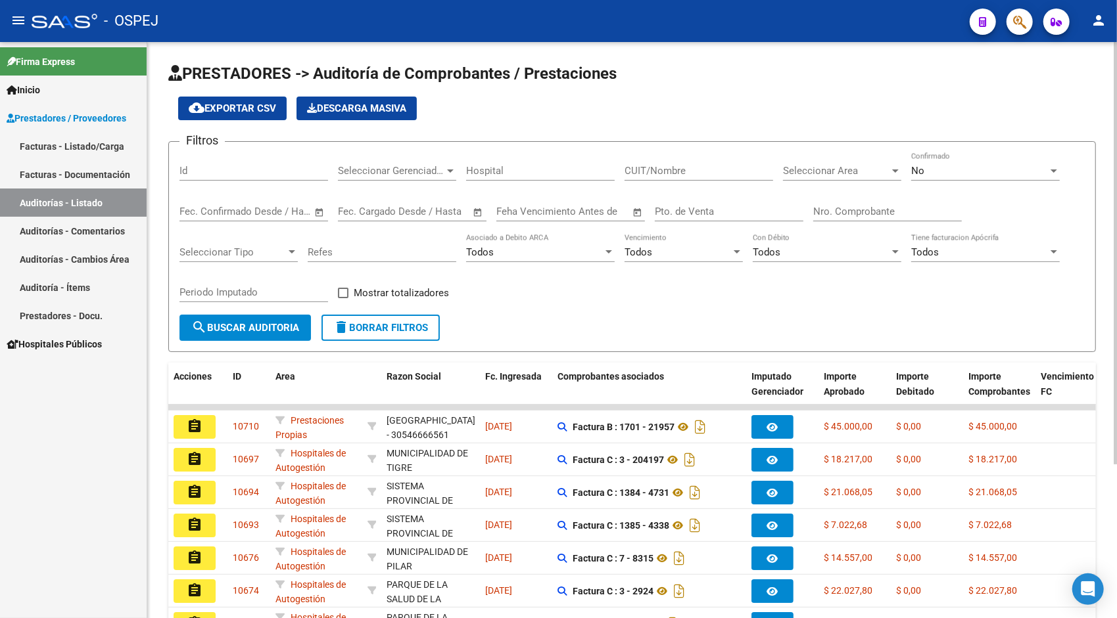
click at [220, 172] on input "Id" at bounding box center [253, 171] width 149 height 12
paste input "10710"
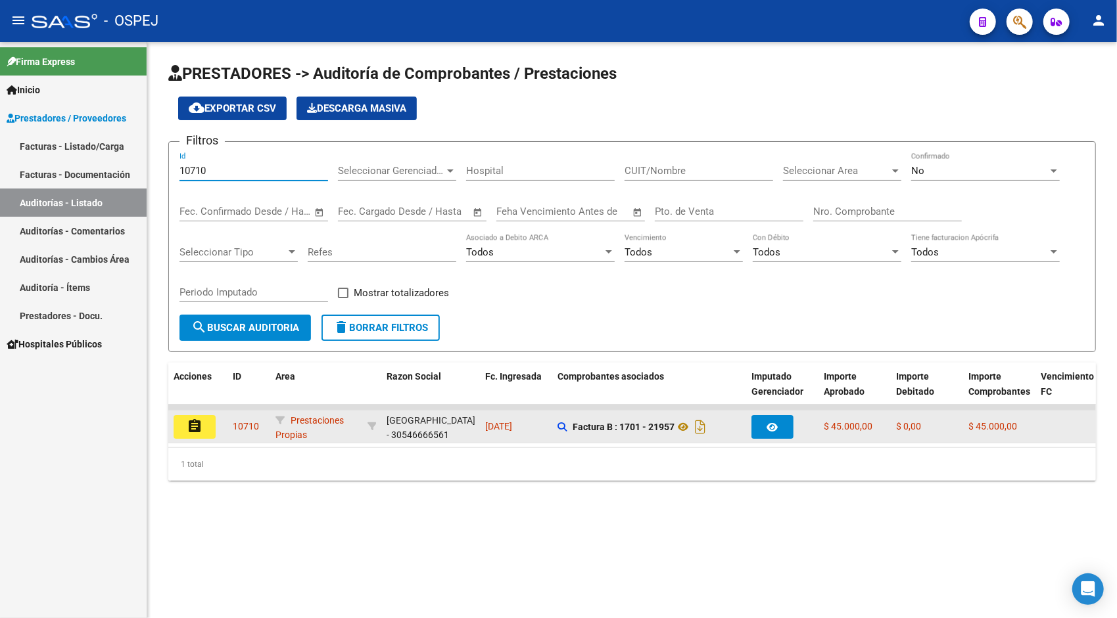
type input "10710"
click at [197, 420] on mat-icon "assignment" at bounding box center [195, 427] width 16 height 16
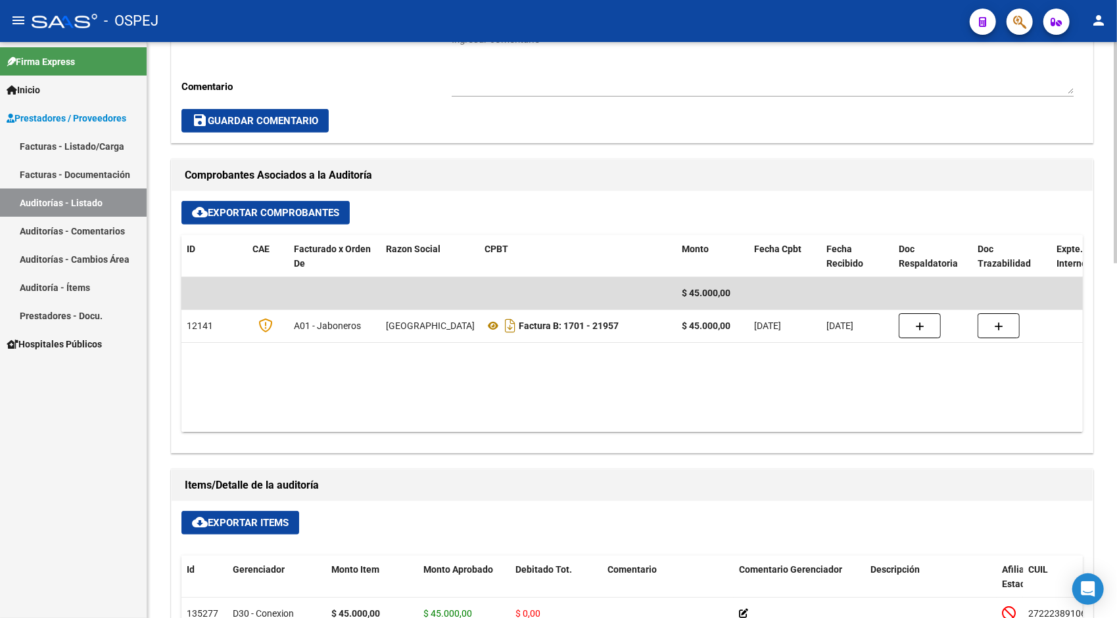
scroll to position [473, 0]
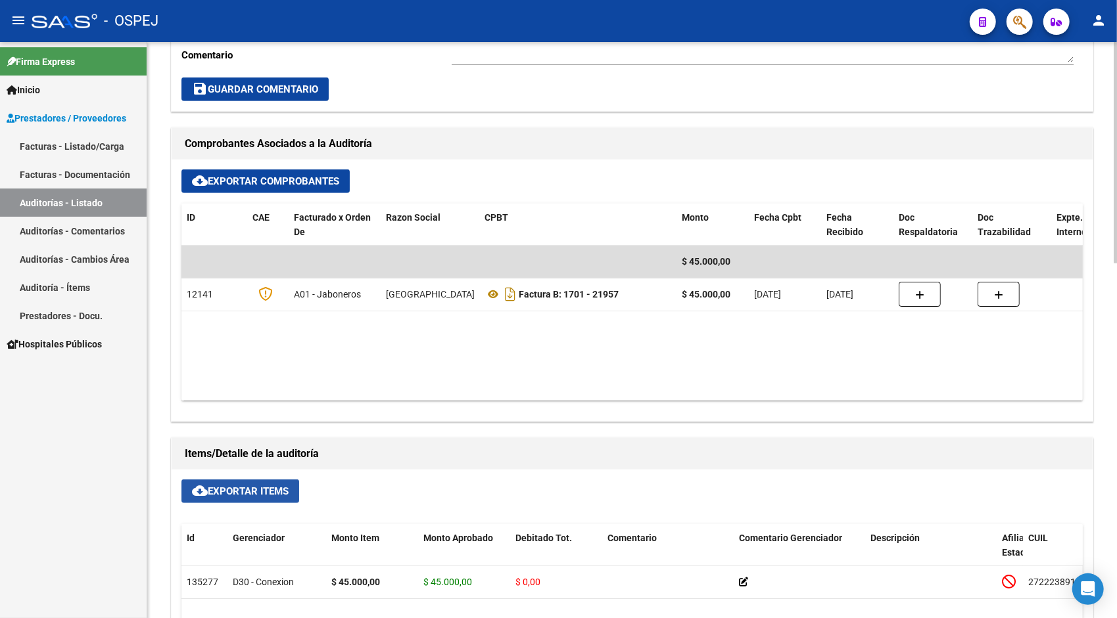
click at [244, 488] on span "cloud_download Exportar Items" at bounding box center [240, 492] width 97 height 12
click at [87, 202] on link "Auditorías - Listado" at bounding box center [73, 203] width 147 height 28
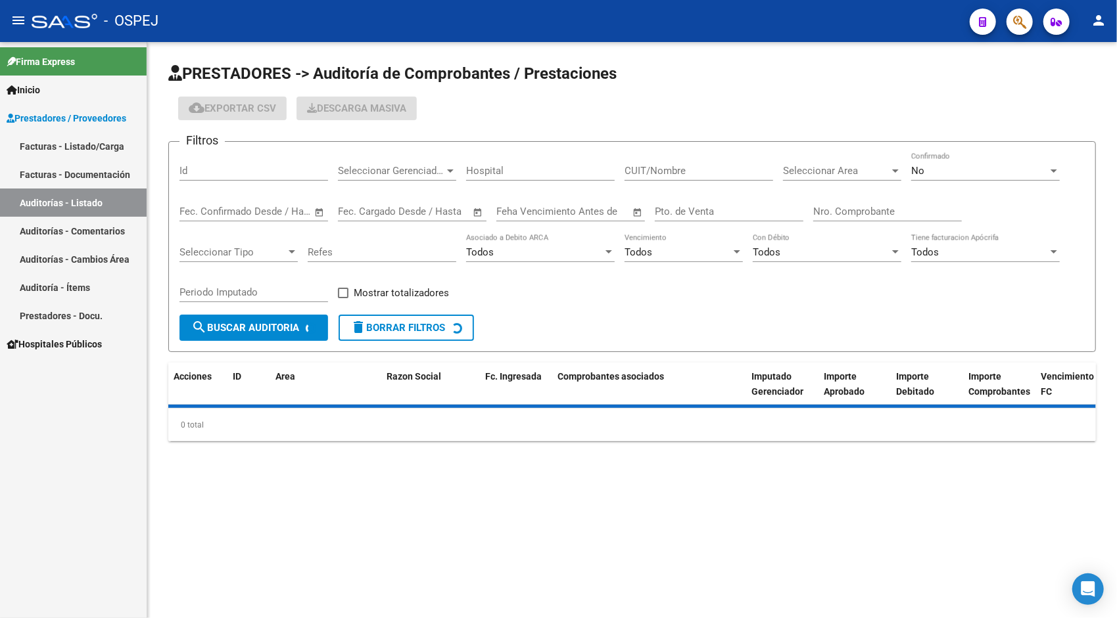
click at [206, 174] on input "Id" at bounding box center [253, 171] width 149 height 12
paste input "10633"
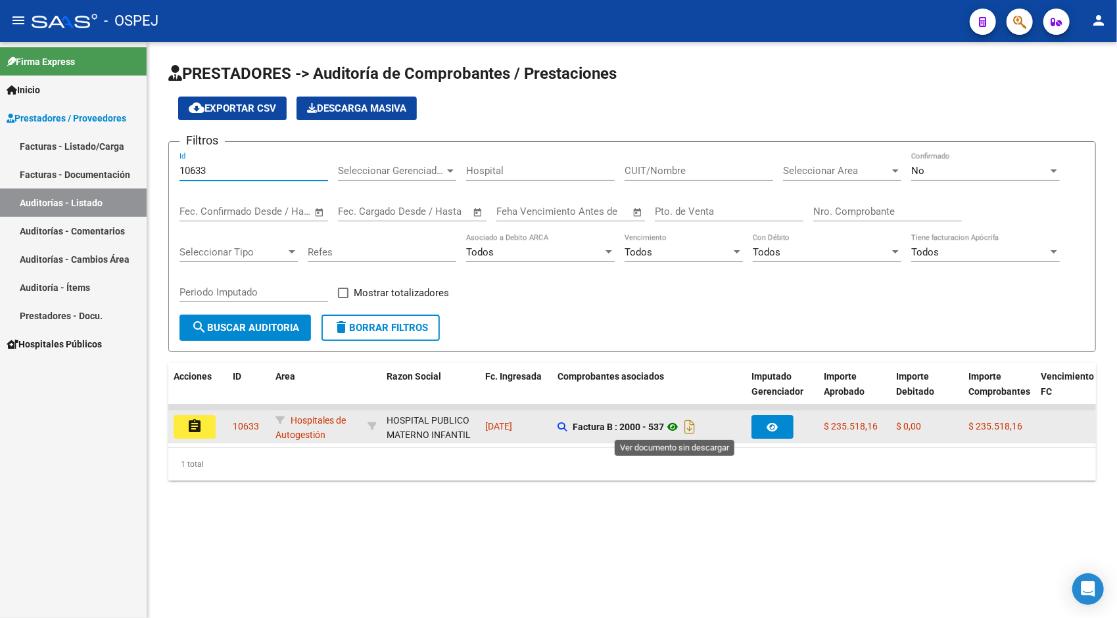
type input "10633"
click at [675, 426] on icon at bounding box center [672, 427] width 17 height 16
click at [200, 432] on mat-icon "assignment" at bounding box center [195, 427] width 16 height 16
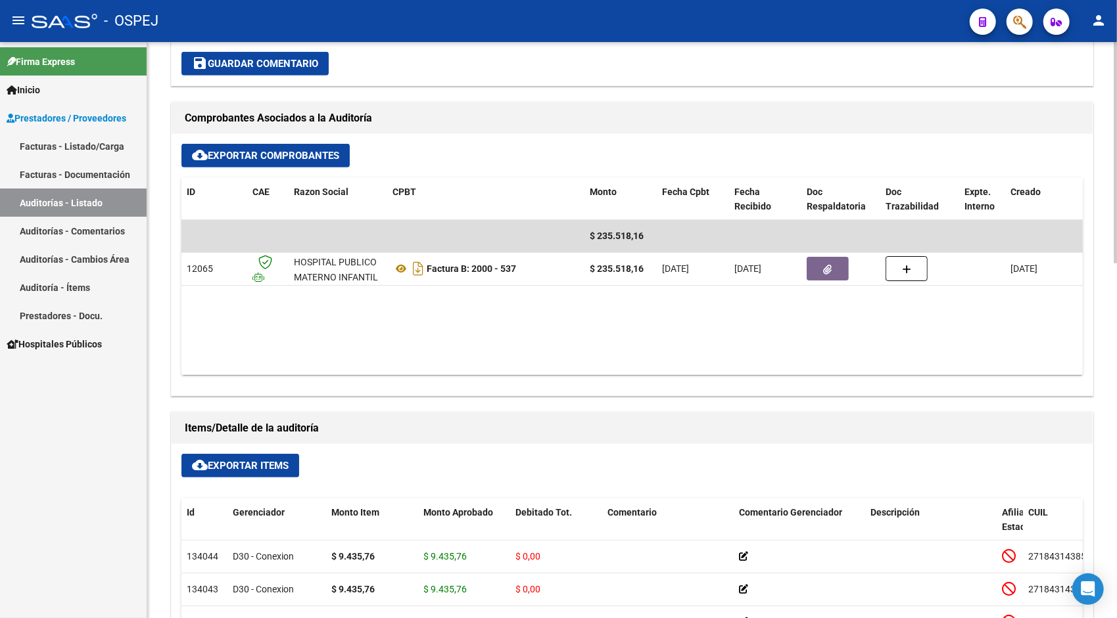
scroll to position [499, 0]
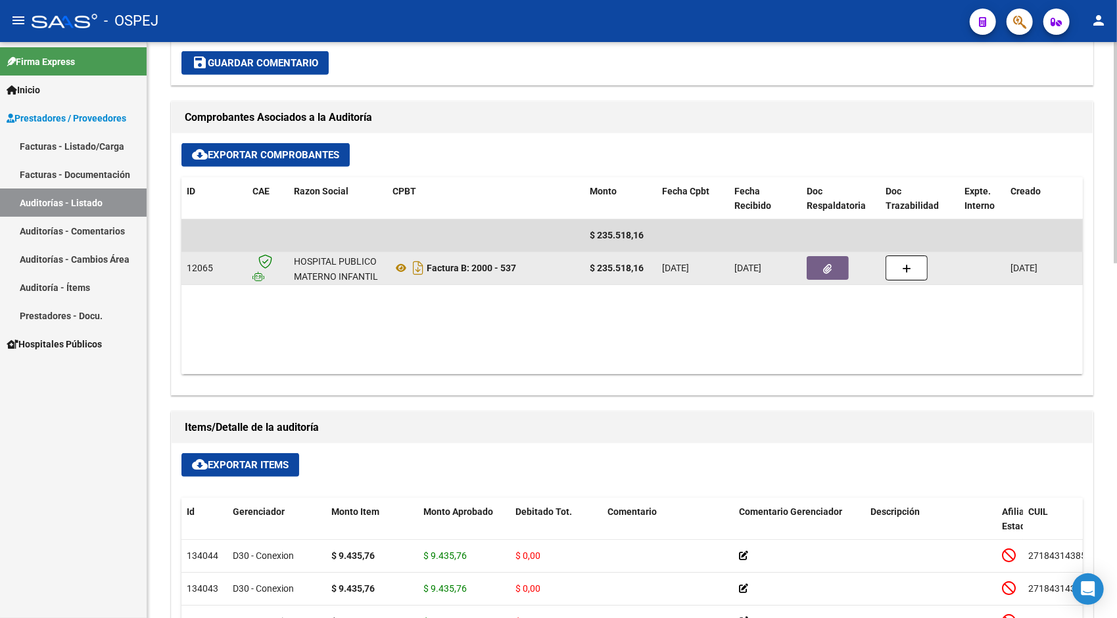
click at [833, 273] on button "button" at bounding box center [827, 268] width 42 height 24
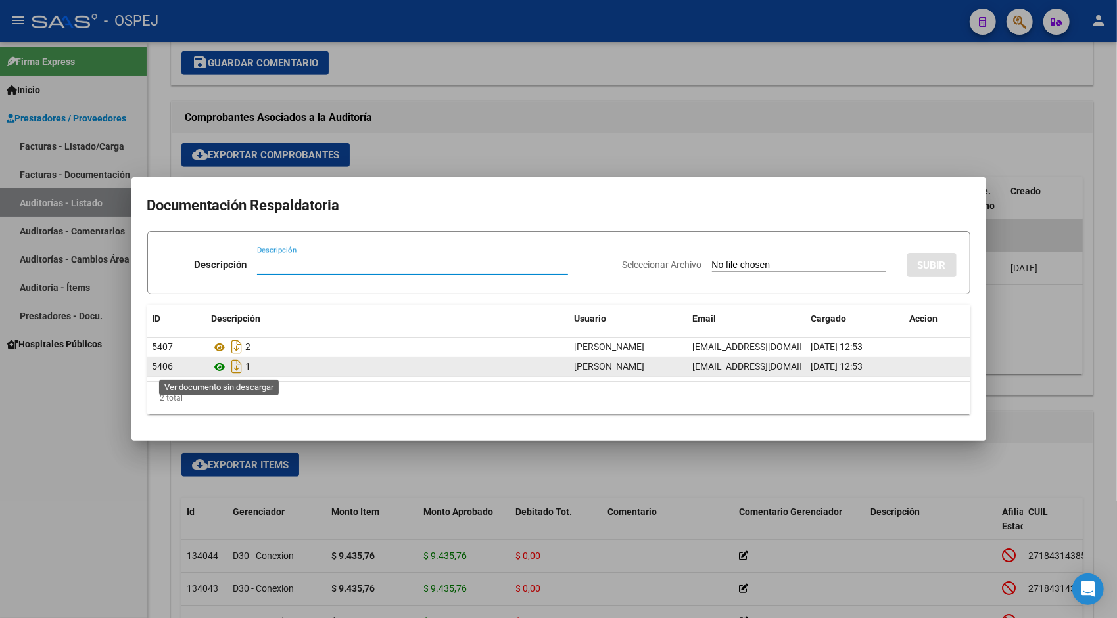
click at [220, 366] on icon at bounding box center [220, 367] width 17 height 16
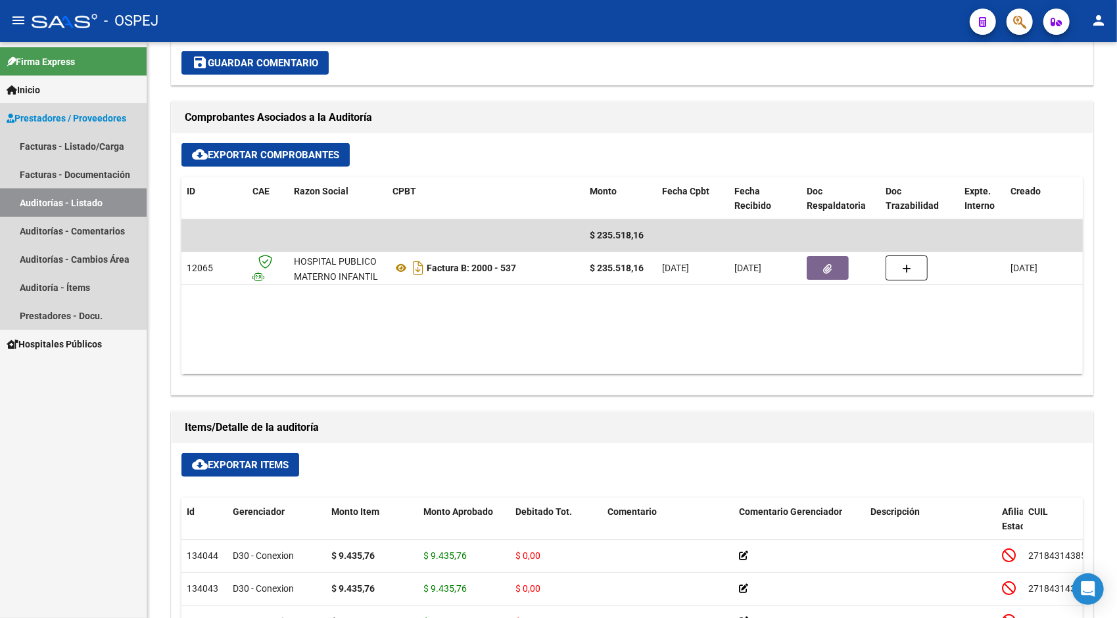
click at [68, 200] on link "Auditorías - Listado" at bounding box center [73, 203] width 147 height 28
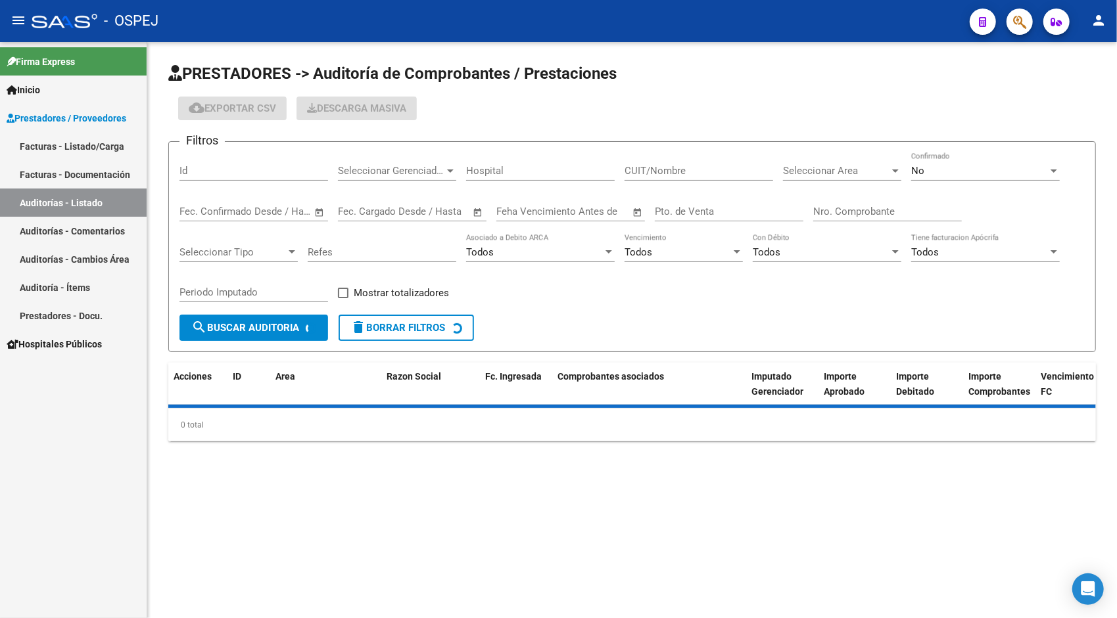
click at [206, 172] on input "Id" at bounding box center [253, 171] width 149 height 12
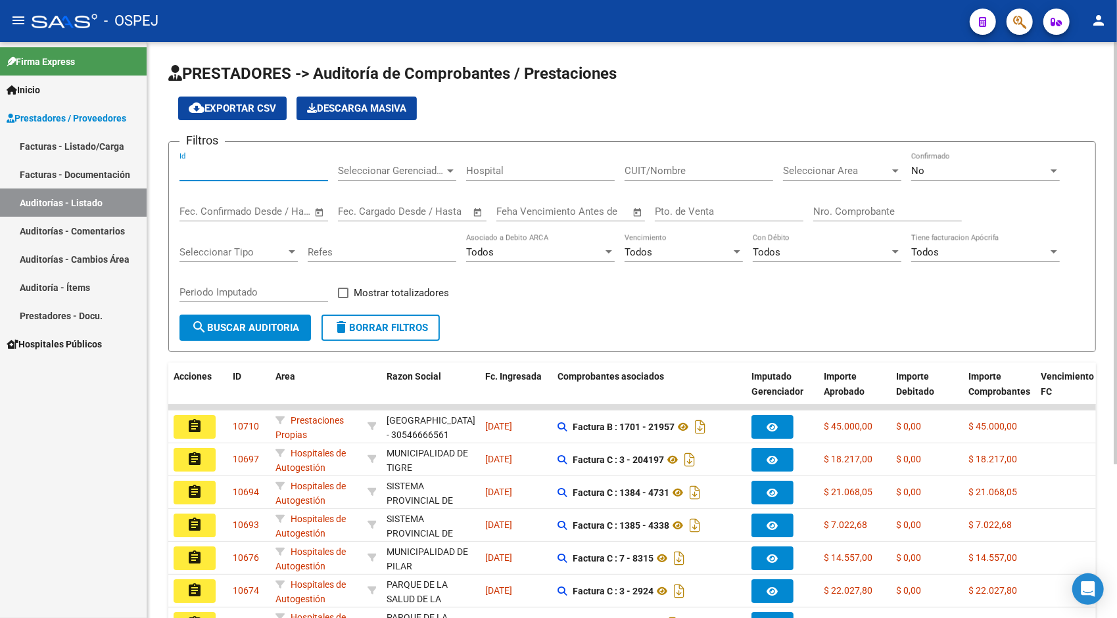
paste input "10634"
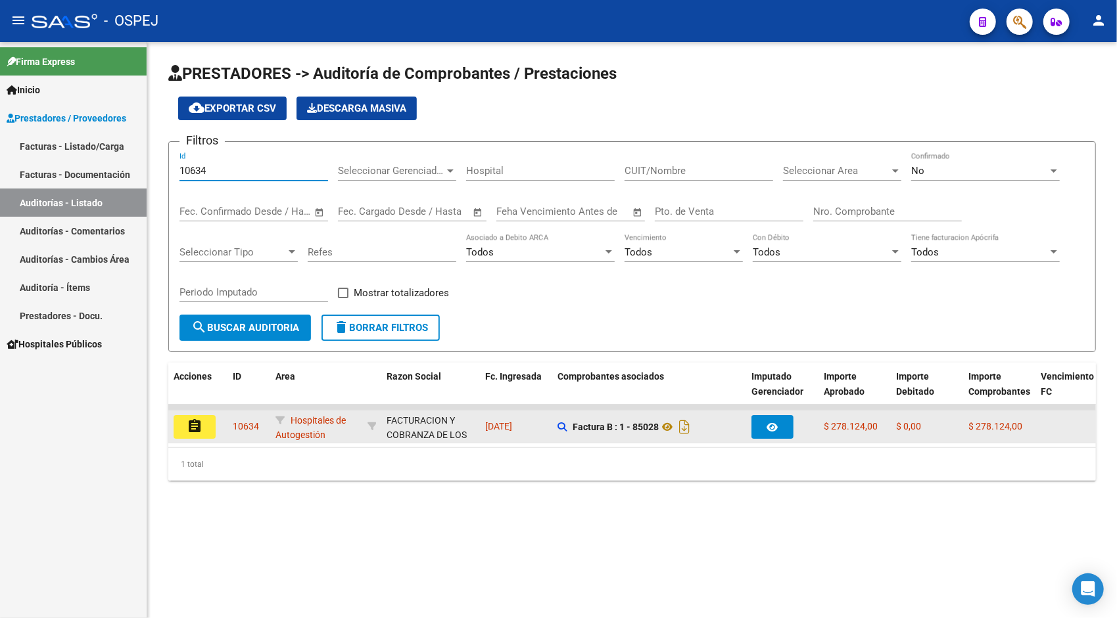
type input "10634"
click at [197, 437] on button "assignment" at bounding box center [195, 427] width 42 height 24
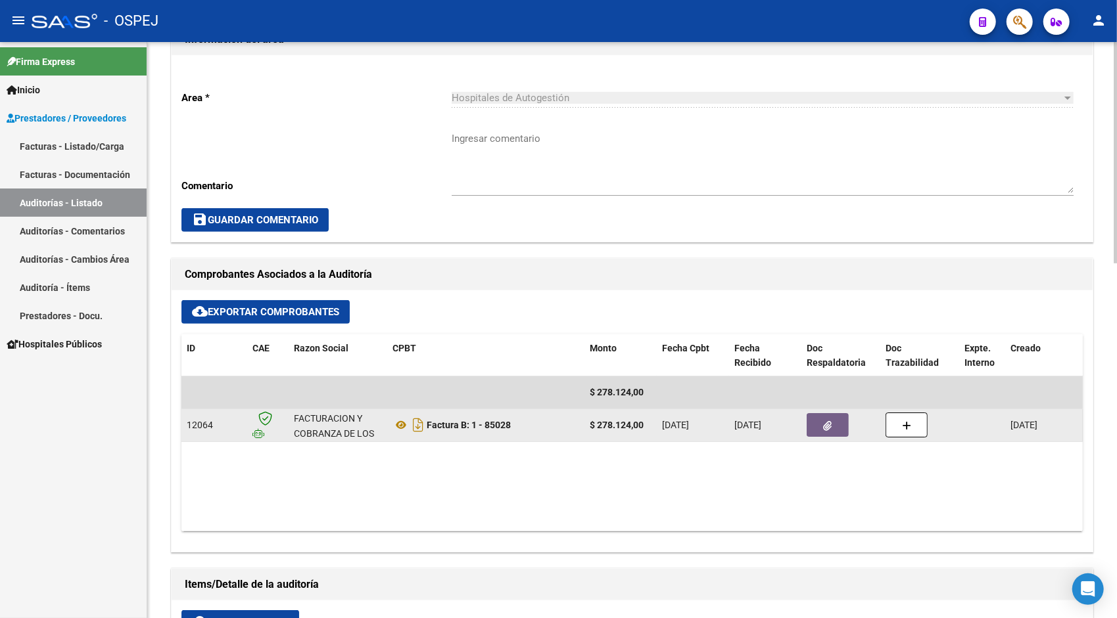
scroll to position [342, 0]
click at [805, 431] on datatable-body-cell at bounding box center [840, 425] width 79 height 32
click at [816, 429] on button "button" at bounding box center [827, 425] width 42 height 24
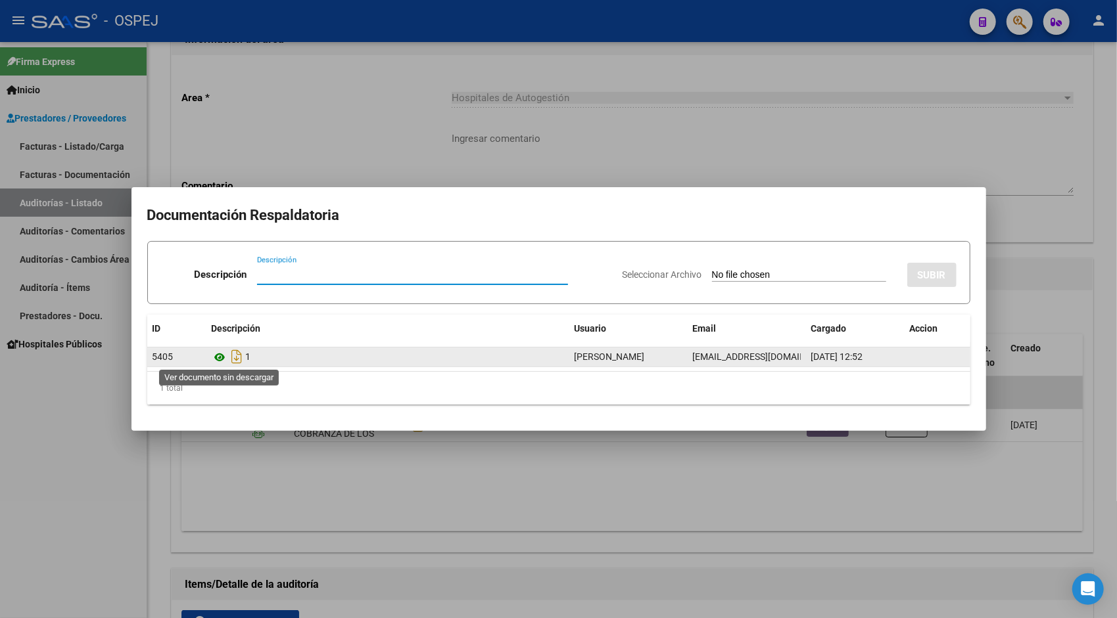
click at [220, 356] on icon at bounding box center [220, 358] width 17 height 16
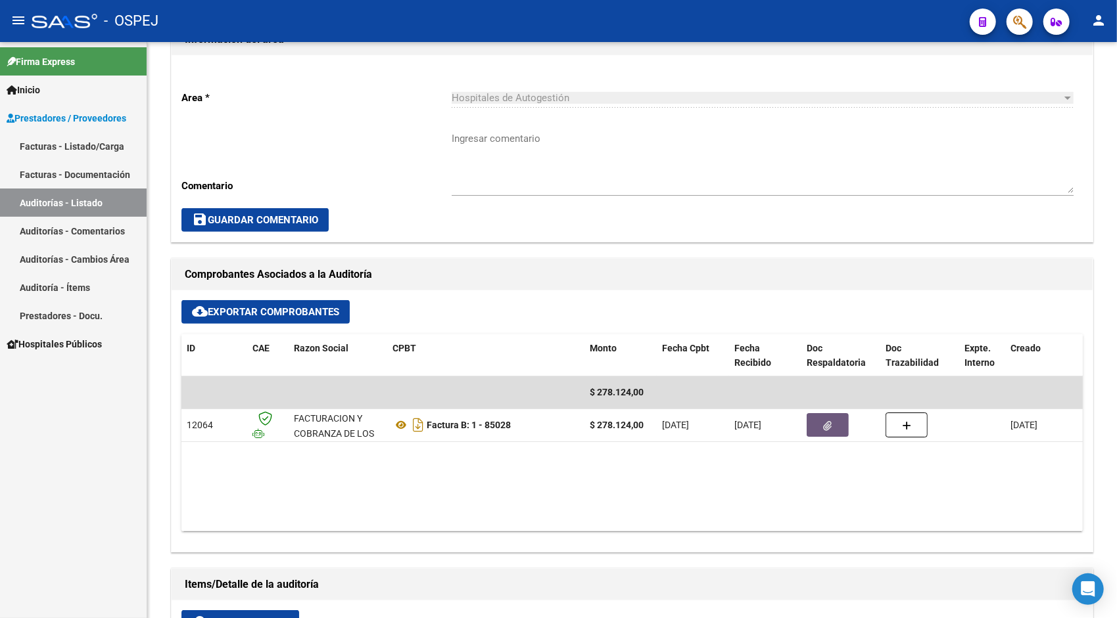
click at [127, 208] on link "Auditorías - Listado" at bounding box center [73, 203] width 147 height 28
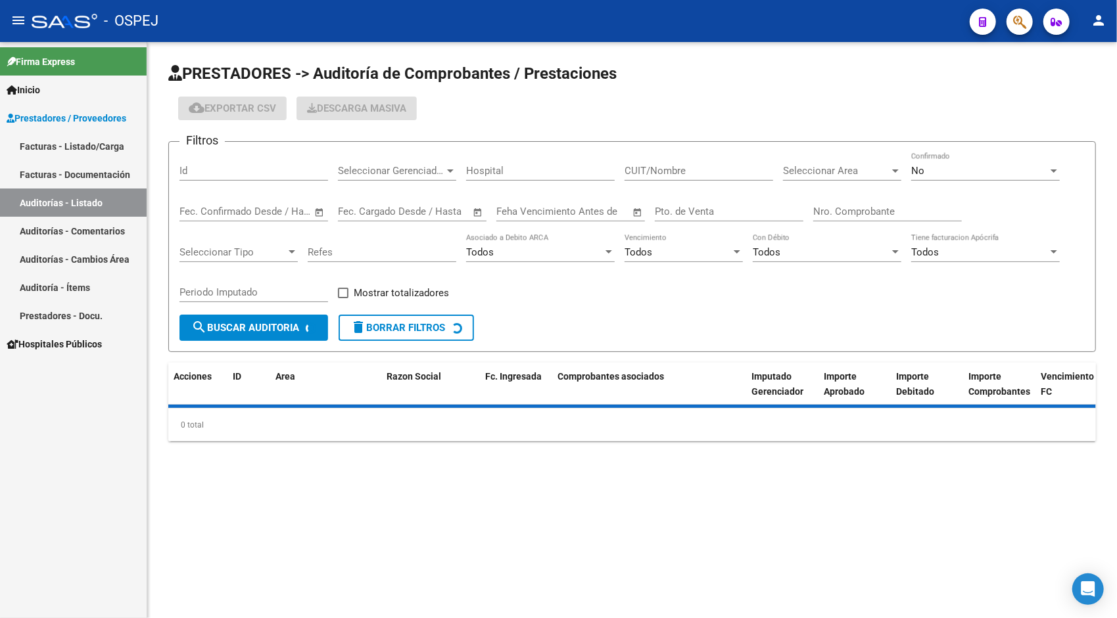
click at [248, 165] on input "Id" at bounding box center [253, 171] width 149 height 12
paste input "10635"
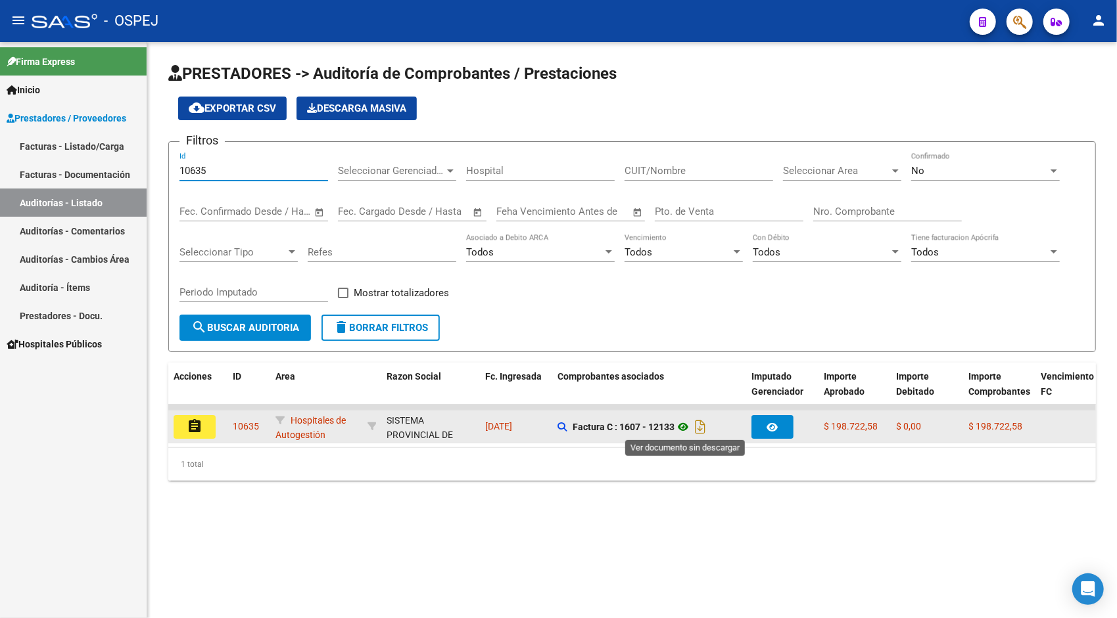
click at [686, 426] on icon at bounding box center [682, 427] width 17 height 16
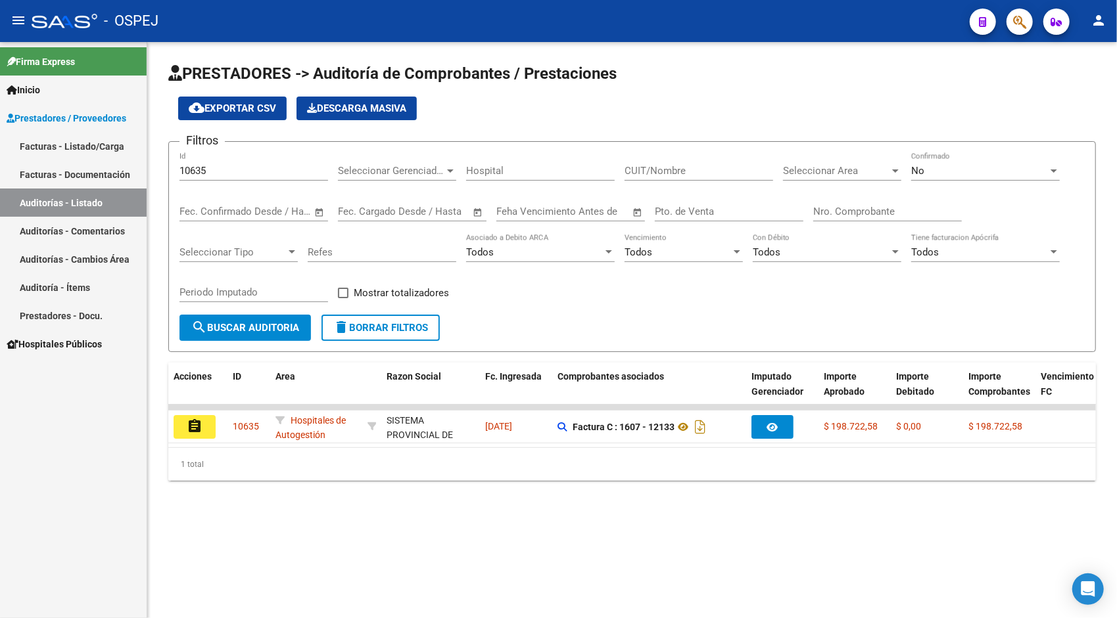
click at [271, 169] on input "10635" at bounding box center [253, 171] width 149 height 12
paste input "93"
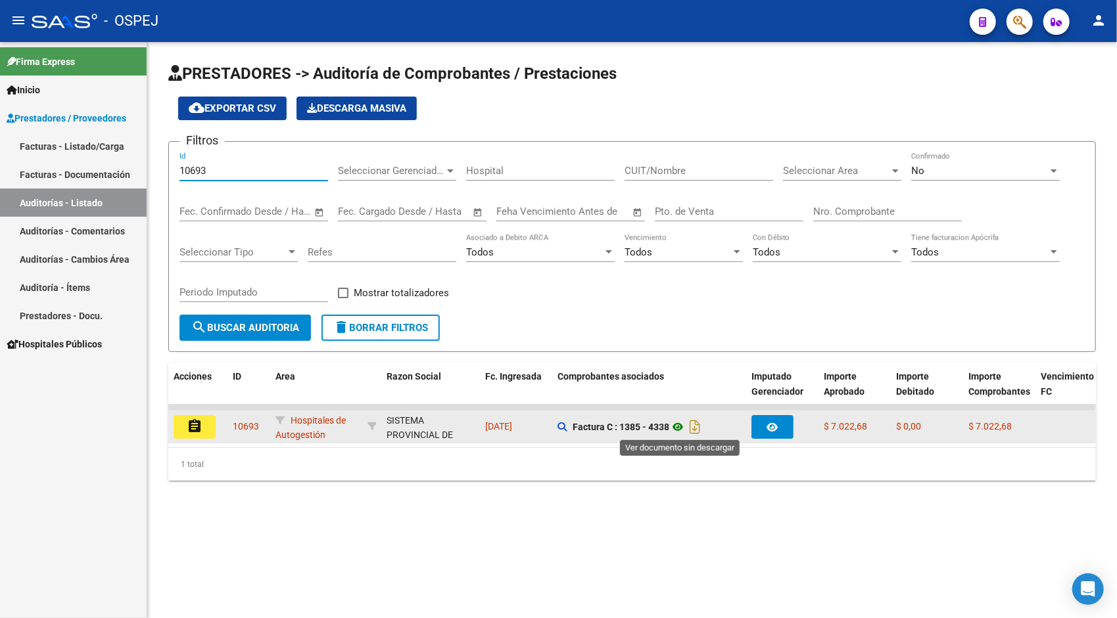
click at [681, 425] on icon at bounding box center [677, 427] width 17 height 16
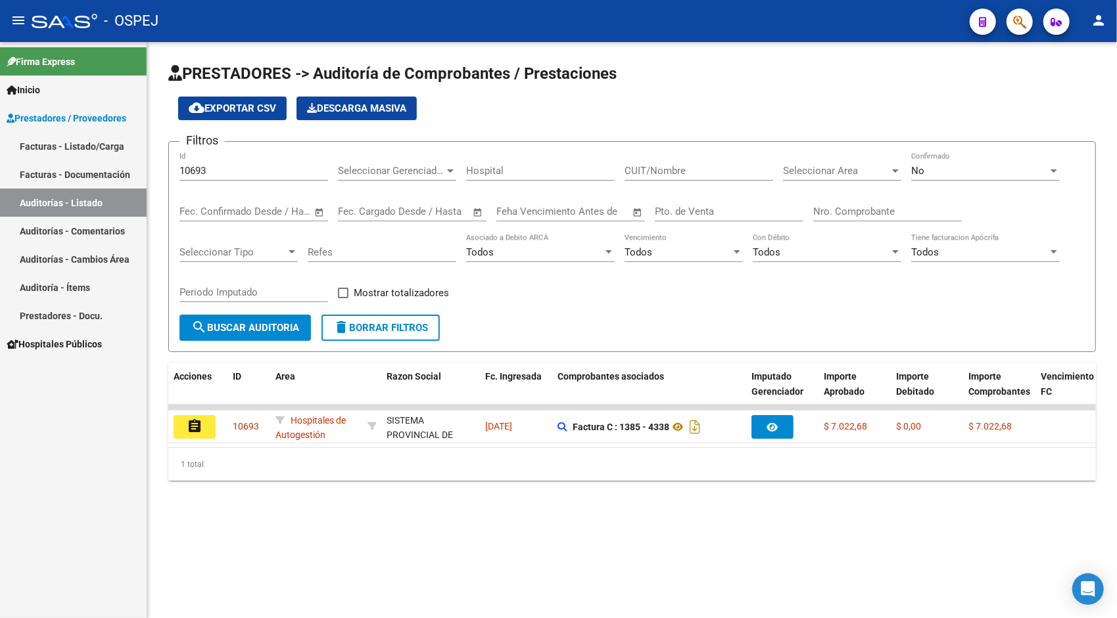
click at [269, 162] on div "10693 Id" at bounding box center [253, 166] width 149 height 28
paste input "4"
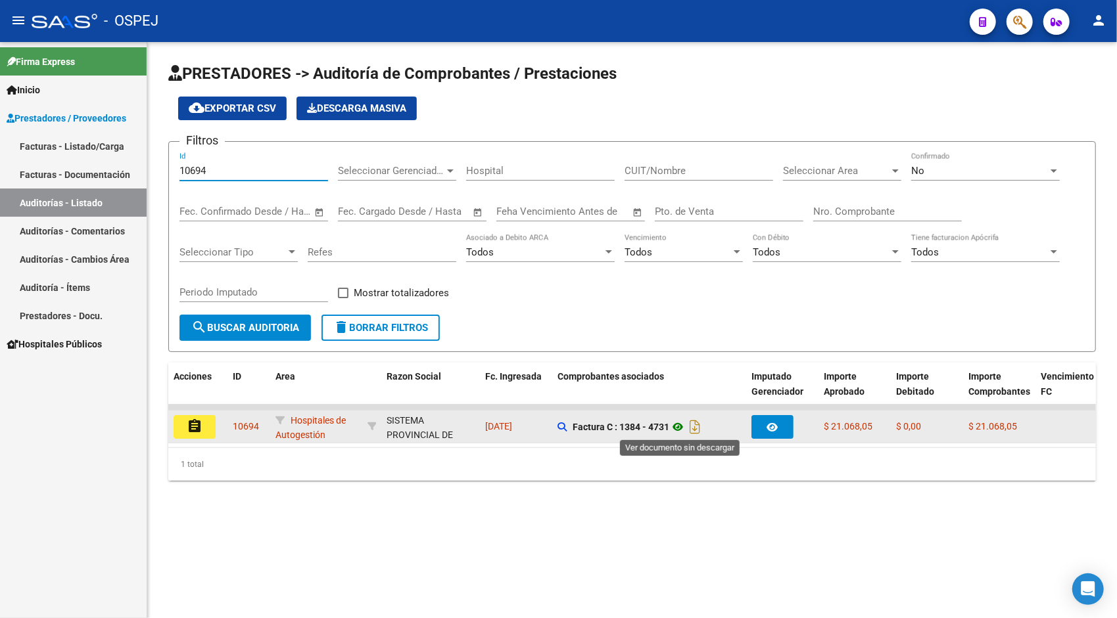
click at [681, 423] on icon at bounding box center [677, 427] width 17 height 16
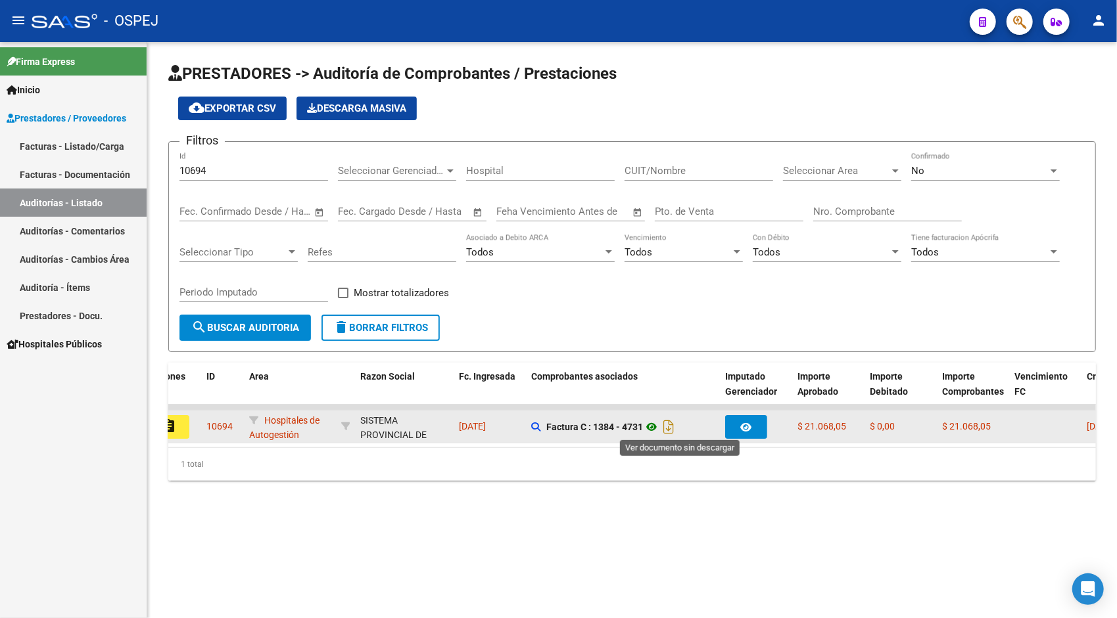
scroll to position [0, 53]
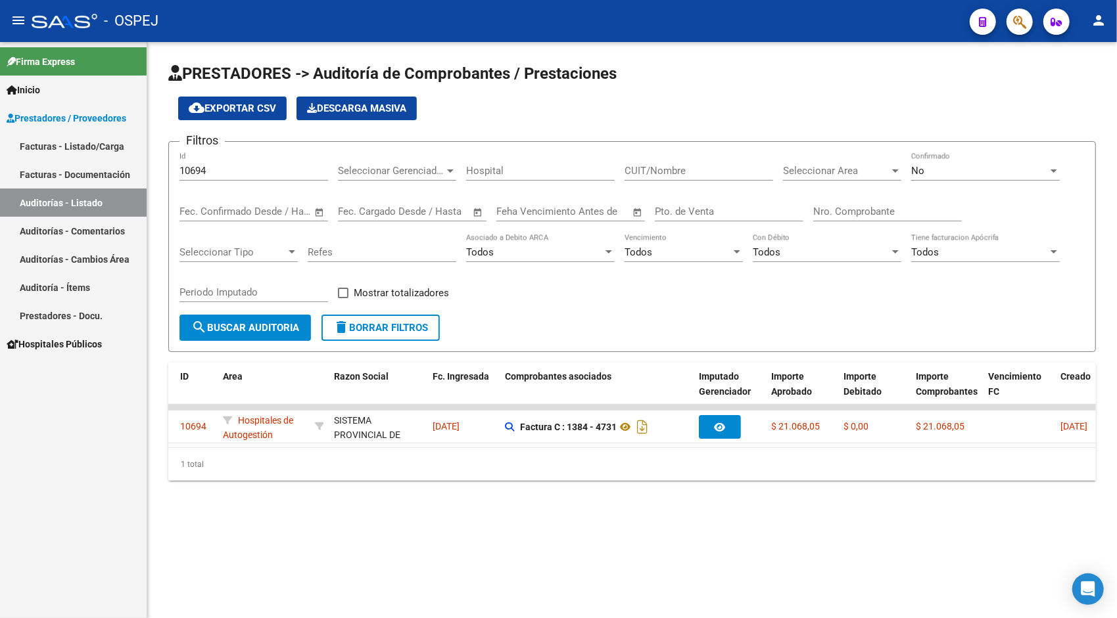
click at [262, 172] on input "10694" at bounding box center [253, 171] width 149 height 12
paste input "7"
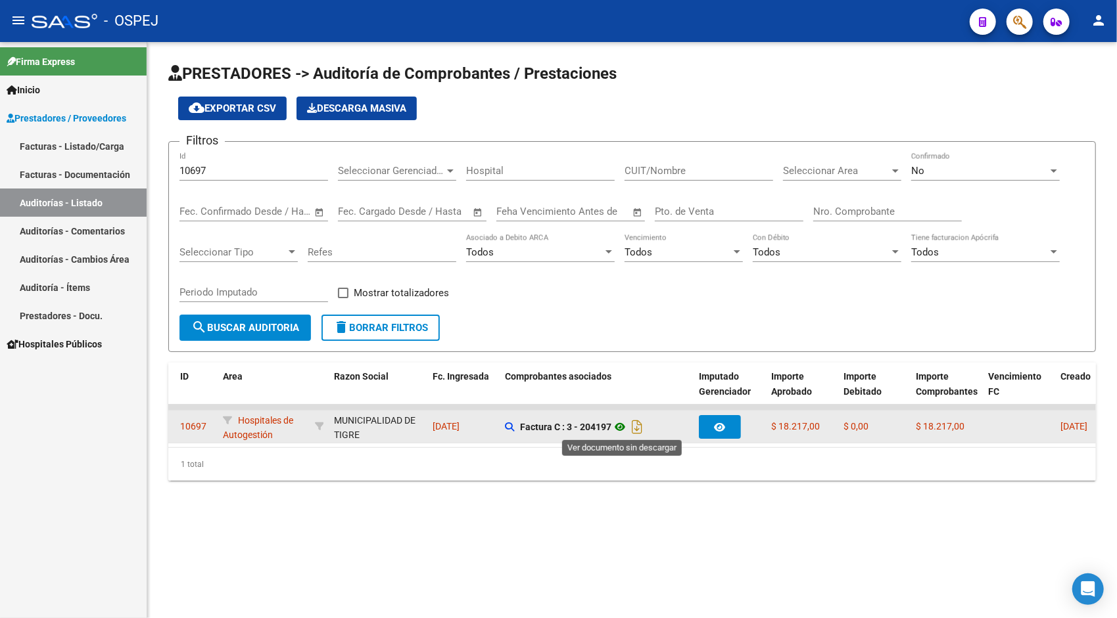
click at [626, 427] on icon at bounding box center [619, 427] width 17 height 16
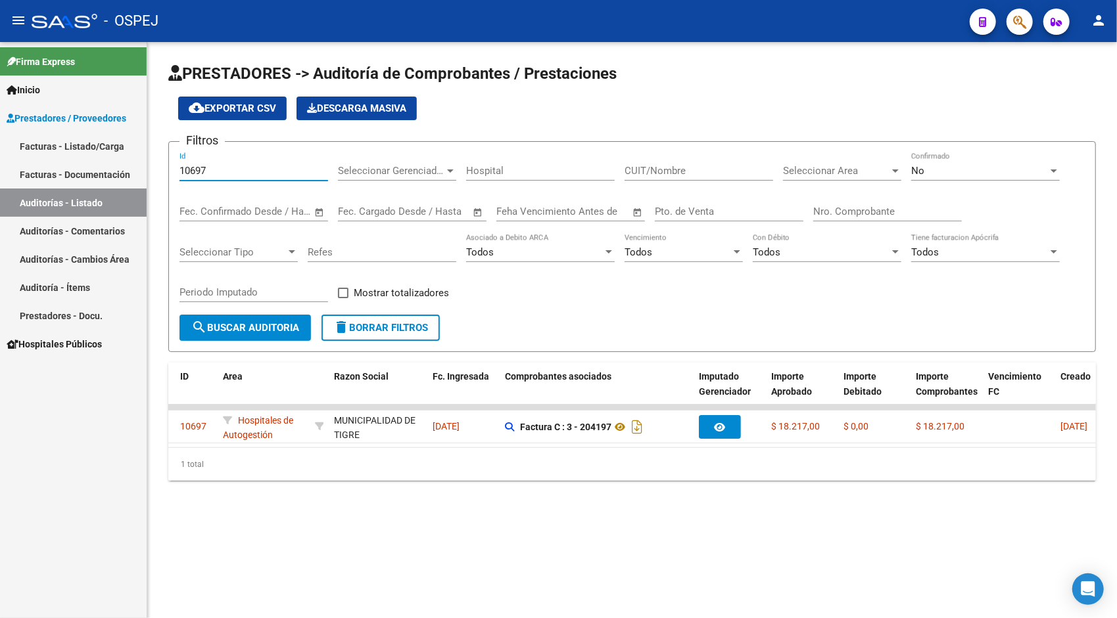
click at [243, 171] on input "10697" at bounding box center [253, 171] width 149 height 12
paste input "710"
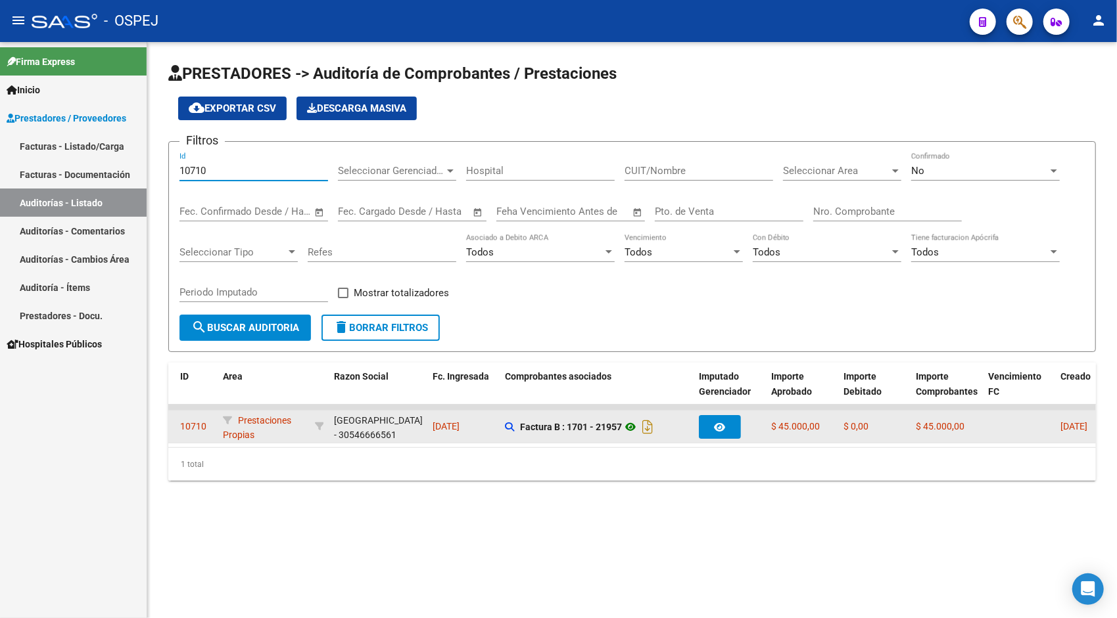
type input "10710"
click at [634, 421] on icon at bounding box center [630, 427] width 17 height 16
